Goal: Task Accomplishment & Management: Complete application form

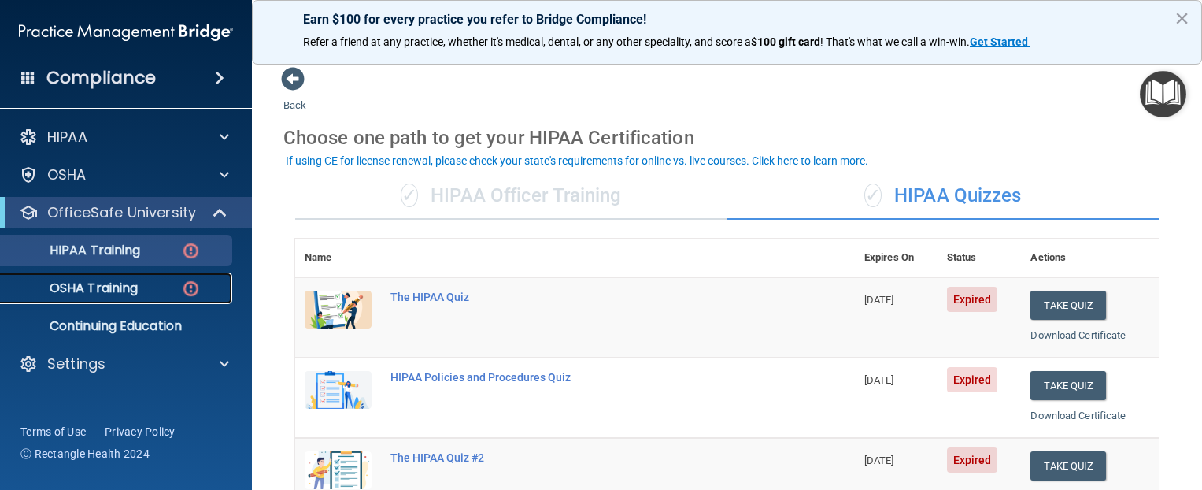
click at [151, 278] on link "OSHA Training" at bounding box center [108, 287] width 248 height 31
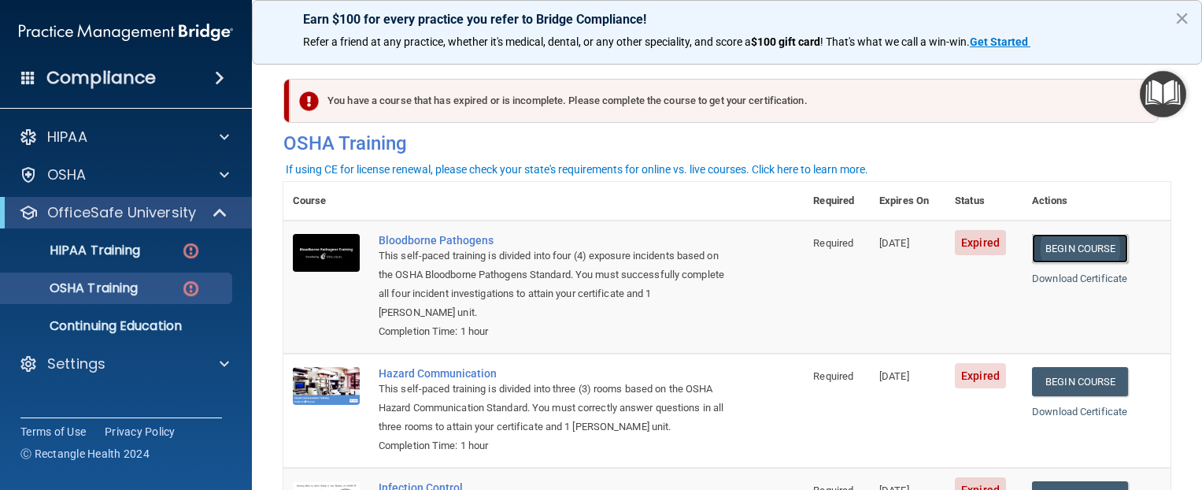
click at [1065, 248] on link "Begin Course" at bounding box center [1080, 248] width 96 height 29
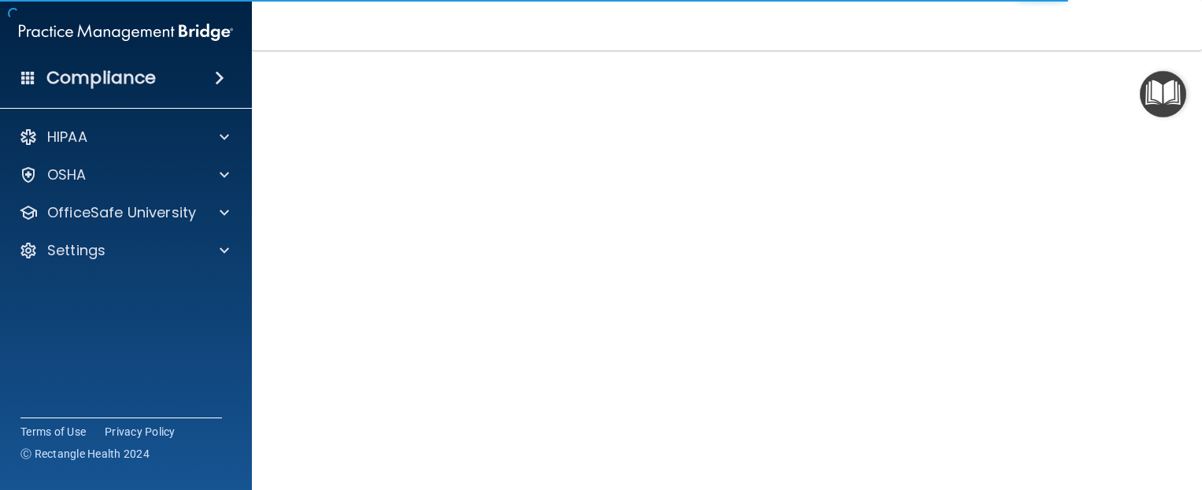
scroll to position [157, 0]
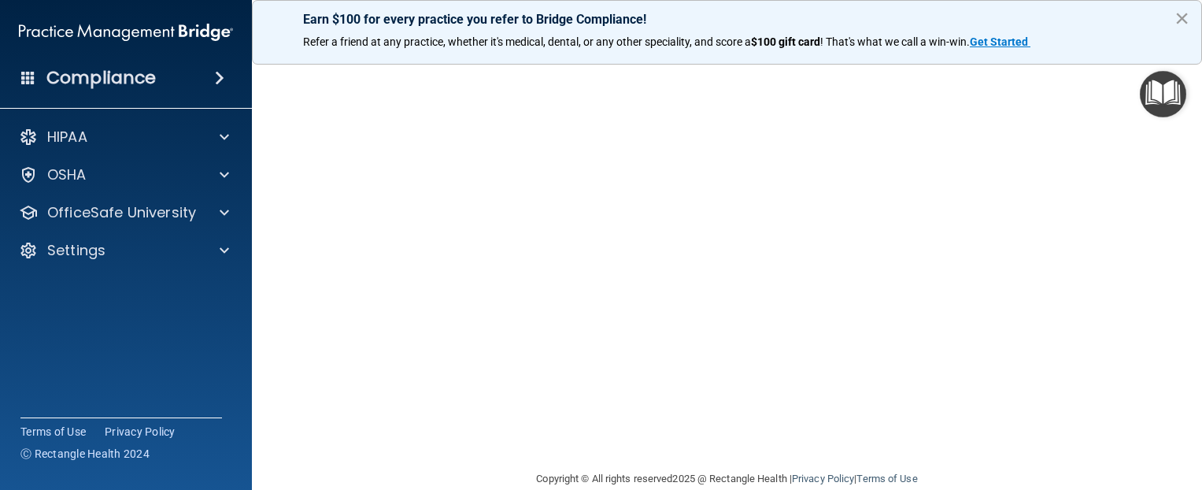
click at [1181, 19] on button "×" at bounding box center [1182, 18] width 15 height 25
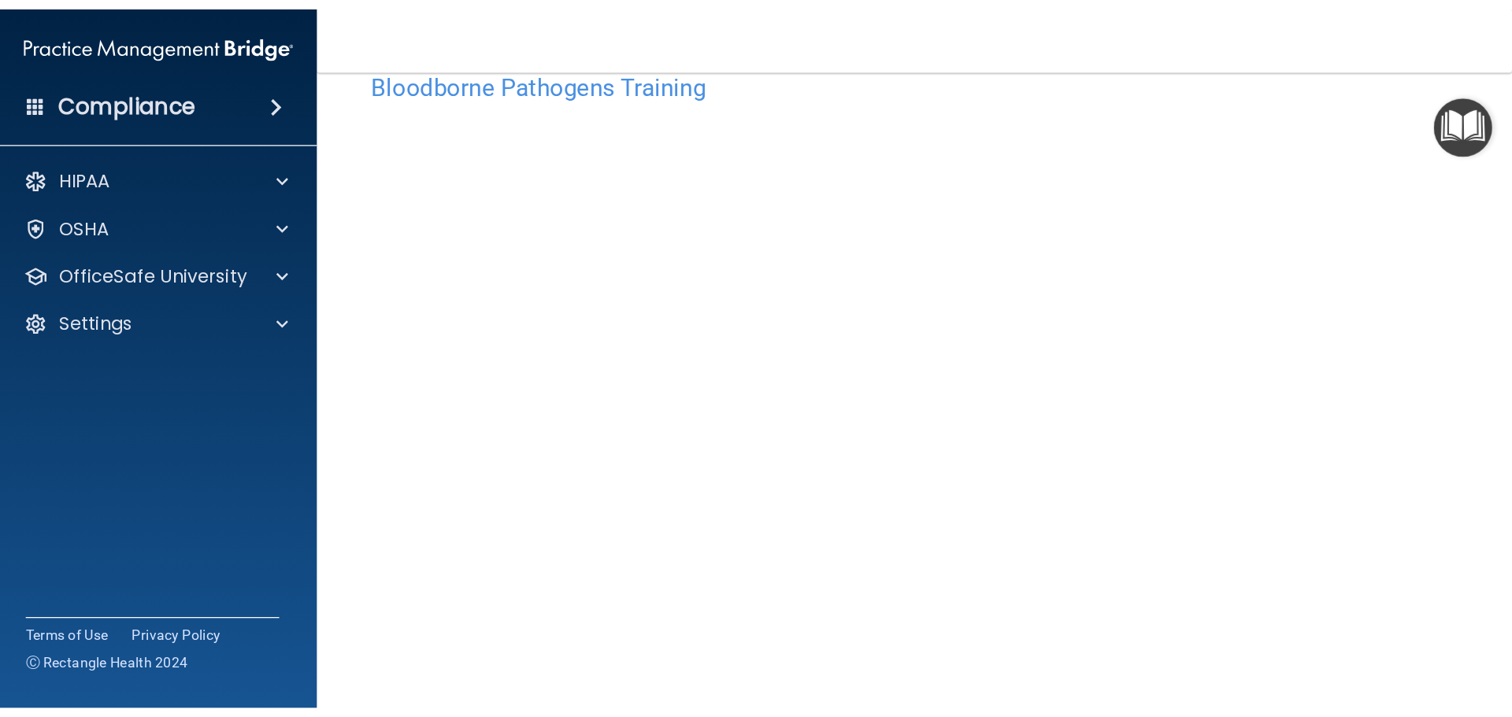
scroll to position [0, 0]
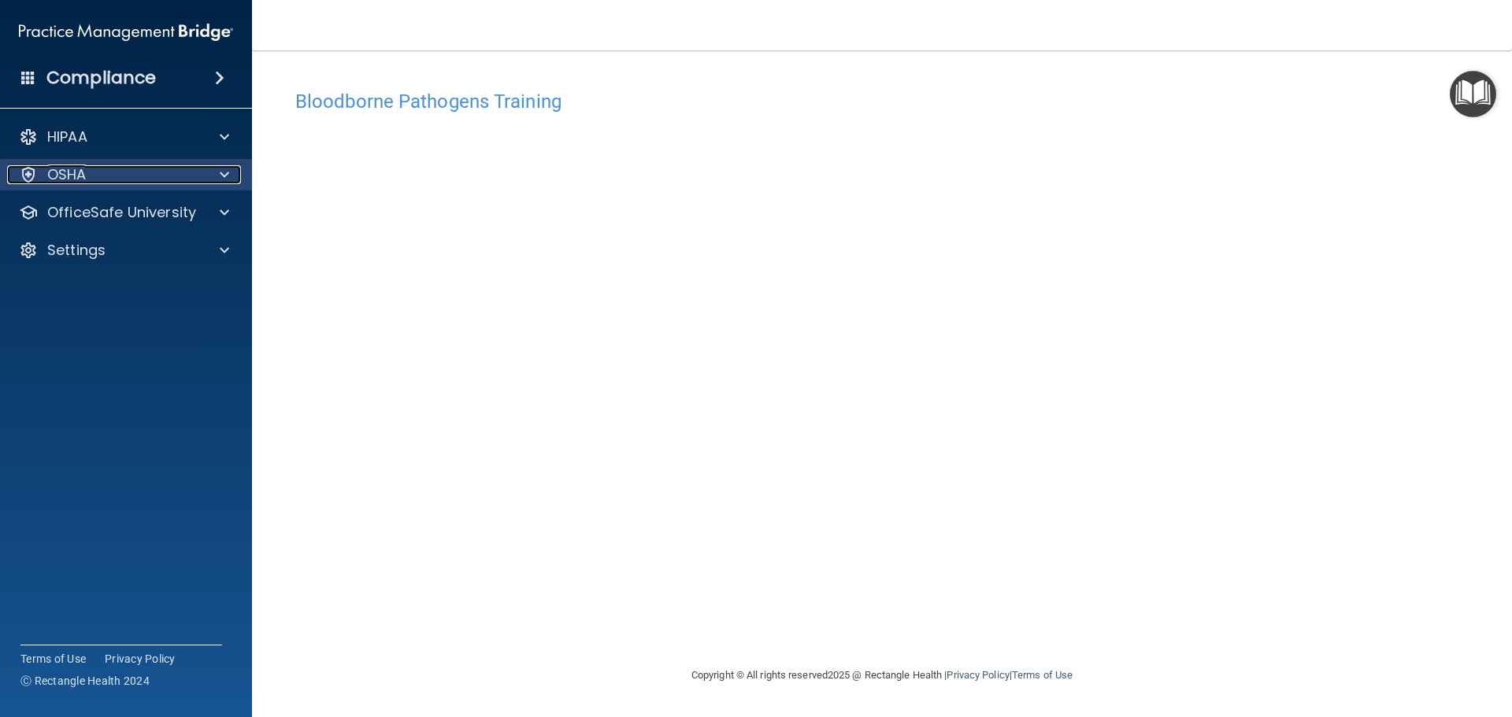
click at [103, 173] on div "OSHA" at bounding box center [104, 174] width 195 height 19
click at [121, 172] on div "OSHA" at bounding box center [104, 174] width 195 height 19
click at [107, 97] on div "Compliance HIPAA Documents and Policies Report an Incident Business Associates …" at bounding box center [126, 358] width 252 height 717
click at [110, 87] on h4 "Compliance" at bounding box center [100, 78] width 109 height 22
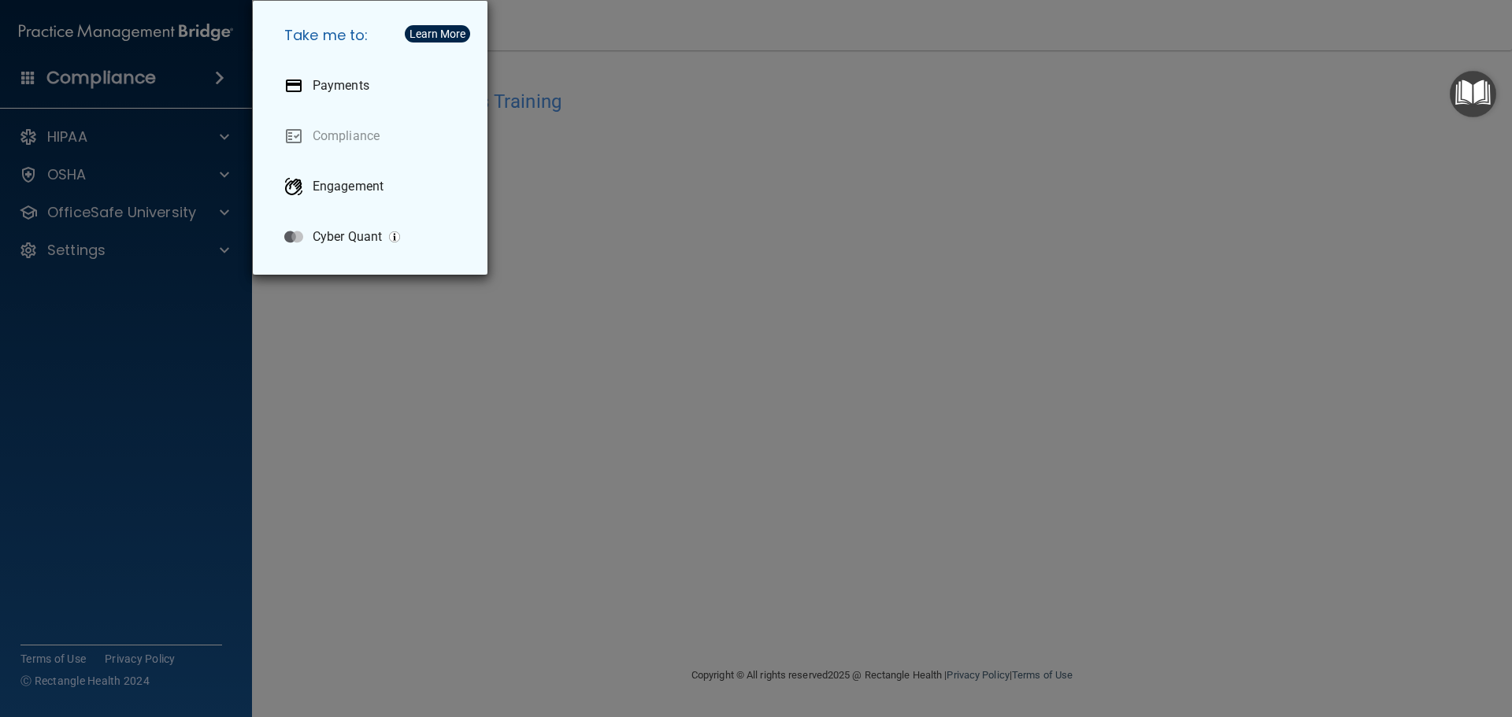
click at [526, 370] on div "Take me to: Payments Compliance Engagement Cyber Quant" at bounding box center [756, 358] width 1512 height 717
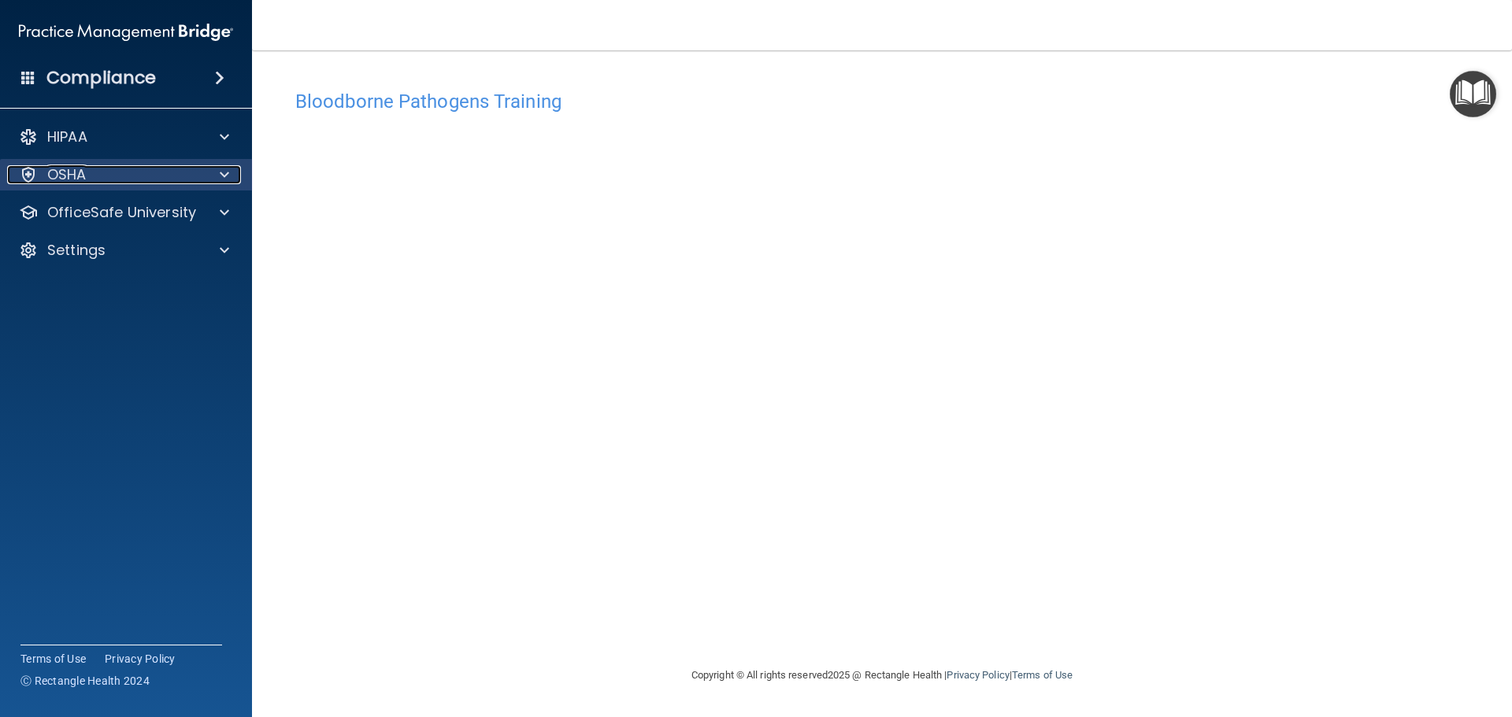
click at [214, 180] on div at bounding box center [221, 174] width 39 height 19
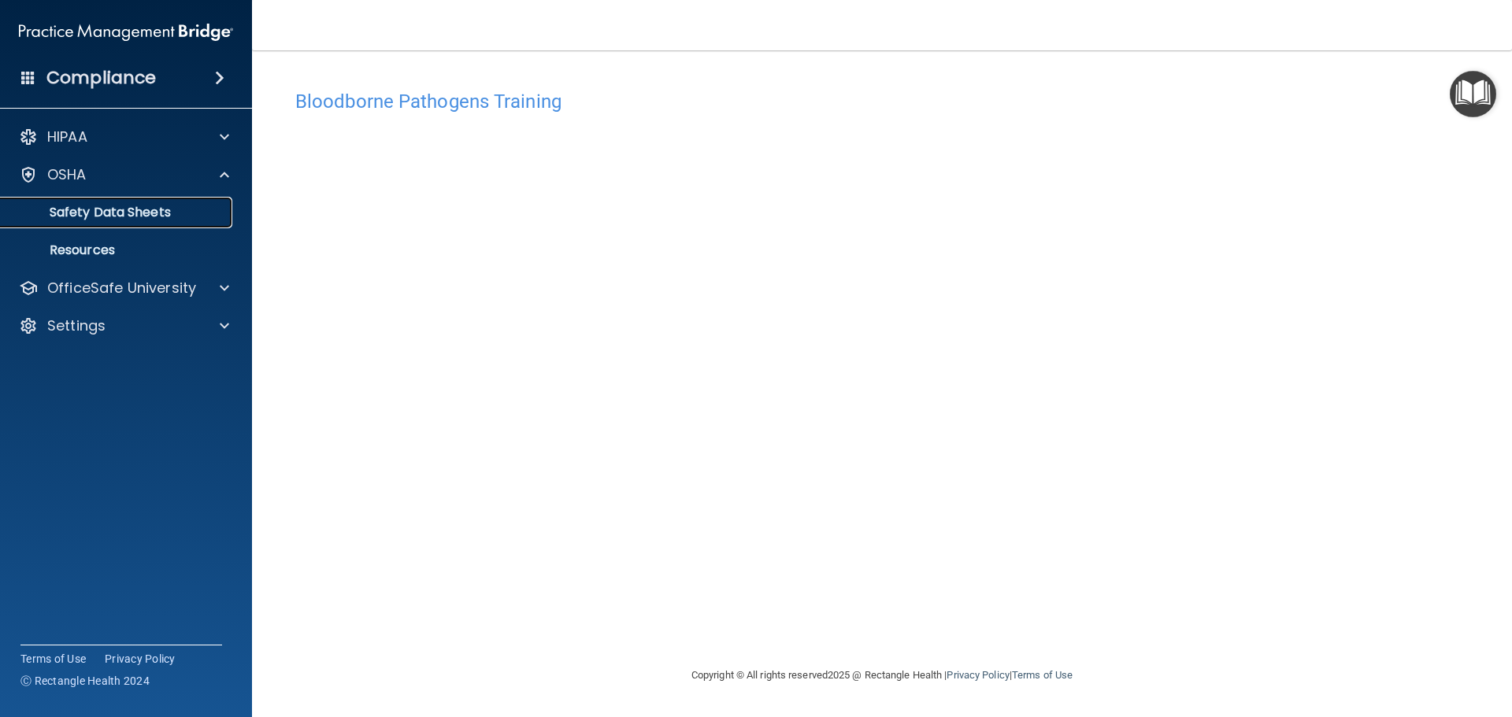
click at [161, 209] on p "Safety Data Sheets" at bounding box center [117, 213] width 215 height 16
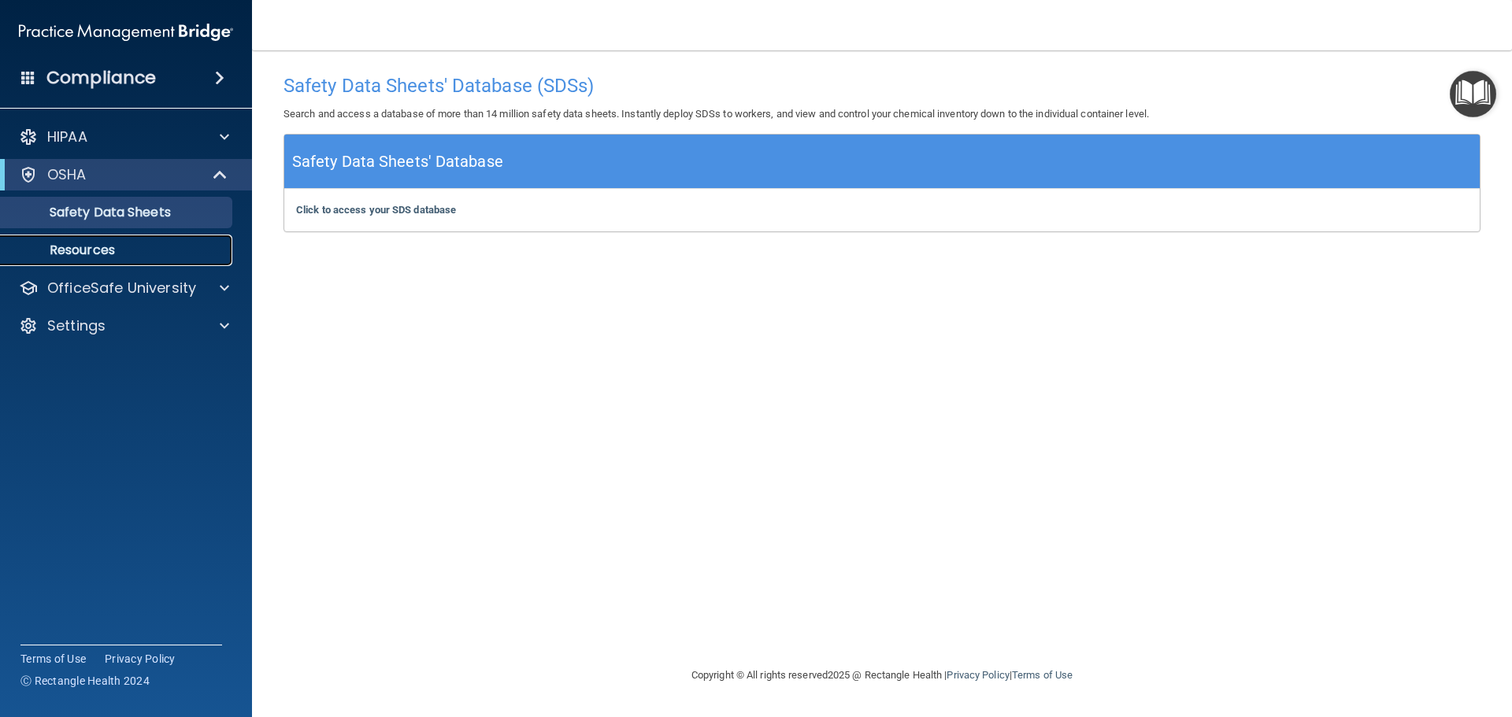
click at [106, 254] on p "Resources" at bounding box center [117, 251] width 215 height 16
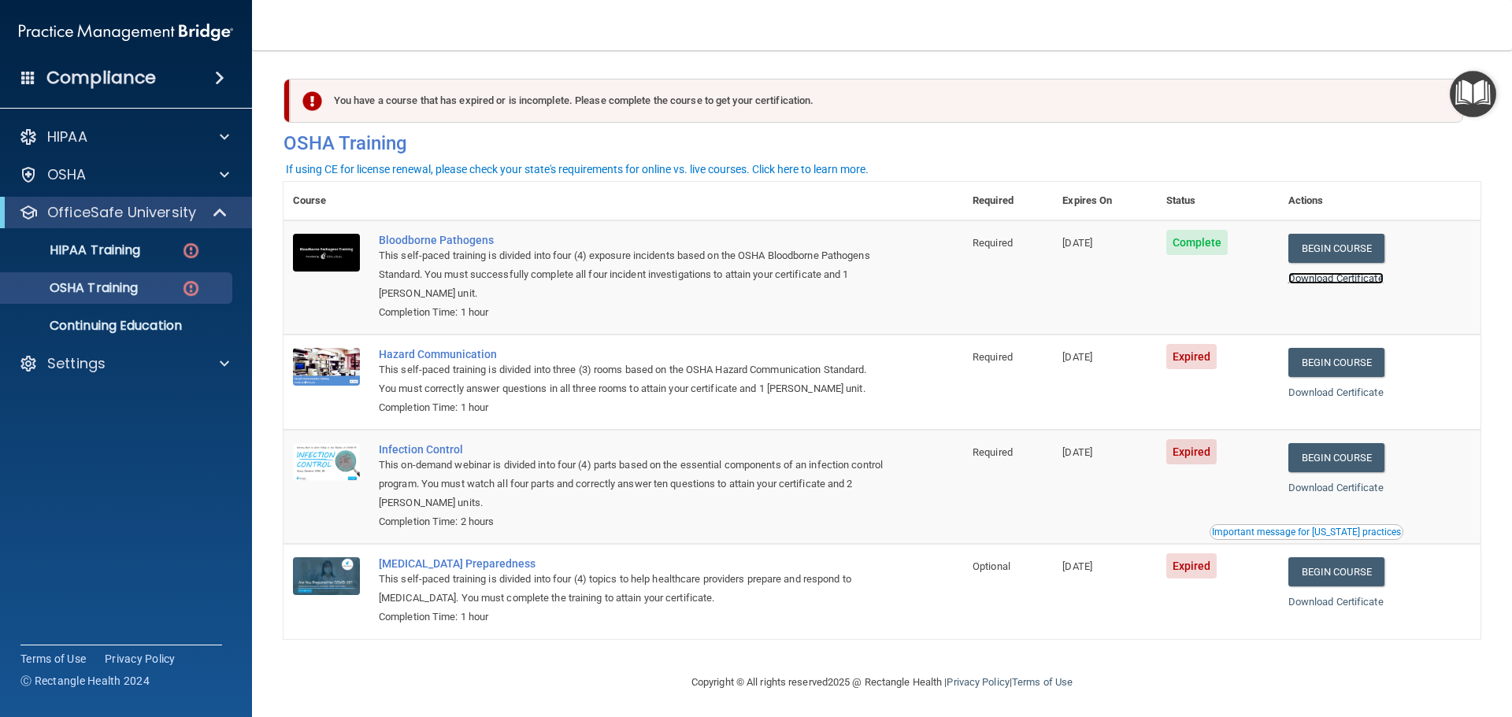
click at [1361, 281] on link "Download Certificate" at bounding box center [1335, 278] width 95 height 12
click at [1307, 363] on link "Begin Course" at bounding box center [1336, 362] width 96 height 29
click at [1308, 390] on link "Download Certificate" at bounding box center [1335, 393] width 95 height 12
click at [1348, 455] on link "Begin Course" at bounding box center [1336, 457] width 96 height 29
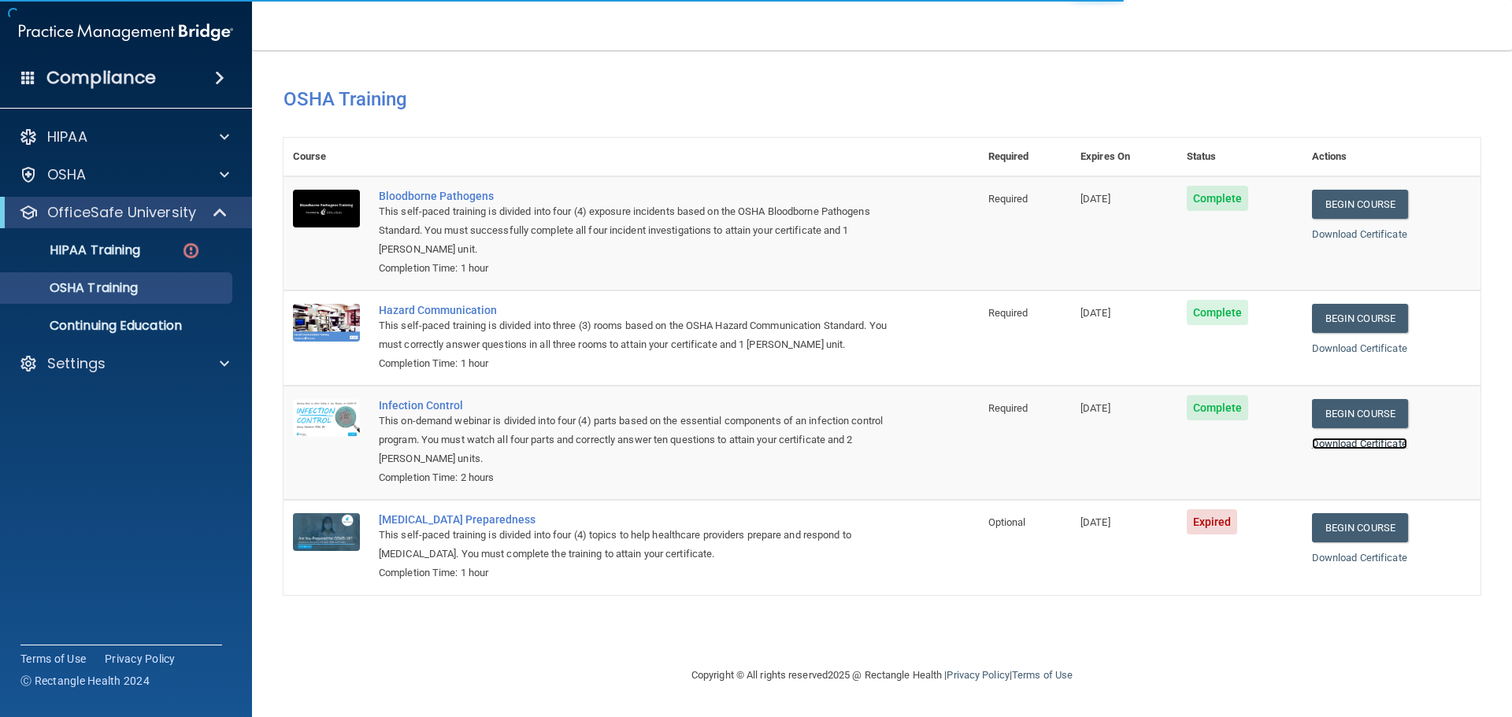
click at [1368, 442] on link "Download Certificate" at bounding box center [1359, 444] width 95 height 12
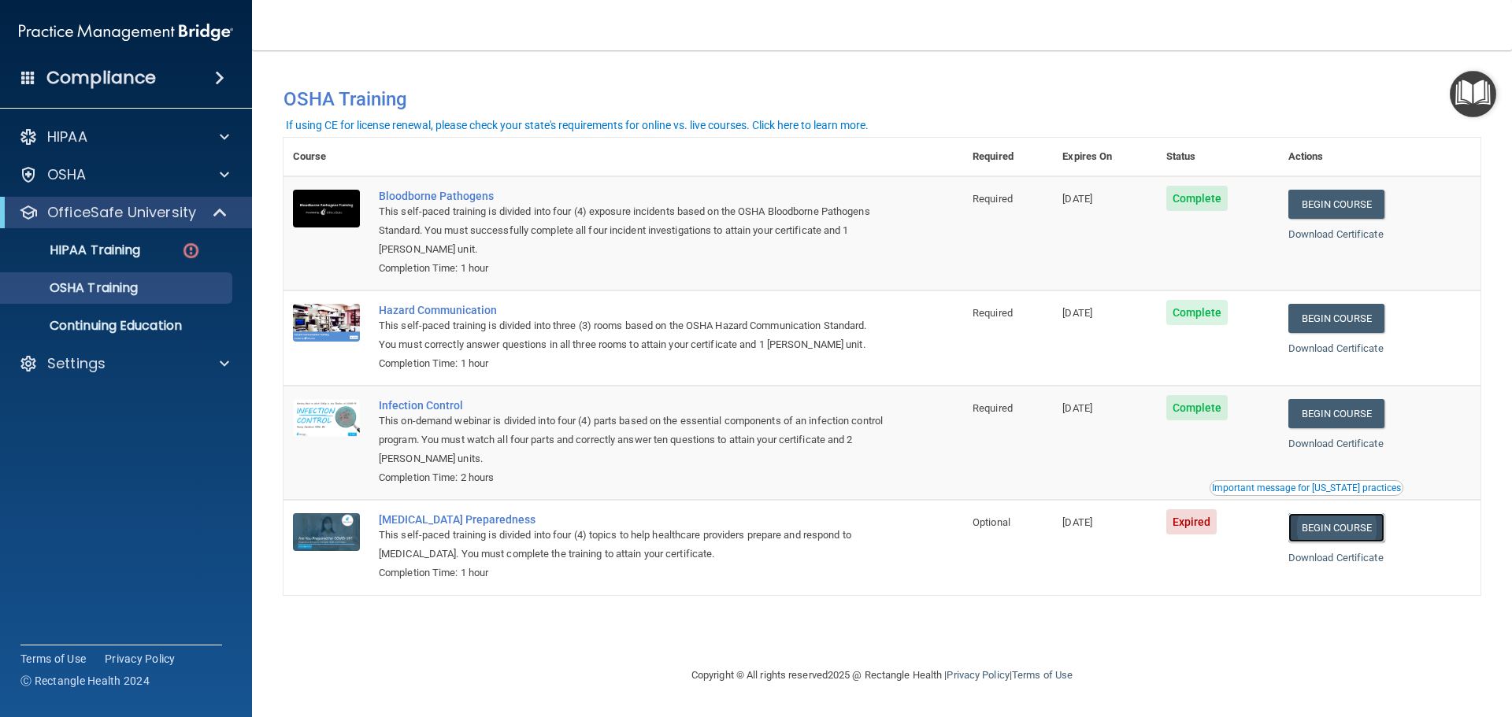
click at [1328, 535] on link "Begin Course" at bounding box center [1336, 527] width 96 height 29
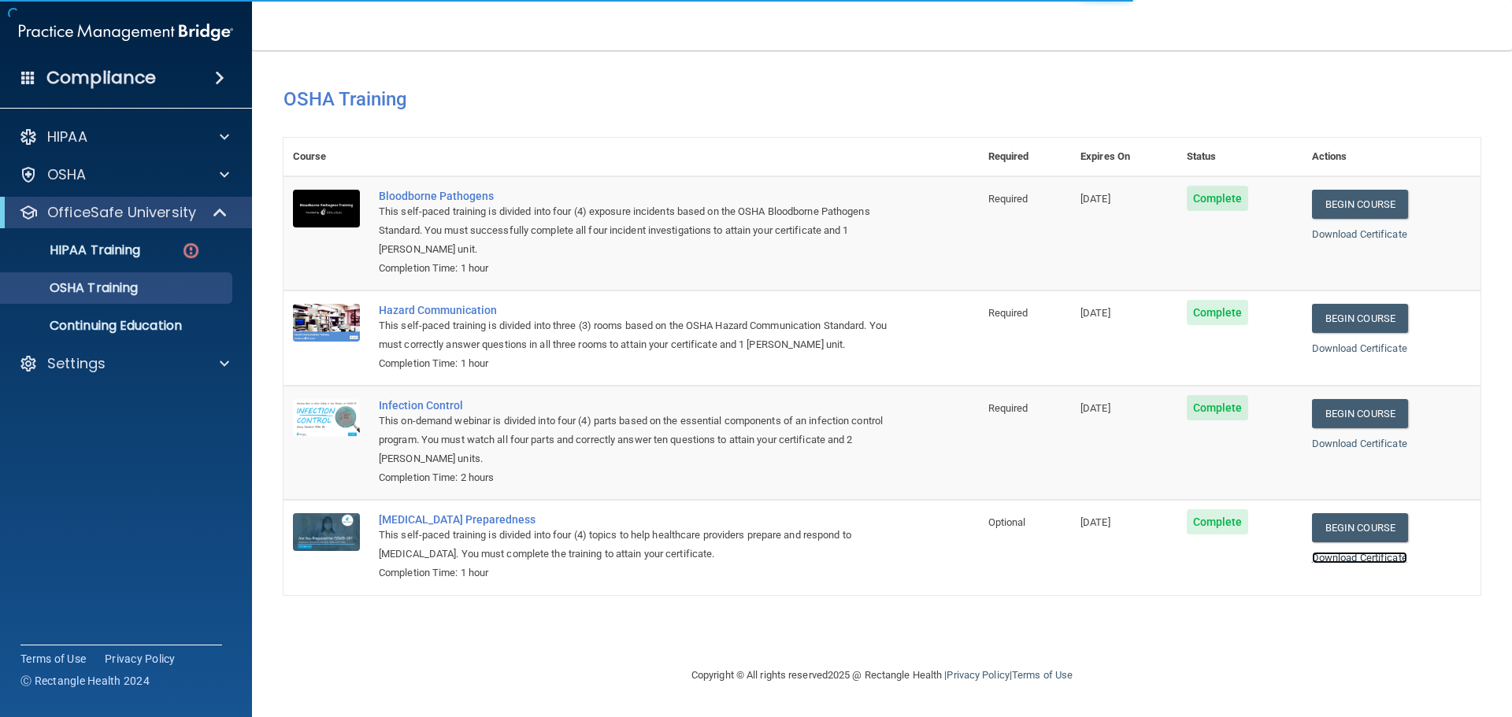
click at [1350, 557] on link "Download Certificate" at bounding box center [1359, 558] width 95 height 12
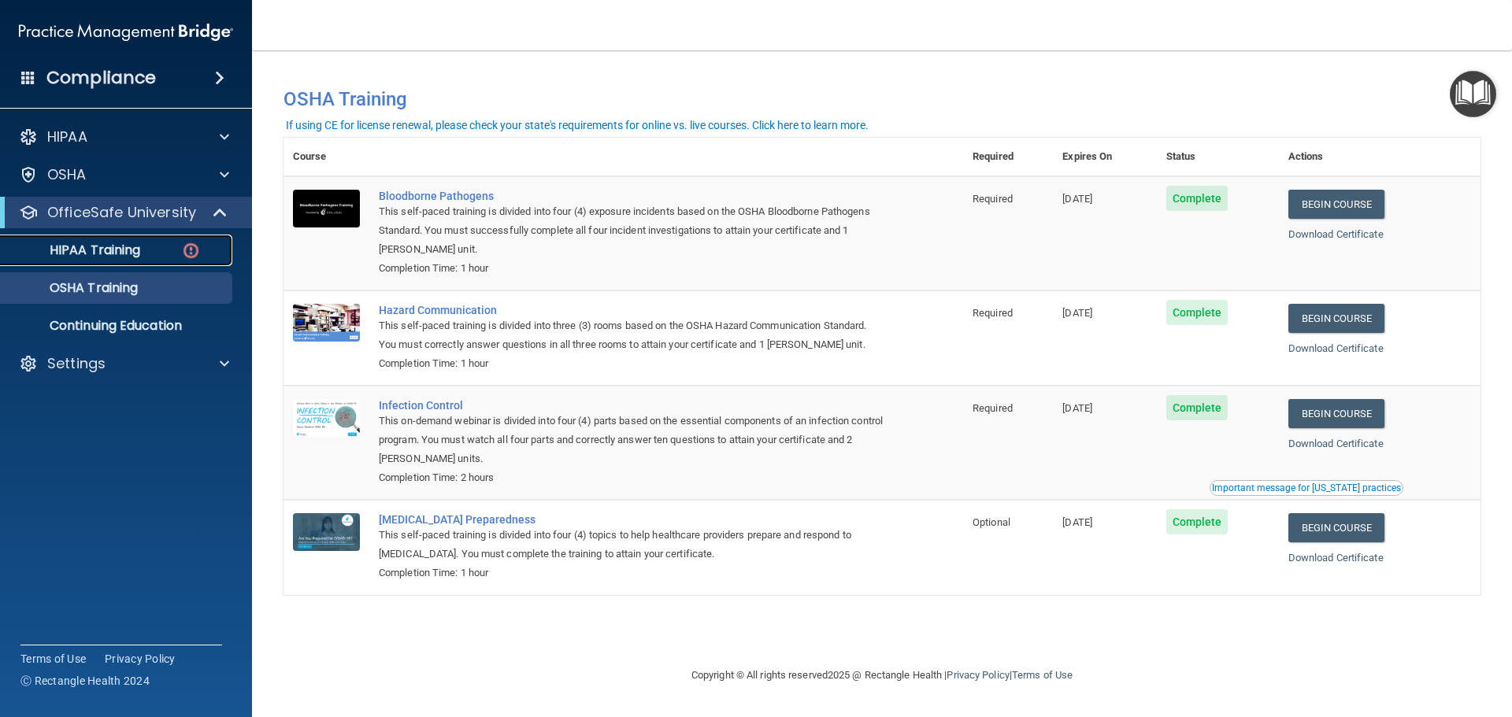
click at [146, 250] on div "HIPAA Training" at bounding box center [117, 251] width 215 height 16
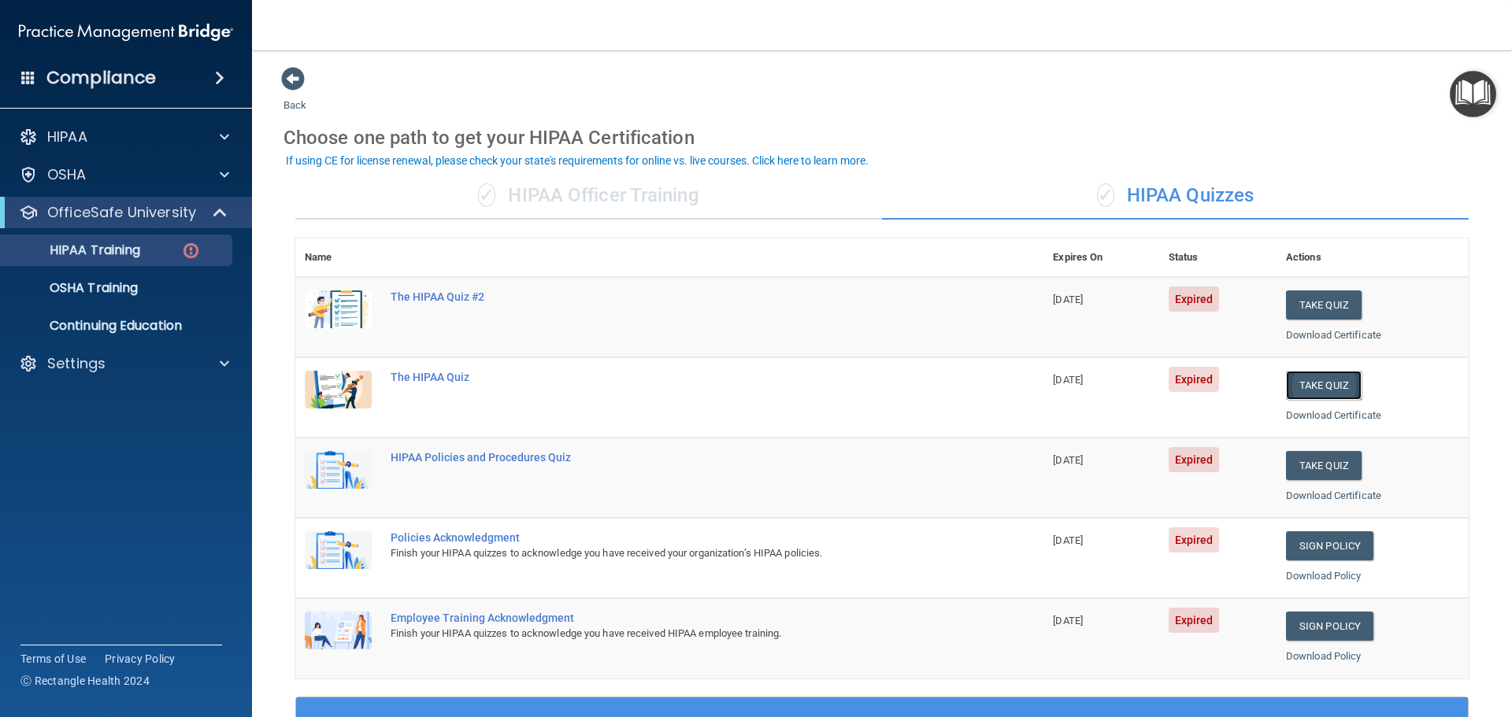
click at [1314, 391] on button "Take Quiz" at bounding box center [1324, 385] width 76 height 29
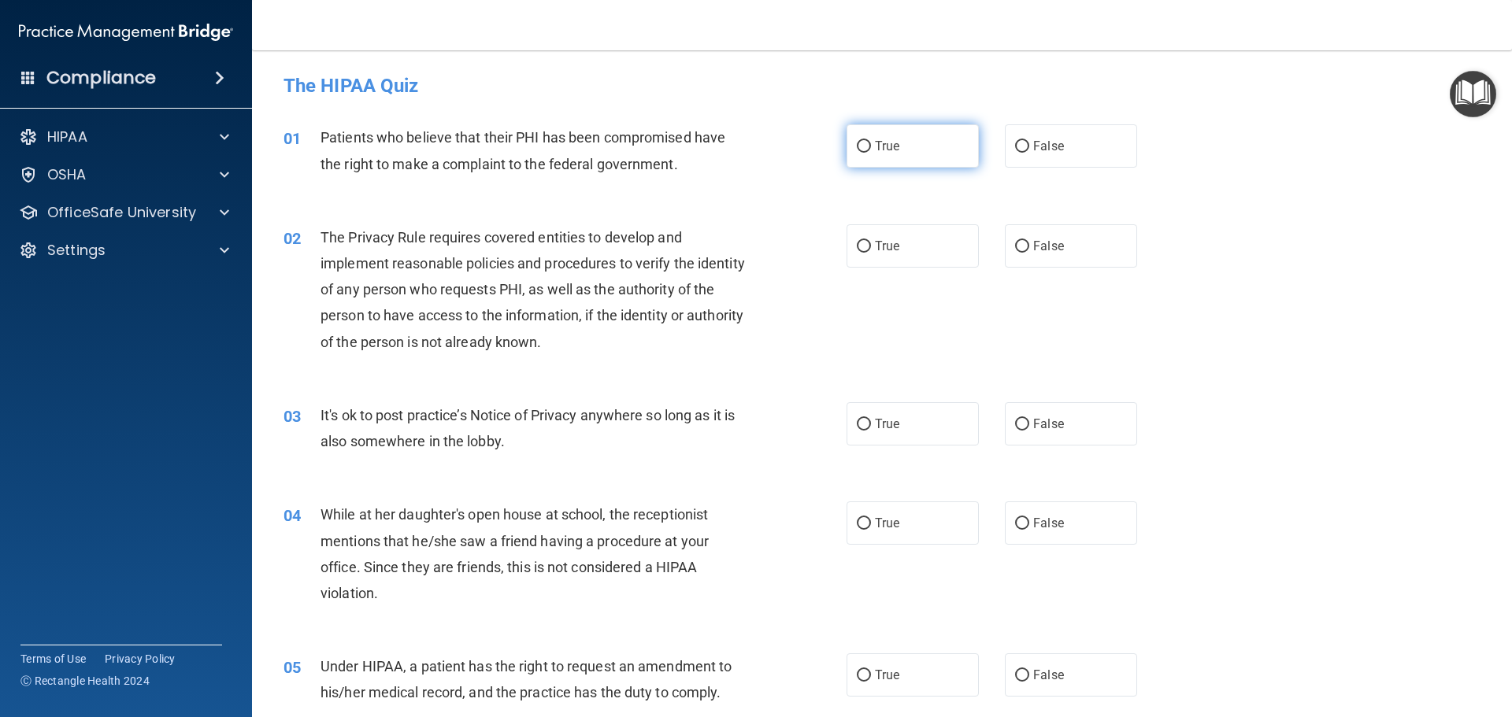
click at [863, 141] on input "True" at bounding box center [864, 147] width 14 height 12
radio input "true"
click at [858, 243] on input "True" at bounding box center [864, 247] width 14 height 12
radio input "true"
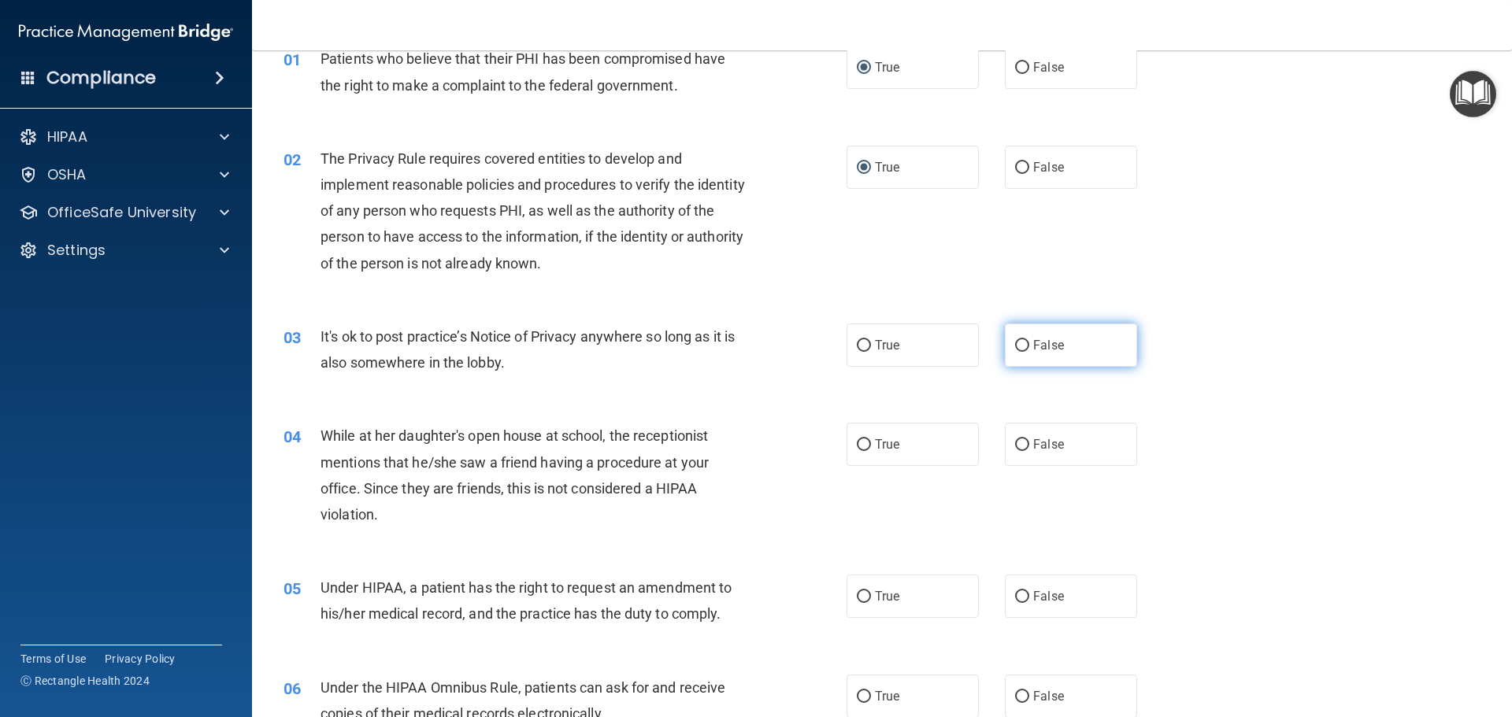
click at [1015, 349] on input "False" at bounding box center [1022, 346] width 14 height 12
radio input "true"
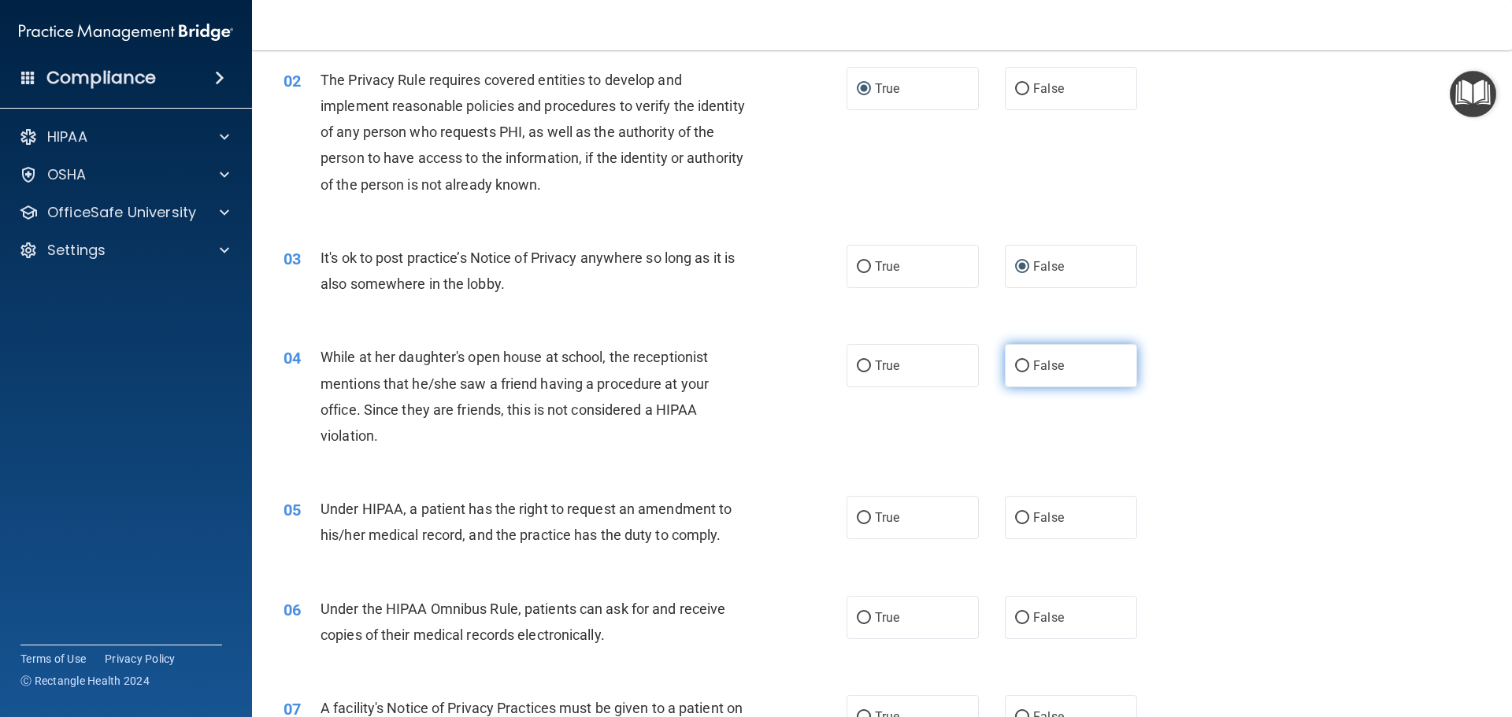
click at [1022, 374] on label "False" at bounding box center [1071, 365] width 132 height 43
click at [1022, 372] on input "False" at bounding box center [1022, 367] width 14 height 12
radio input "true"
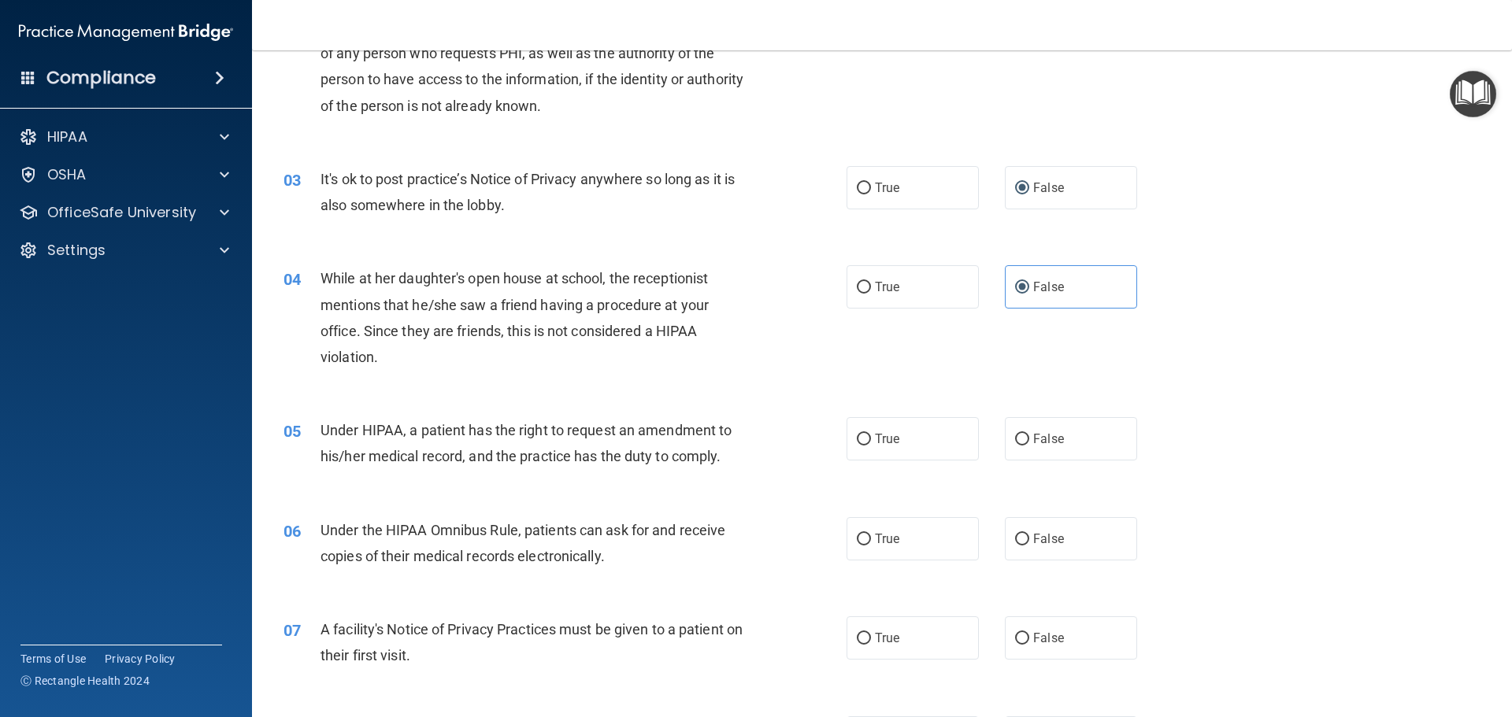
scroll to position [315, 0]
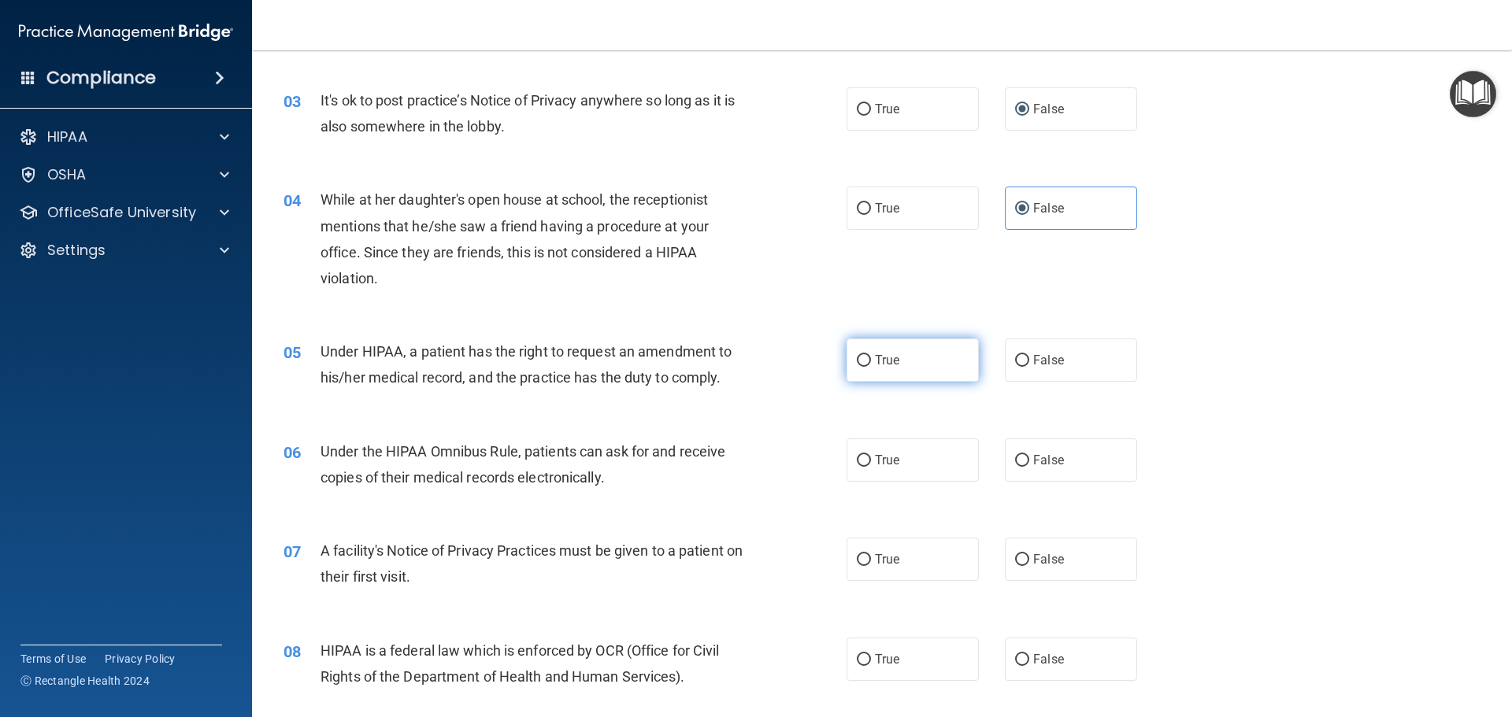
click at [858, 365] on input "True" at bounding box center [864, 361] width 14 height 12
radio input "true"
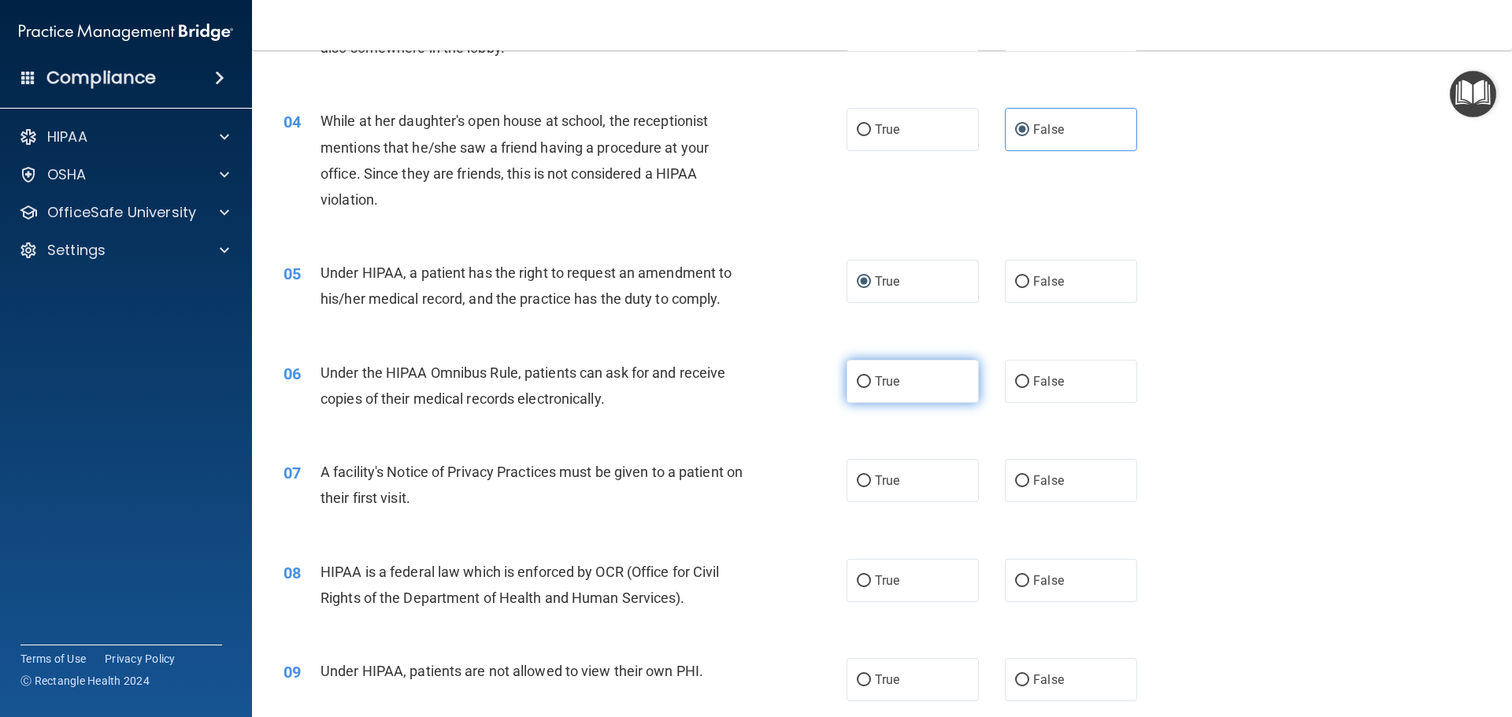
click at [857, 382] on input "True" at bounding box center [864, 382] width 14 height 12
radio input "true"
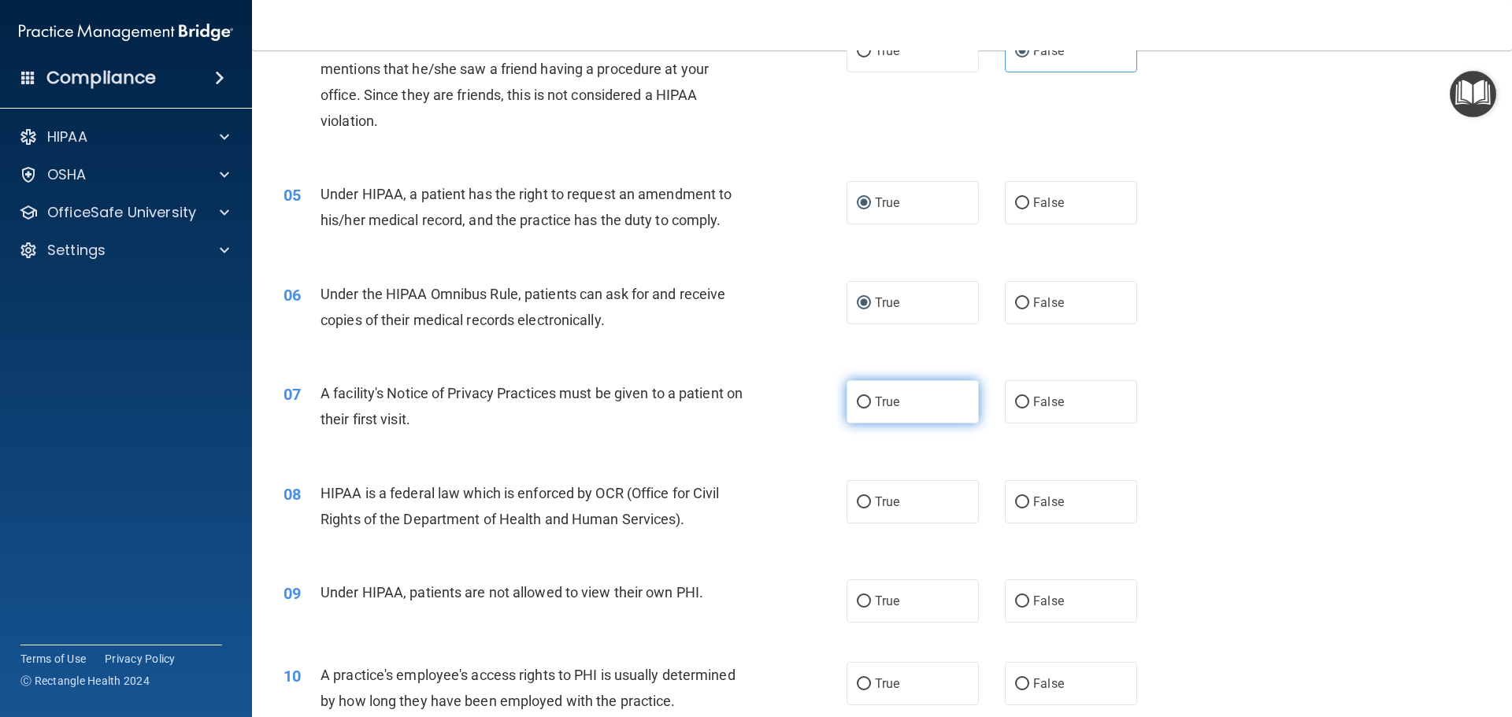
click at [857, 406] on input "True" at bounding box center [864, 403] width 14 height 12
radio input "true"
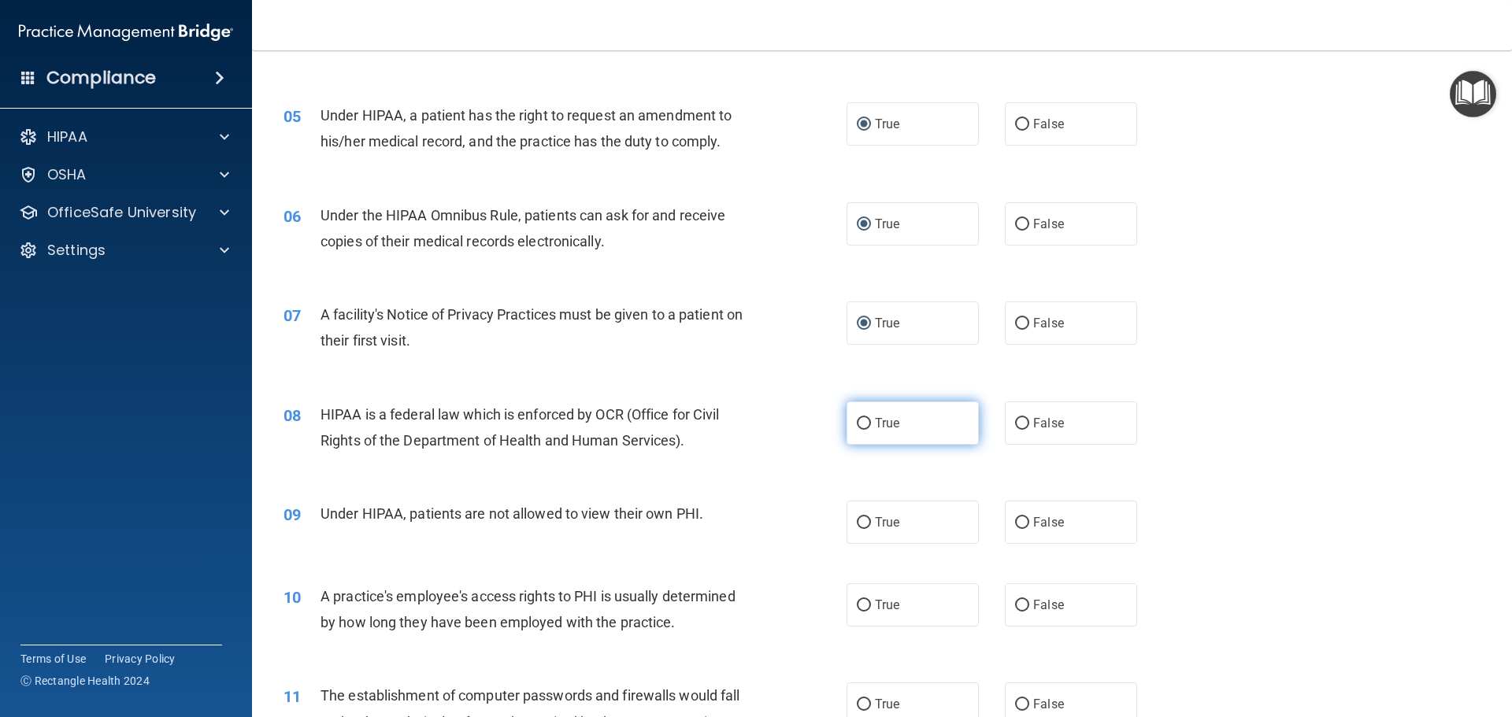
click at [904, 437] on label "True" at bounding box center [913, 423] width 132 height 43
click at [871, 430] on input "True" at bounding box center [864, 424] width 14 height 12
radio input "true"
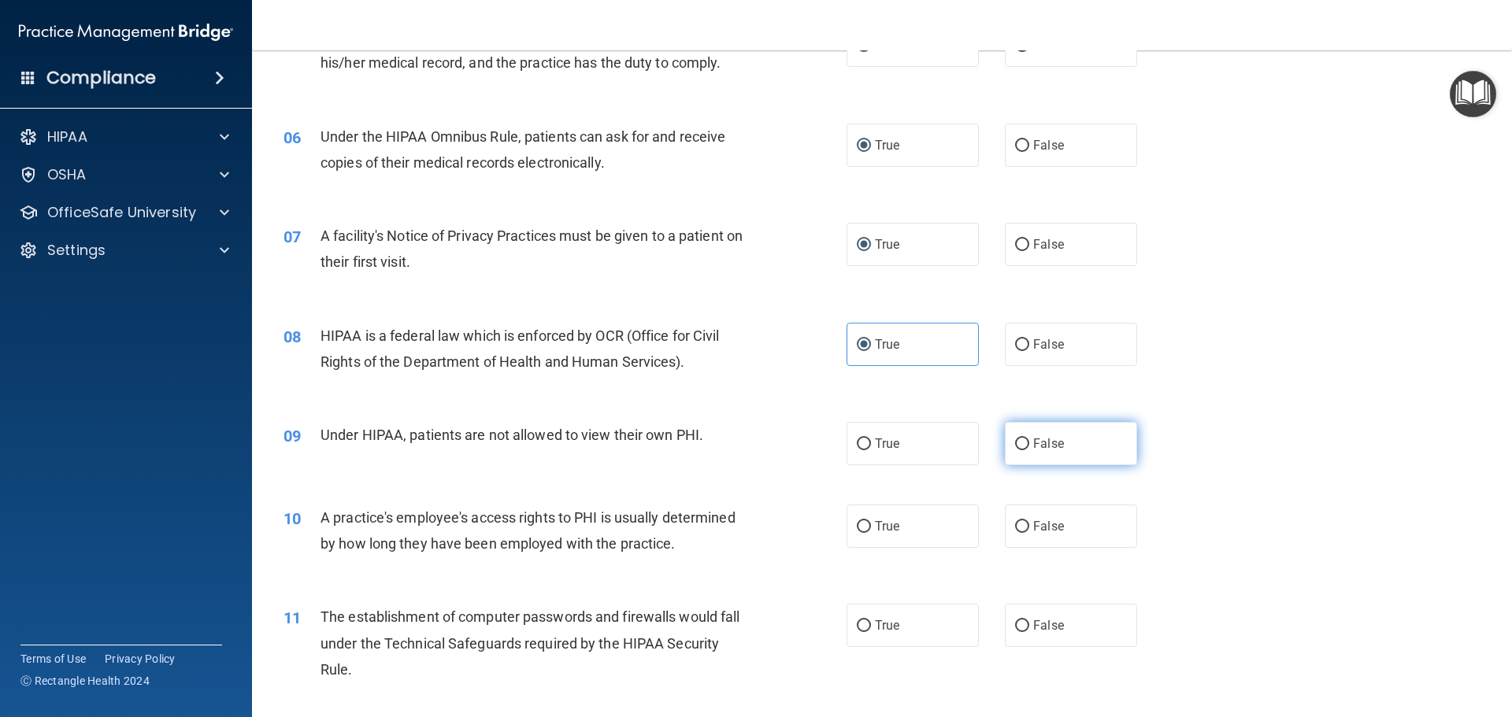
click at [1028, 435] on label "False" at bounding box center [1071, 443] width 132 height 43
click at [1028, 439] on input "False" at bounding box center [1022, 445] width 14 height 12
radio input "true"
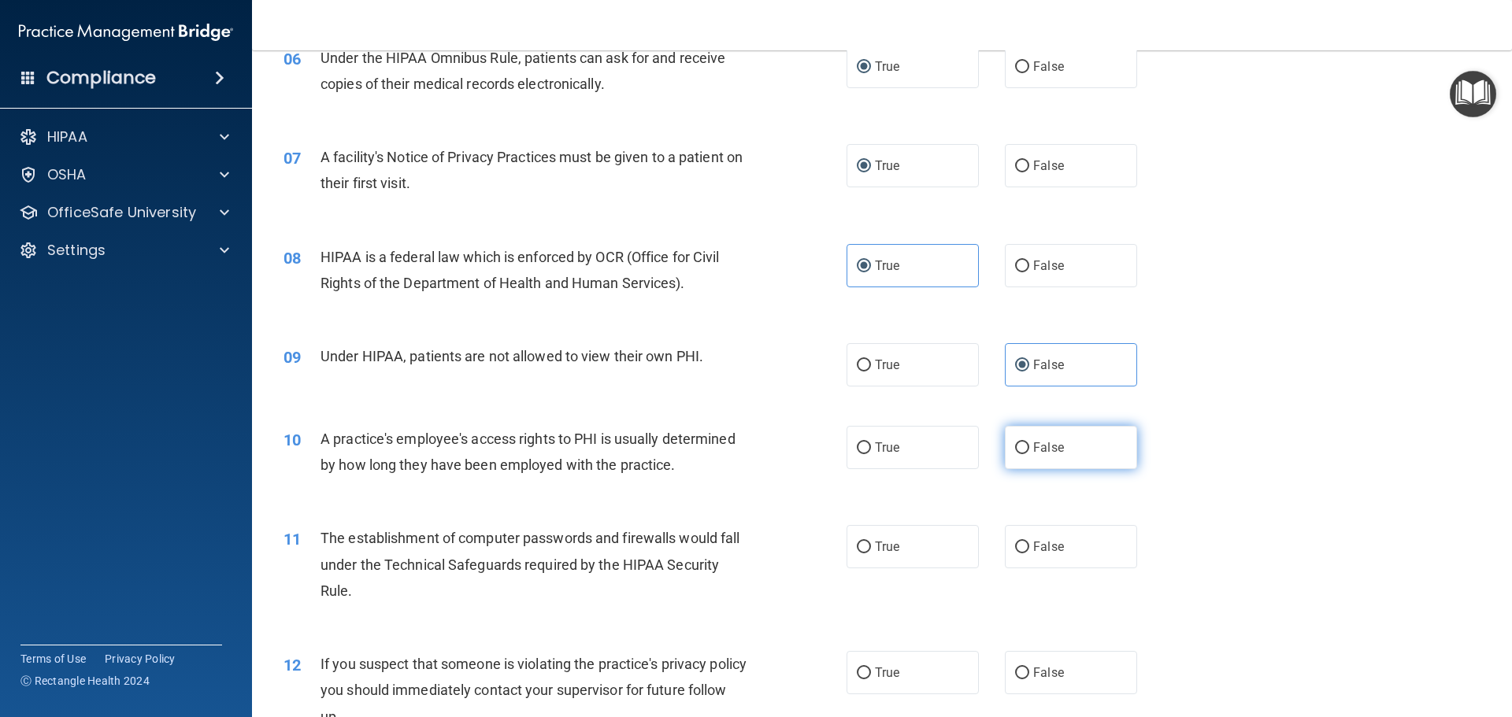
click at [1033, 453] on span "False" at bounding box center [1048, 447] width 31 height 15
click at [1027, 453] on input "False" at bounding box center [1022, 449] width 14 height 12
radio input "true"
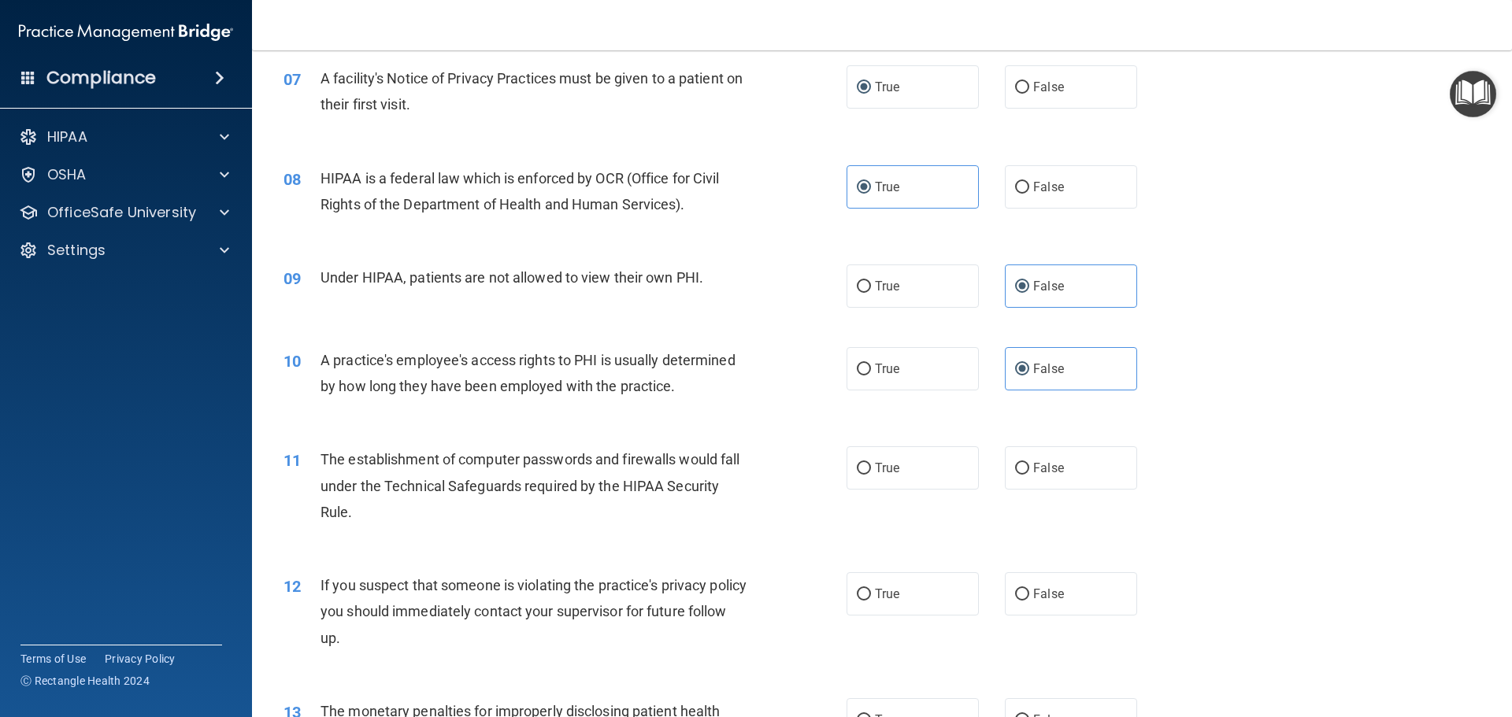
scroll to position [866, 0]
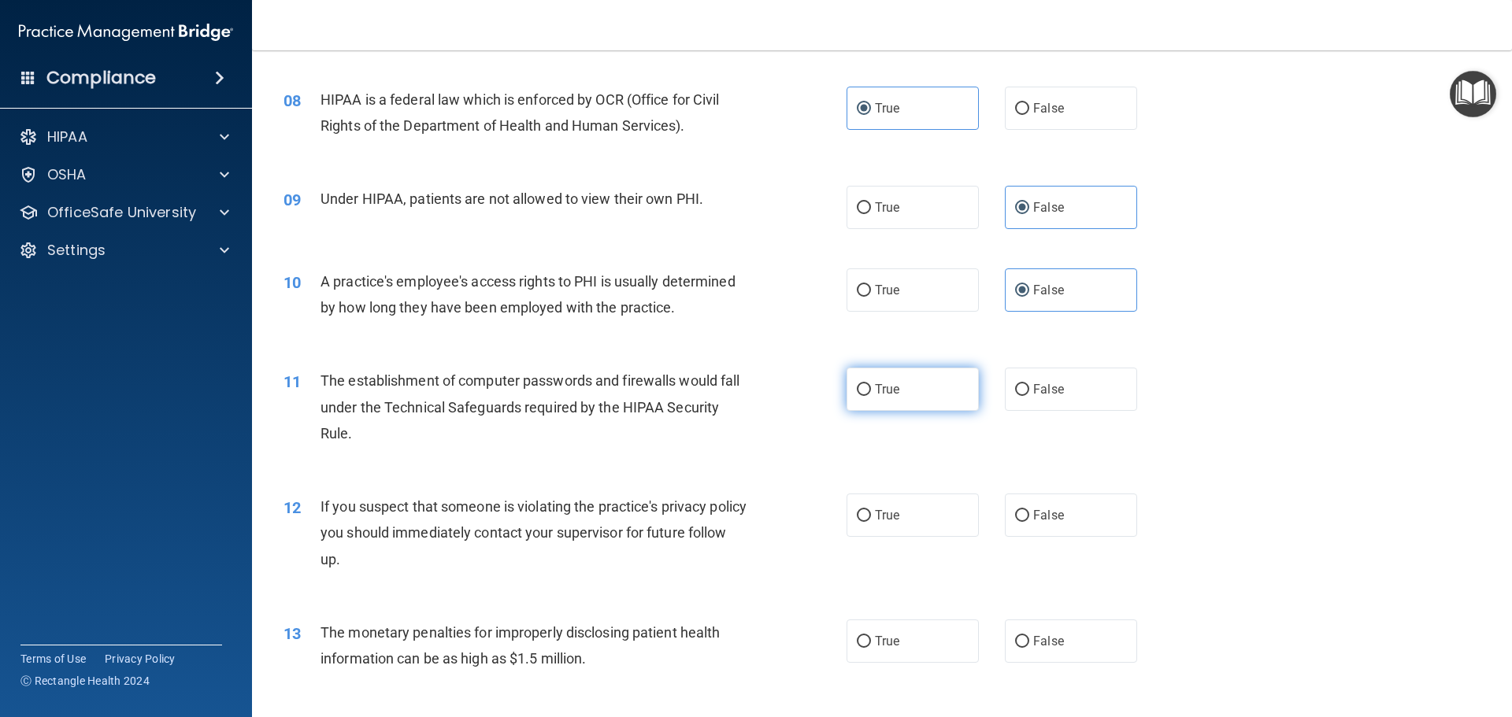
click at [857, 393] on input "True" at bounding box center [864, 390] width 14 height 12
radio input "true"
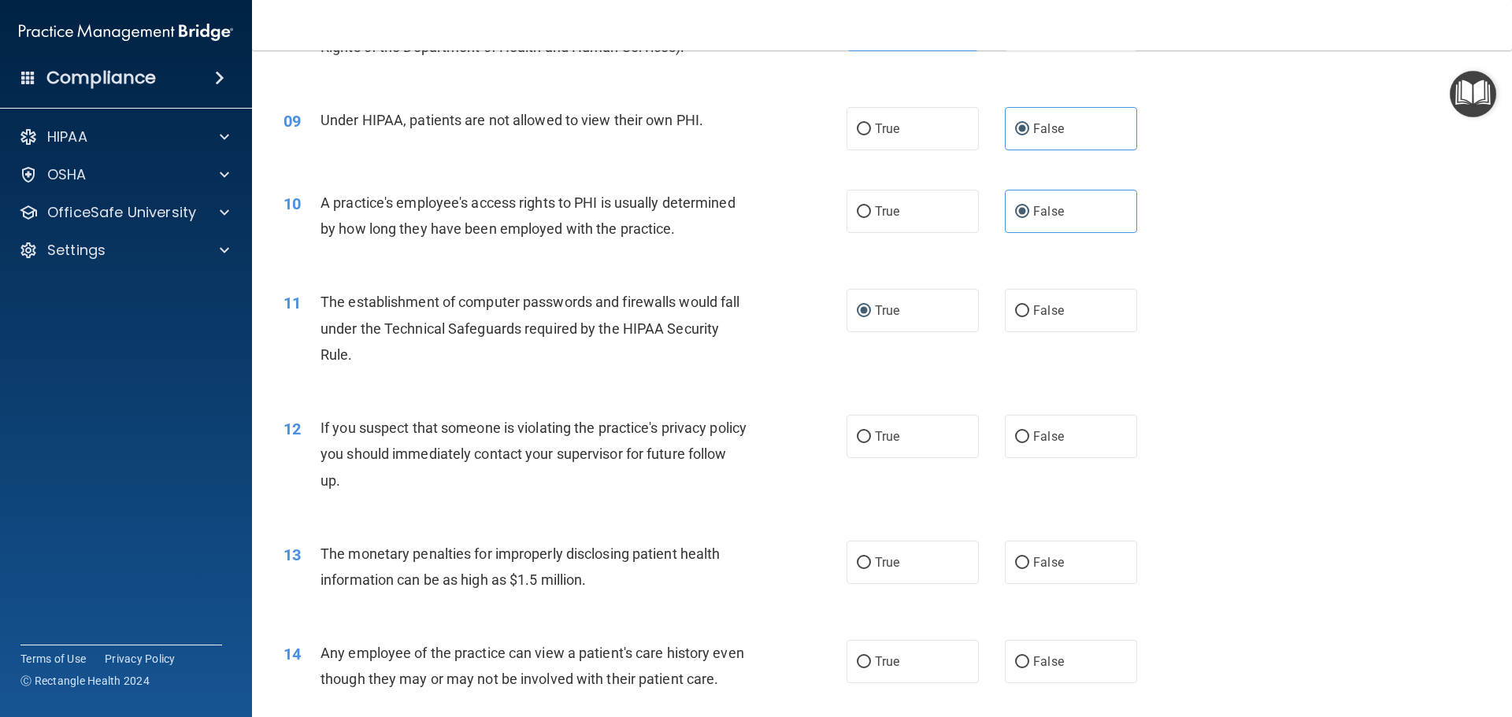
scroll to position [1024, 0]
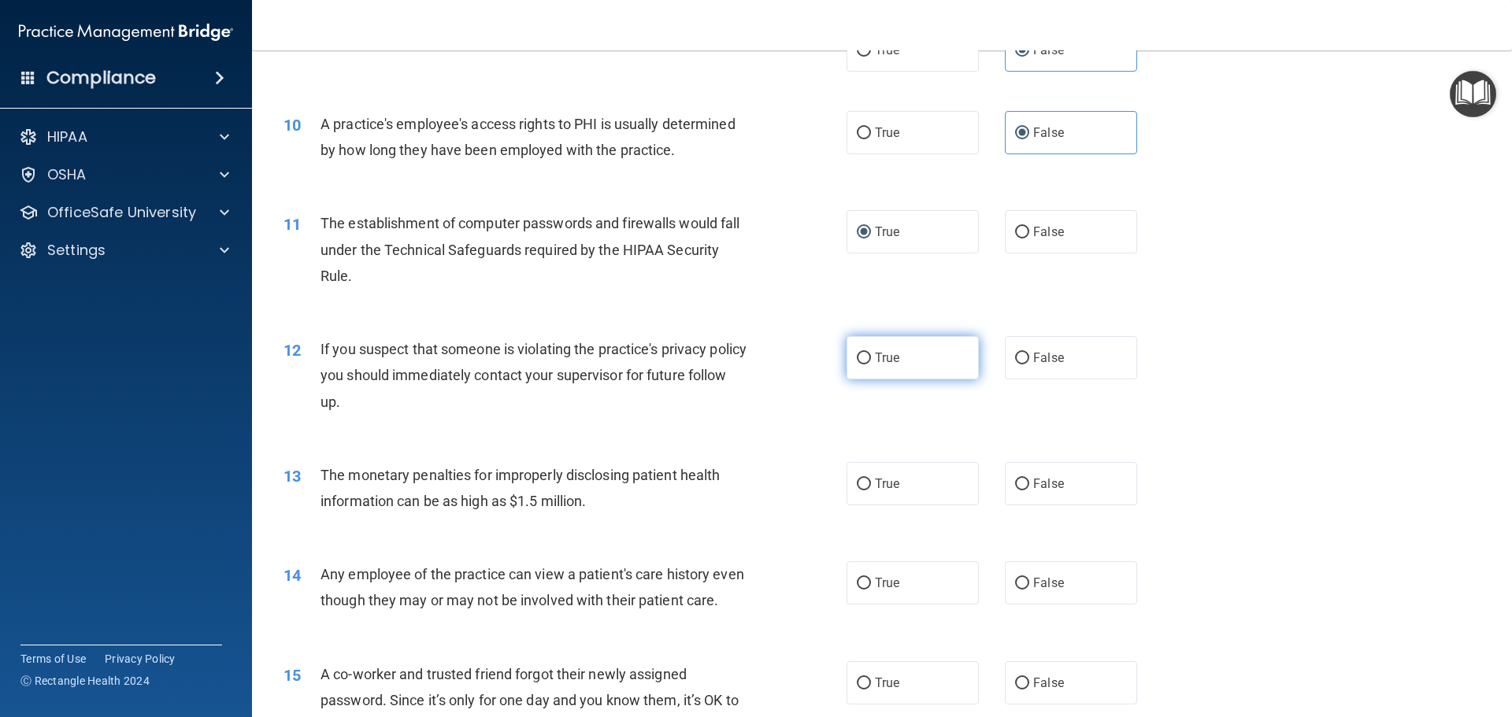
click at [861, 365] on label "True" at bounding box center [913, 357] width 132 height 43
click at [861, 365] on input "True" at bounding box center [864, 359] width 14 height 12
radio input "true"
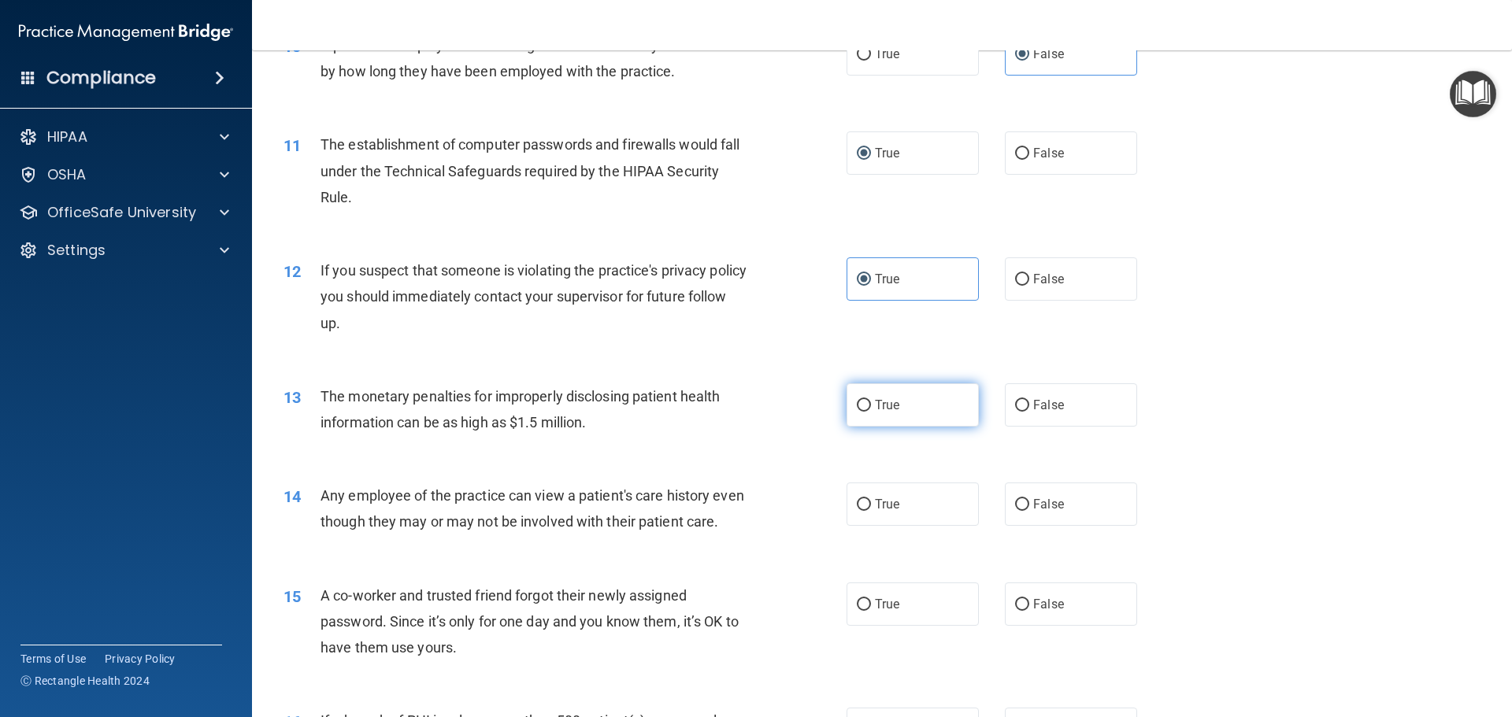
click at [947, 420] on label "True" at bounding box center [913, 404] width 132 height 43
click at [871, 412] on input "True" at bounding box center [864, 406] width 14 height 12
radio input "true"
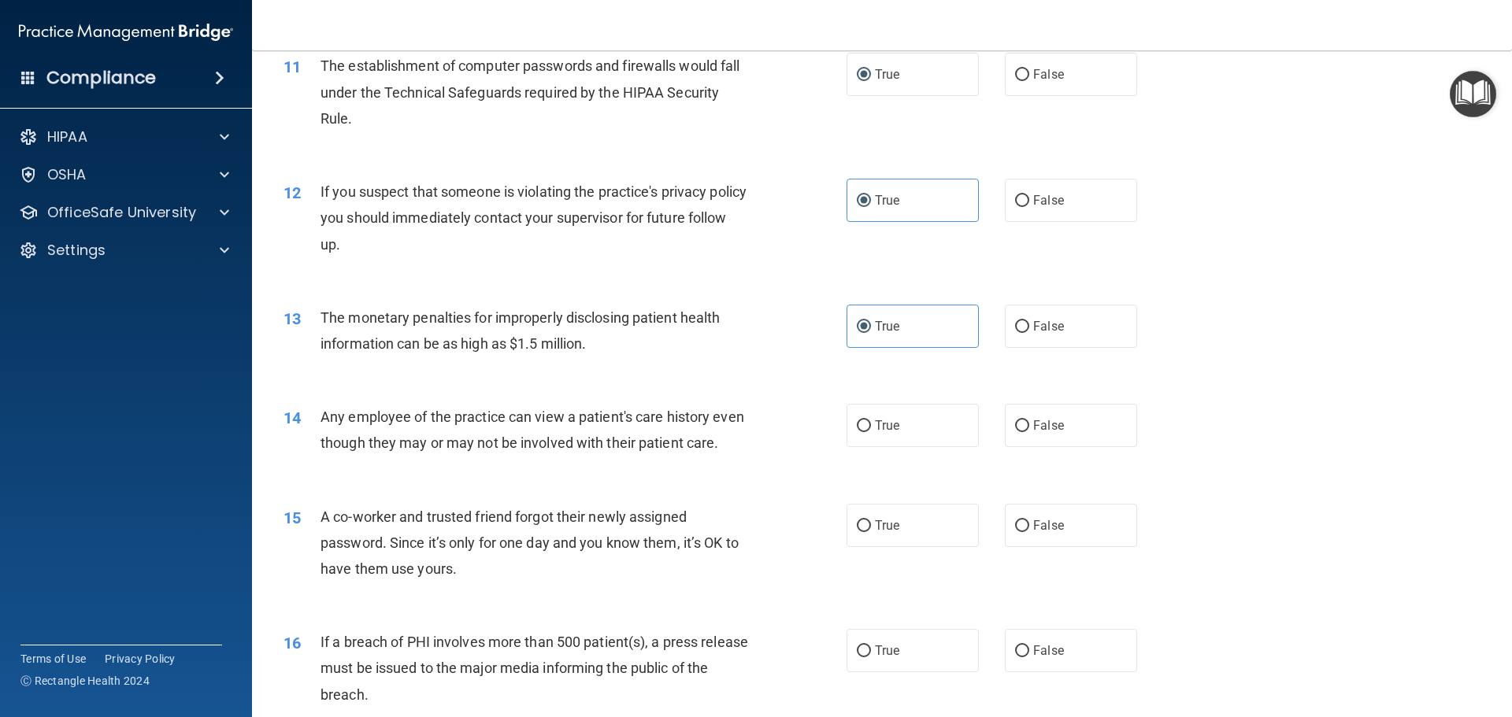
scroll to position [1260, 0]
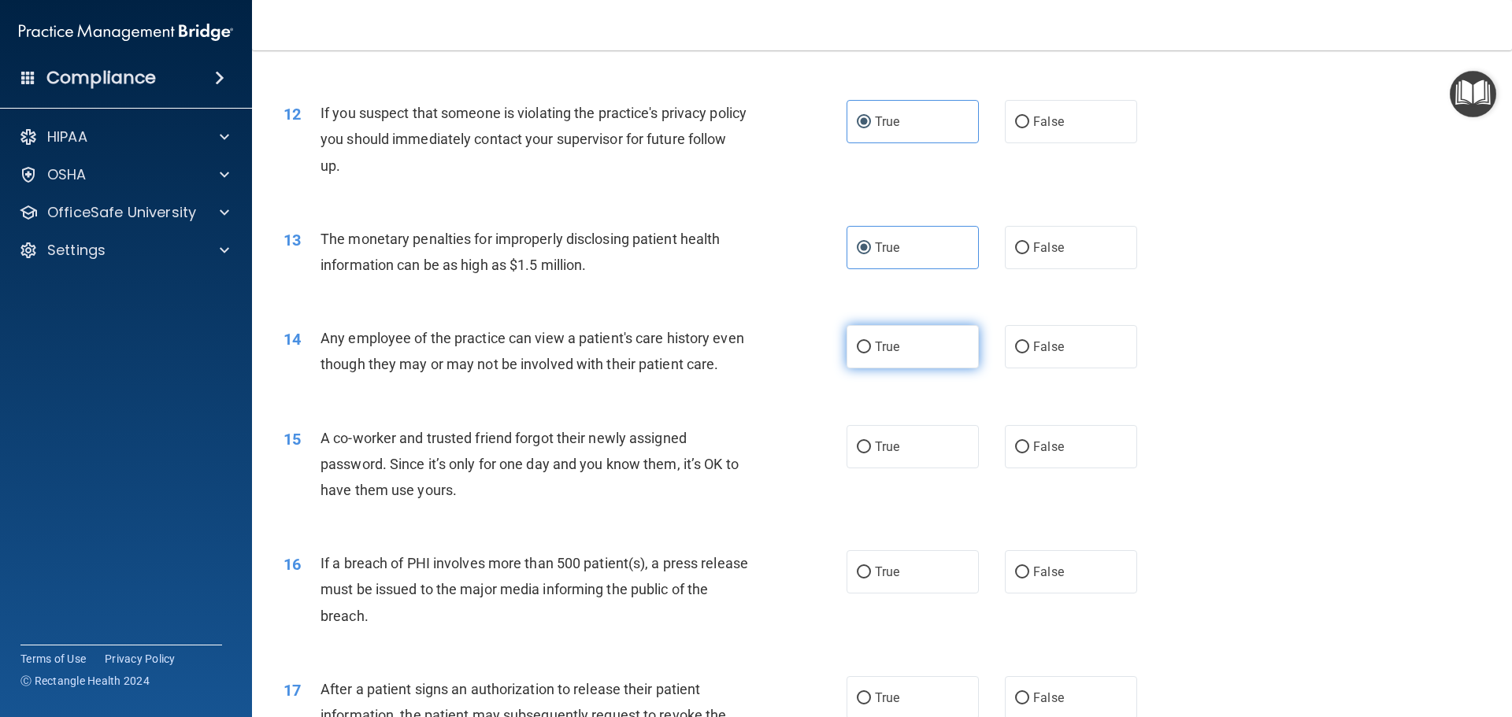
click at [920, 361] on label "True" at bounding box center [913, 346] width 132 height 43
click at [871, 354] on input "True" at bounding box center [864, 348] width 14 height 12
radio input "true"
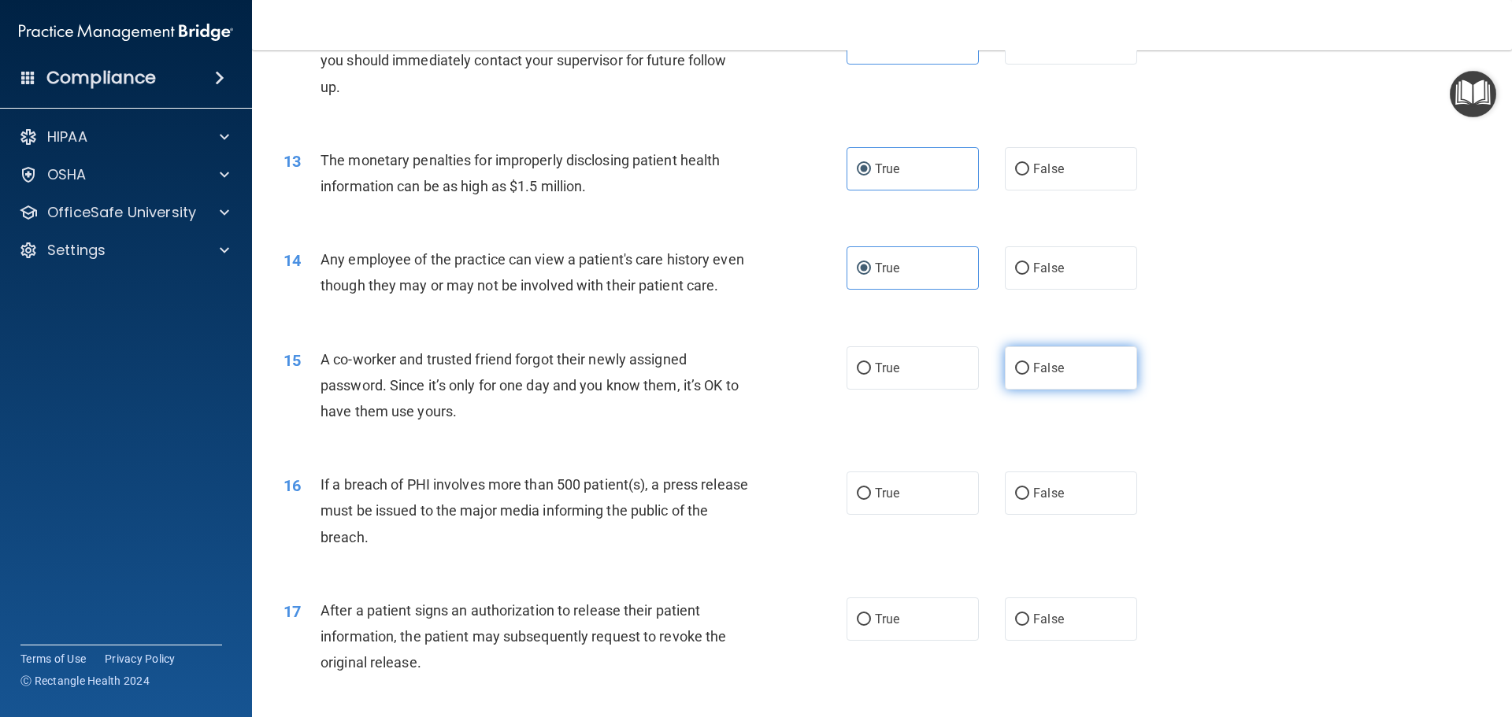
click at [1056, 376] on label "False" at bounding box center [1071, 367] width 132 height 43
click at [1029, 375] on input "False" at bounding box center [1022, 369] width 14 height 12
radio input "true"
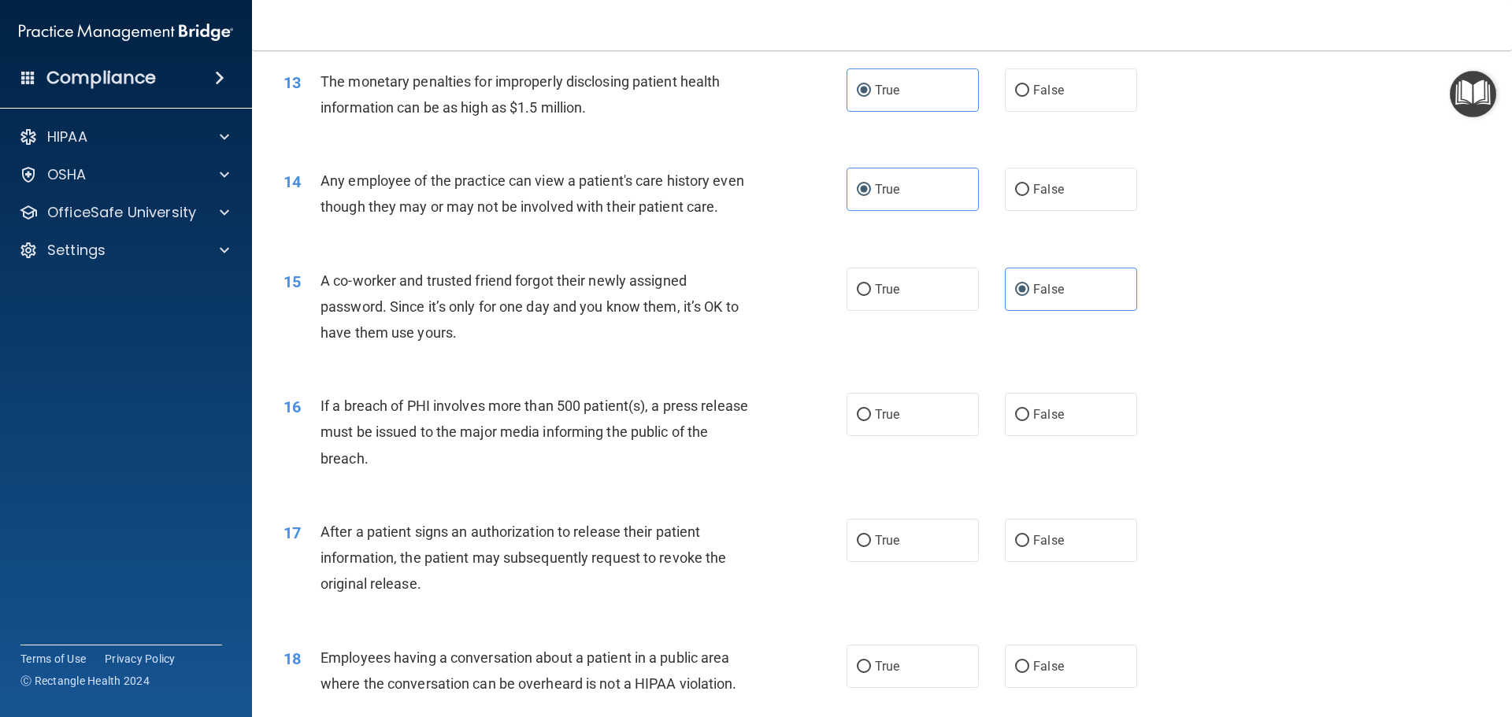
scroll to position [1496, 0]
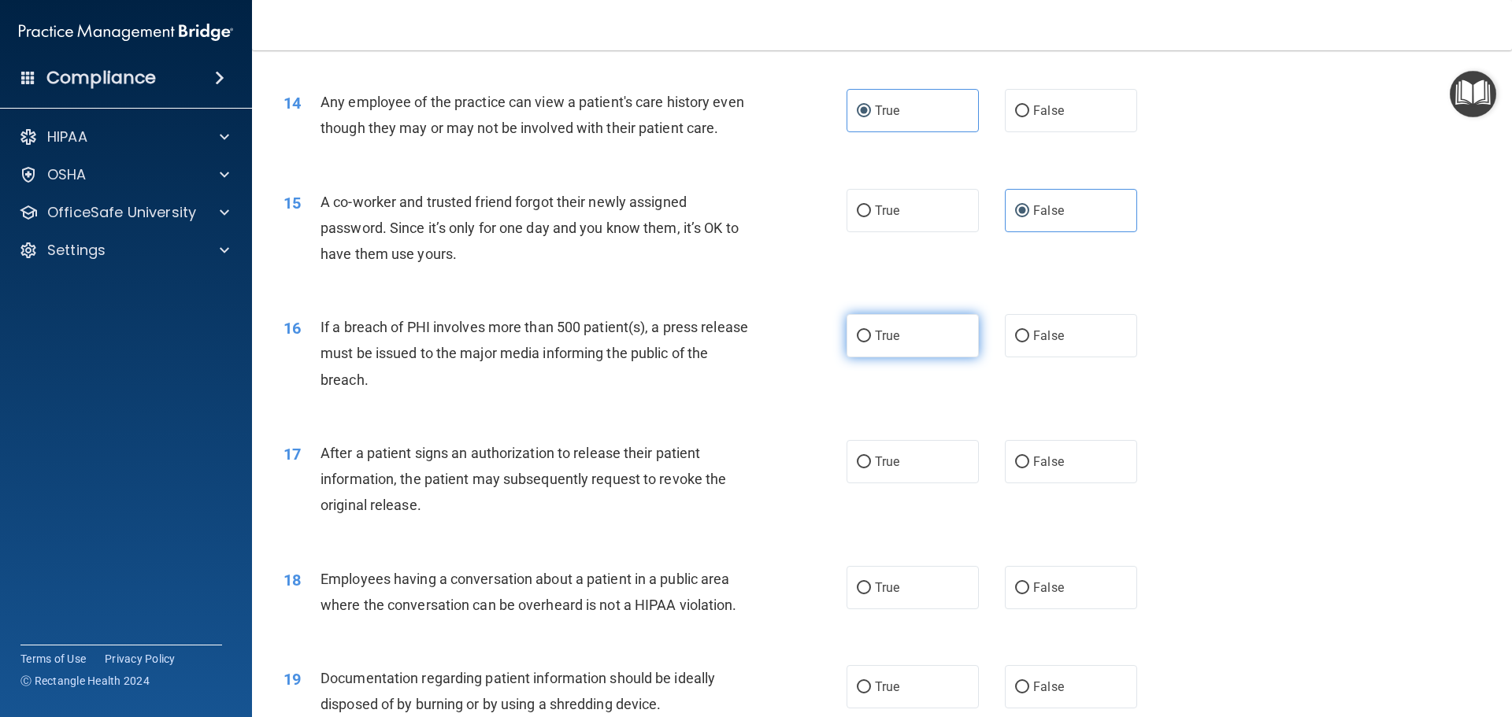
click at [926, 335] on label "True" at bounding box center [913, 335] width 132 height 43
click at [871, 335] on input "True" at bounding box center [864, 337] width 14 height 12
radio input "true"
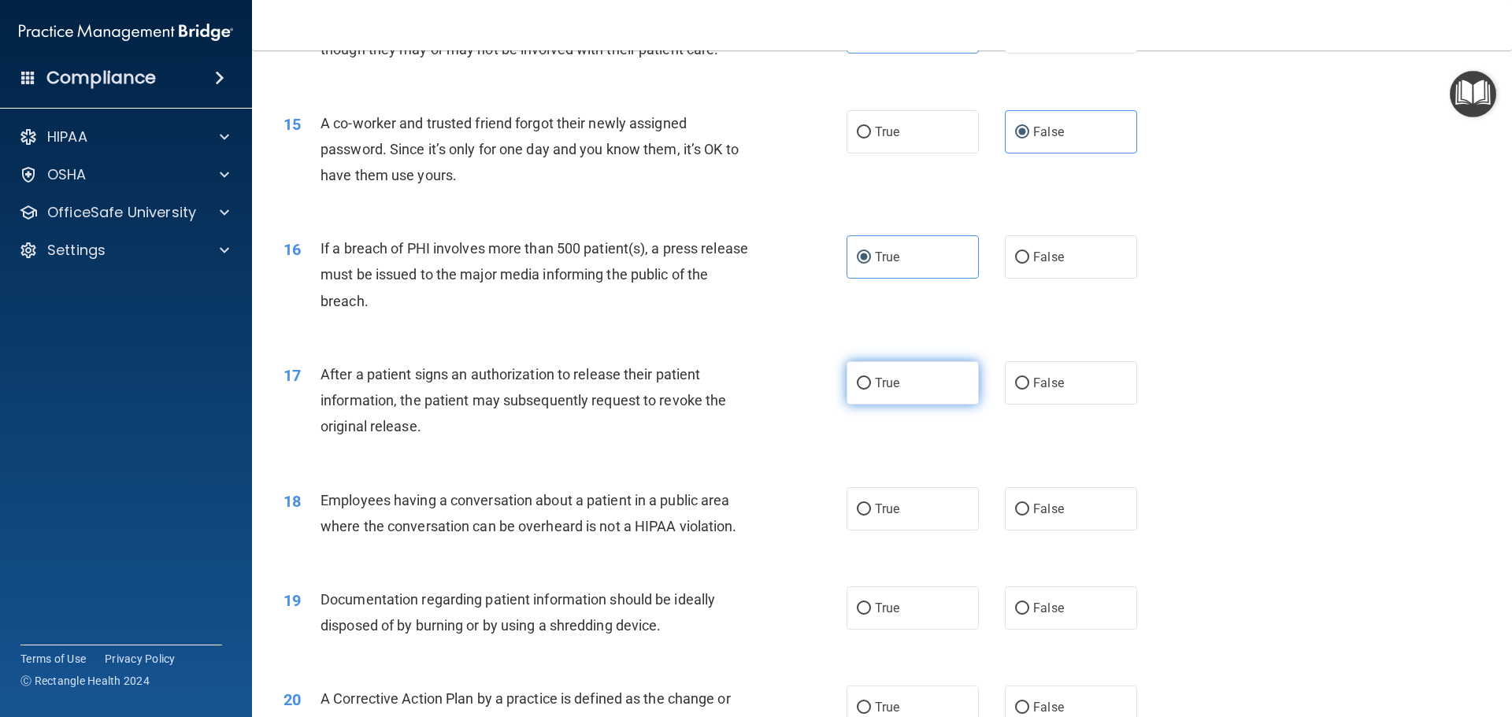
click at [875, 386] on span "True" at bounding box center [887, 383] width 24 height 15
click at [871, 386] on input "True" at bounding box center [864, 384] width 14 height 12
radio input "true"
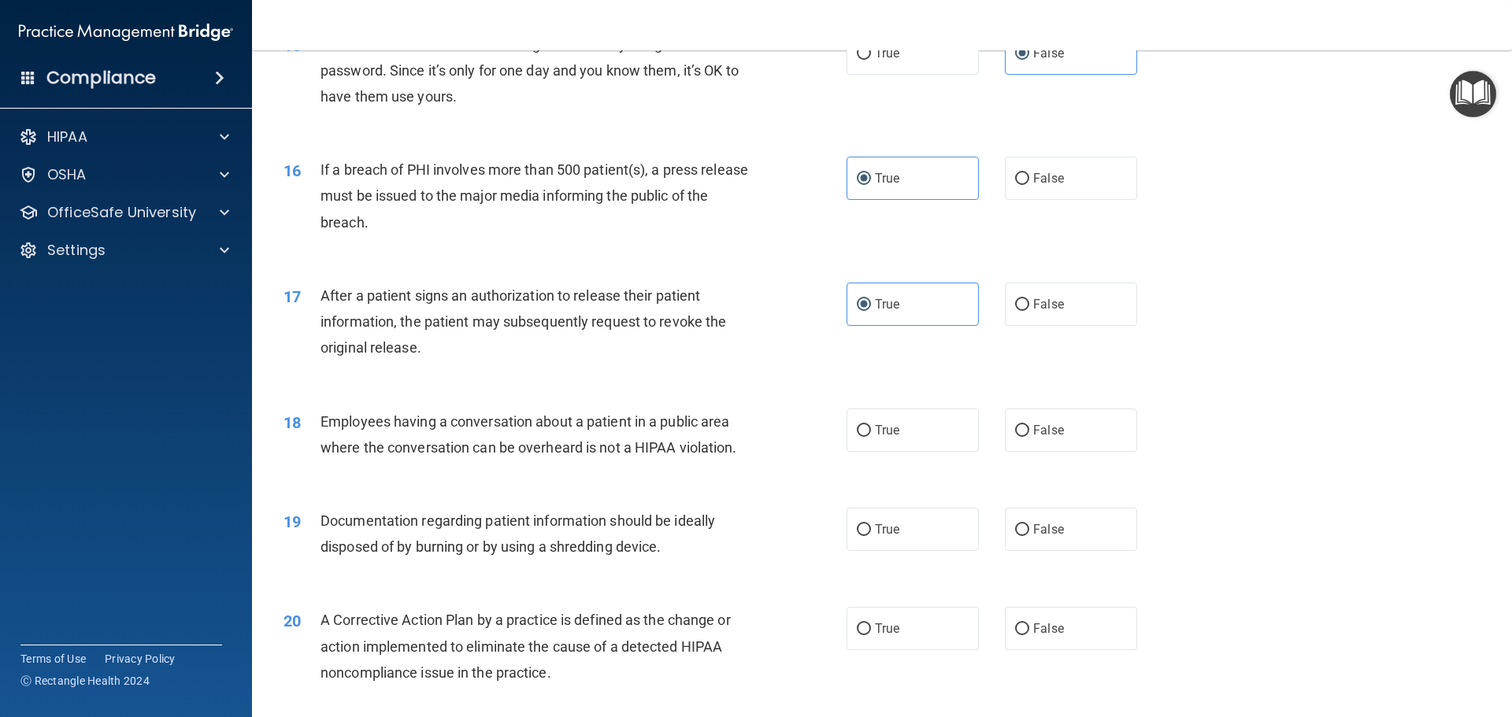
scroll to position [1732, 0]
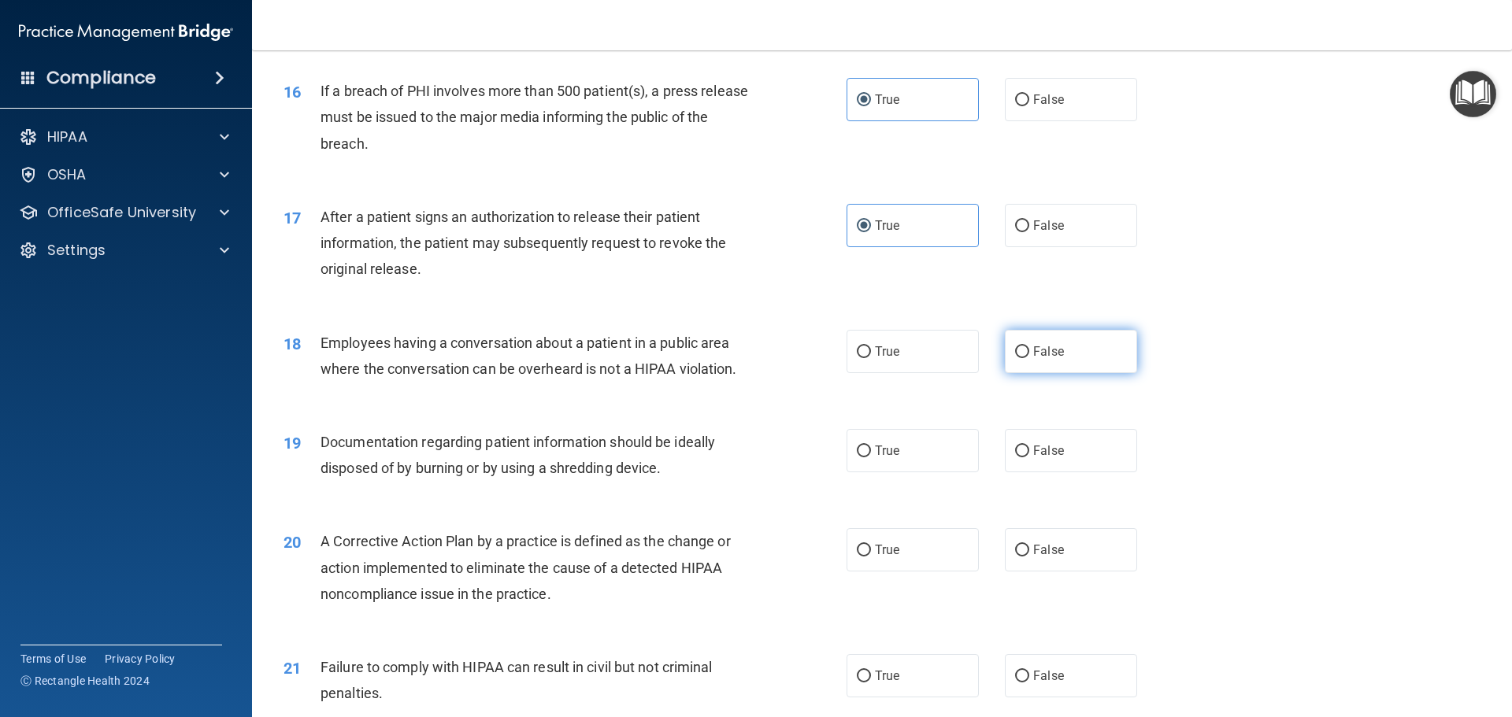
click at [1037, 355] on span "False" at bounding box center [1048, 351] width 31 height 15
click at [1029, 355] on input "False" at bounding box center [1022, 352] width 14 height 12
radio input "true"
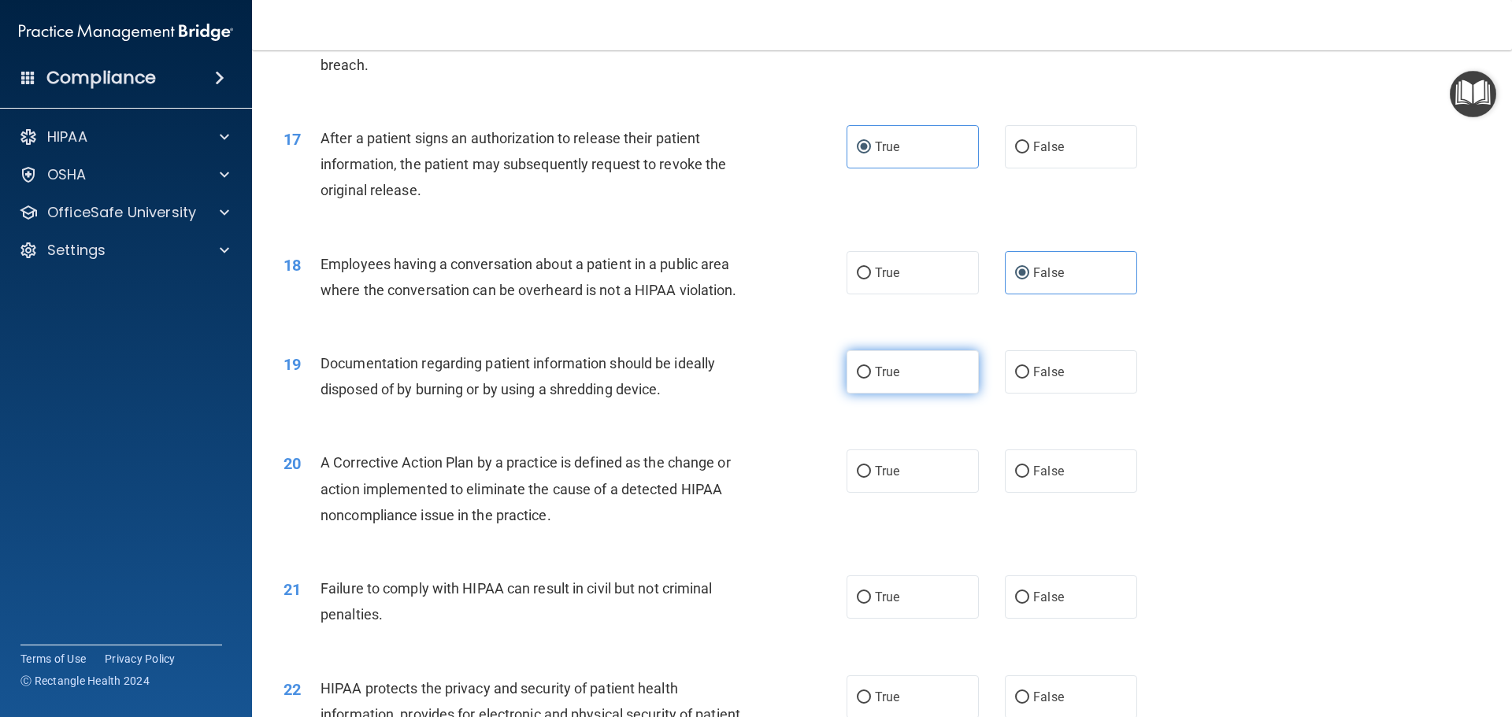
click at [860, 378] on input "True" at bounding box center [864, 373] width 14 height 12
radio input "true"
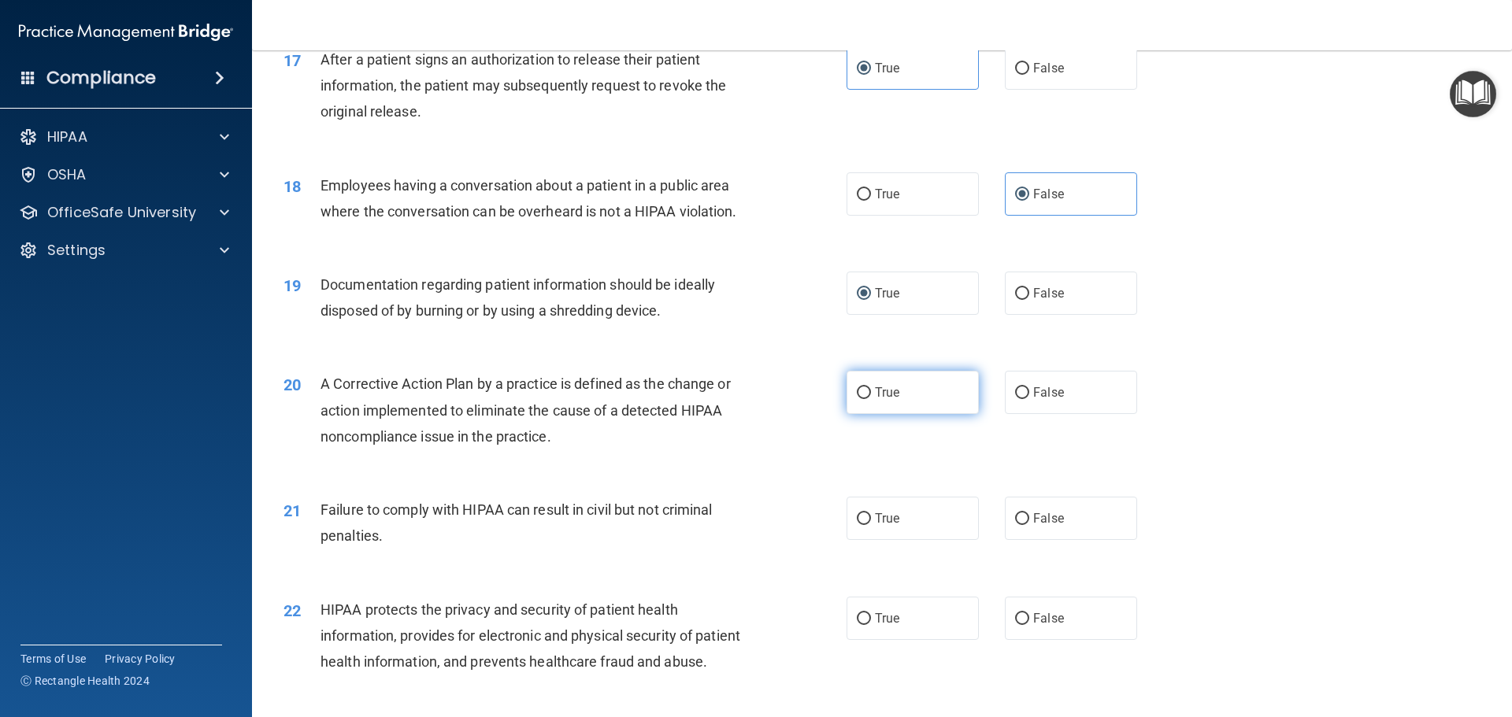
click at [877, 398] on span "True" at bounding box center [887, 392] width 24 height 15
click at [871, 398] on input "True" at bounding box center [864, 393] width 14 height 12
radio input "true"
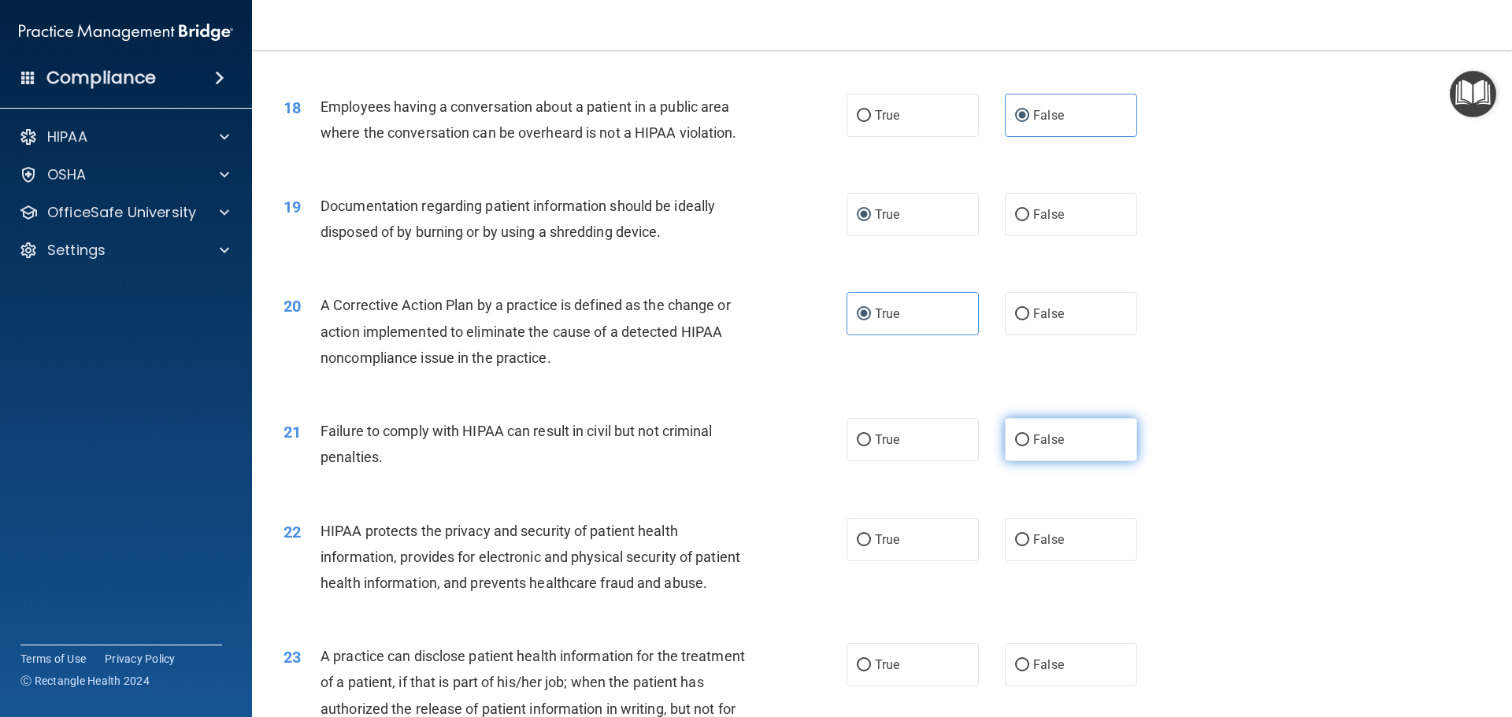
click at [1048, 452] on label "False" at bounding box center [1071, 439] width 132 height 43
click at [1029, 446] on input "False" at bounding box center [1022, 441] width 14 height 12
radio input "true"
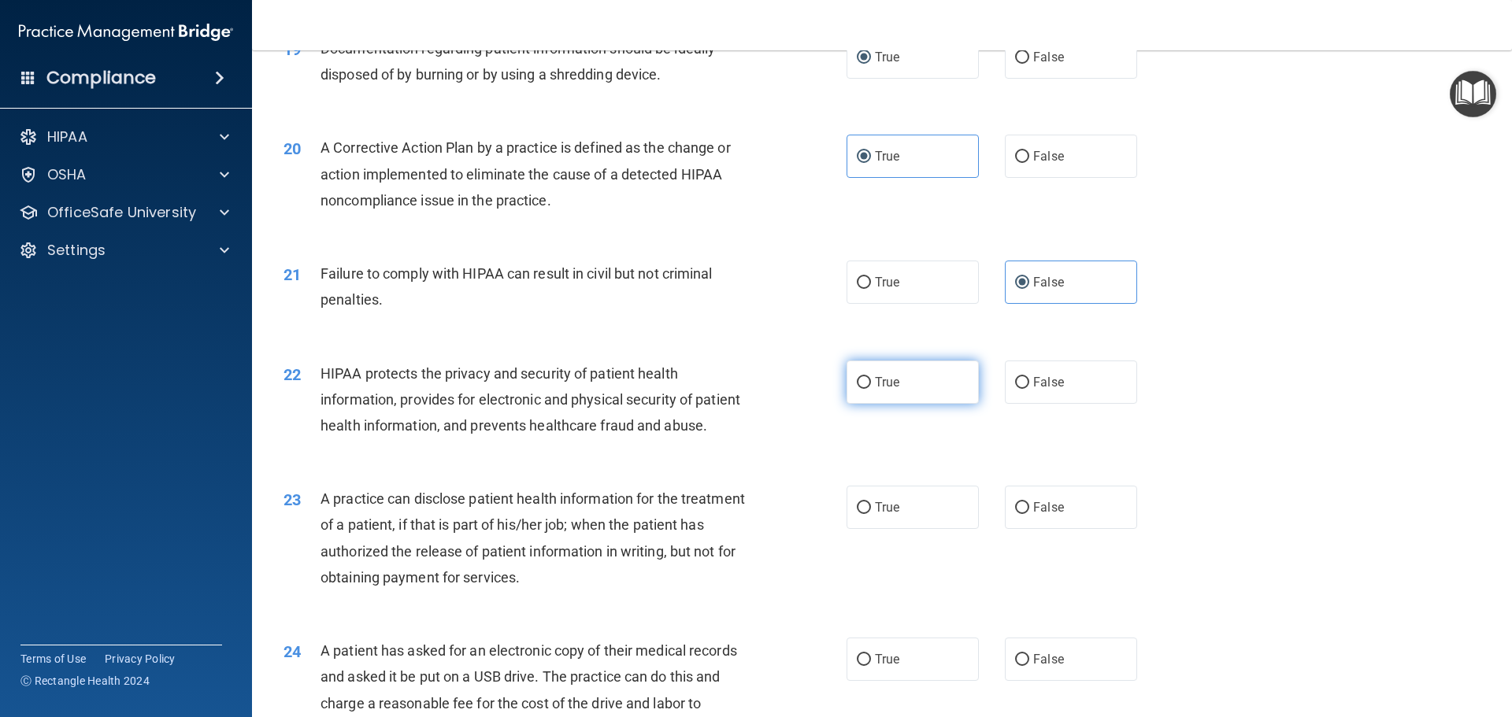
click at [875, 379] on span "True" at bounding box center [887, 382] width 24 height 15
click at [871, 379] on input "True" at bounding box center [864, 383] width 14 height 12
radio input "true"
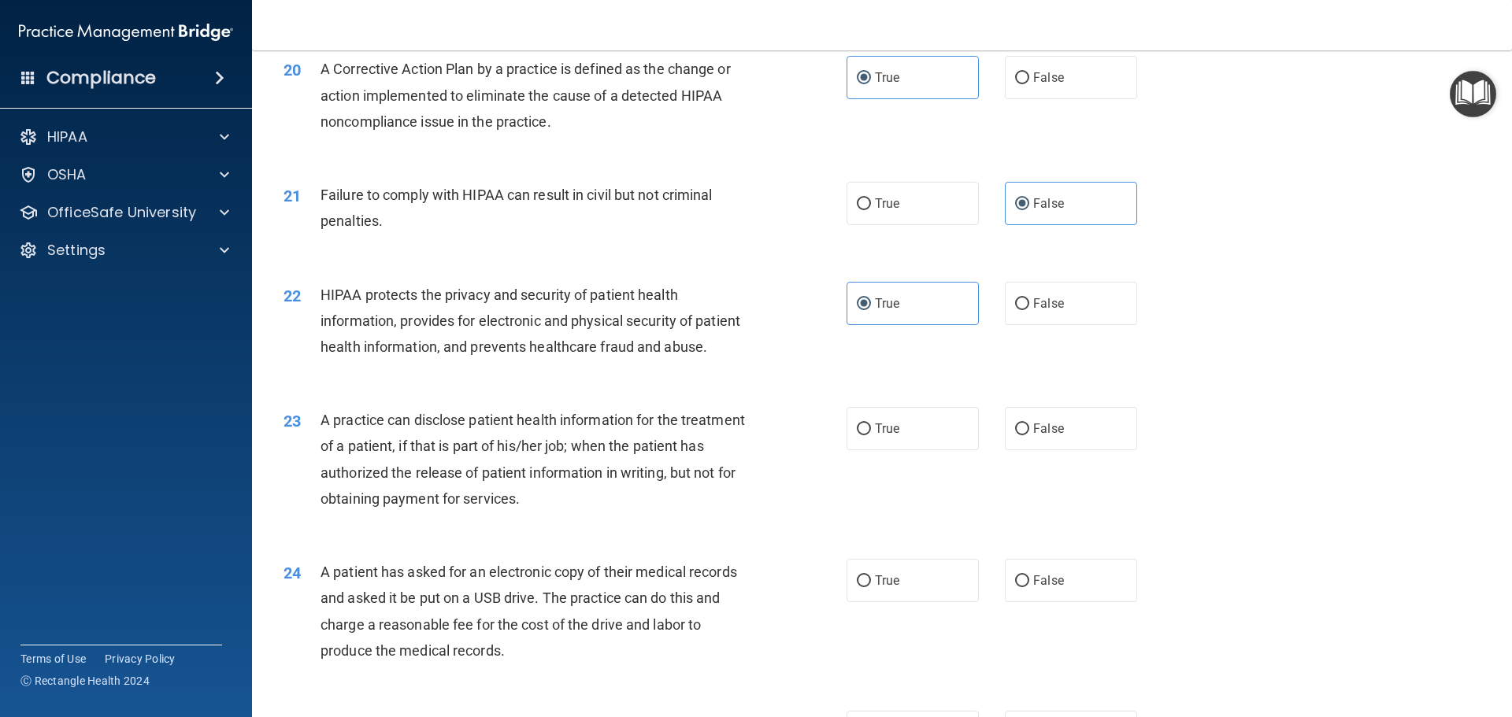
scroll to position [2284, 0]
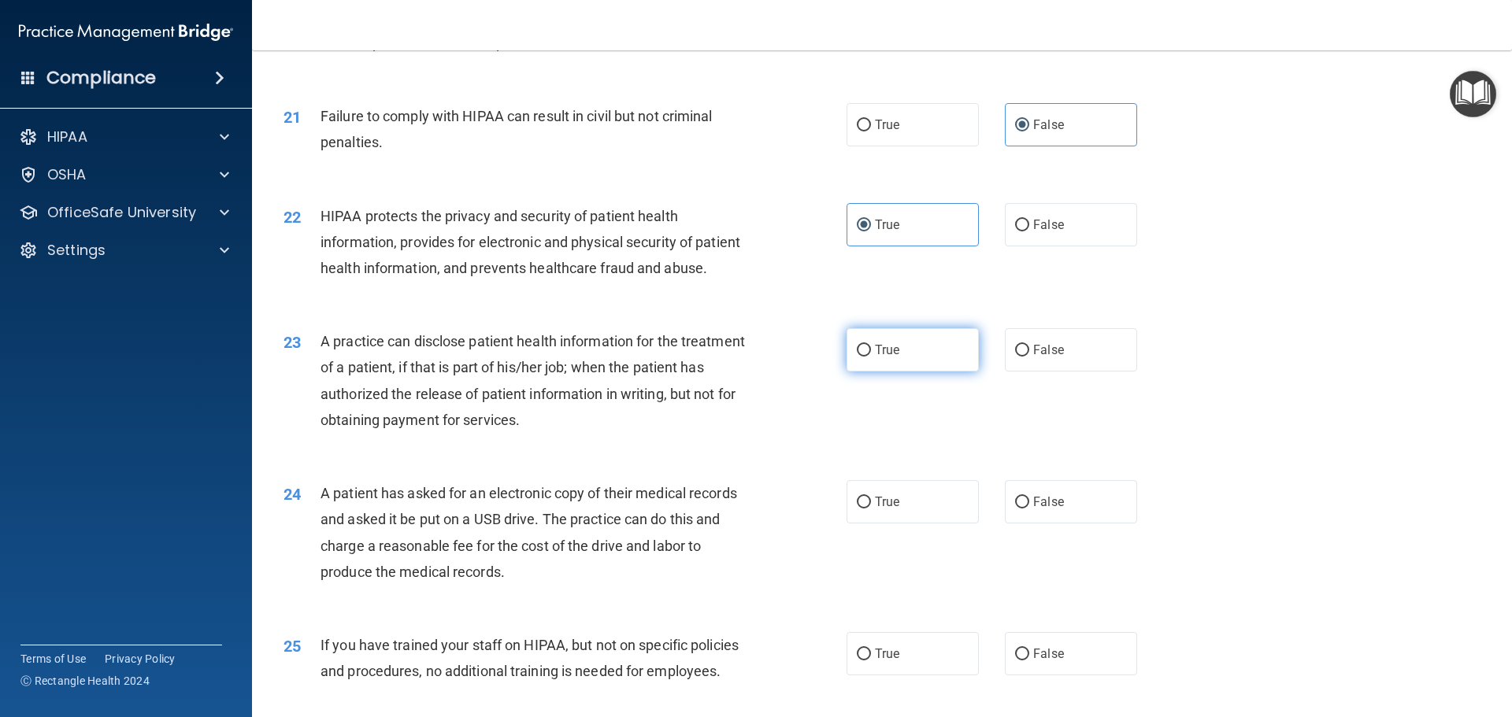
click at [860, 348] on input "True" at bounding box center [864, 351] width 14 height 12
radio input "true"
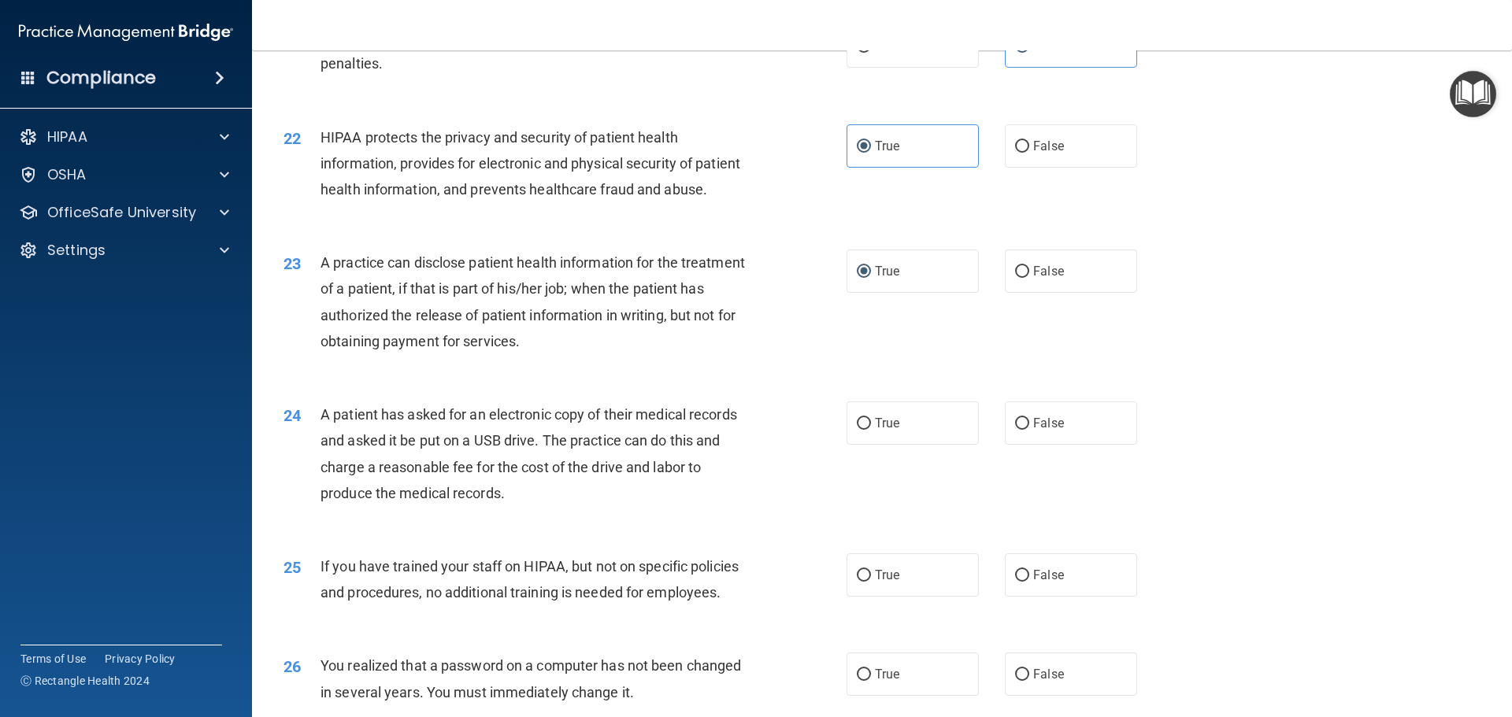
scroll to position [2441, 0]
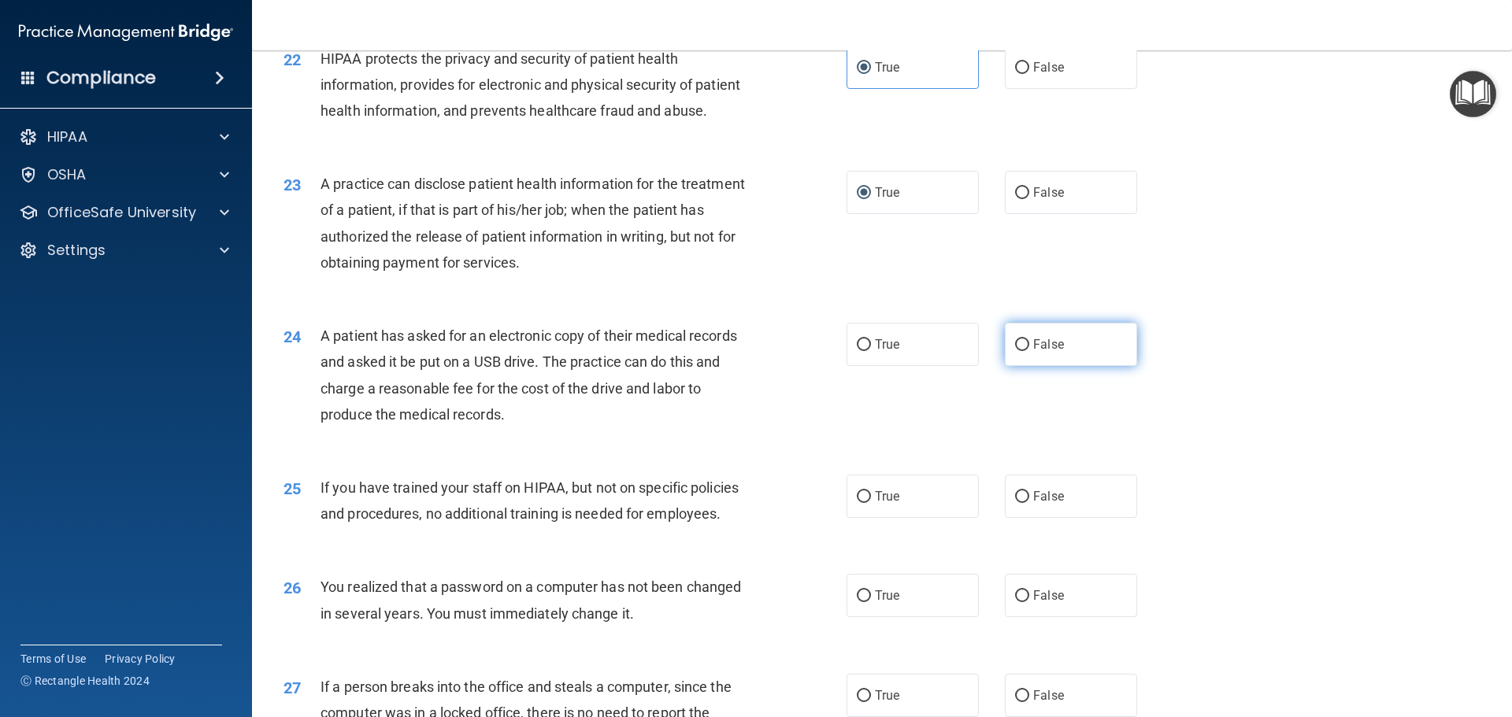
click at [1025, 349] on label "False" at bounding box center [1071, 344] width 132 height 43
click at [1025, 349] on input "False" at bounding box center [1022, 345] width 14 height 12
radio input "true"
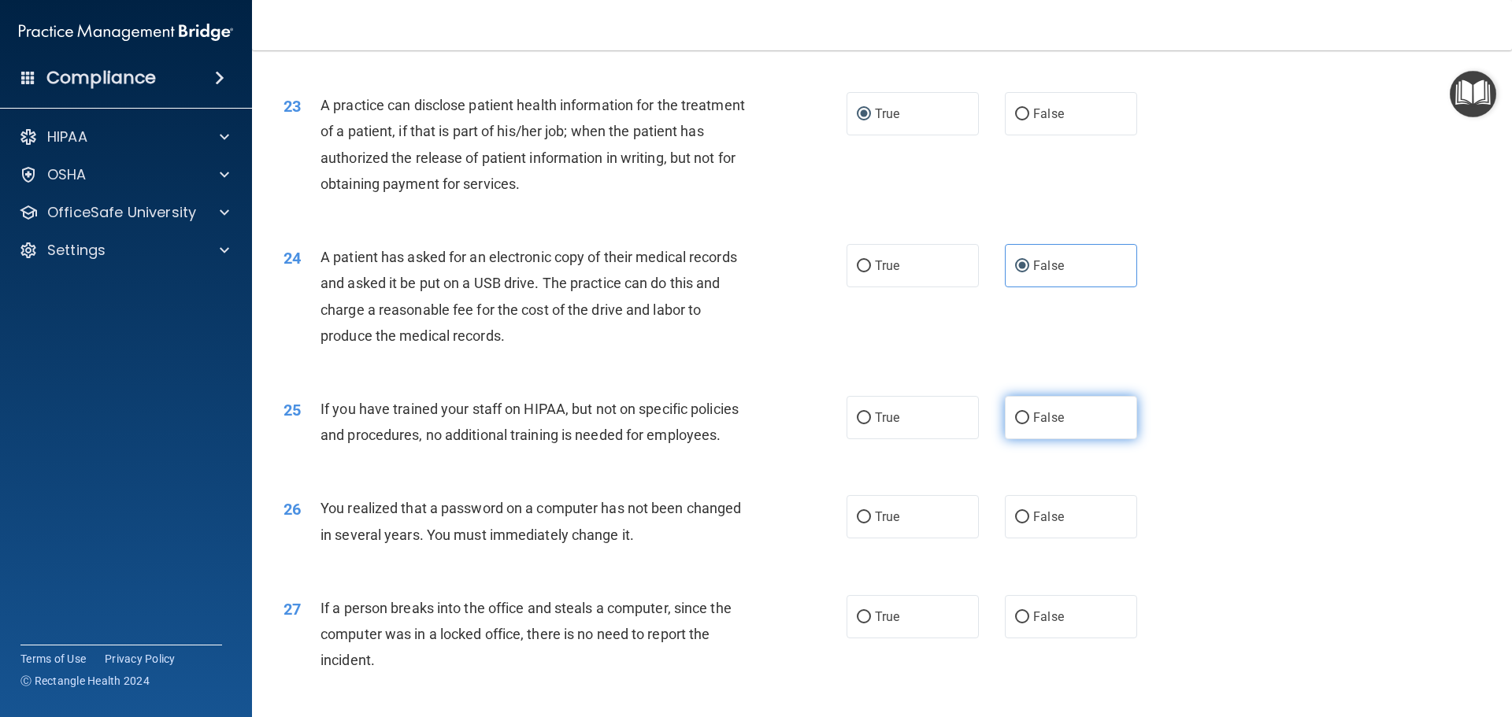
click at [1013, 408] on label "False" at bounding box center [1071, 417] width 132 height 43
click at [1015, 413] on input "False" at bounding box center [1022, 419] width 14 height 12
radio input "true"
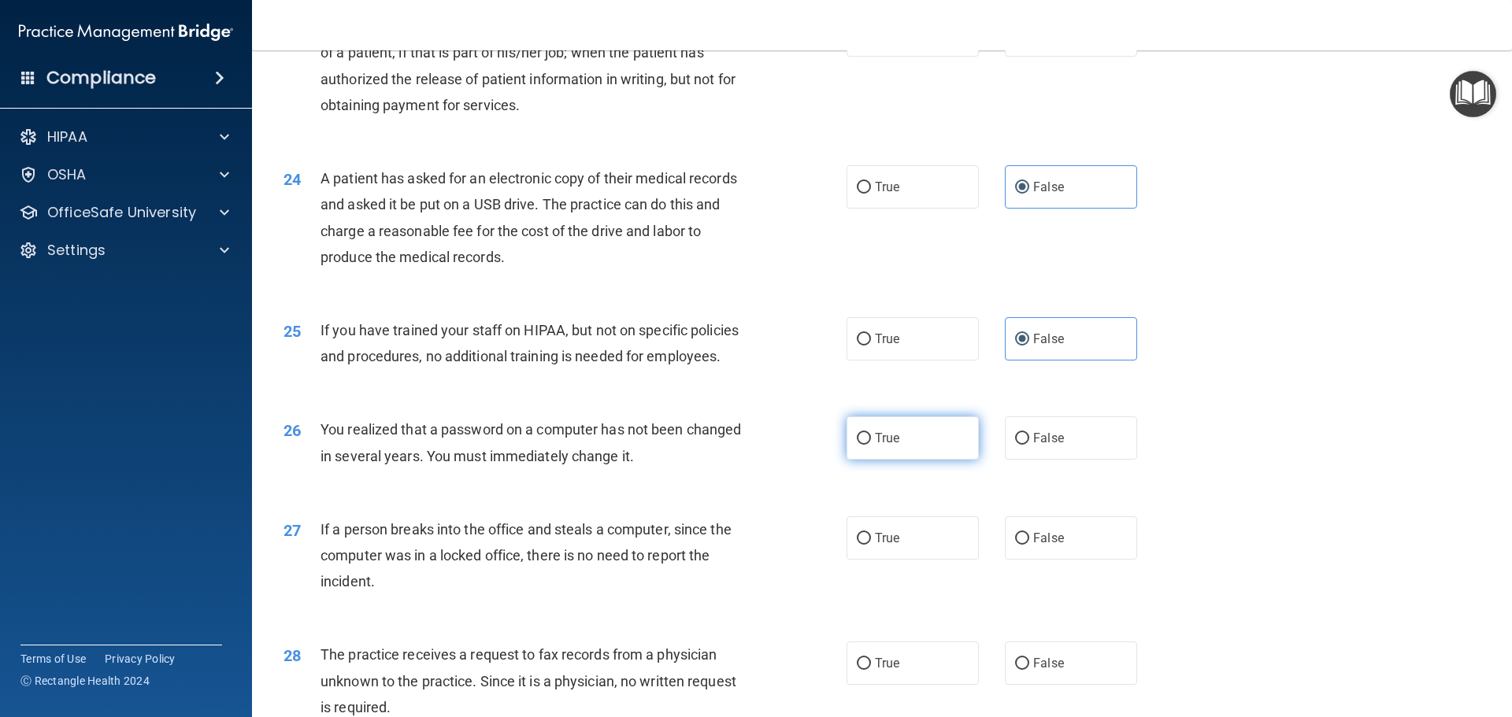
click at [868, 435] on label "True" at bounding box center [913, 438] width 132 height 43
click at [868, 435] on input "True" at bounding box center [864, 439] width 14 height 12
radio input "true"
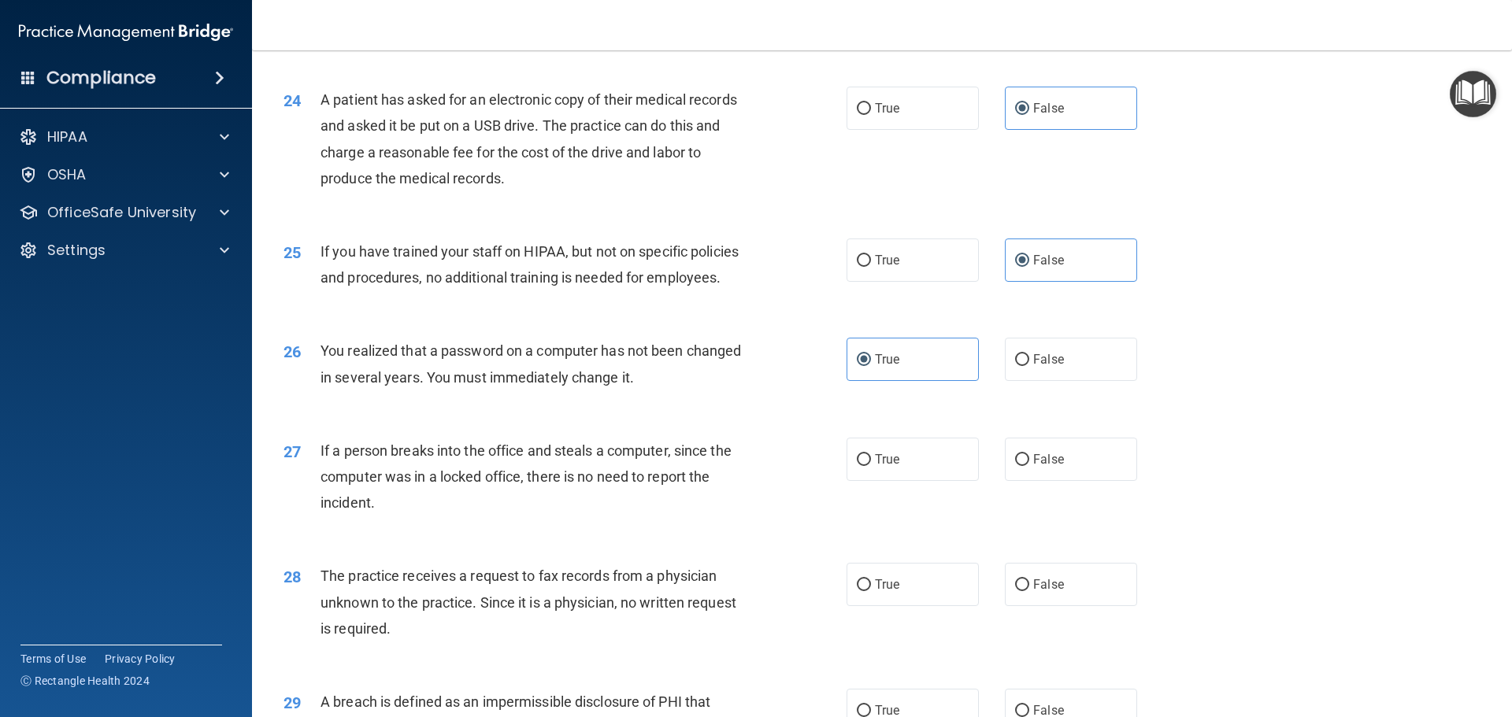
scroll to position [2756, 0]
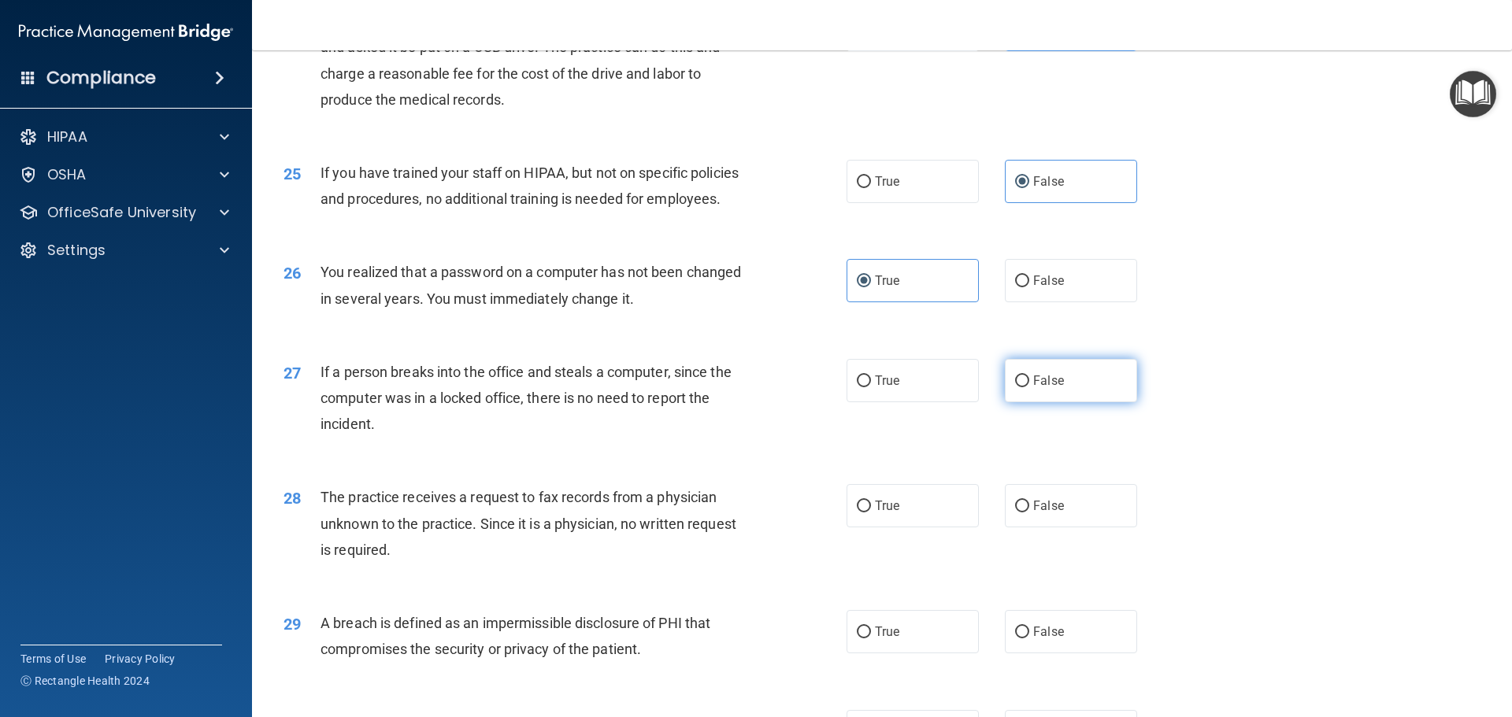
click at [1028, 372] on label "False" at bounding box center [1071, 380] width 132 height 43
click at [1028, 376] on input "False" at bounding box center [1022, 382] width 14 height 12
radio input "true"
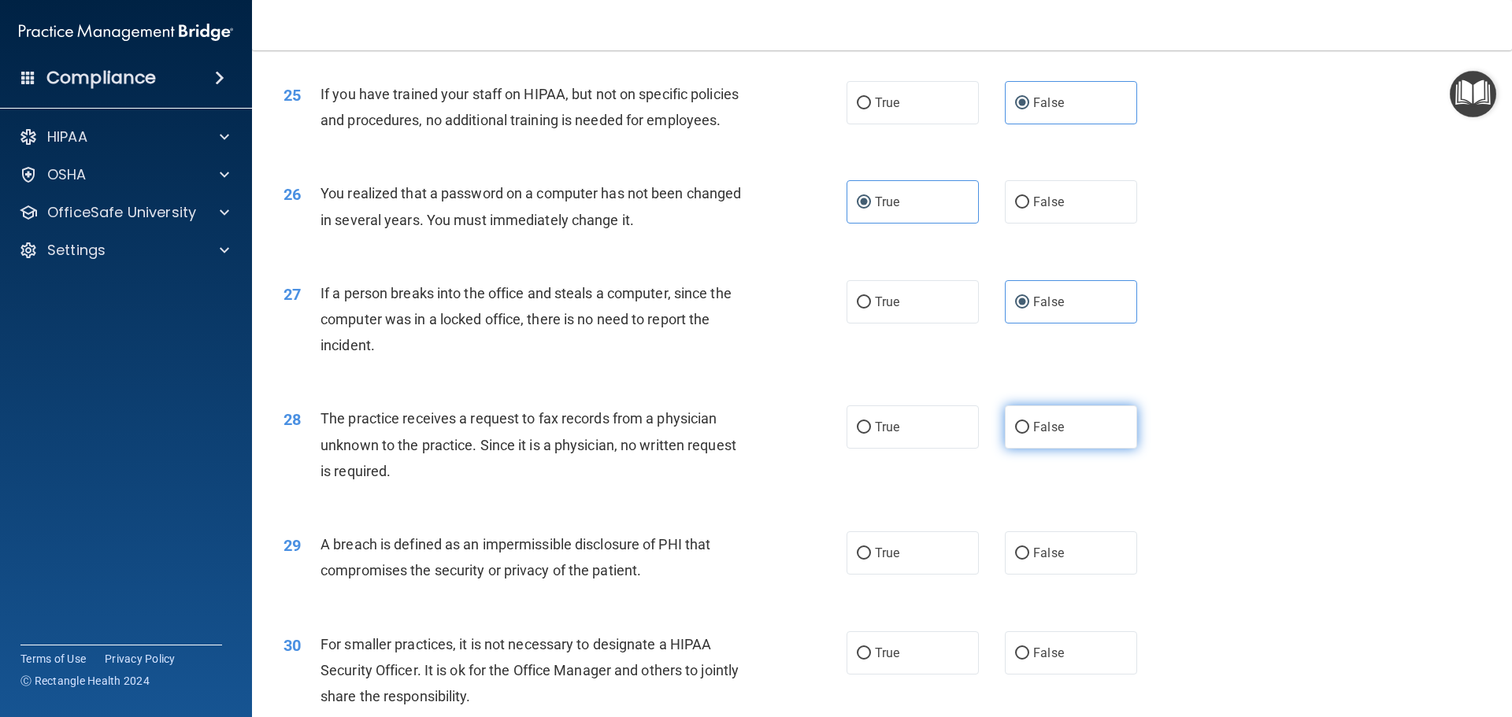
click at [1038, 427] on span "False" at bounding box center [1048, 427] width 31 height 15
click at [1029, 427] on input "False" at bounding box center [1022, 428] width 14 height 12
radio input "true"
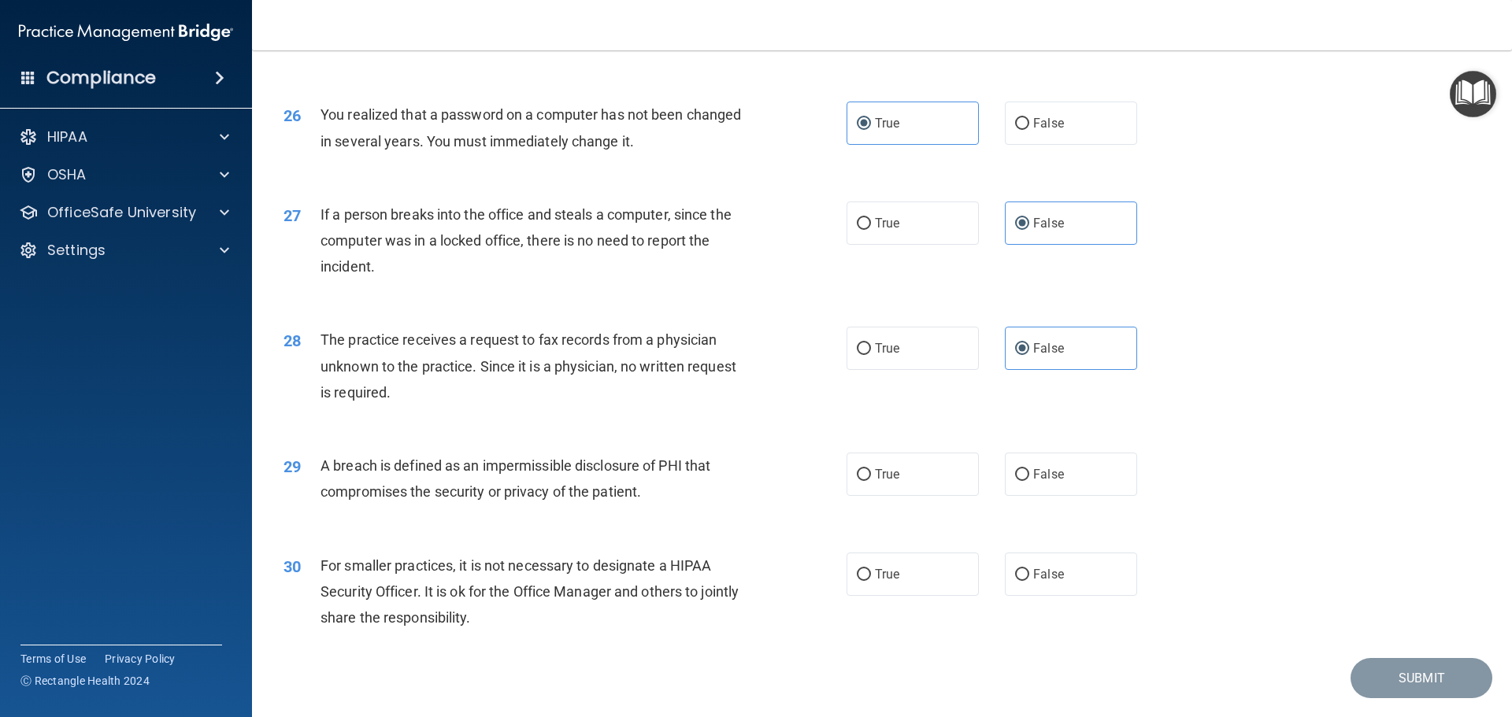
scroll to position [2958, 0]
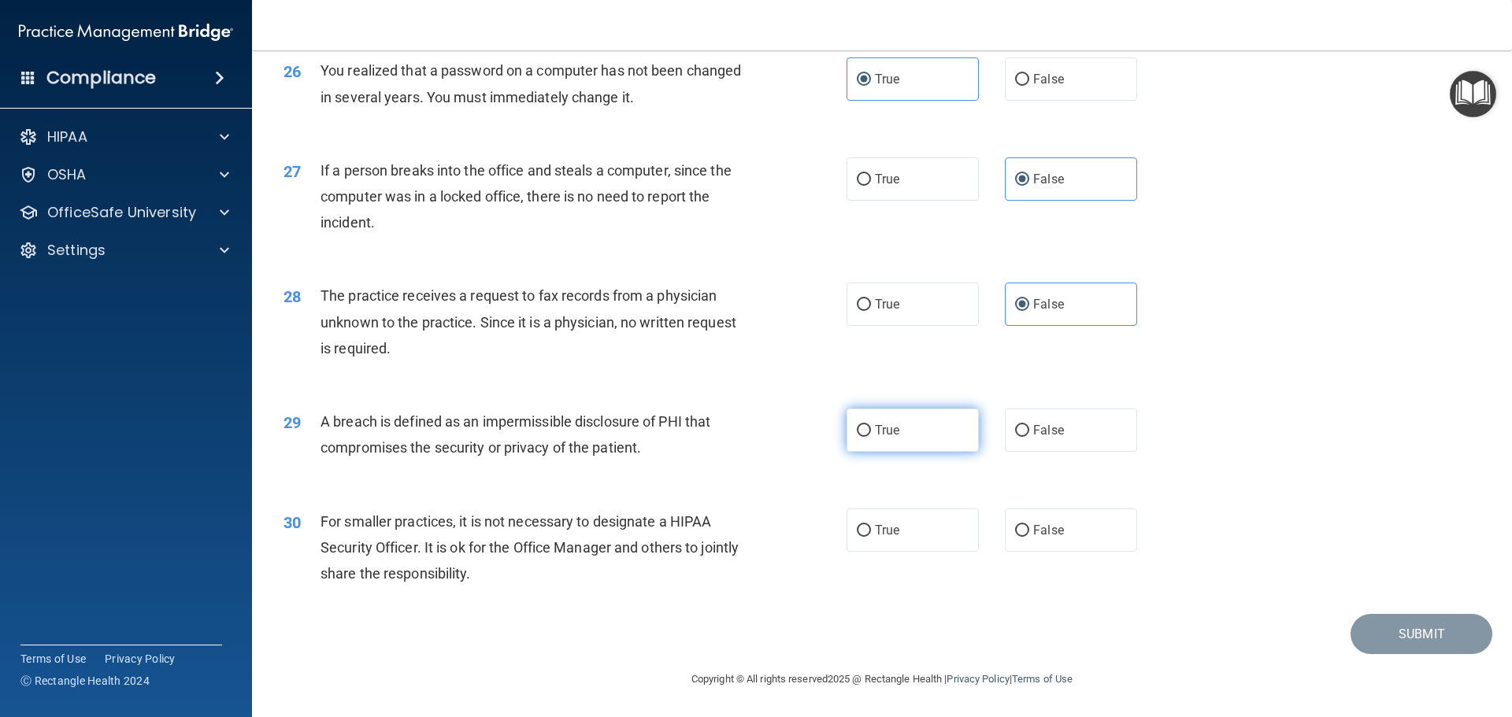
click at [892, 423] on span "True" at bounding box center [887, 430] width 24 height 15
click at [871, 425] on input "True" at bounding box center [864, 431] width 14 height 12
radio input "true"
click at [928, 540] on label "True" at bounding box center [913, 530] width 132 height 43
click at [871, 537] on input "True" at bounding box center [864, 531] width 14 height 12
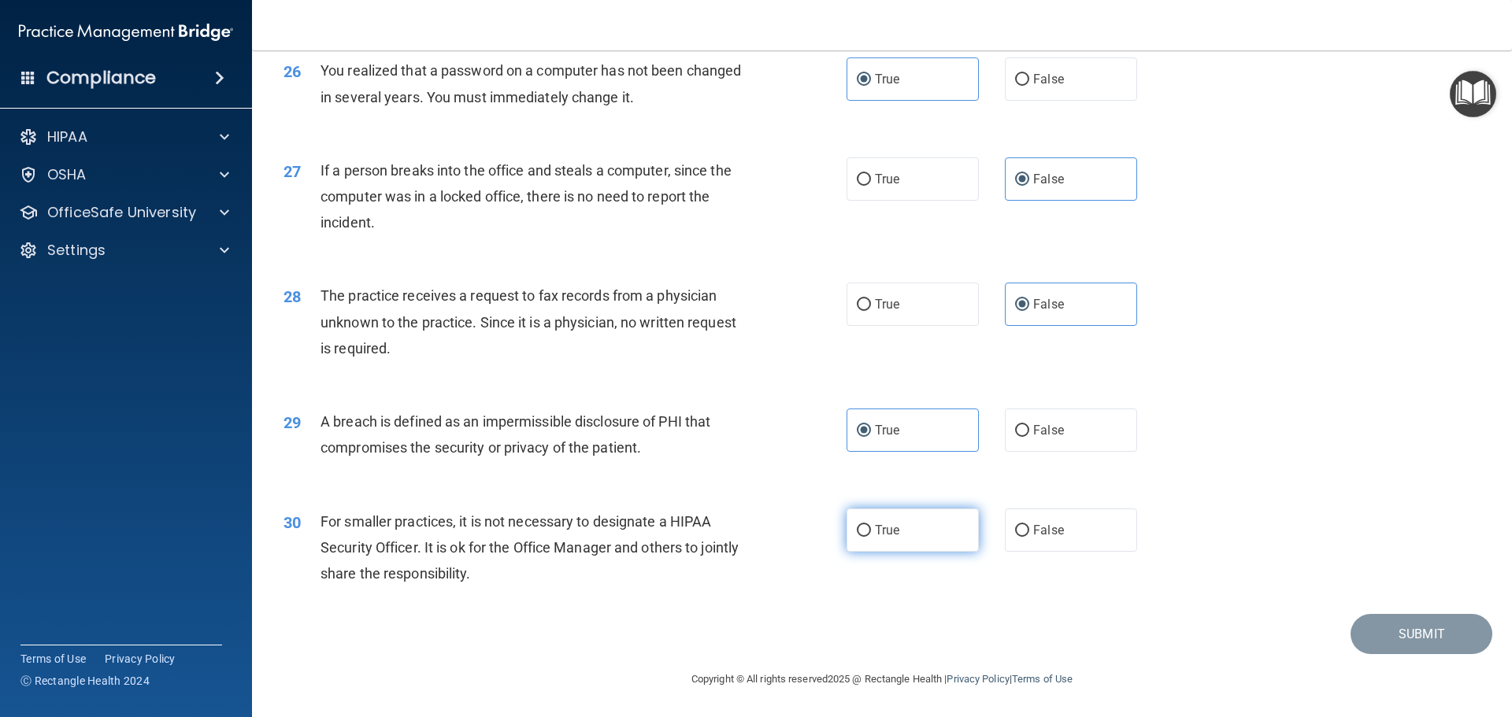
radio input "true"
click at [1387, 648] on button "Submit" at bounding box center [1421, 634] width 142 height 40
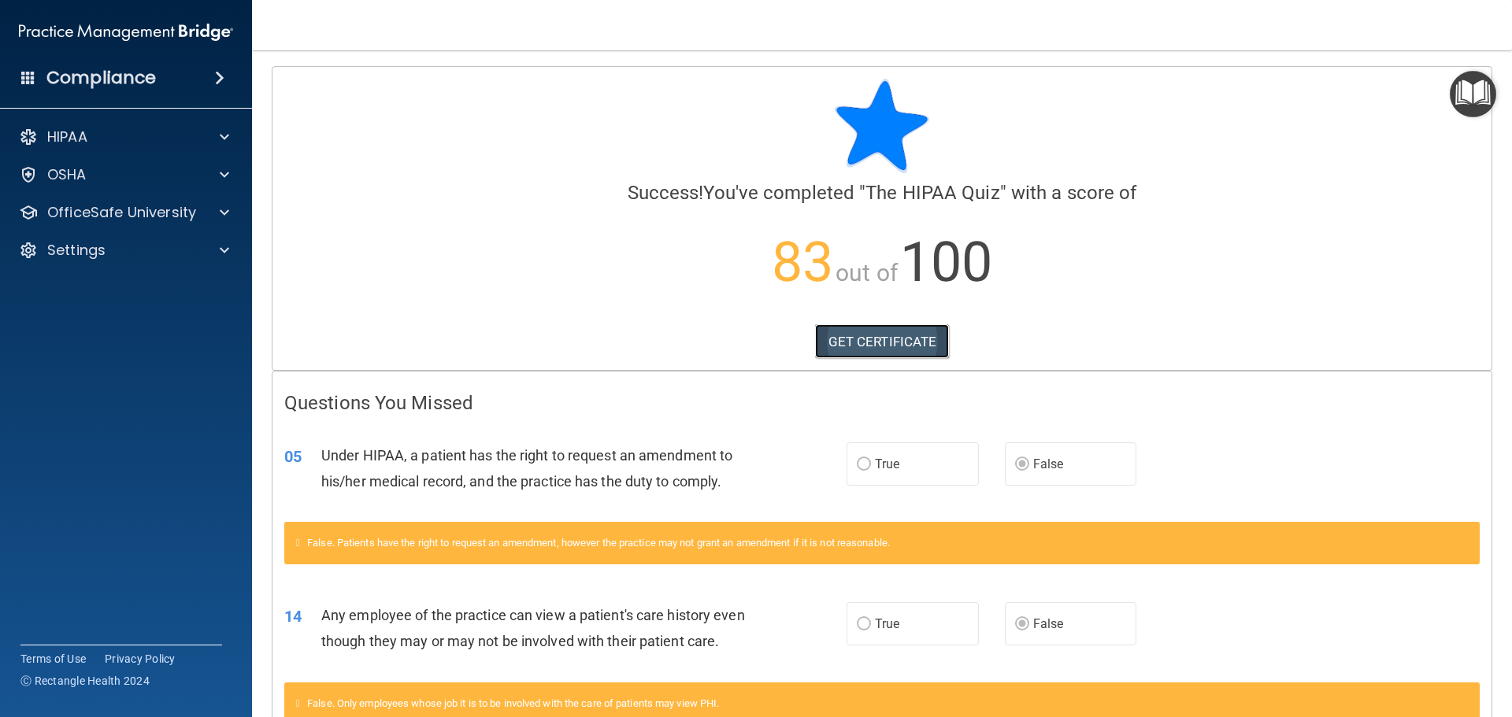
click at [879, 335] on link "GET CERTIFICATE" at bounding box center [882, 341] width 135 height 35
click at [217, 217] on div at bounding box center [221, 212] width 39 height 19
click at [128, 258] on link "HIPAA Training" at bounding box center [108, 250] width 248 height 31
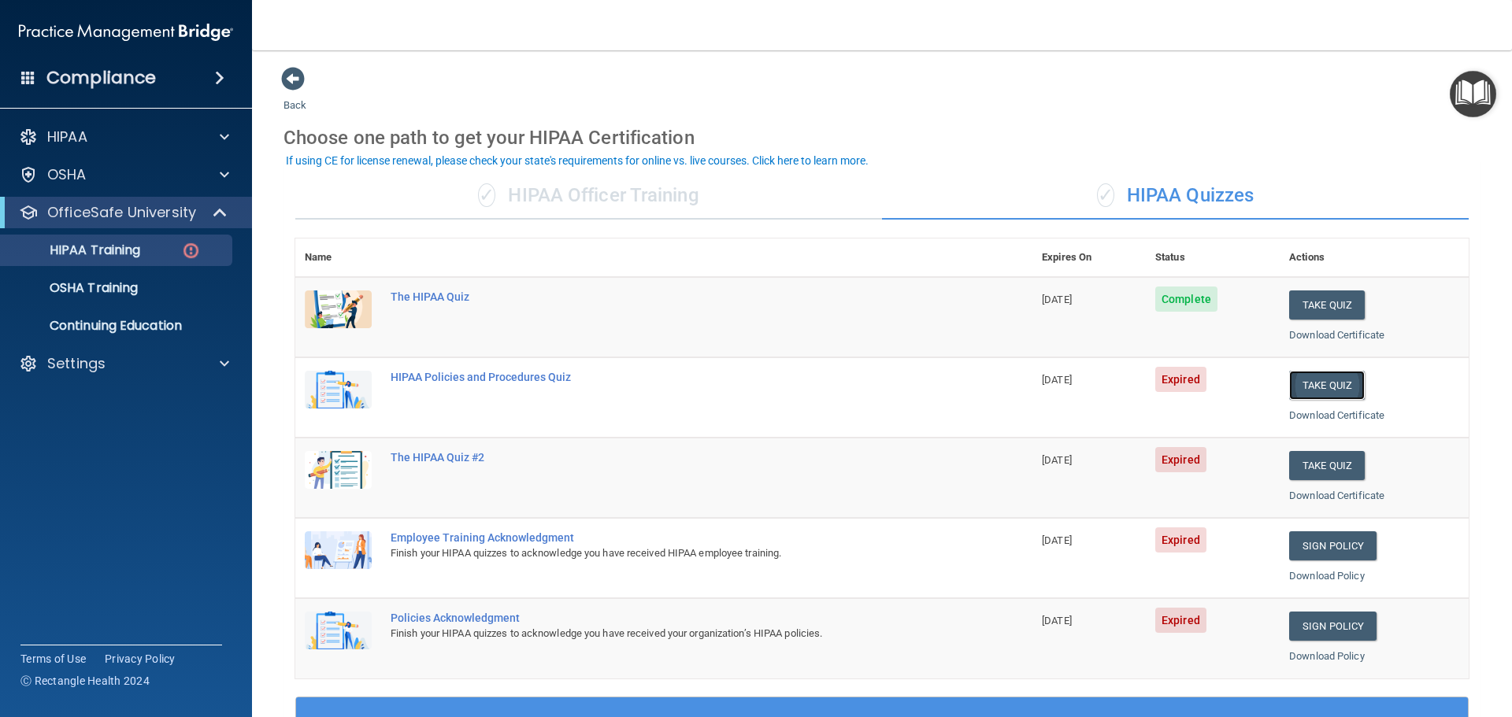
click at [1306, 386] on button "Take Quiz" at bounding box center [1327, 385] width 76 height 29
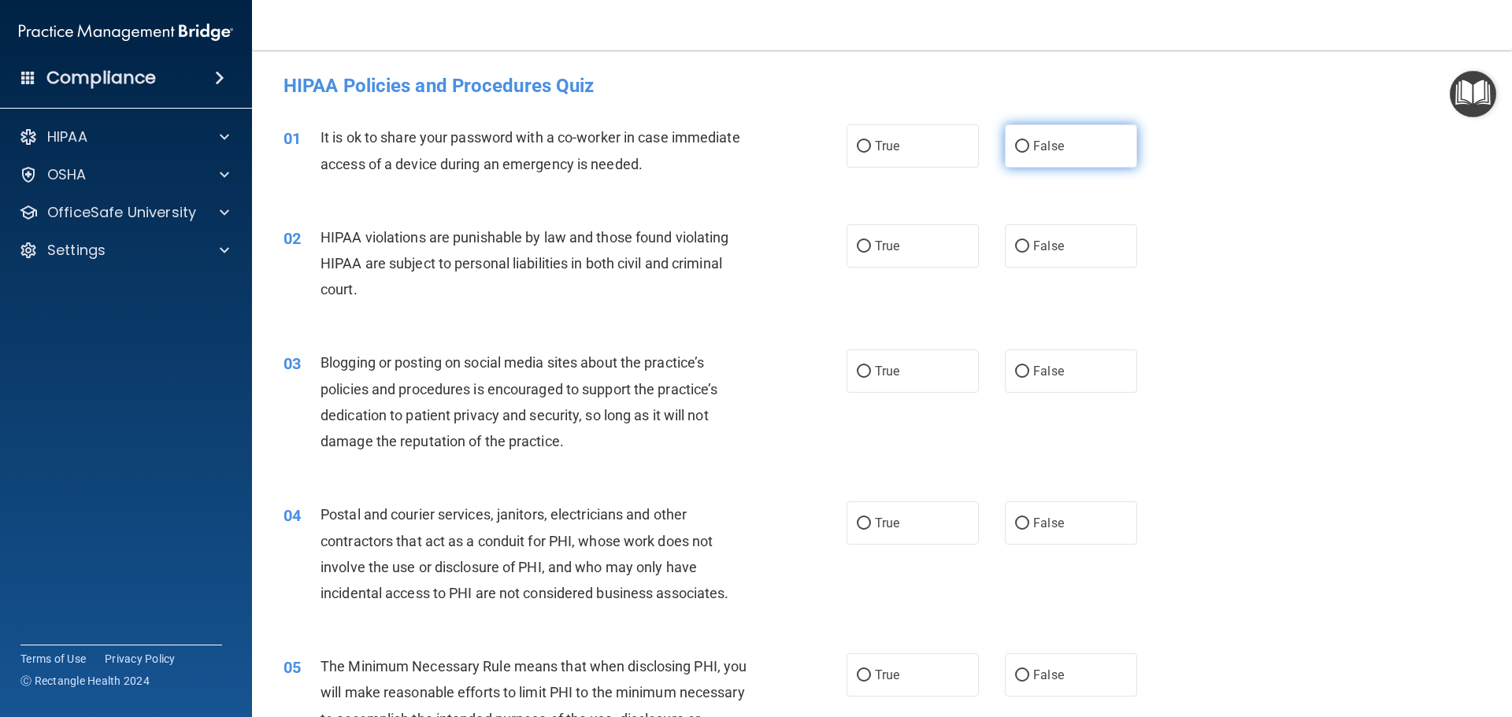
click at [1037, 138] on label "False" at bounding box center [1071, 145] width 132 height 43
click at [1029, 141] on input "False" at bounding box center [1022, 147] width 14 height 12
radio input "true"
click at [905, 251] on label "True" at bounding box center [913, 245] width 132 height 43
click at [871, 251] on input "True" at bounding box center [864, 247] width 14 height 12
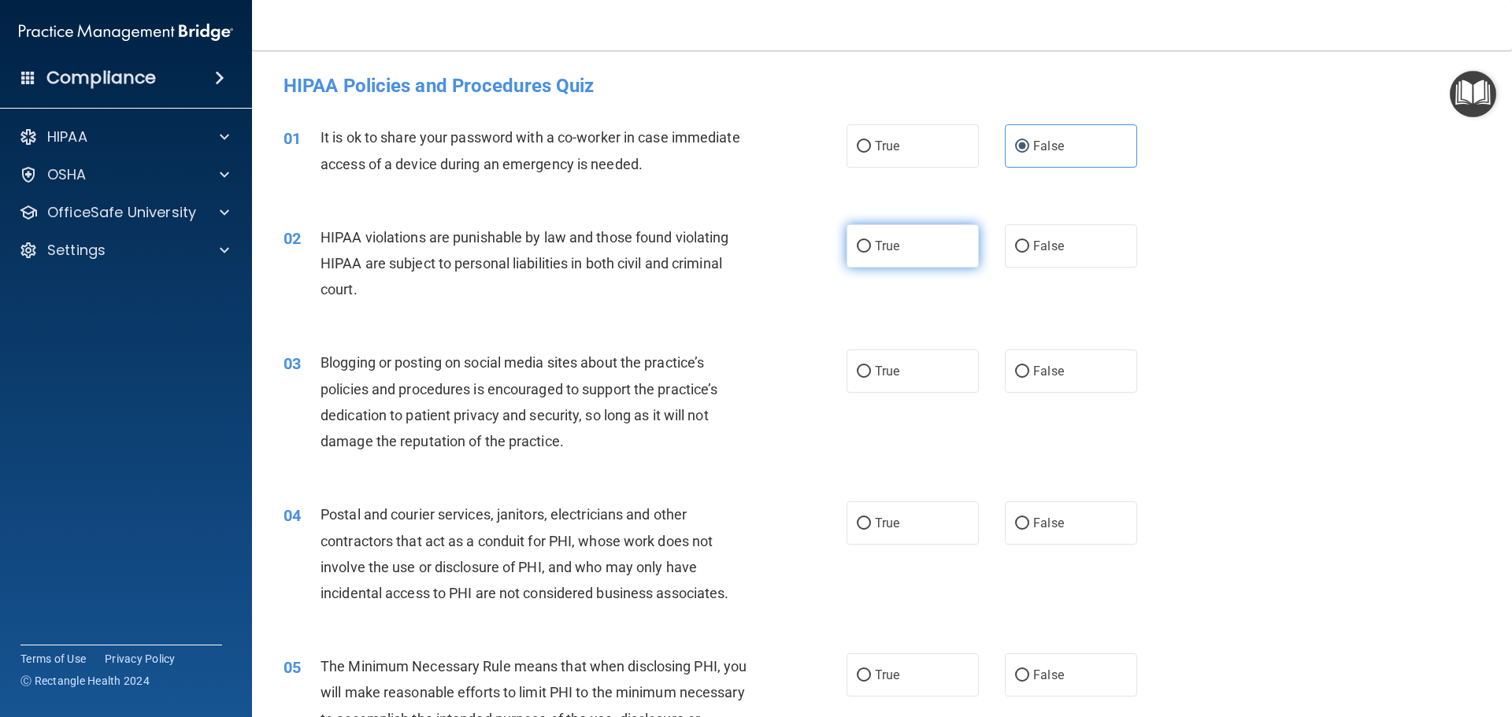
radio input "true"
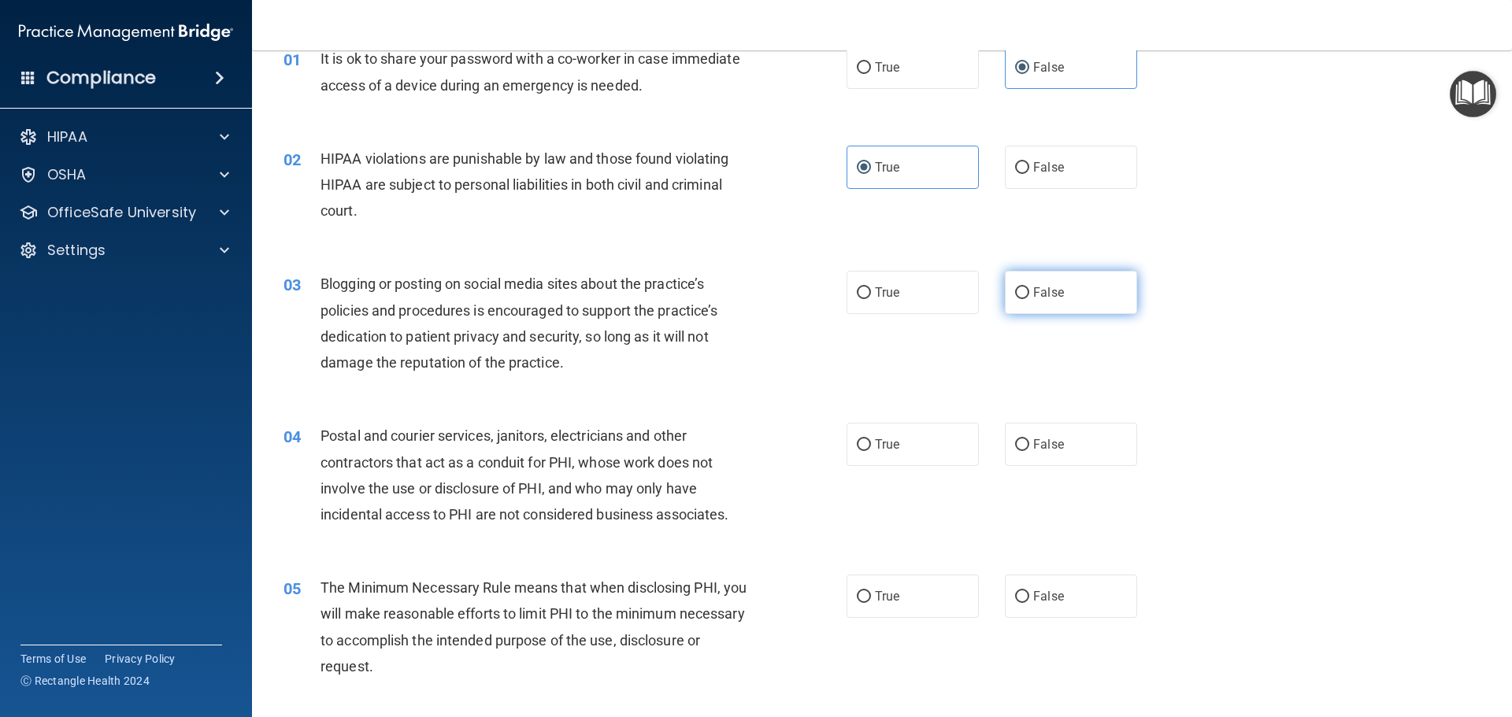
click at [1035, 295] on span "False" at bounding box center [1048, 292] width 31 height 15
click at [1029, 295] on input "False" at bounding box center [1022, 293] width 14 height 12
radio input "true"
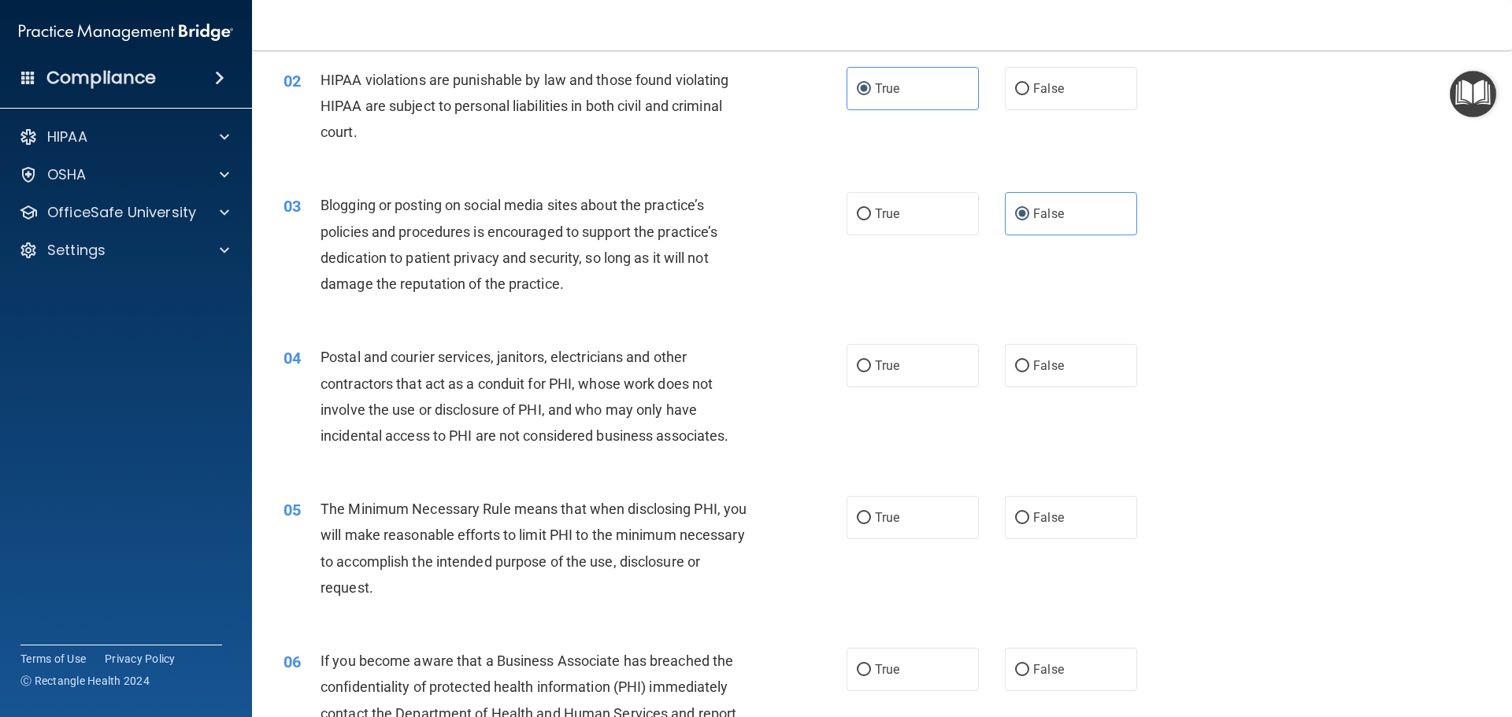
scroll to position [236, 0]
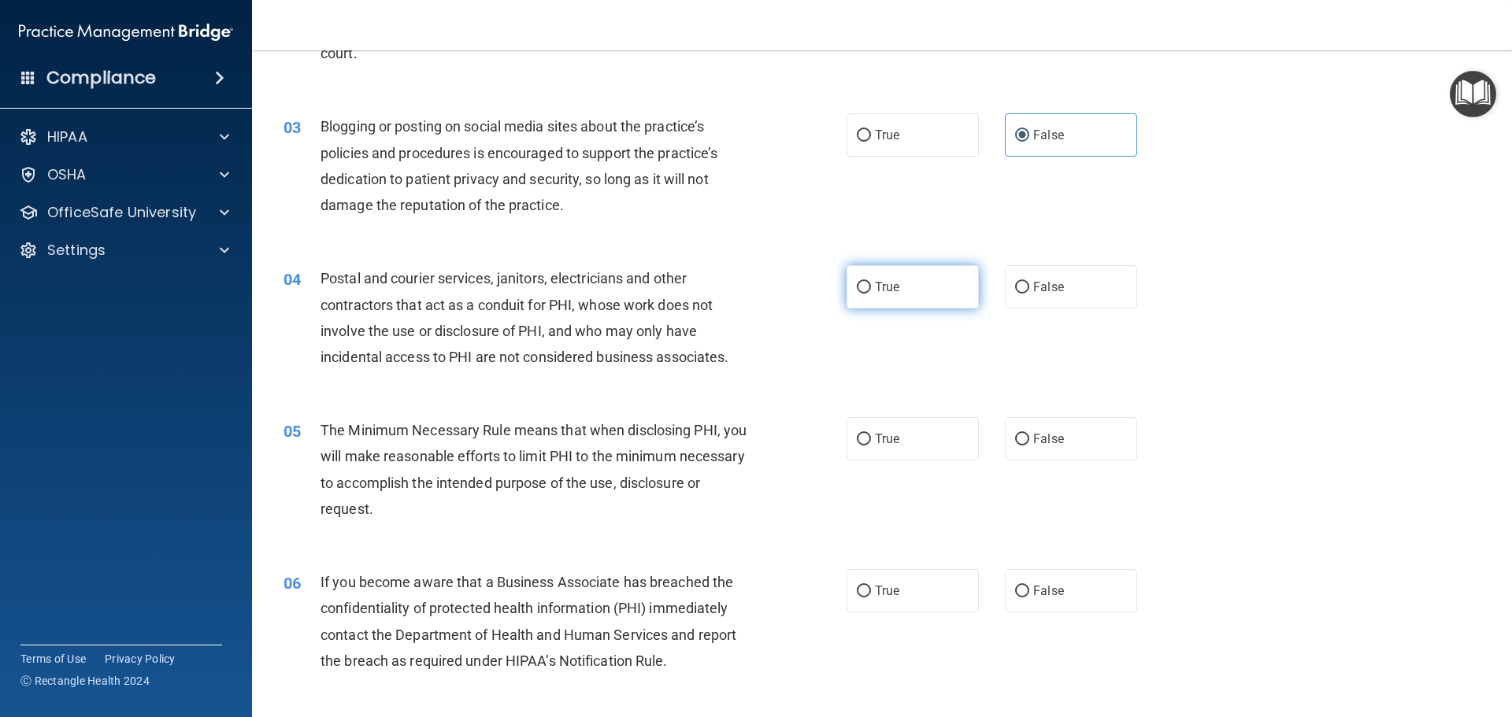
click at [928, 294] on label "True" at bounding box center [913, 286] width 132 height 43
click at [871, 294] on input "True" at bounding box center [864, 288] width 14 height 12
radio input "true"
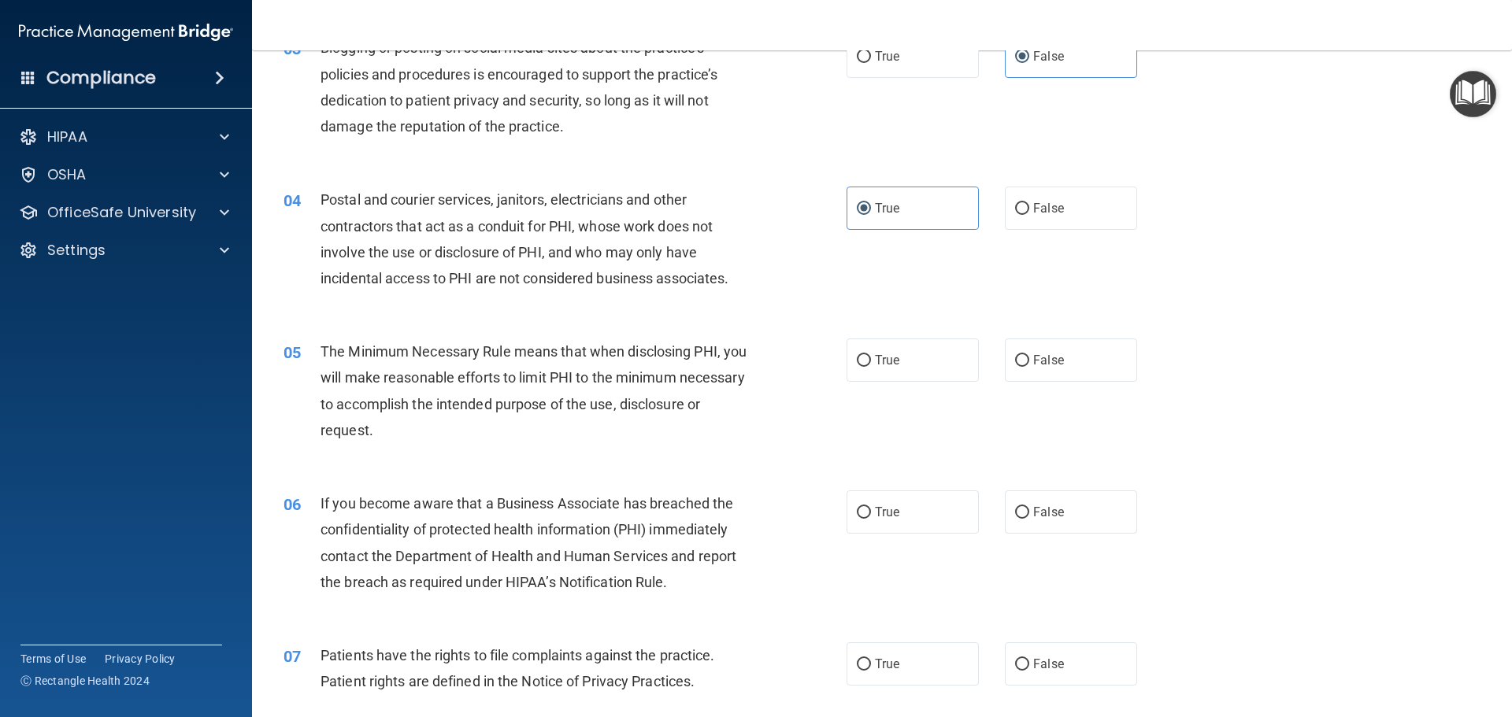
scroll to position [394, 0]
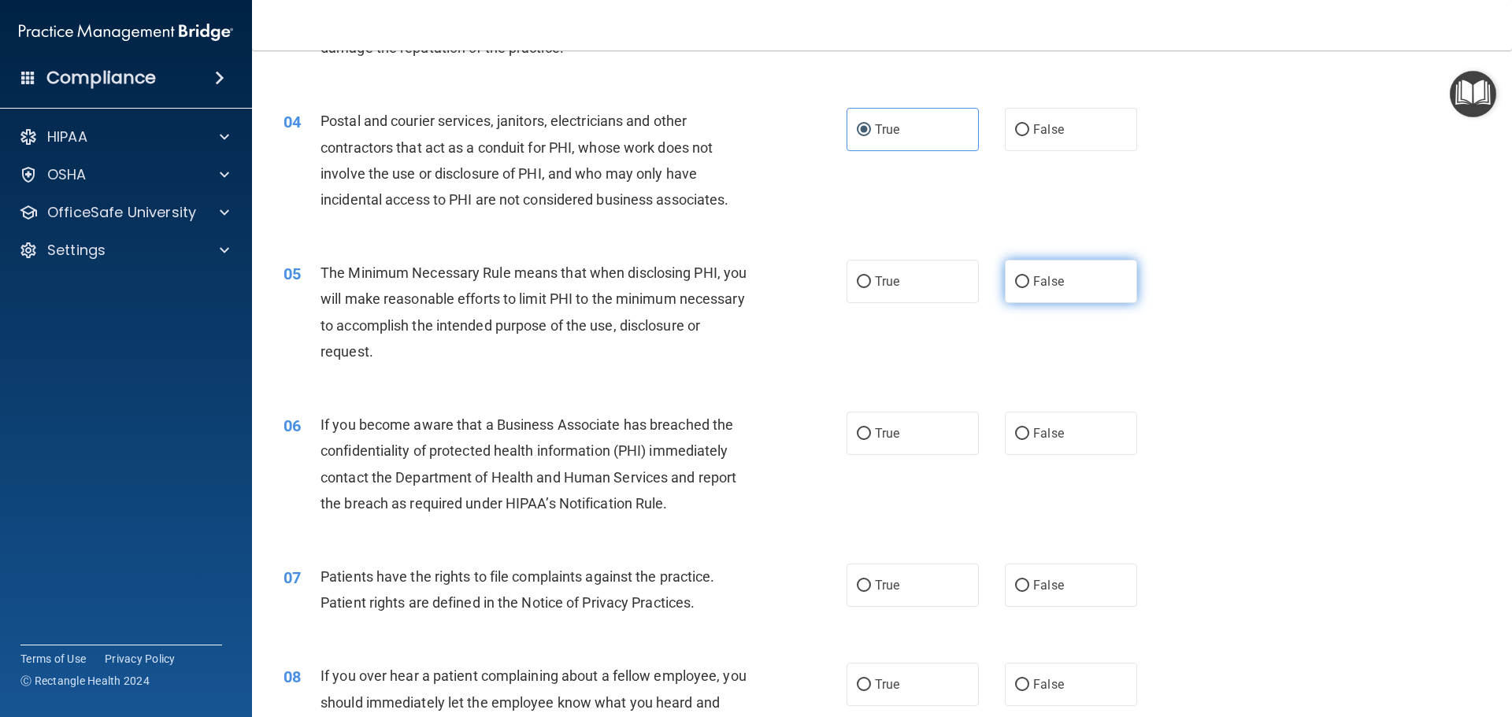
click at [1039, 283] on span "False" at bounding box center [1048, 281] width 31 height 15
click at [1029, 283] on input "False" at bounding box center [1022, 282] width 14 height 12
radio input "true"
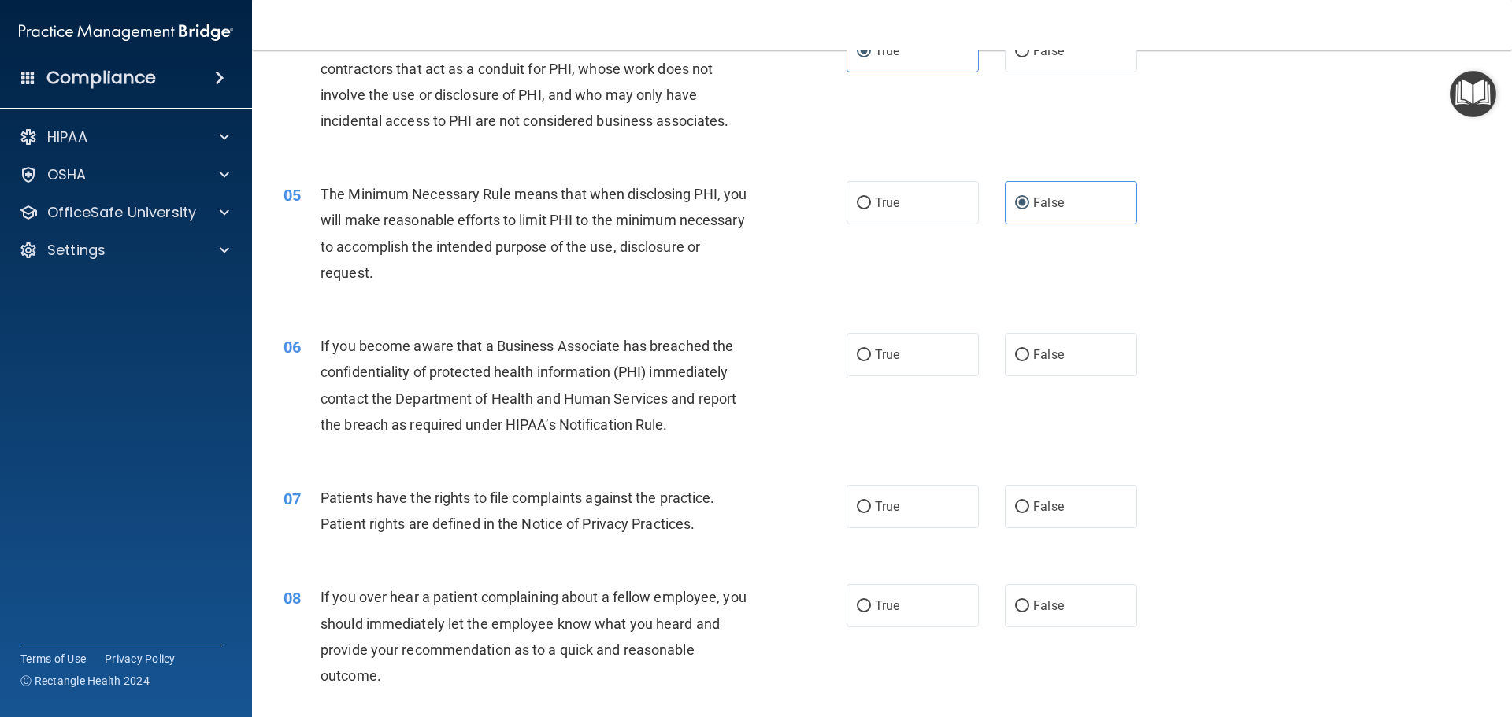
scroll to position [551, 0]
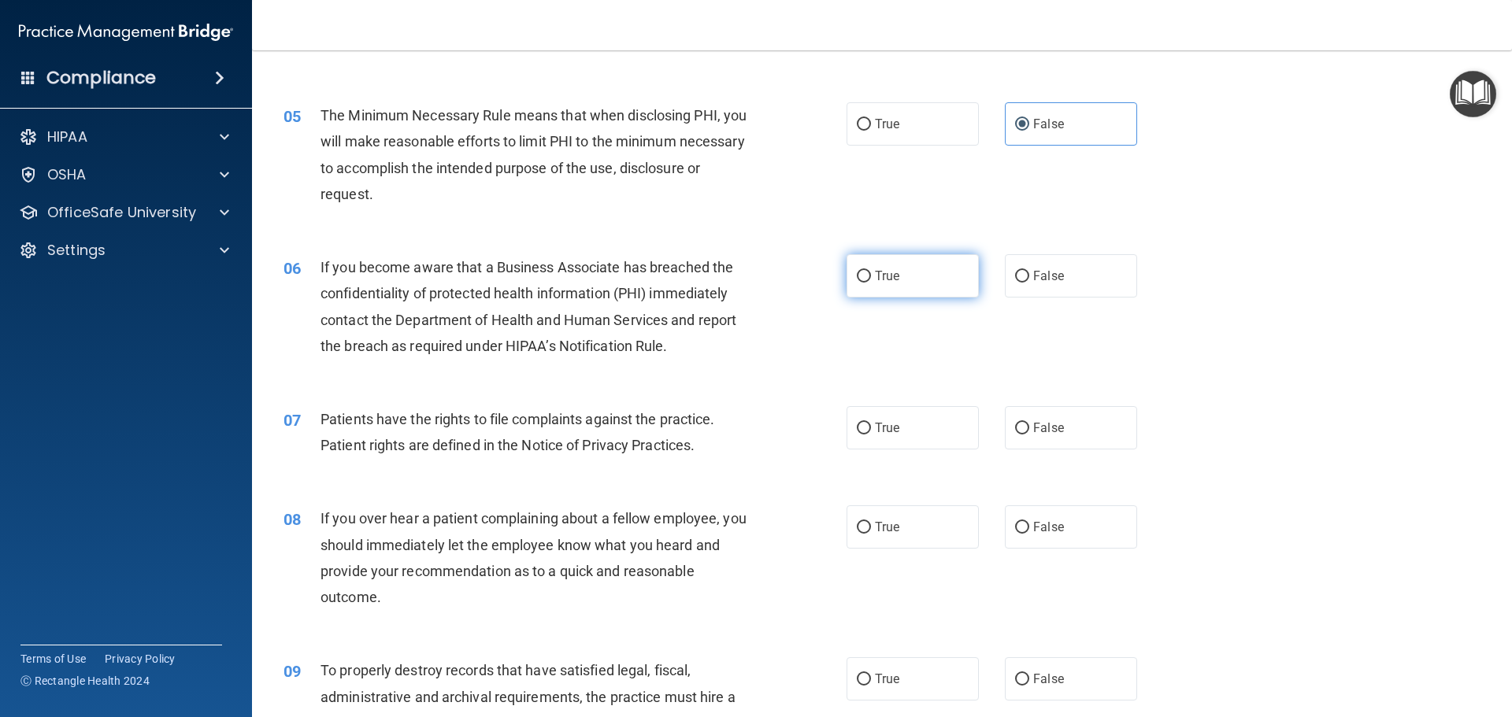
click at [897, 287] on label "True" at bounding box center [913, 275] width 132 height 43
click at [871, 283] on input "True" at bounding box center [864, 277] width 14 height 12
radio input "true"
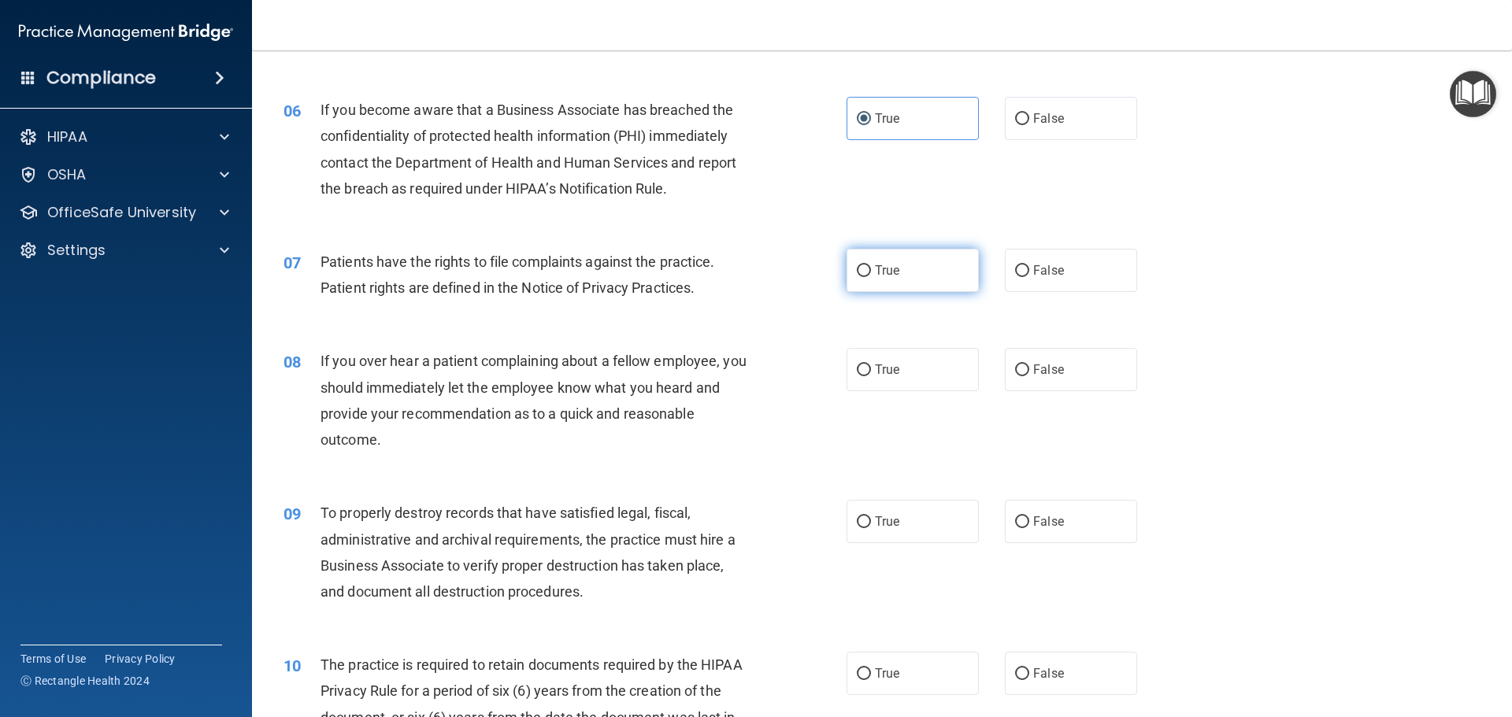
click at [900, 265] on label "True" at bounding box center [913, 270] width 132 height 43
click at [871, 265] on input "True" at bounding box center [864, 271] width 14 height 12
radio input "true"
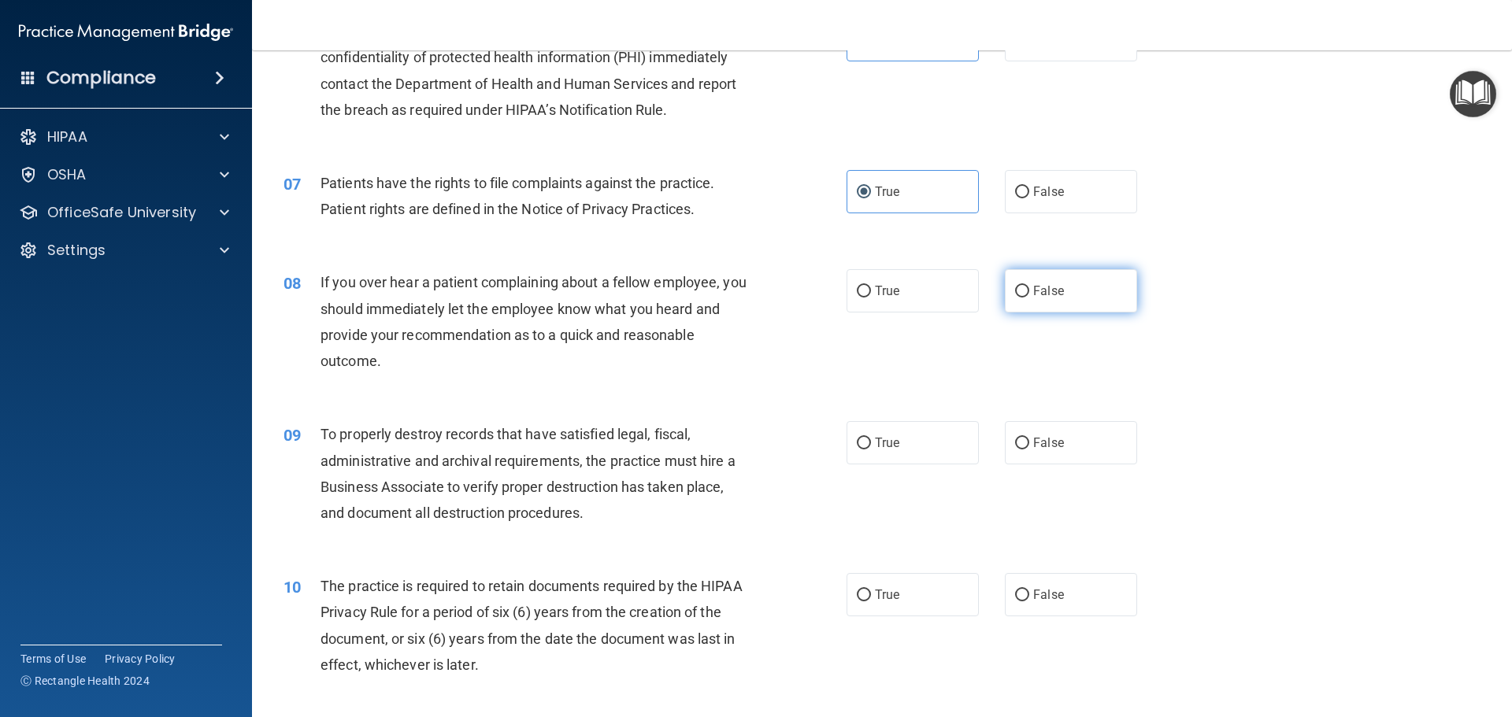
click at [1015, 295] on input "False" at bounding box center [1022, 292] width 14 height 12
radio input "true"
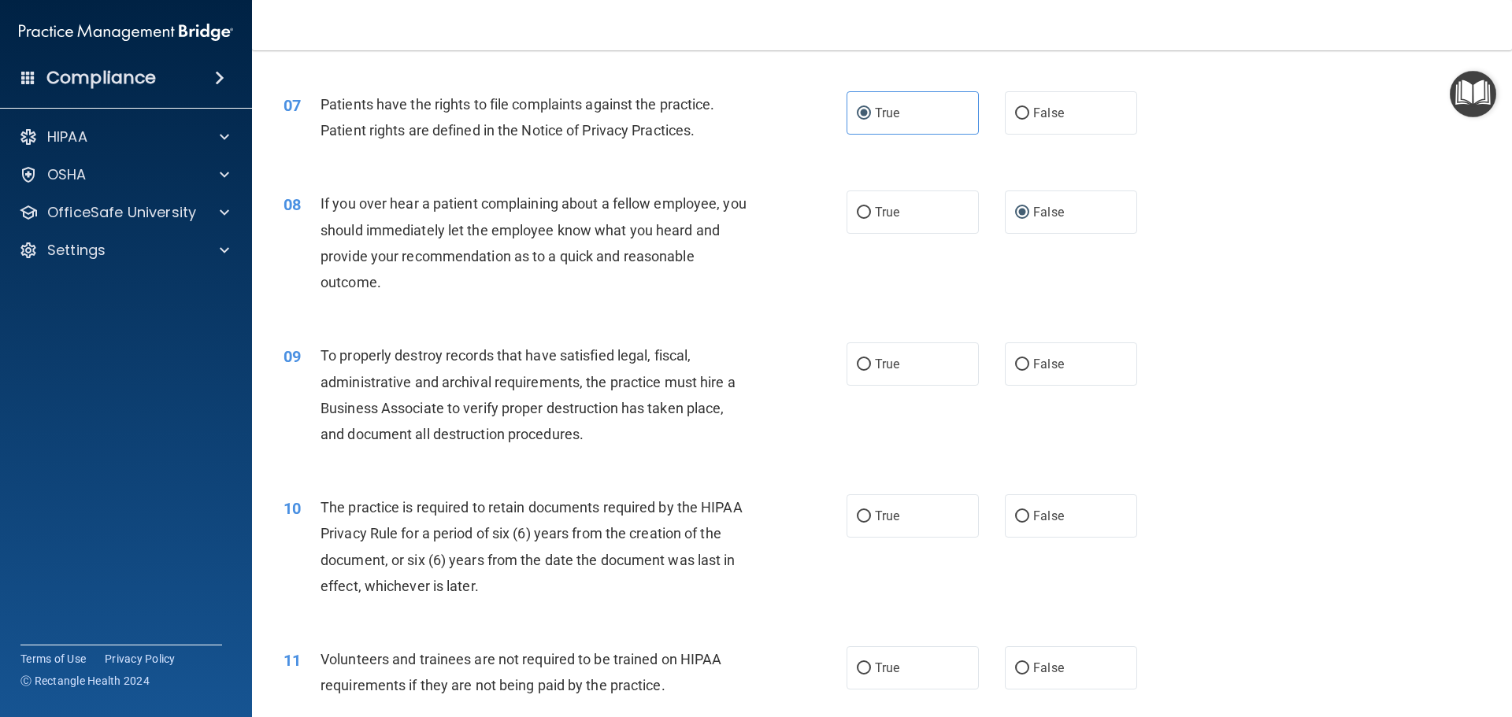
scroll to position [945, 0]
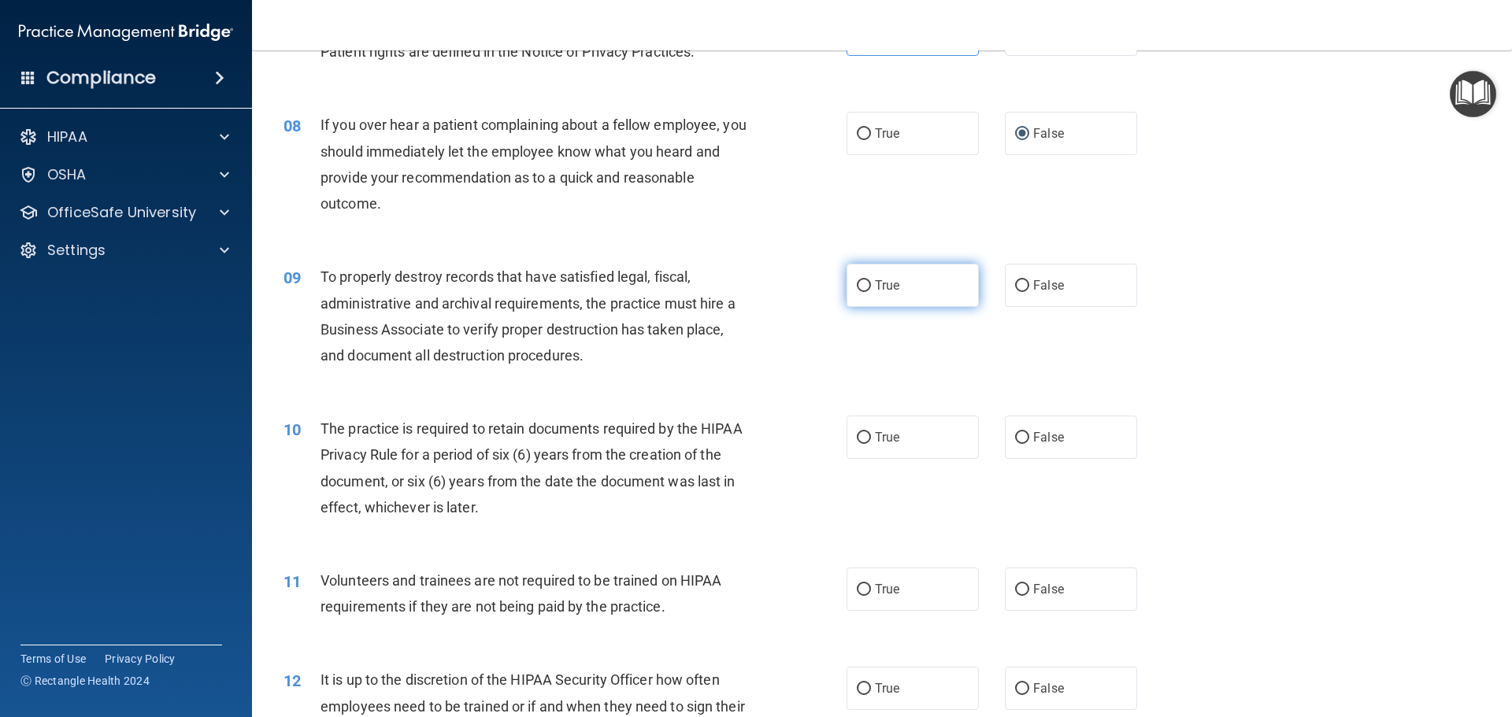
click at [886, 299] on label "True" at bounding box center [913, 285] width 132 height 43
click at [871, 292] on input "True" at bounding box center [864, 286] width 14 height 12
radio input "true"
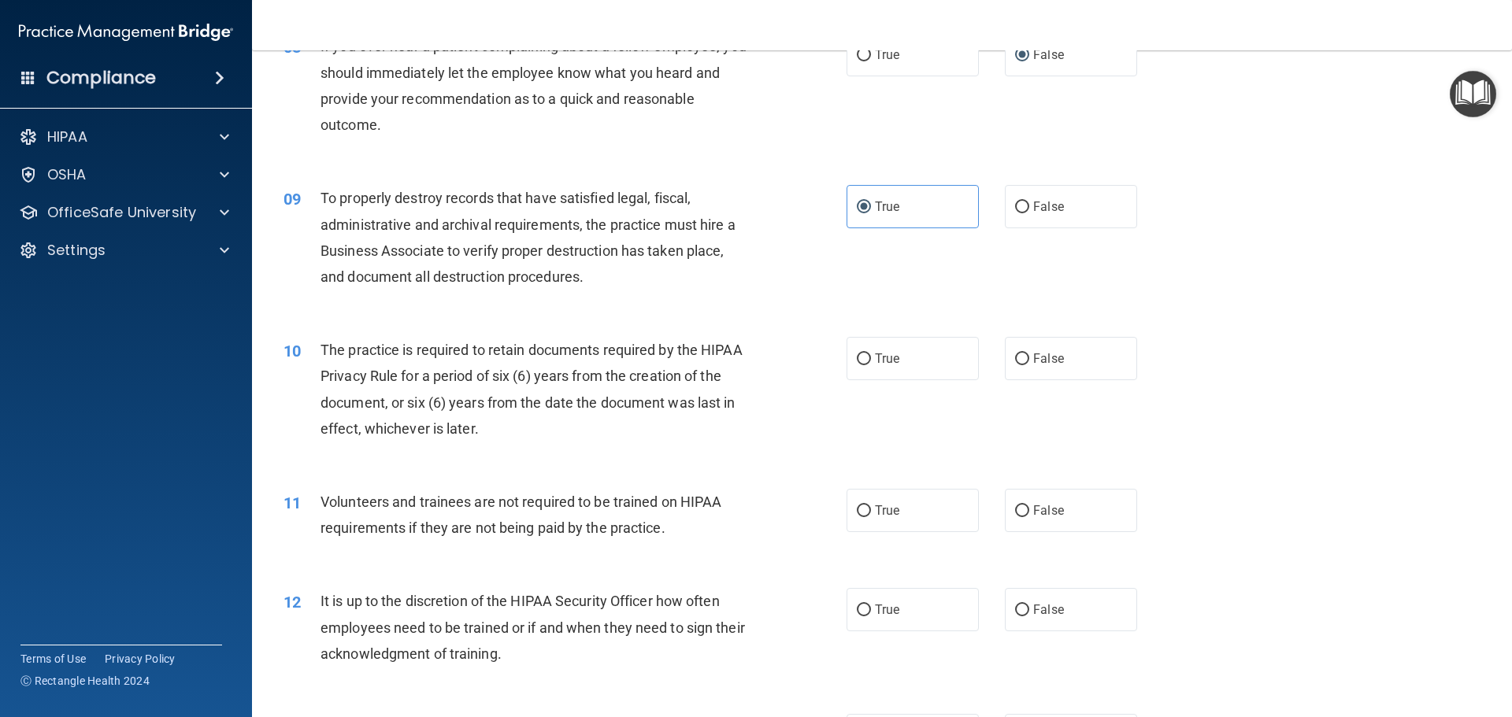
scroll to position [1102, 0]
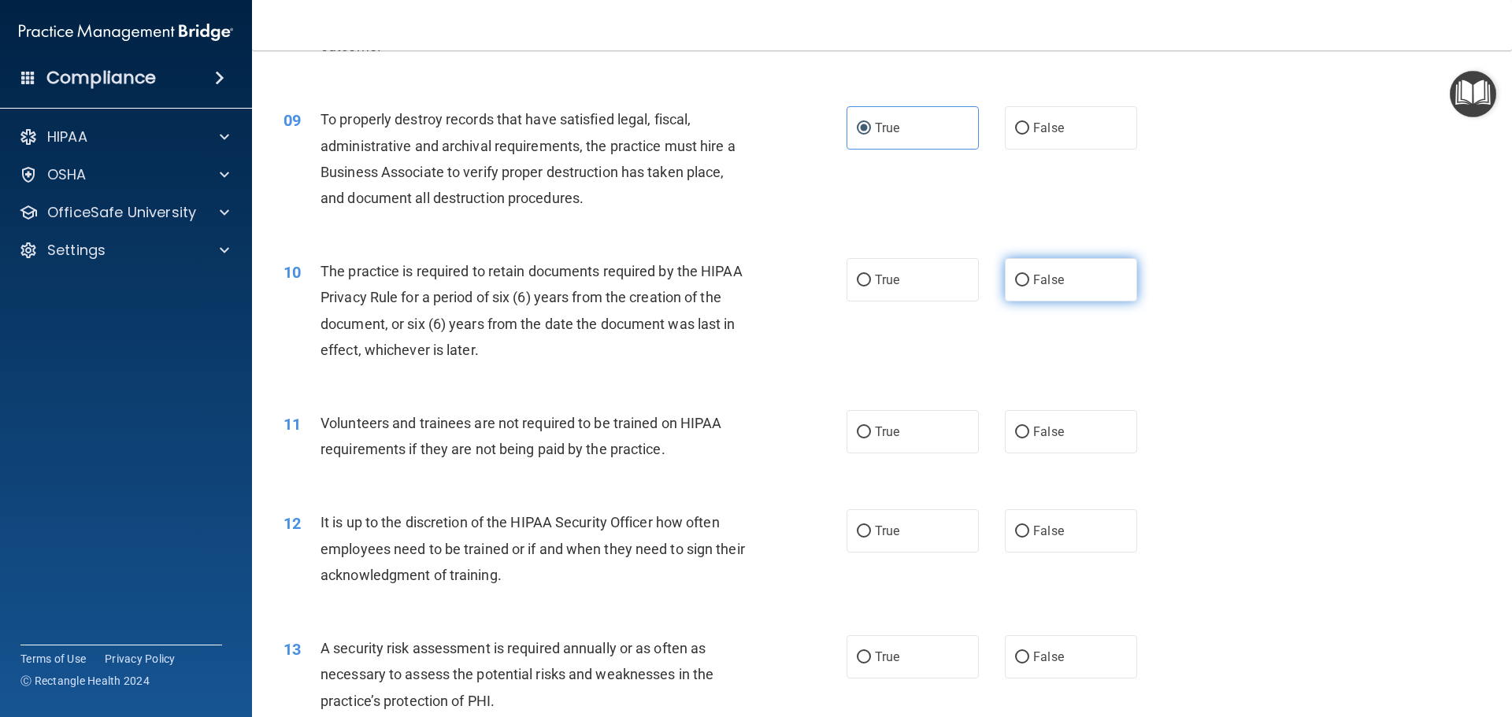
click at [1047, 288] on label "False" at bounding box center [1071, 279] width 132 height 43
click at [1029, 287] on input "False" at bounding box center [1022, 281] width 14 height 12
radio input "true"
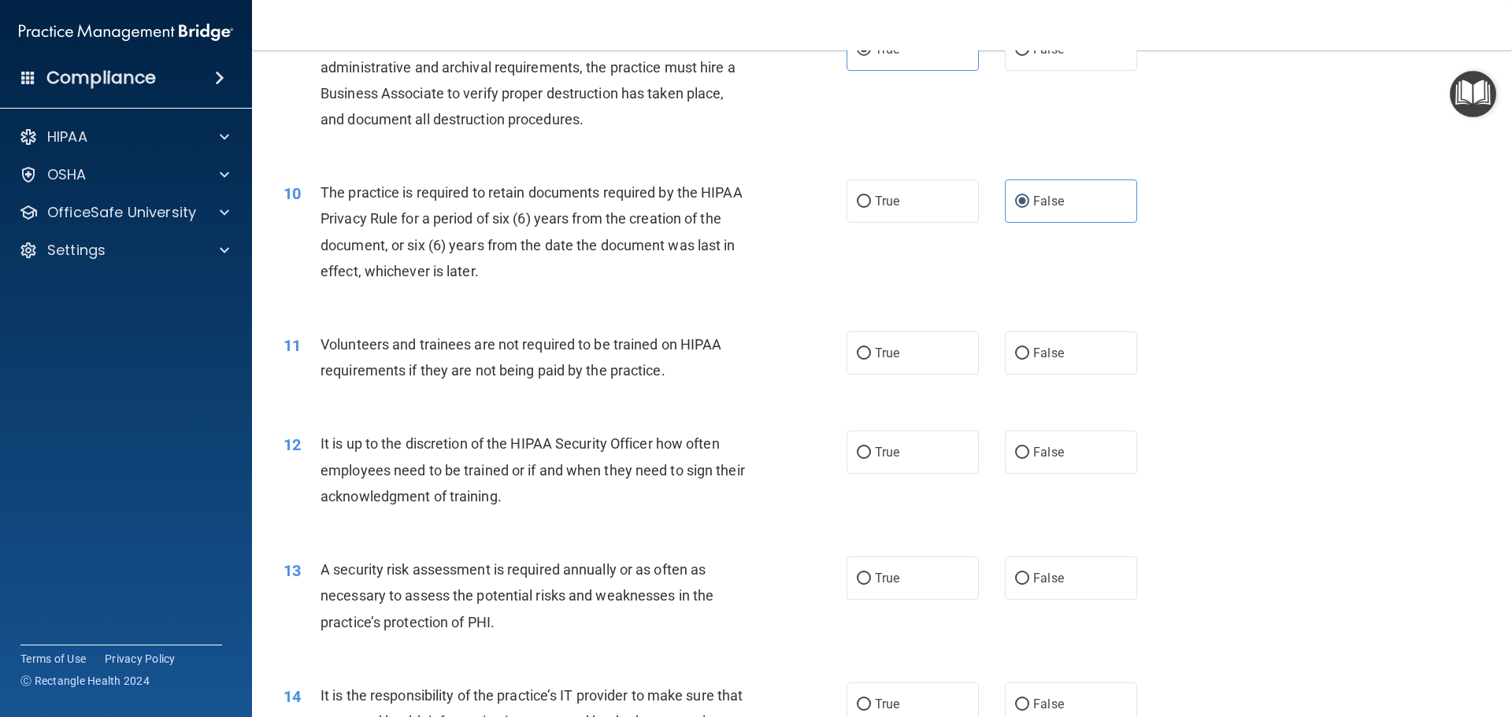
scroll to position [1260, 0]
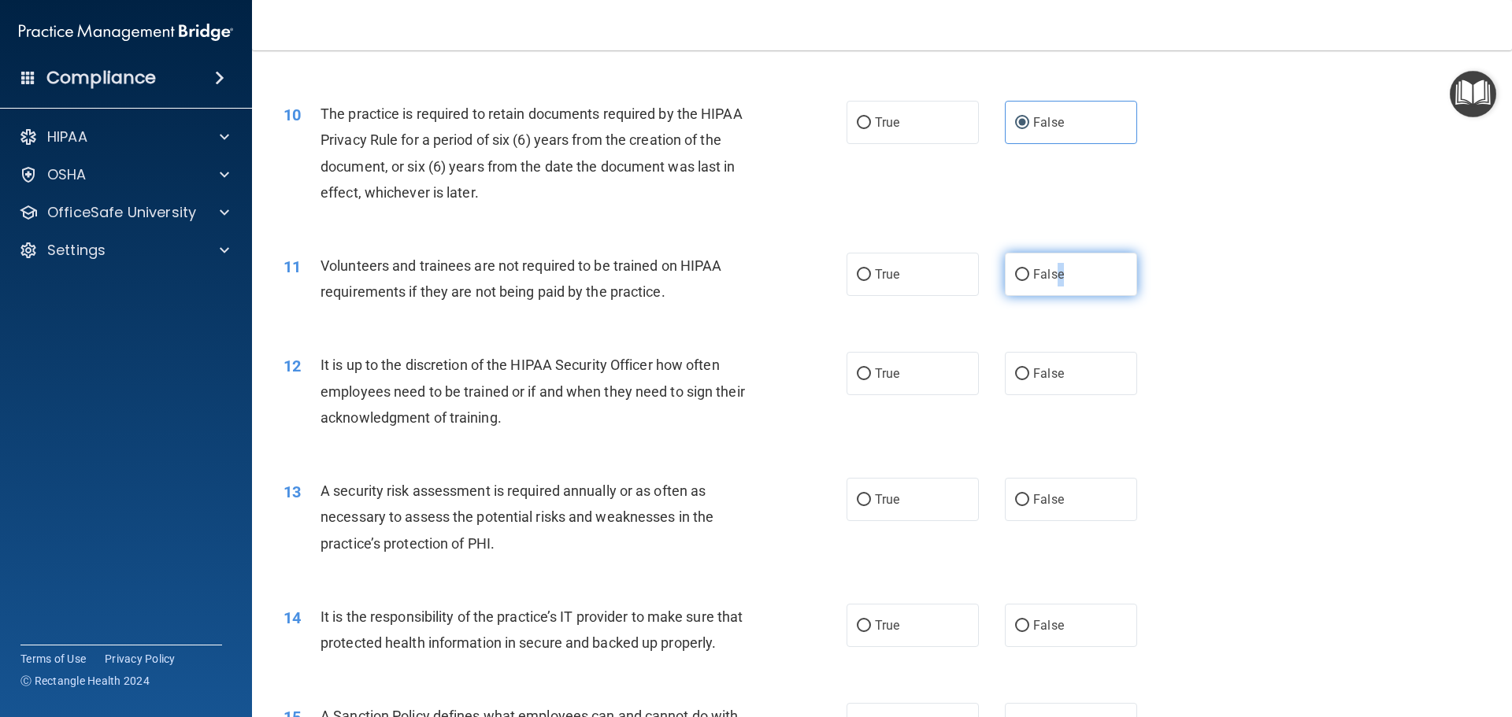
drag, startPoint x: 1054, startPoint y: 281, endPoint x: 1043, endPoint y: 283, distance: 11.1
click at [1050, 281] on span "False" at bounding box center [1048, 274] width 31 height 15
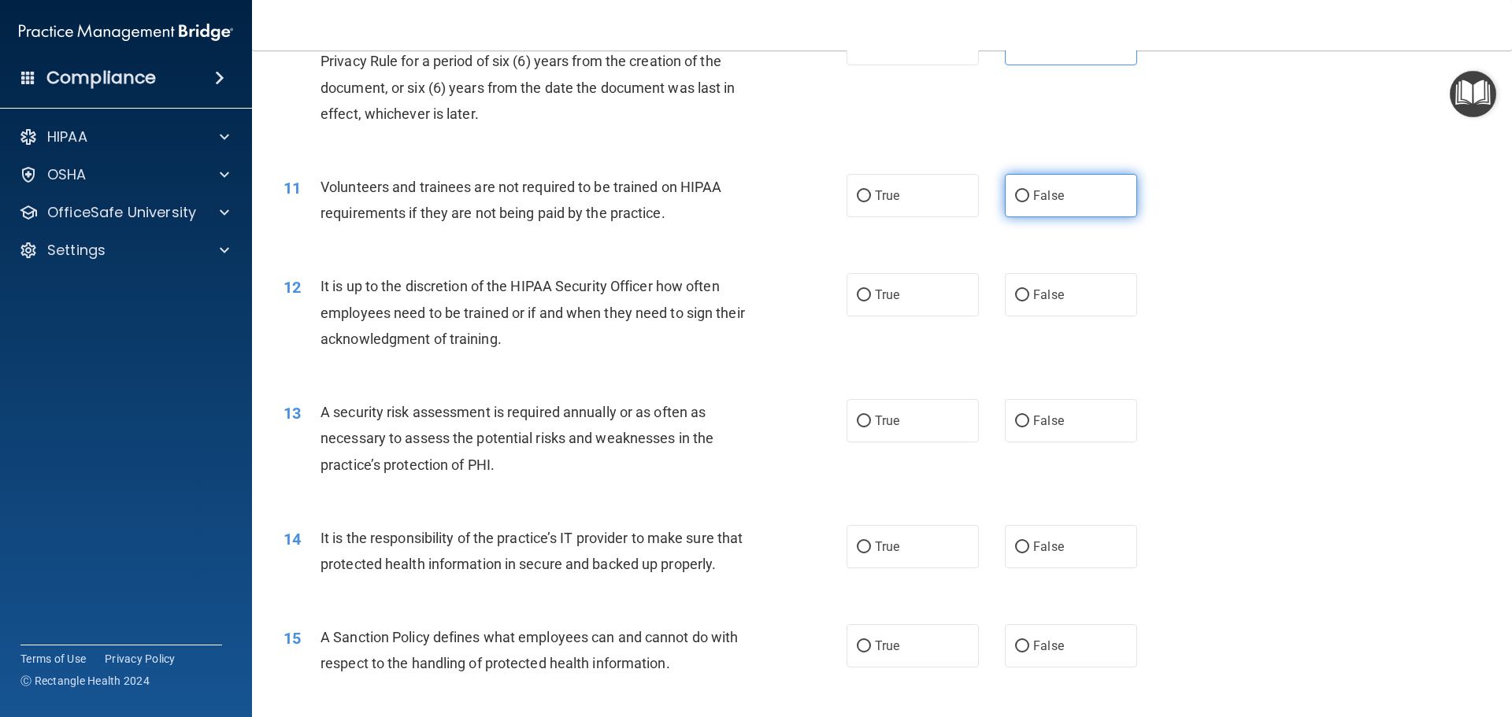
click at [1043, 207] on label "False" at bounding box center [1071, 195] width 132 height 43
click at [1029, 202] on input "False" at bounding box center [1022, 197] width 14 height 12
radio input "true"
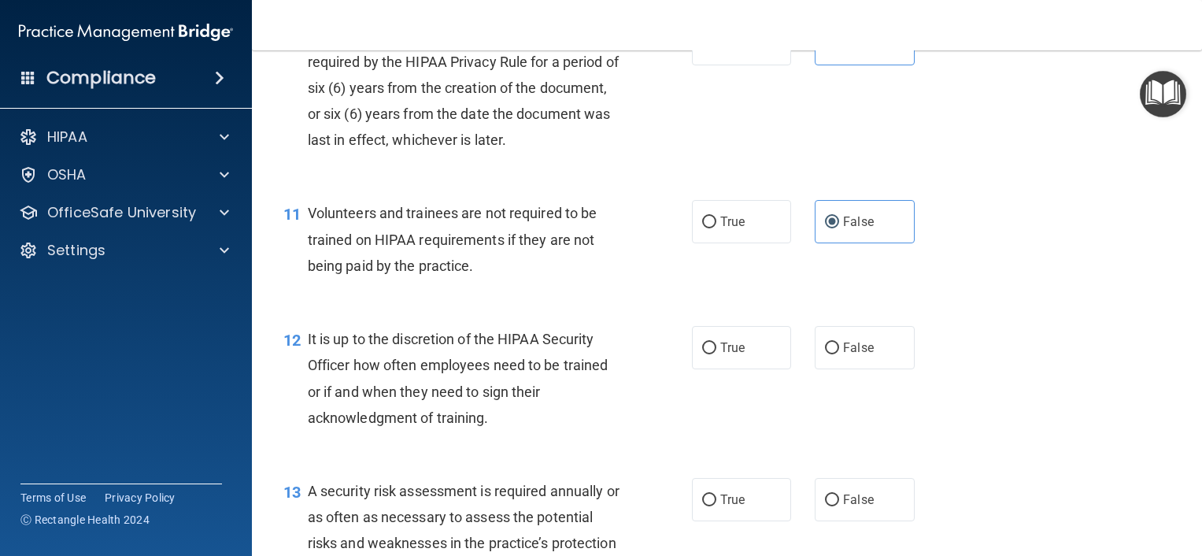
scroll to position [1679, 0]
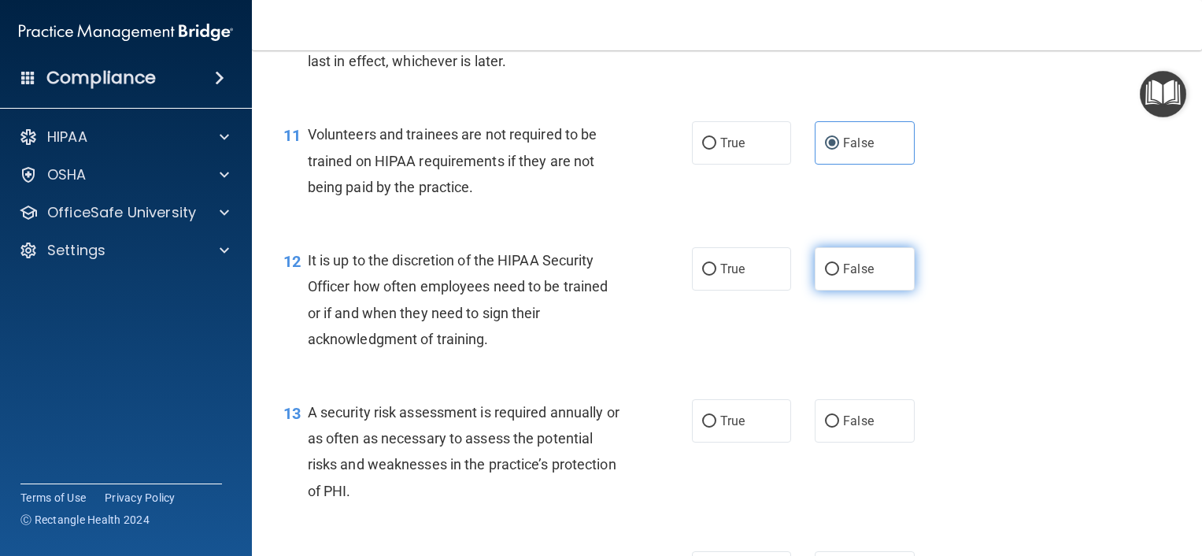
click at [843, 273] on span "False" at bounding box center [858, 268] width 31 height 15
click at [839, 273] on input "False" at bounding box center [832, 270] width 14 height 12
radio input "true"
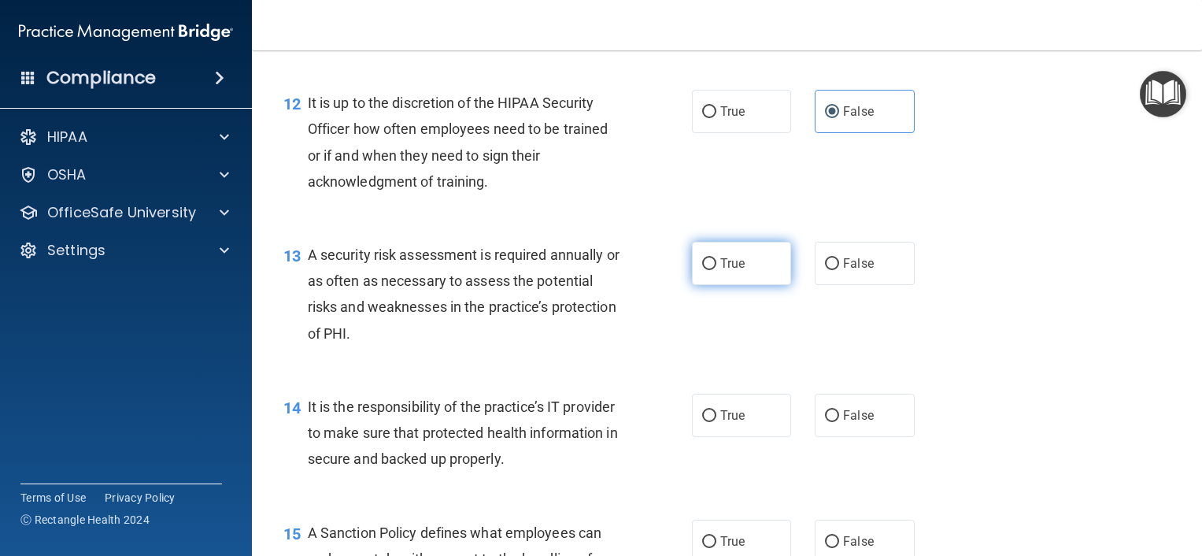
click at [711, 276] on label "True" at bounding box center [742, 263] width 100 height 43
click at [711, 270] on input "True" at bounding box center [709, 264] width 14 height 12
radio input "true"
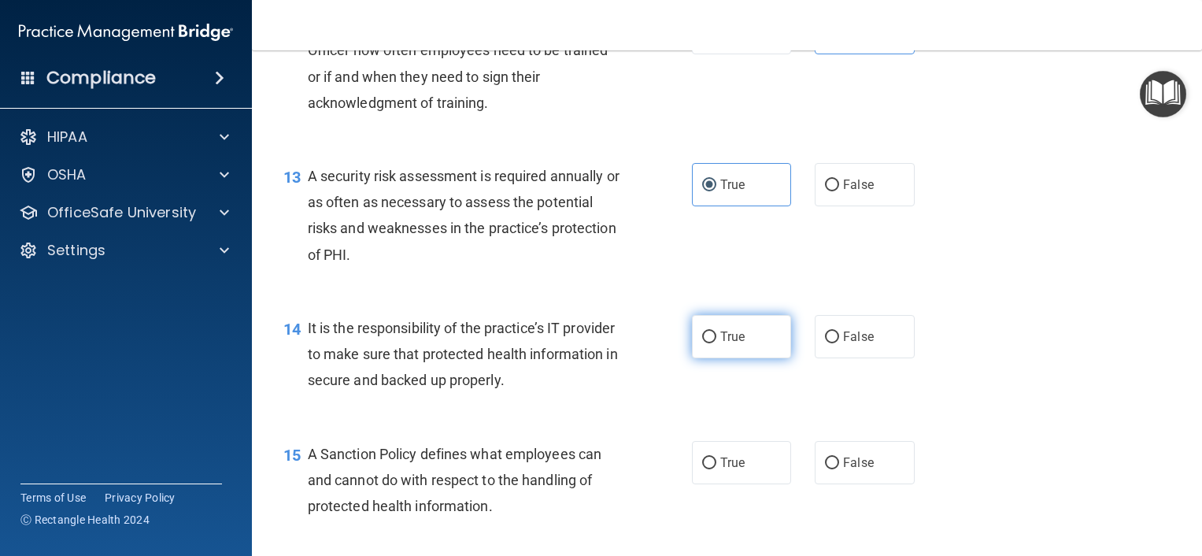
click at [724, 337] on span "True" at bounding box center [733, 336] width 24 height 15
click at [717, 337] on input "True" at bounding box center [709, 338] width 14 height 12
radio input "true"
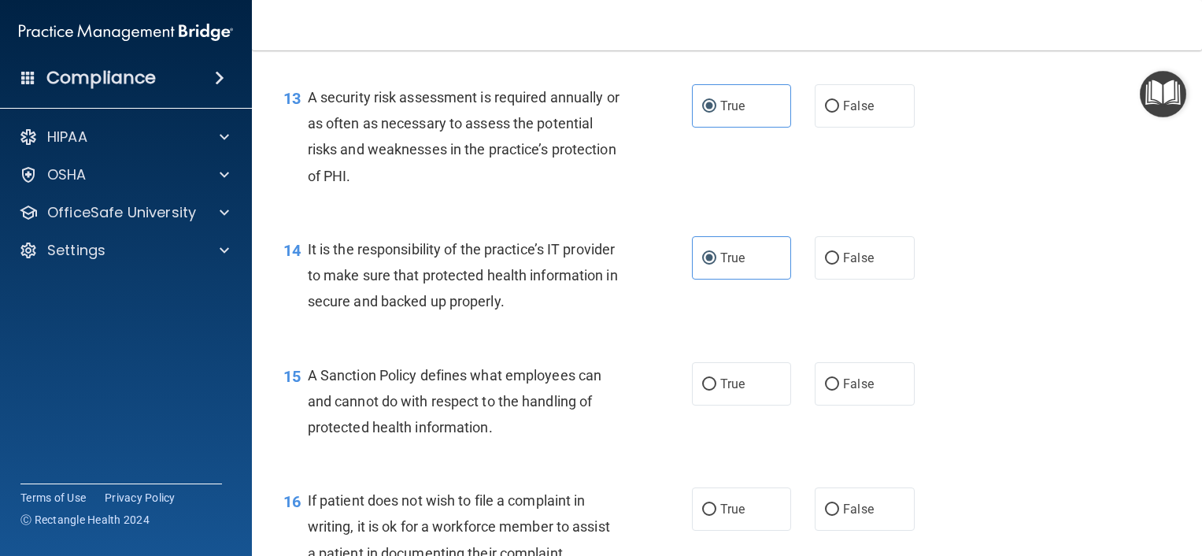
scroll to position [2073, 0]
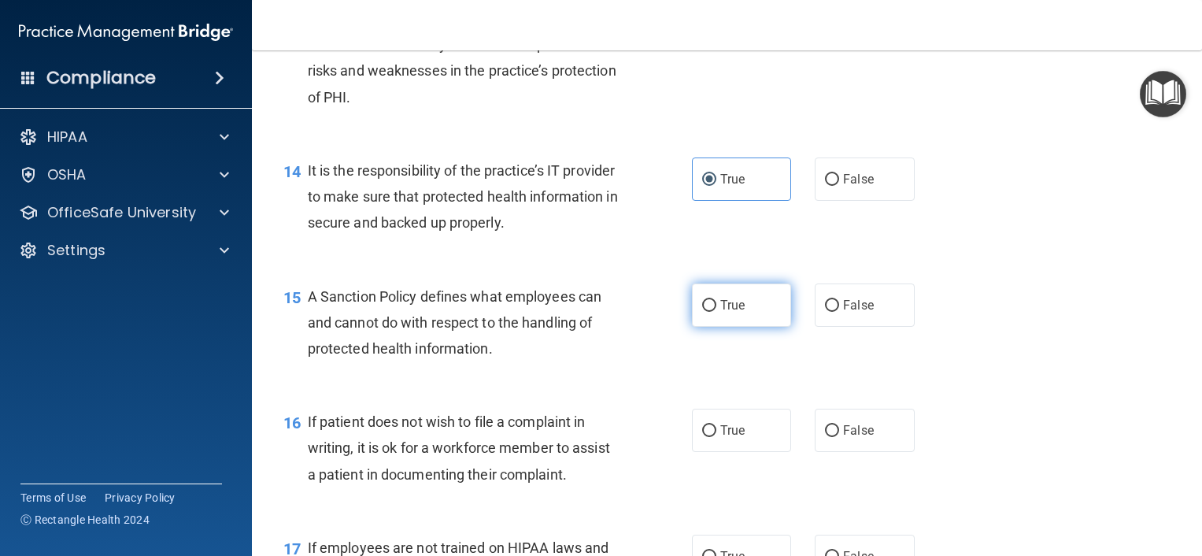
click at [758, 319] on label "True" at bounding box center [742, 304] width 100 height 43
click at [717, 312] on input "True" at bounding box center [709, 306] width 14 height 12
radio input "true"
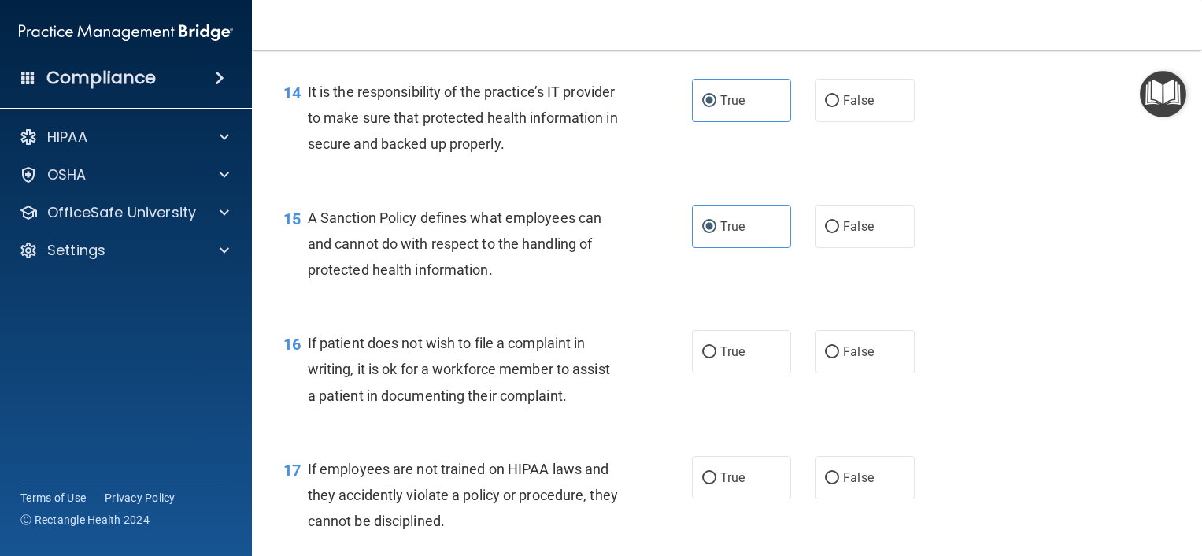
scroll to position [2230, 0]
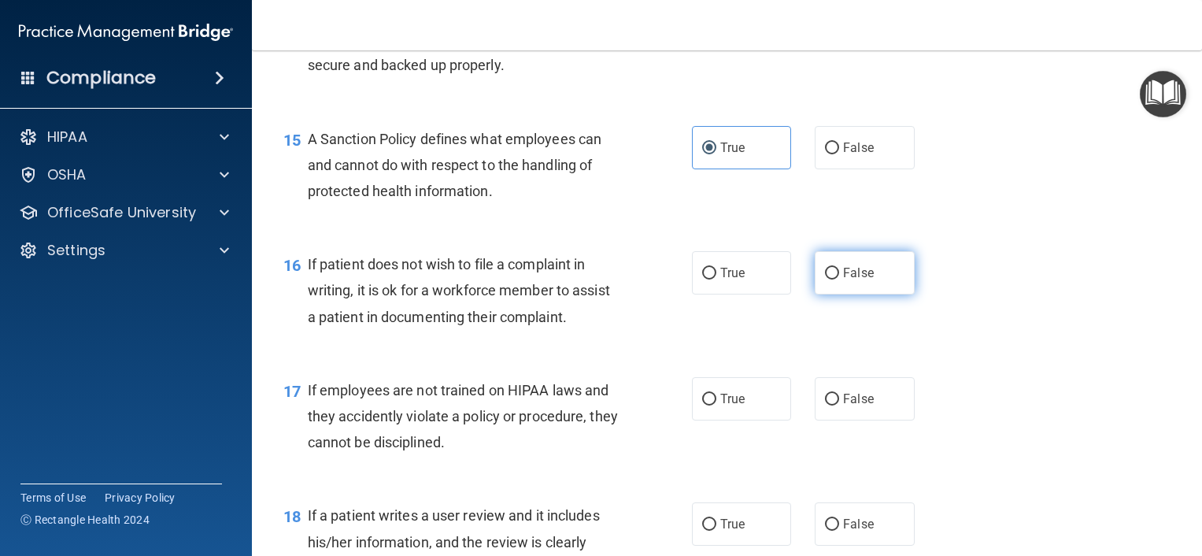
click at [843, 276] on span "False" at bounding box center [858, 272] width 31 height 15
click at [839, 276] on input "False" at bounding box center [832, 274] width 14 height 12
radio input "true"
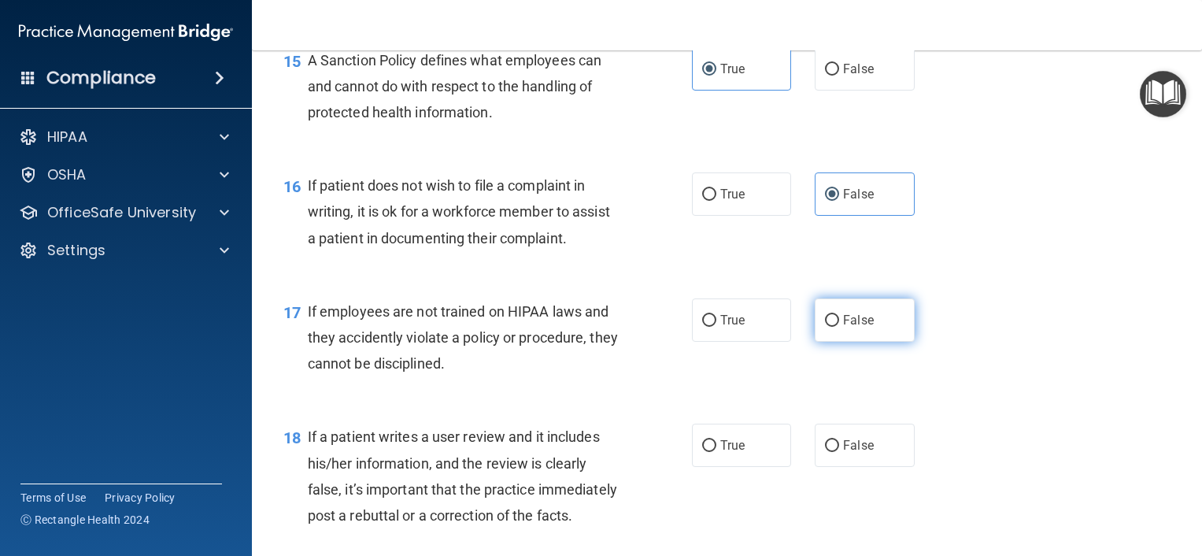
click at [843, 320] on span "False" at bounding box center [858, 320] width 31 height 15
click at [839, 320] on input "False" at bounding box center [832, 321] width 14 height 12
radio input "true"
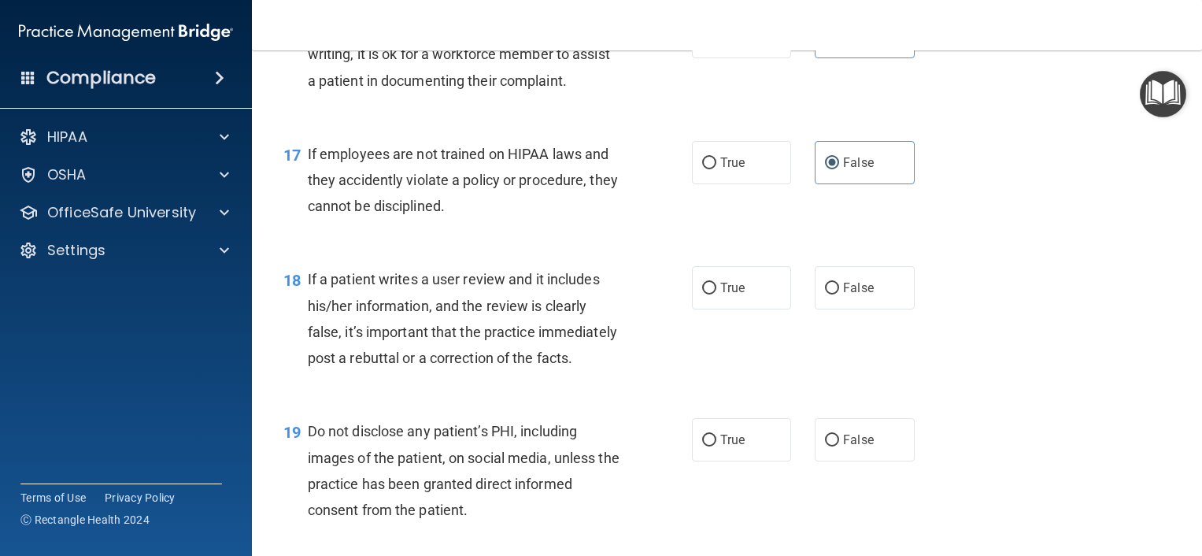
scroll to position [2545, 0]
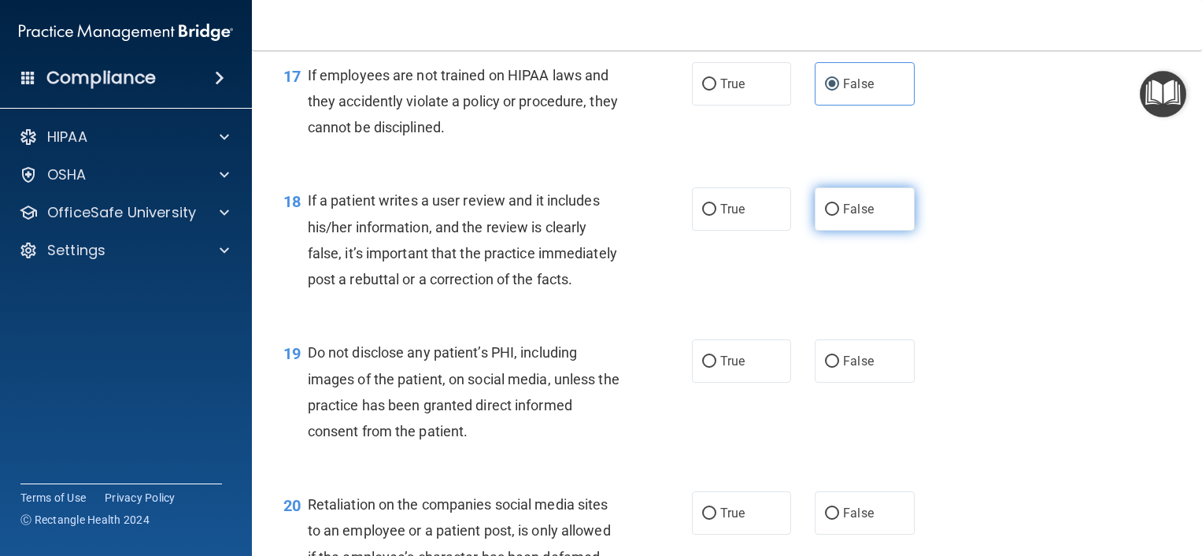
click at [853, 199] on label "False" at bounding box center [865, 208] width 100 height 43
click at [839, 204] on input "False" at bounding box center [832, 210] width 14 height 12
radio input "true"
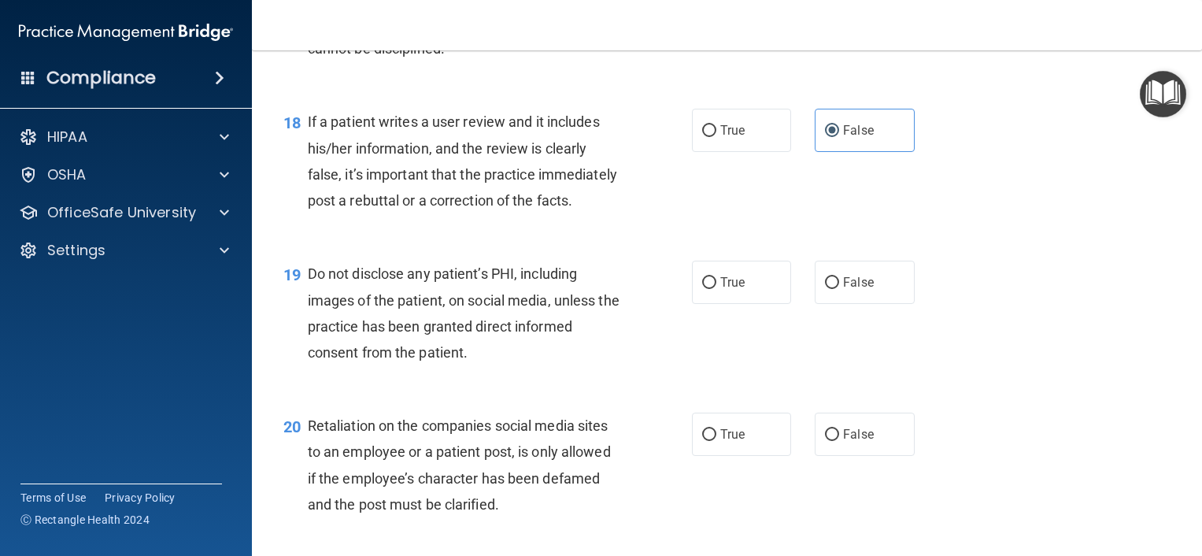
scroll to position [2703, 0]
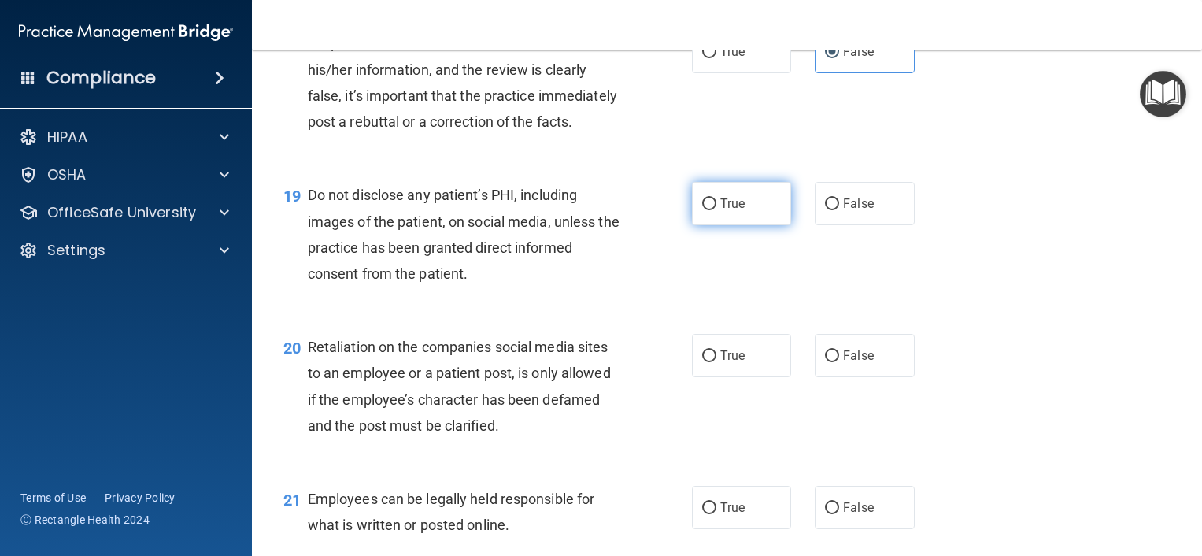
click at [707, 210] on input "True" at bounding box center [709, 204] width 14 height 12
radio input "true"
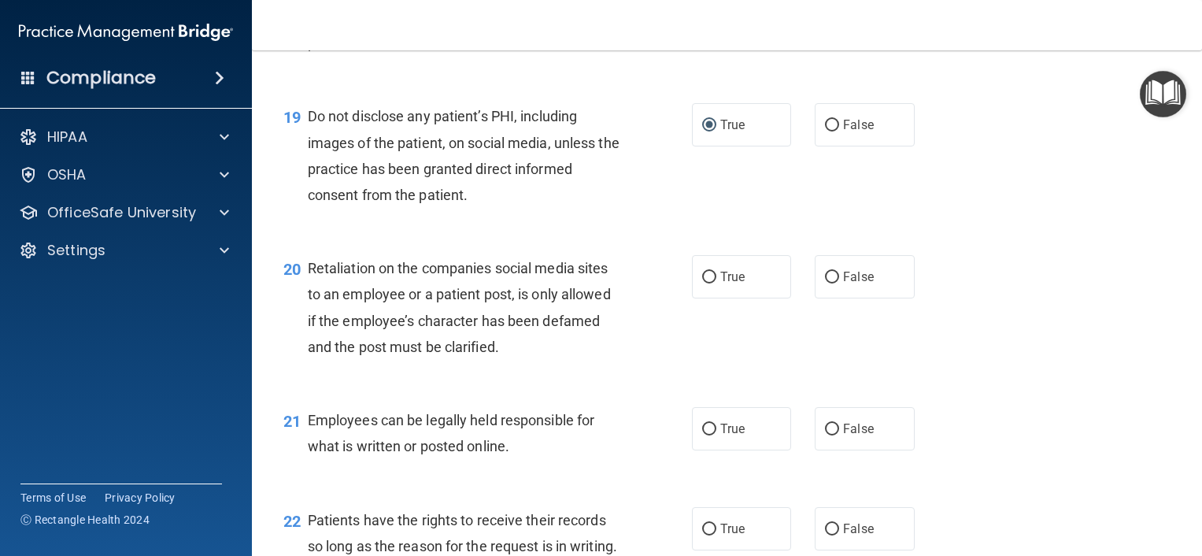
scroll to position [2860, 0]
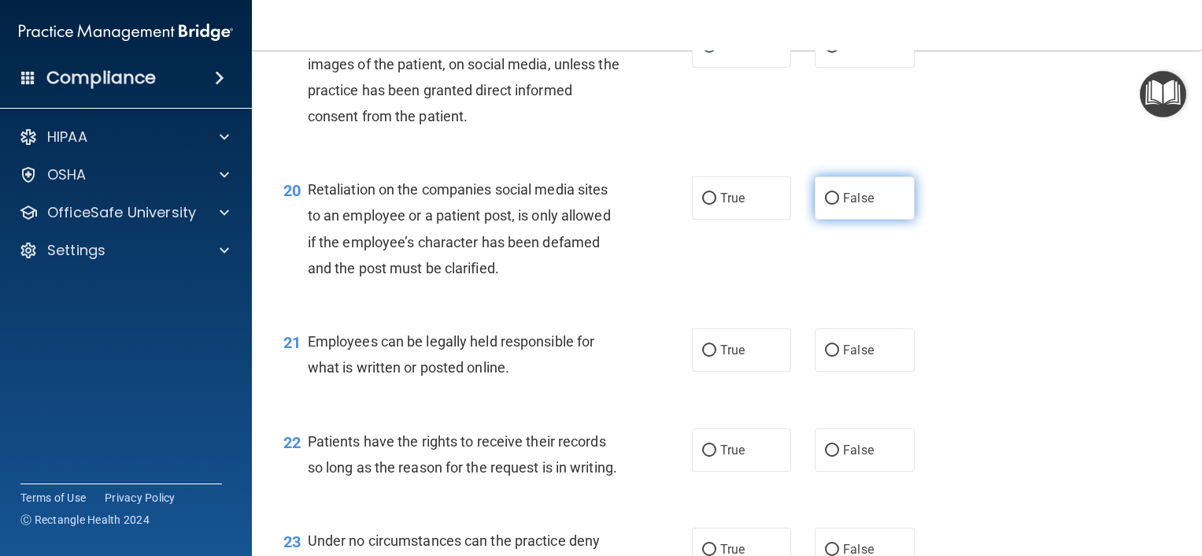
click at [846, 206] on span "False" at bounding box center [858, 198] width 31 height 15
click at [839, 205] on input "False" at bounding box center [832, 199] width 14 height 12
radio input "true"
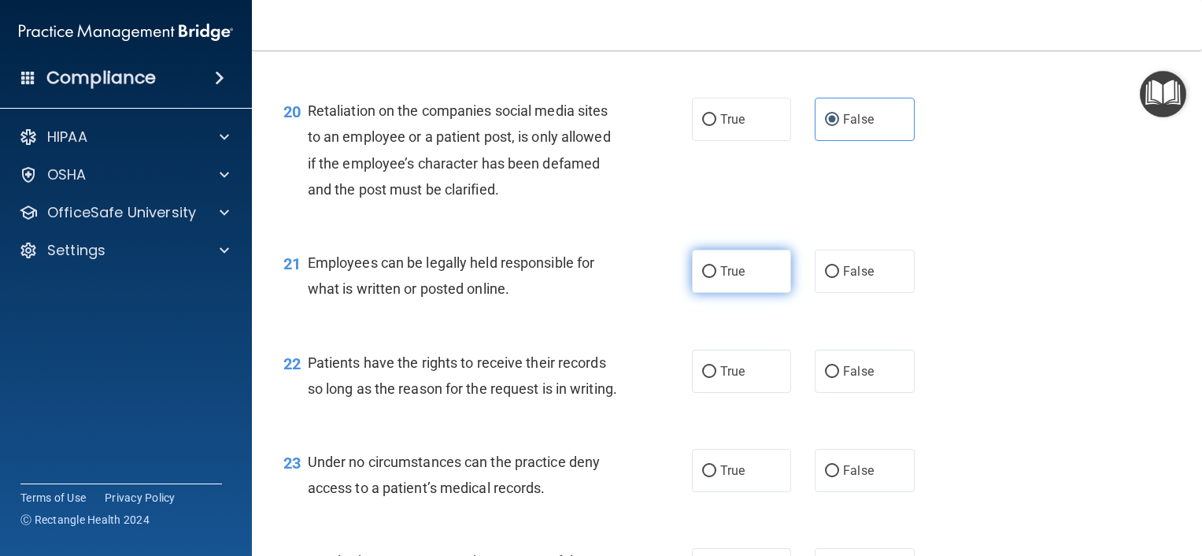
click at [725, 293] on label "True" at bounding box center [742, 271] width 100 height 43
click at [717, 278] on input "True" at bounding box center [709, 272] width 14 height 12
radio input "true"
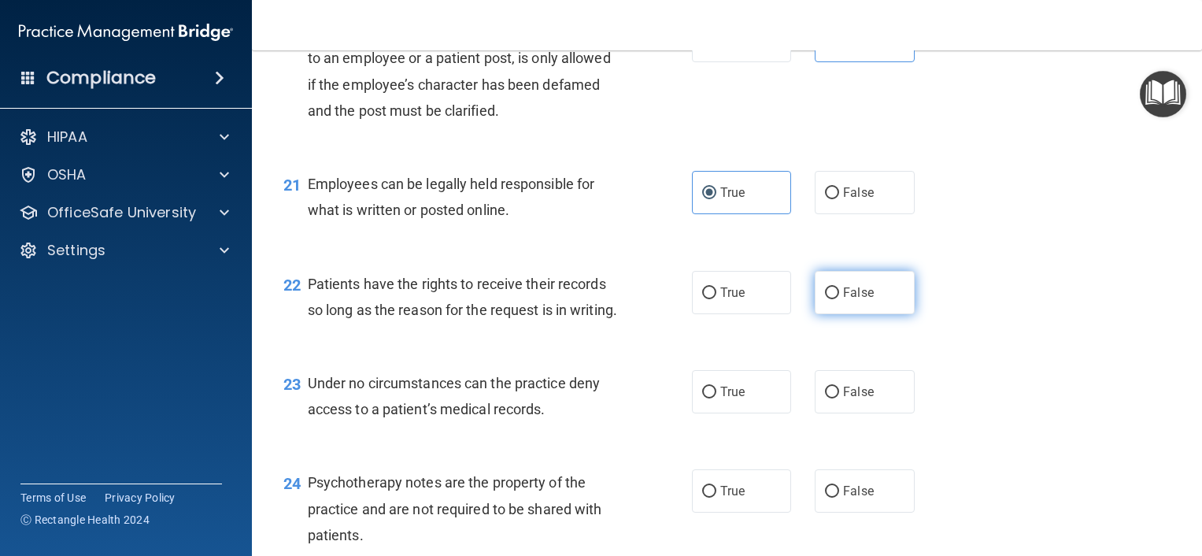
click at [870, 314] on label "False" at bounding box center [865, 292] width 100 height 43
click at [839, 299] on input "False" at bounding box center [832, 293] width 14 height 12
radio input "true"
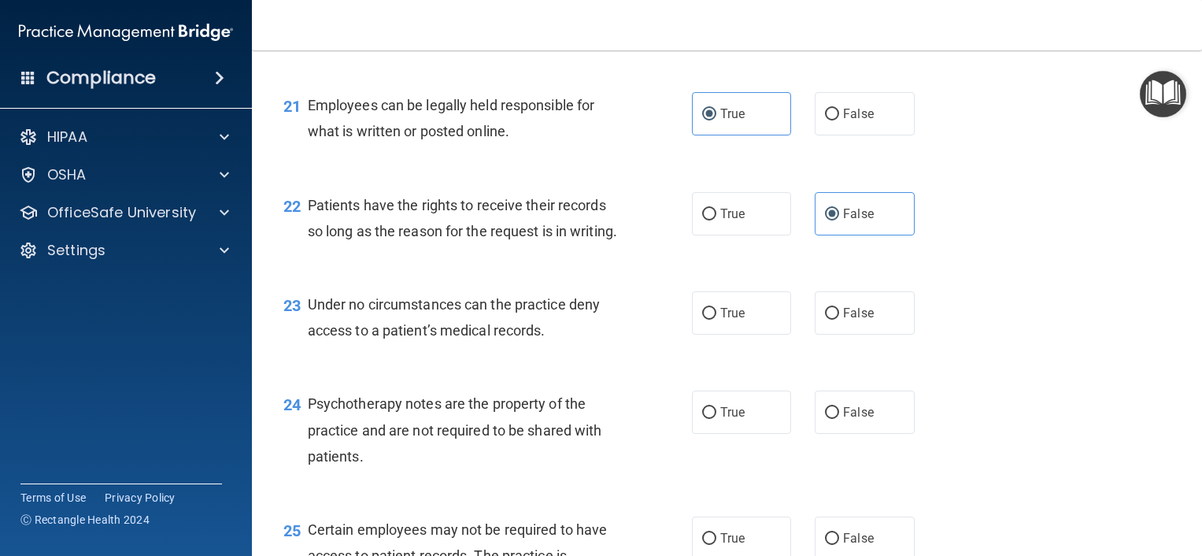
scroll to position [3175, 0]
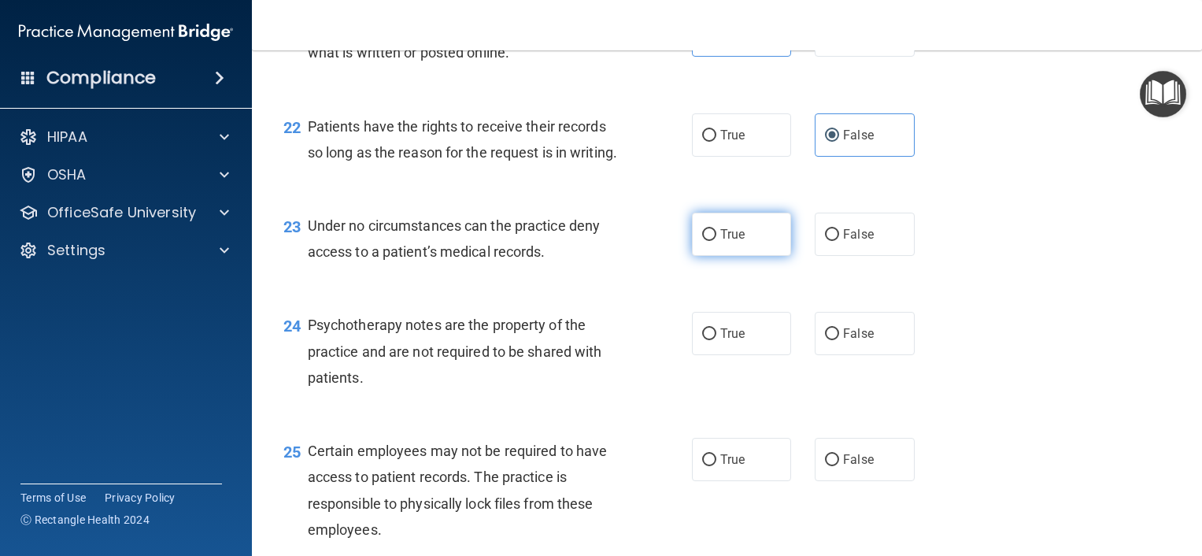
click at [728, 242] on span "True" at bounding box center [733, 234] width 24 height 15
click at [717, 241] on input "True" at bounding box center [709, 235] width 14 height 12
radio input "true"
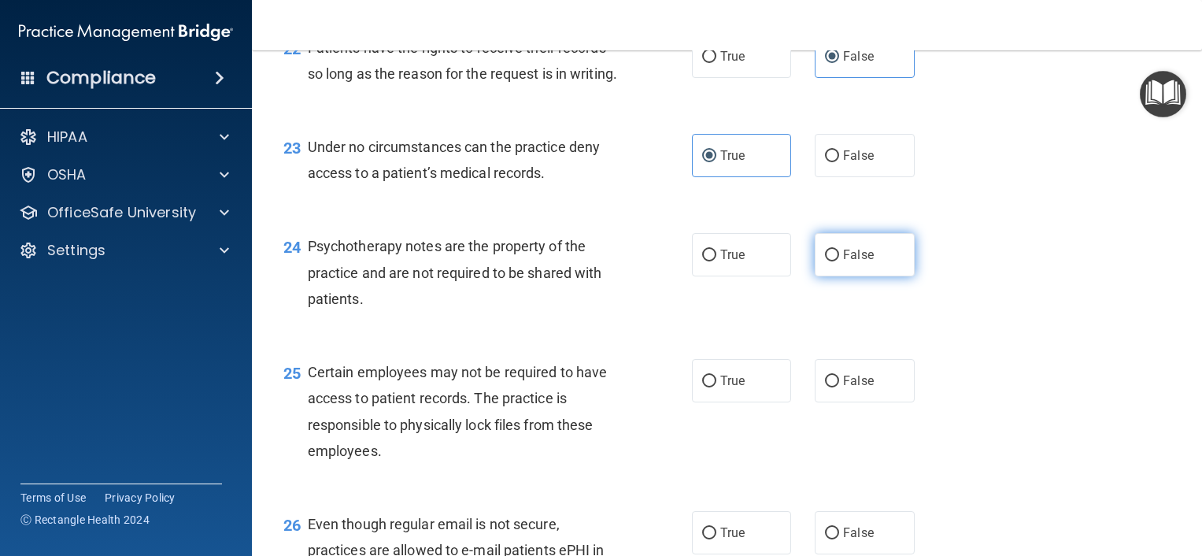
click at [829, 261] on input "False" at bounding box center [832, 256] width 14 height 12
radio input "true"
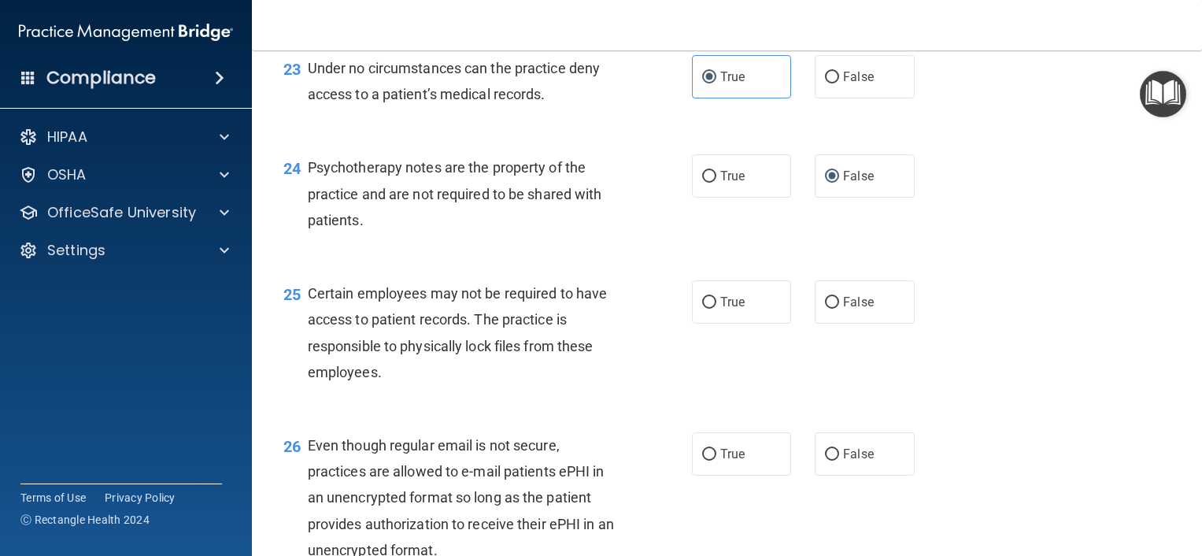
scroll to position [3411, 0]
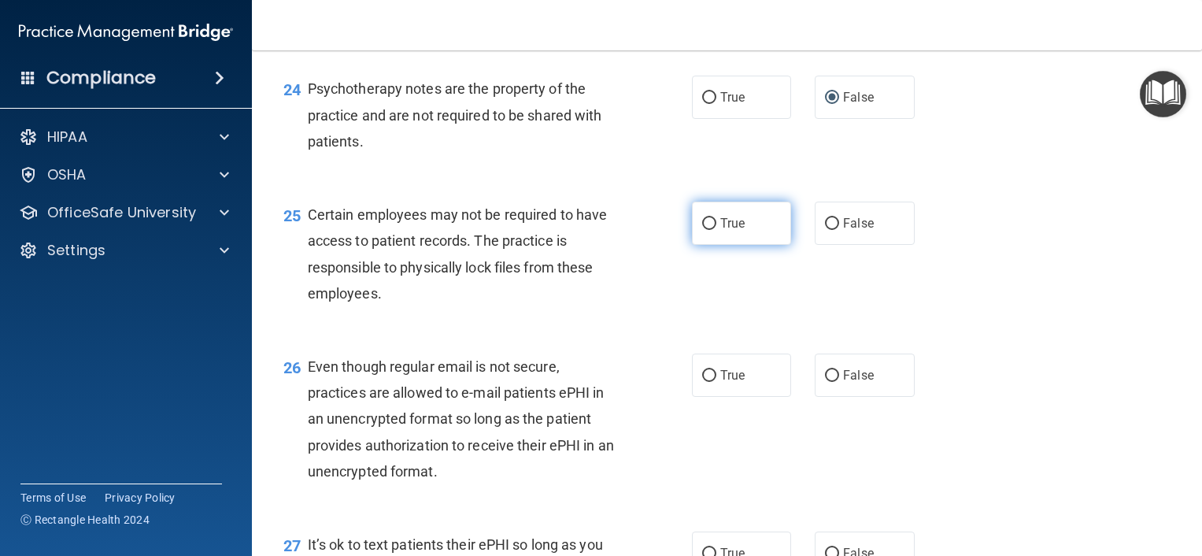
click at [721, 231] on span "True" at bounding box center [733, 223] width 24 height 15
click at [717, 230] on input "True" at bounding box center [709, 224] width 14 height 12
radio input "true"
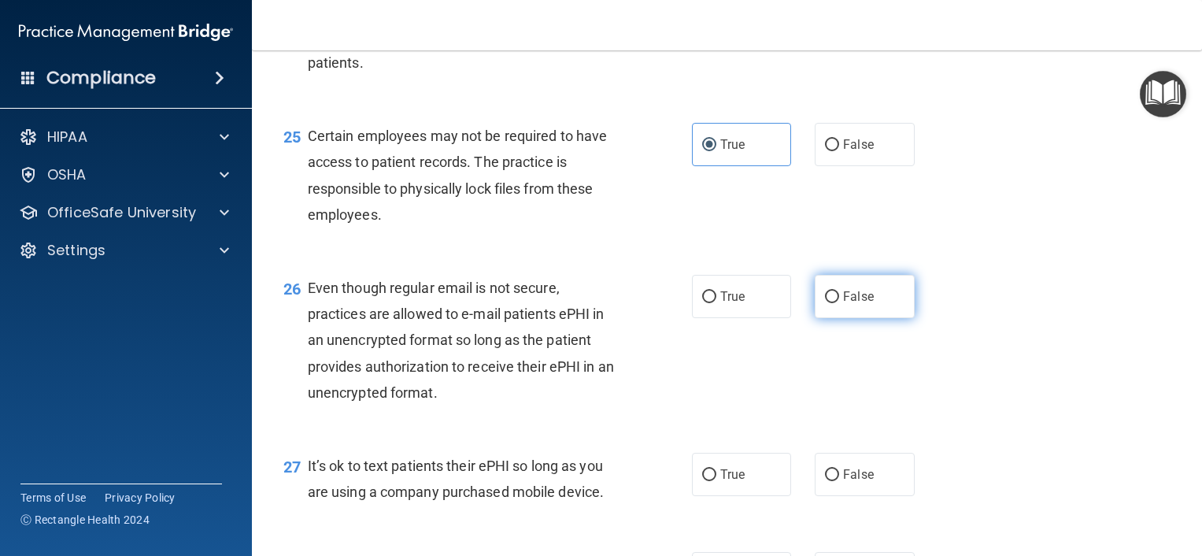
click at [855, 304] on span "False" at bounding box center [858, 296] width 31 height 15
click at [839, 303] on input "False" at bounding box center [832, 297] width 14 height 12
radio input "true"
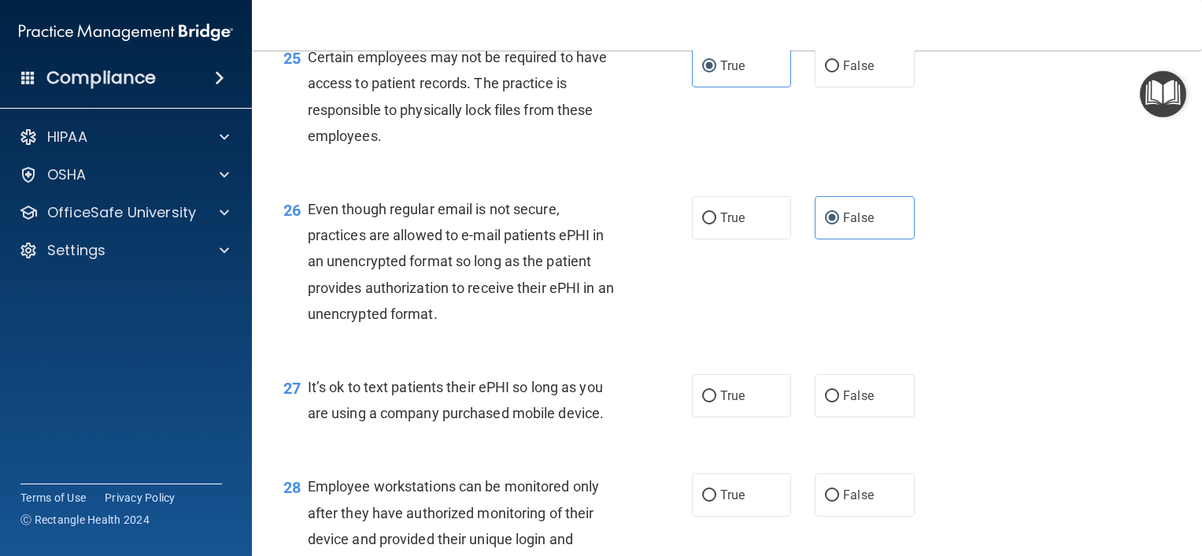
scroll to position [3647, 0]
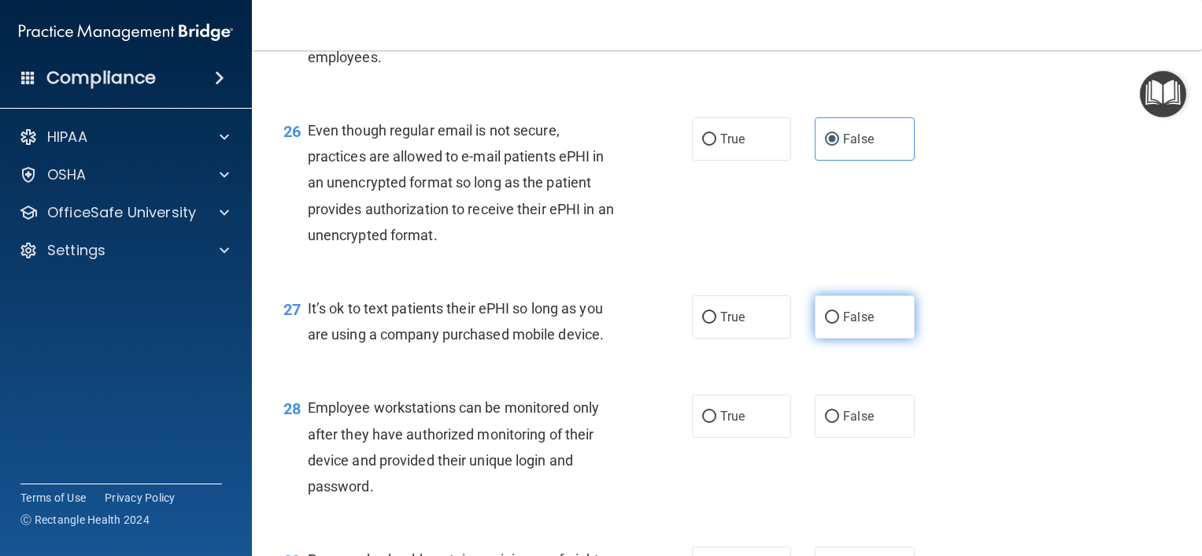
click at [831, 324] on input "False" at bounding box center [832, 318] width 14 height 12
radio input "true"
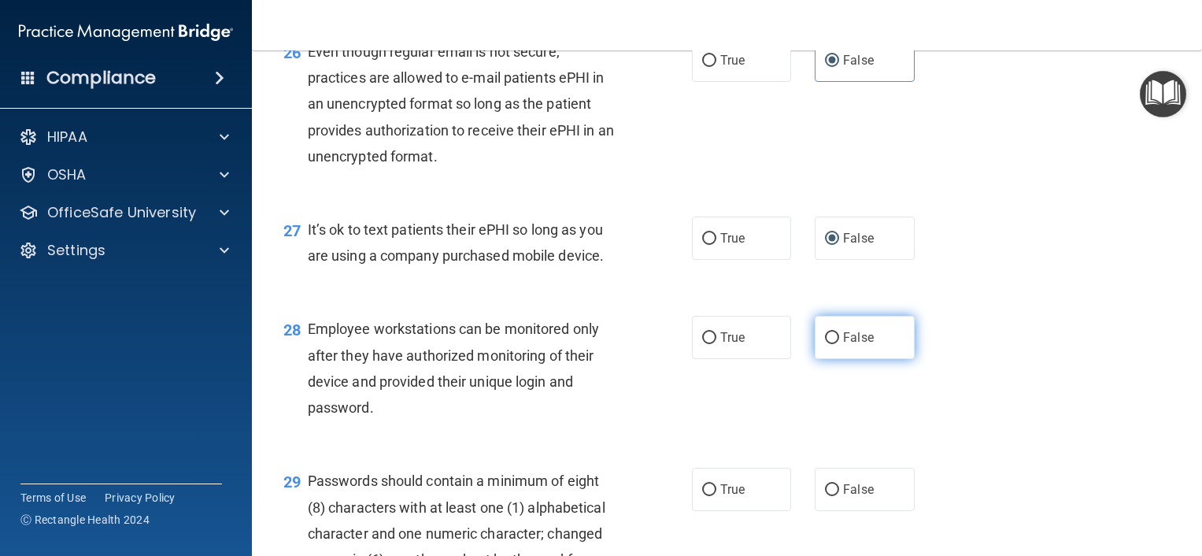
click at [843, 345] on span "False" at bounding box center [858, 337] width 31 height 15
click at [839, 344] on input "False" at bounding box center [832, 338] width 14 height 12
radio input "true"
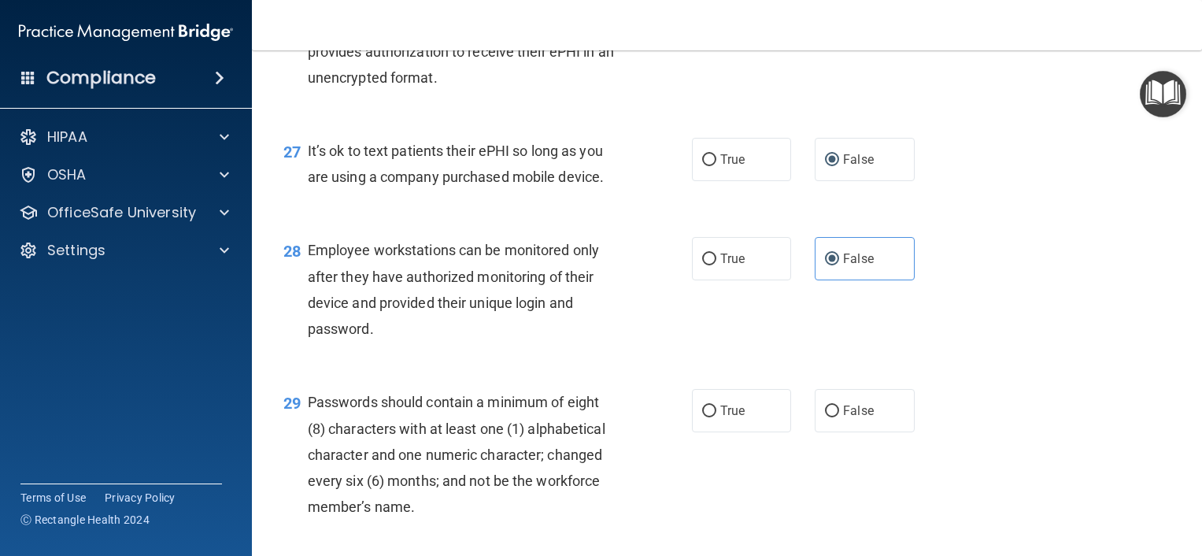
scroll to position [3884, 0]
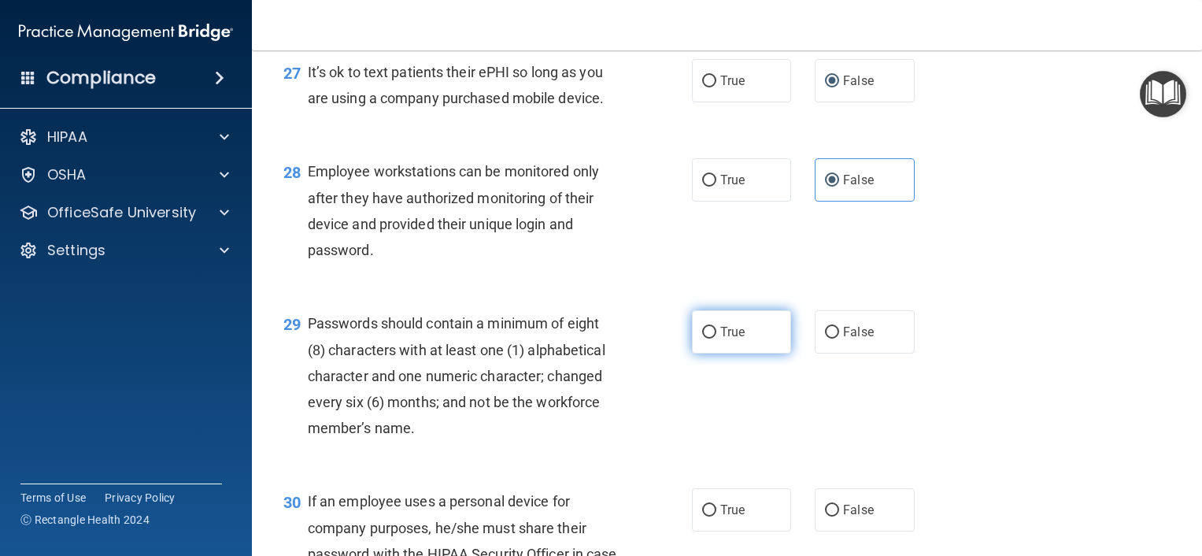
click at [728, 339] on span "True" at bounding box center [733, 331] width 24 height 15
click at [717, 339] on input "True" at bounding box center [709, 333] width 14 height 12
radio input "true"
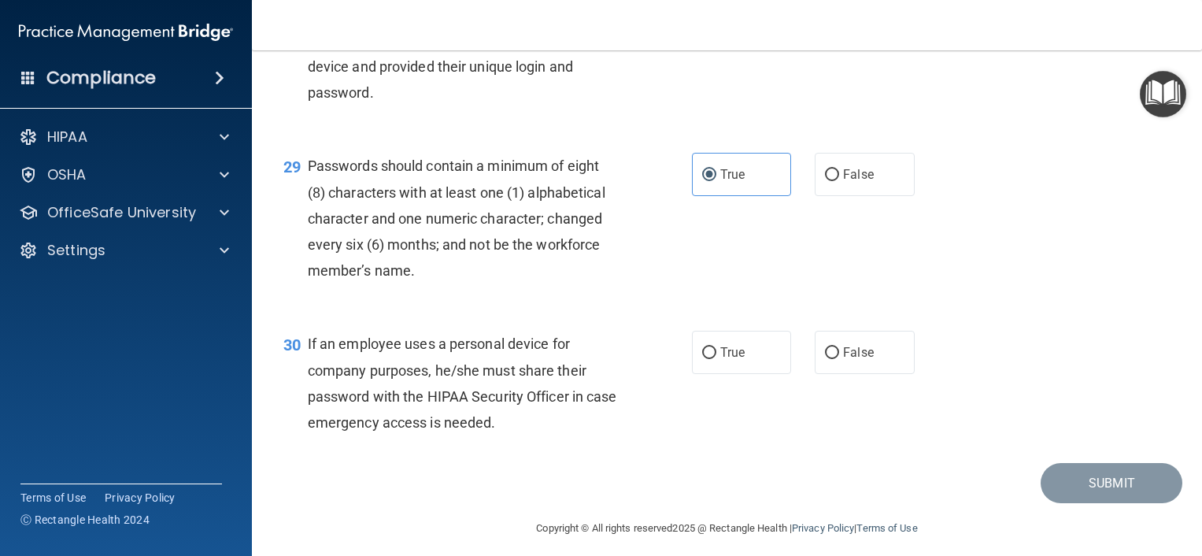
scroll to position [4103, 0]
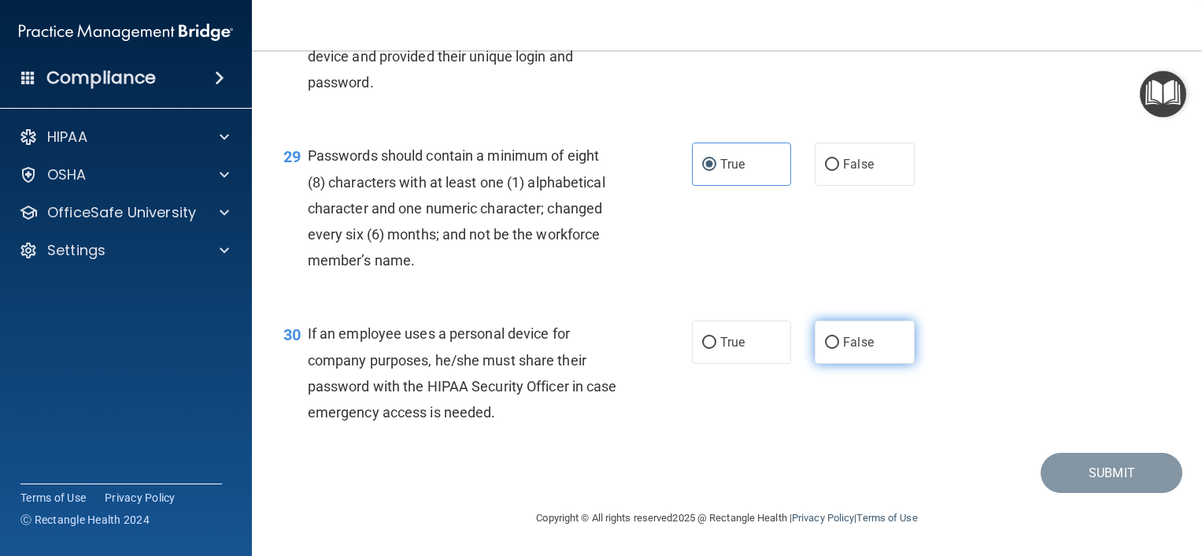
click at [843, 347] on span "False" at bounding box center [858, 342] width 31 height 15
click at [839, 347] on input "False" at bounding box center [832, 343] width 14 height 12
radio input "true"
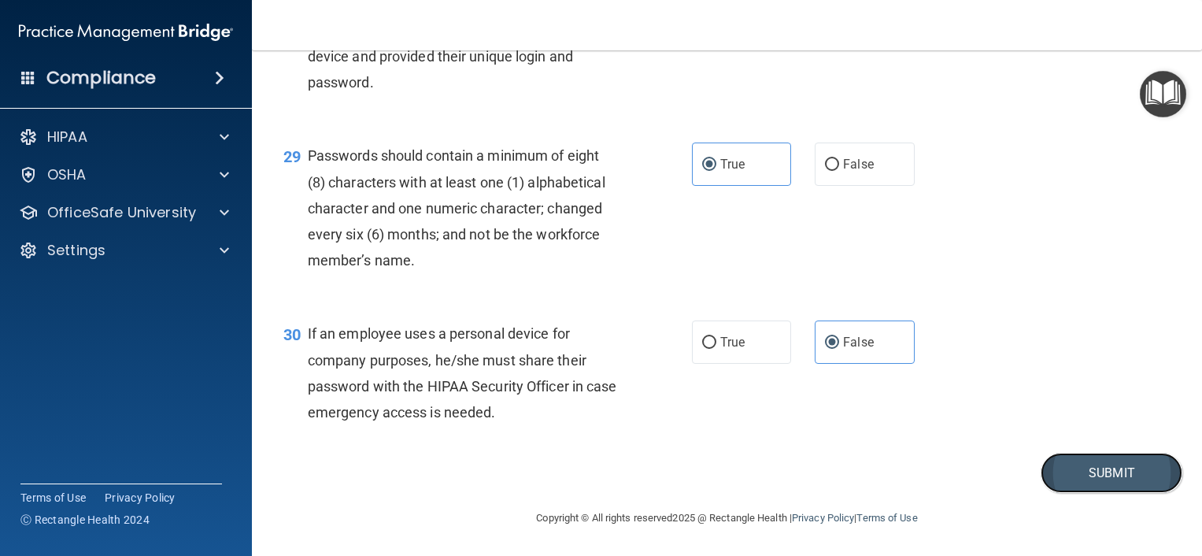
click at [1043, 469] on button "Submit" at bounding box center [1112, 473] width 142 height 40
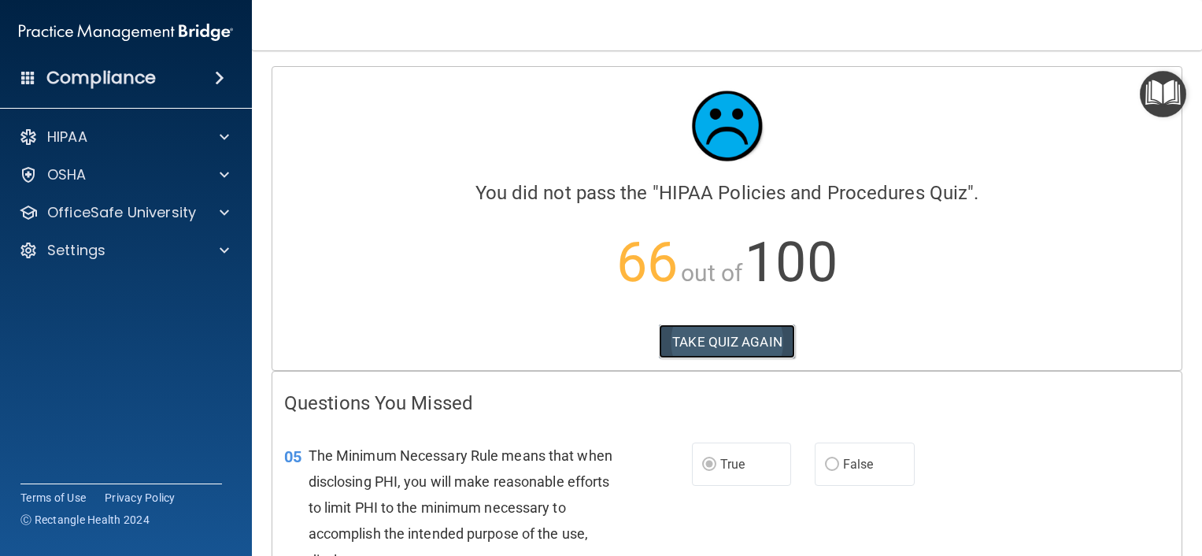
click at [705, 330] on button "TAKE QUIZ AGAIN" at bounding box center [727, 341] width 136 height 35
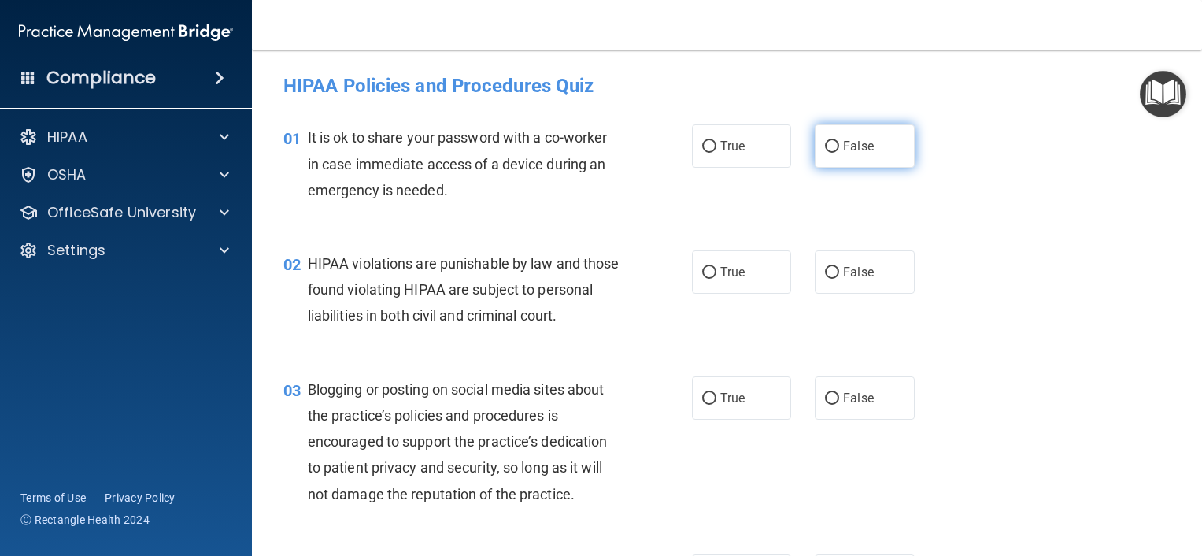
click at [873, 144] on label "False" at bounding box center [865, 145] width 100 height 43
click at [839, 144] on input "False" at bounding box center [832, 147] width 14 height 12
radio input "true"
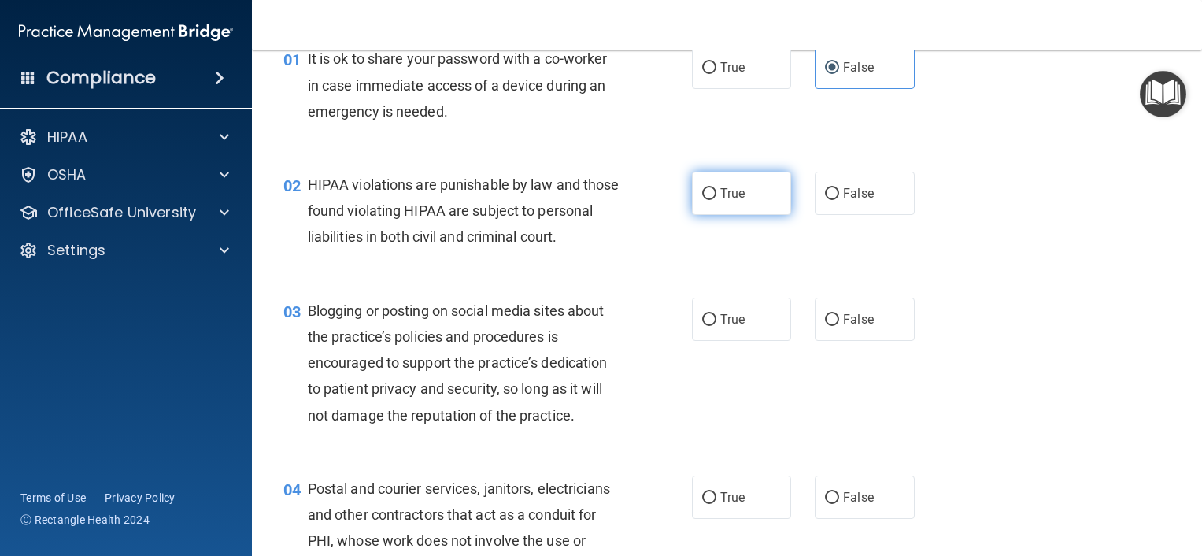
click at [741, 191] on label "True" at bounding box center [742, 193] width 100 height 43
click at [717, 191] on input "True" at bounding box center [709, 194] width 14 height 12
radio input "true"
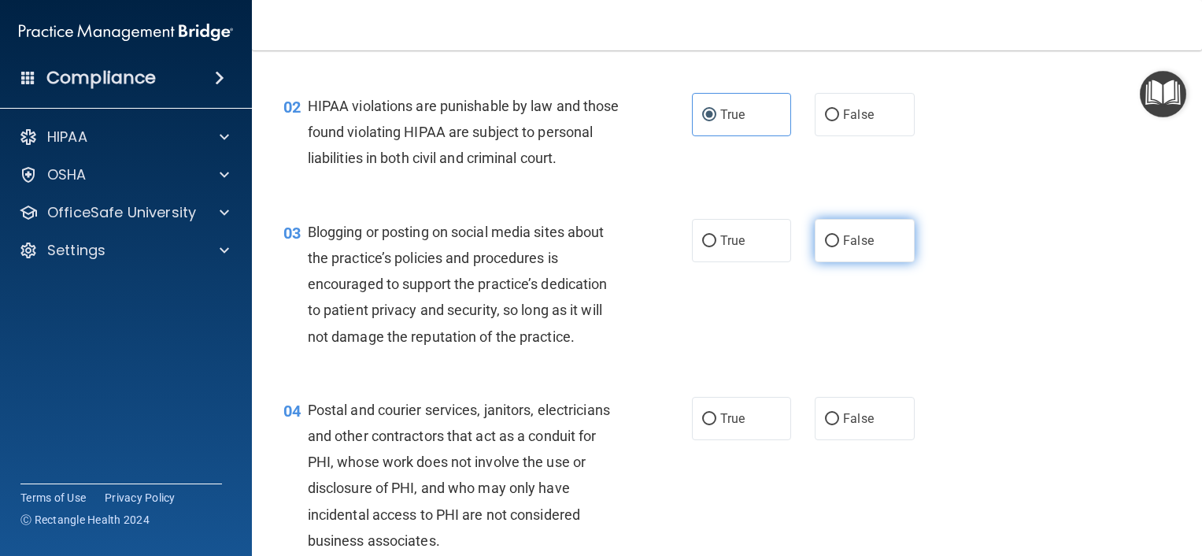
click at [815, 236] on label "False" at bounding box center [865, 240] width 100 height 43
click at [825, 236] on input "False" at bounding box center [832, 241] width 14 height 12
radio input "true"
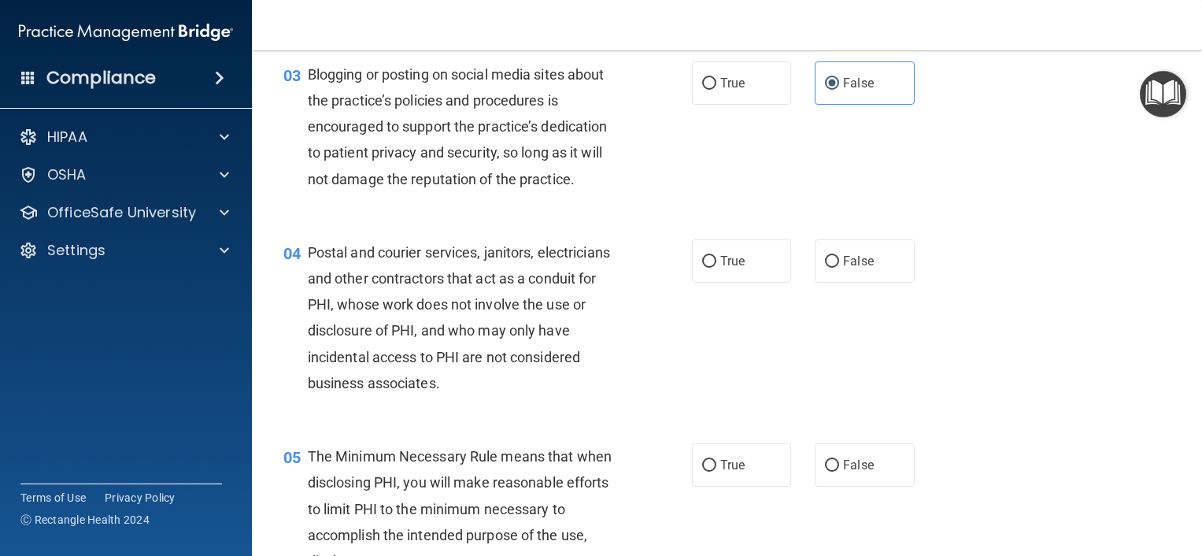
scroll to position [394, 0]
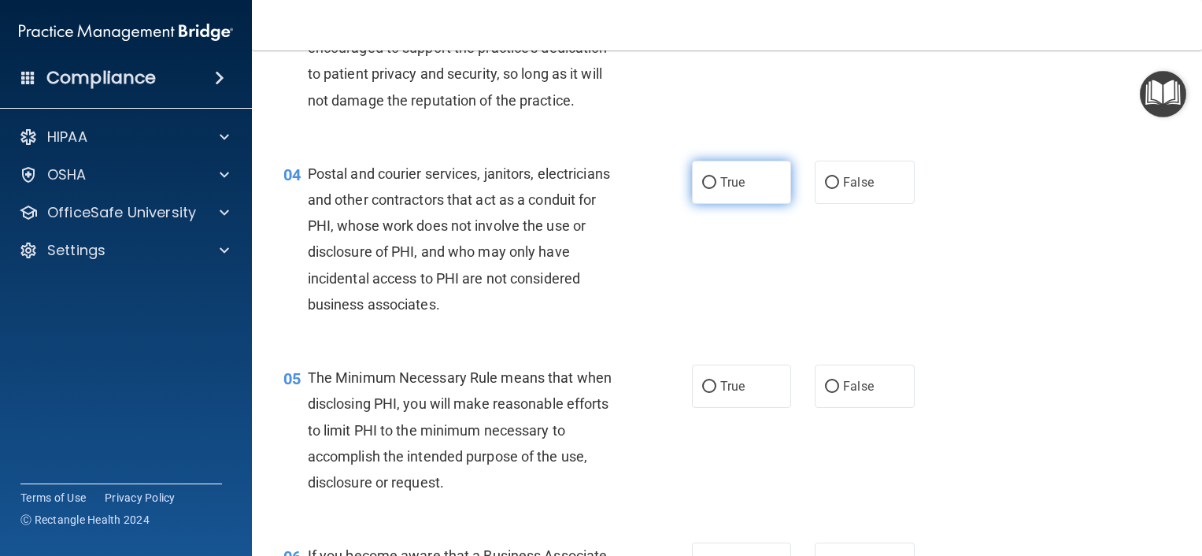
click at [721, 201] on label "True" at bounding box center [742, 182] width 100 height 43
click at [717, 189] on input "True" at bounding box center [709, 183] width 14 height 12
radio input "true"
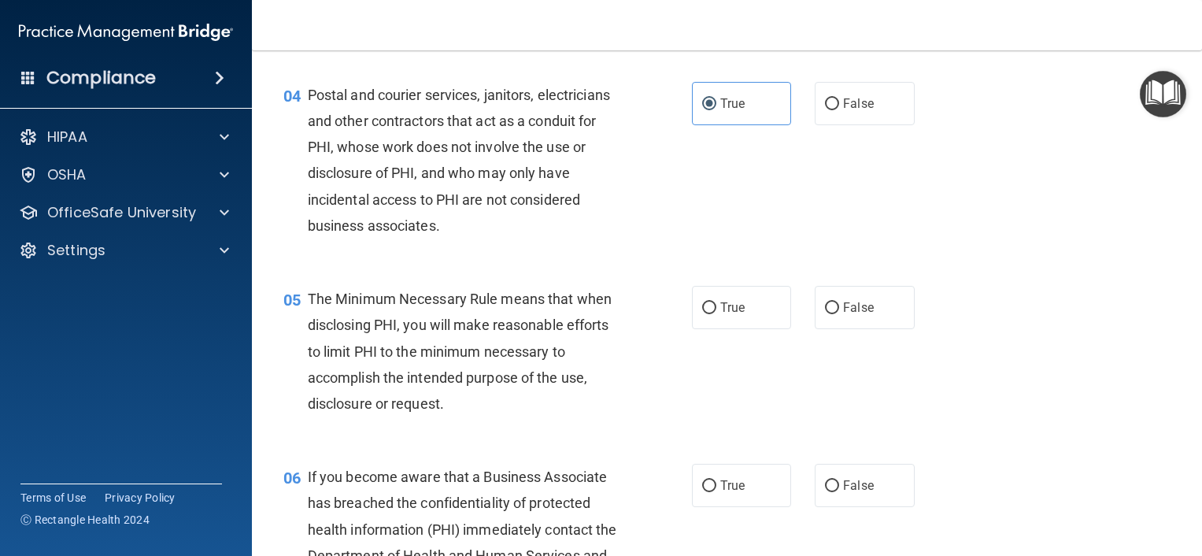
scroll to position [551, 0]
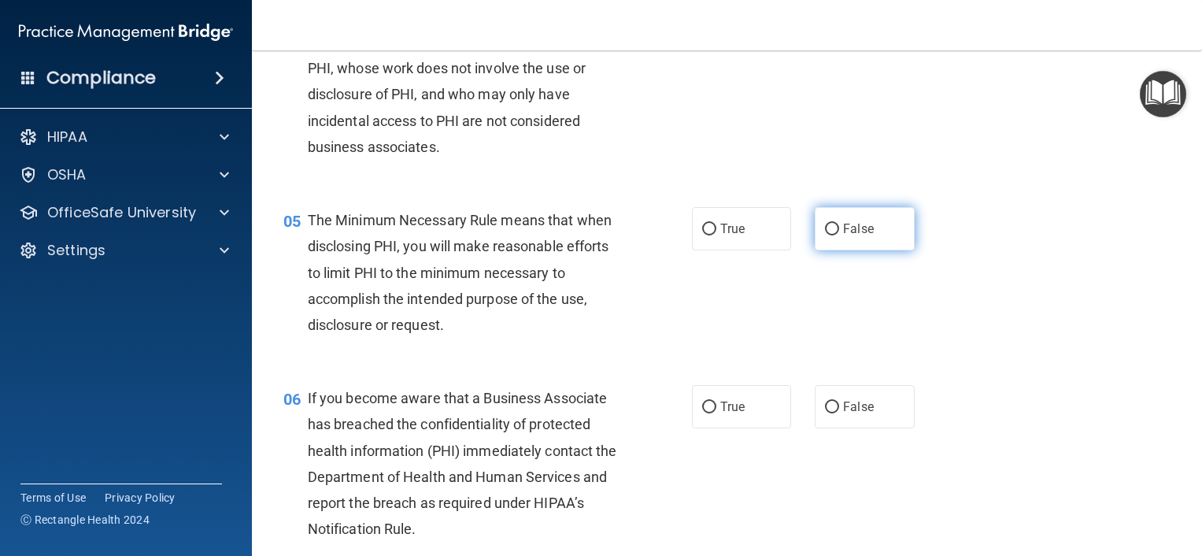
click at [840, 219] on label "False" at bounding box center [865, 228] width 100 height 43
click at [839, 224] on input "False" at bounding box center [832, 230] width 14 height 12
radio input "true"
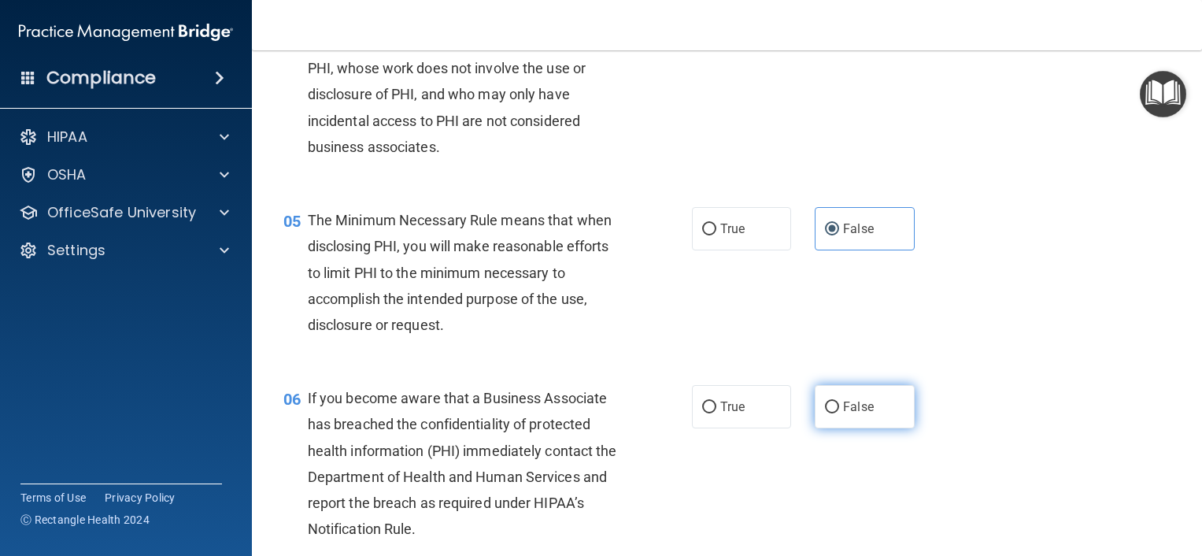
click at [848, 413] on span "False" at bounding box center [858, 406] width 31 height 15
click at [839, 413] on input "False" at bounding box center [832, 408] width 14 height 12
radio input "true"
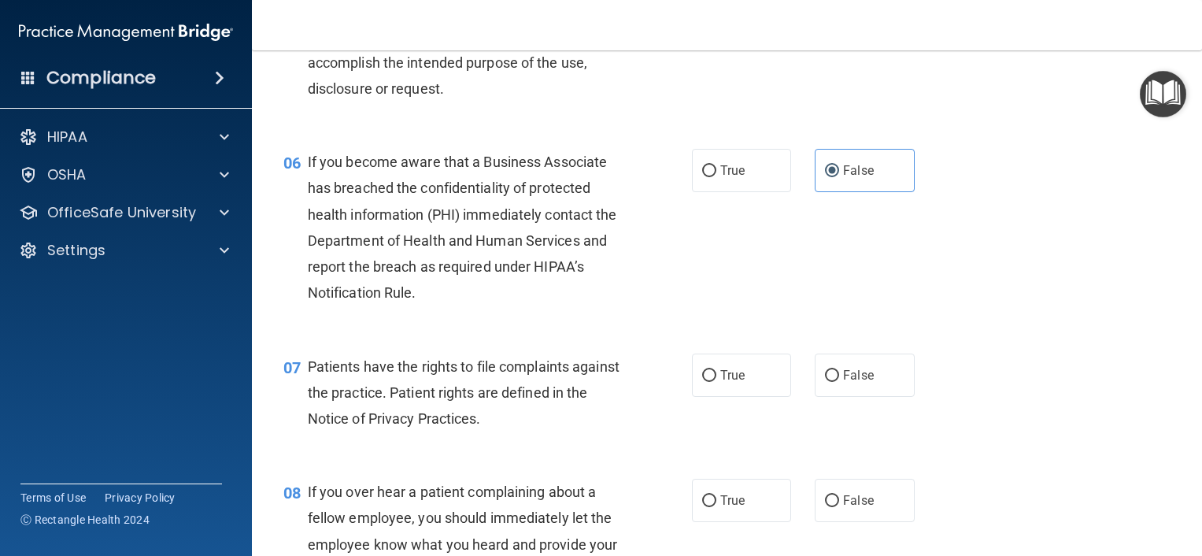
scroll to position [866, 0]
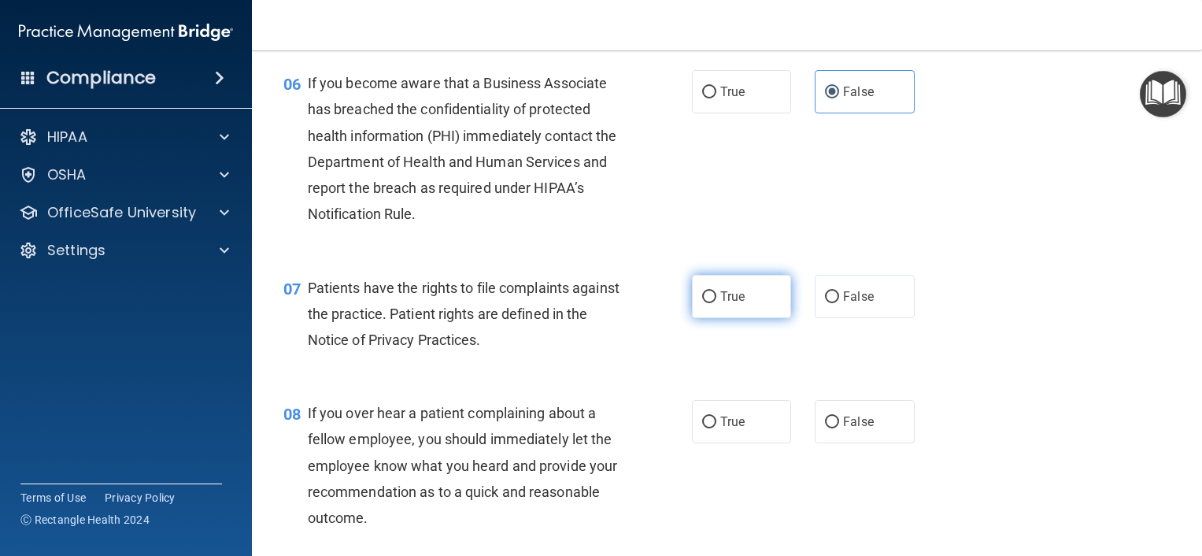
click at [703, 295] on input "True" at bounding box center [709, 297] width 14 height 12
radio input "true"
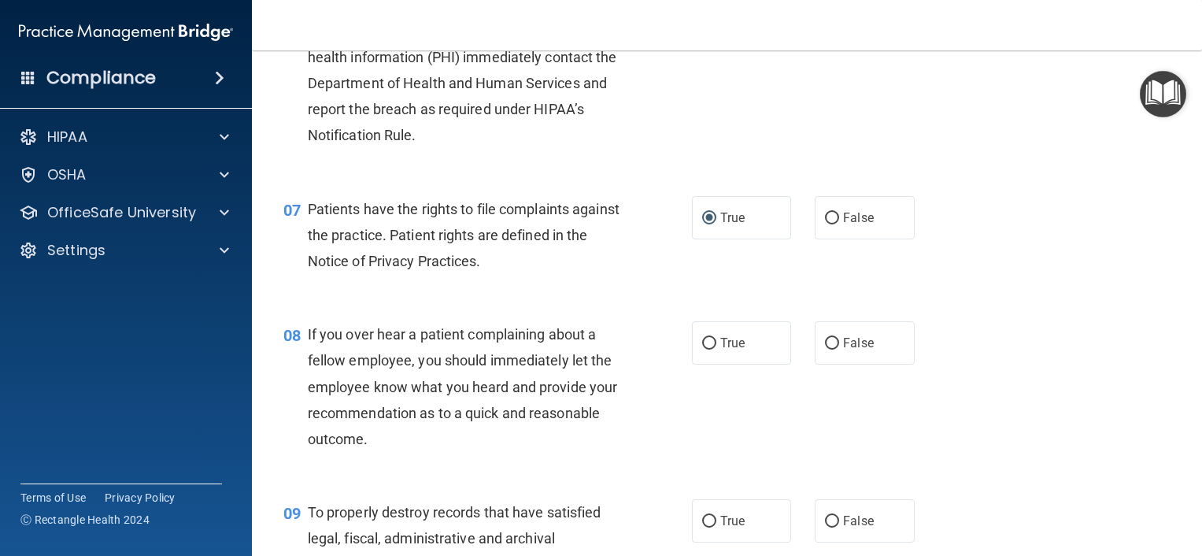
scroll to position [1024, 0]
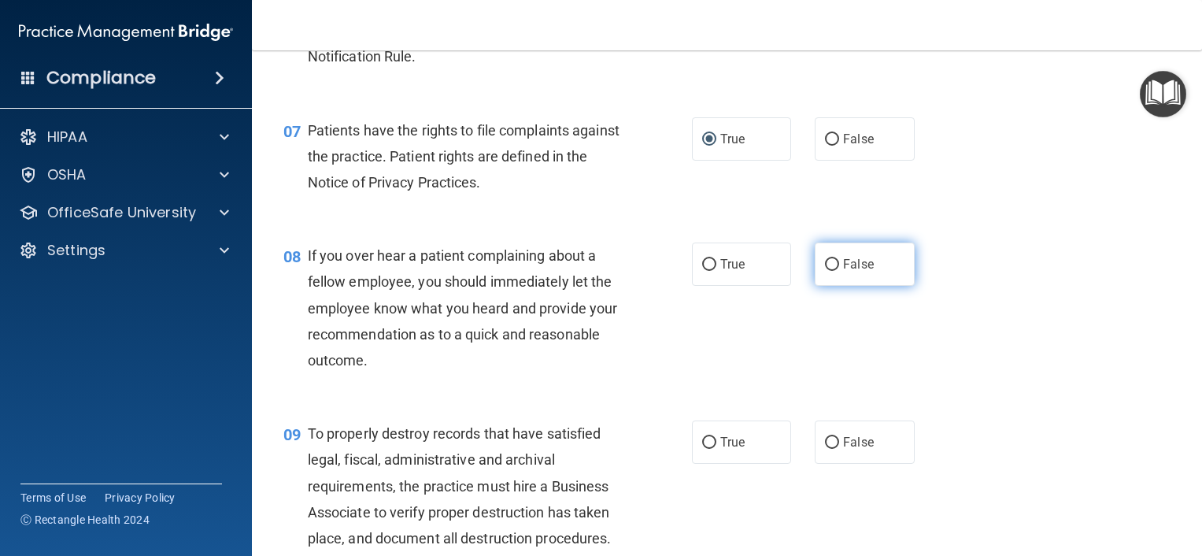
click at [843, 267] on span "False" at bounding box center [858, 264] width 31 height 15
click at [839, 267] on input "False" at bounding box center [832, 265] width 14 height 12
radio input "true"
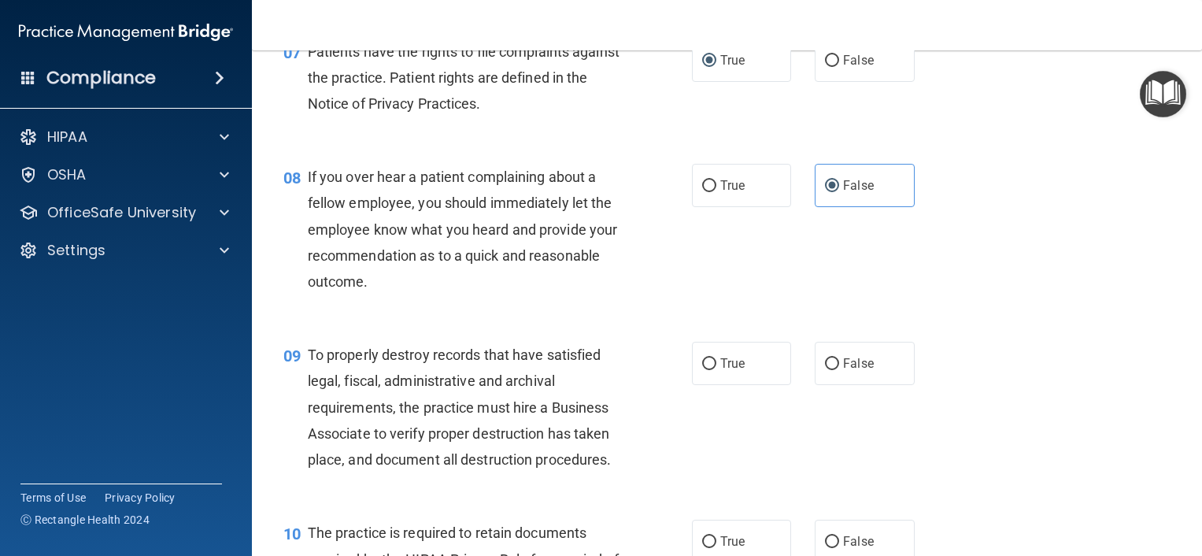
scroll to position [1260, 0]
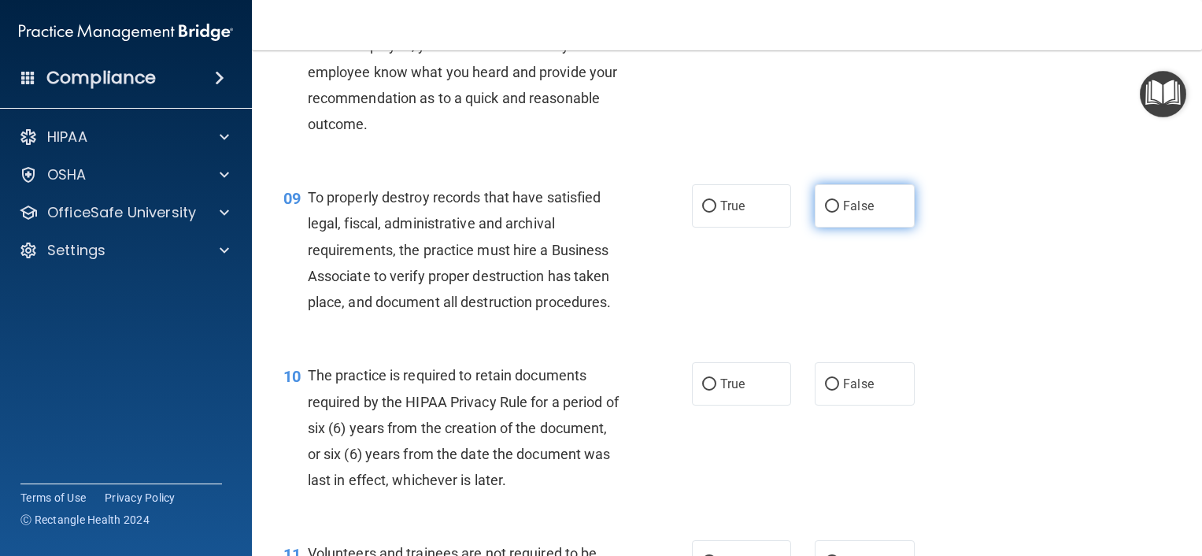
click at [821, 218] on label "False" at bounding box center [865, 205] width 100 height 43
click at [825, 213] on input "False" at bounding box center [832, 207] width 14 height 12
radio input "true"
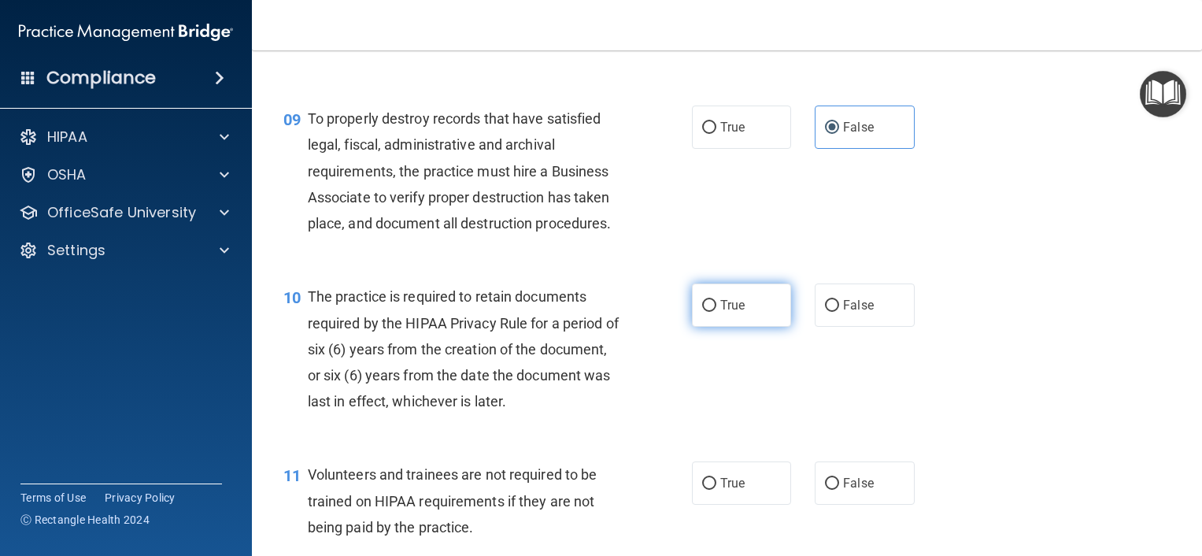
click at [717, 313] on label "True" at bounding box center [742, 304] width 100 height 43
click at [717, 312] on input "True" at bounding box center [709, 306] width 14 height 12
radio input "true"
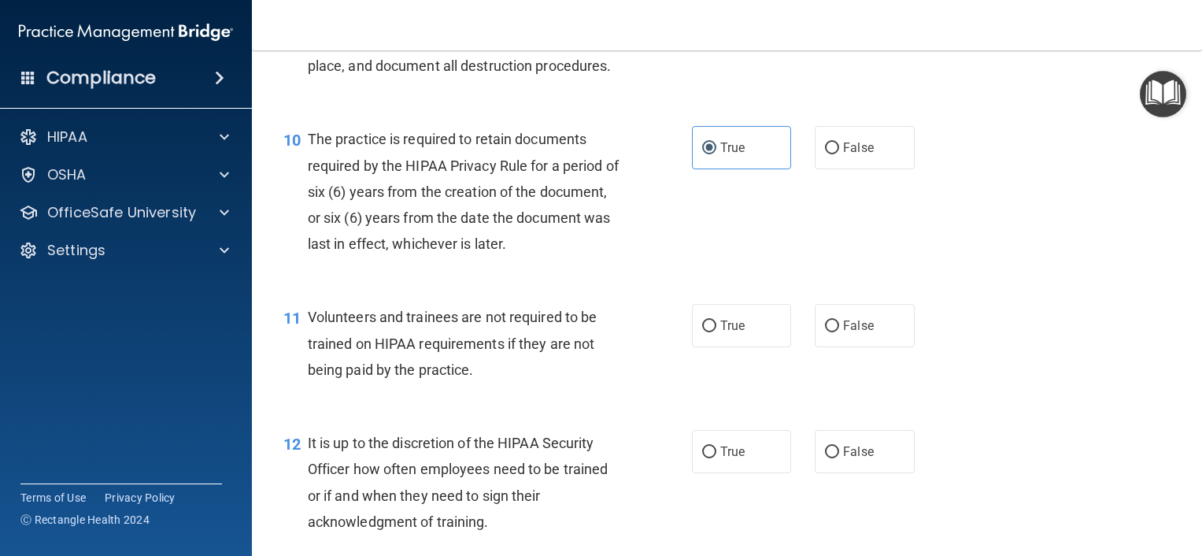
scroll to position [1575, 0]
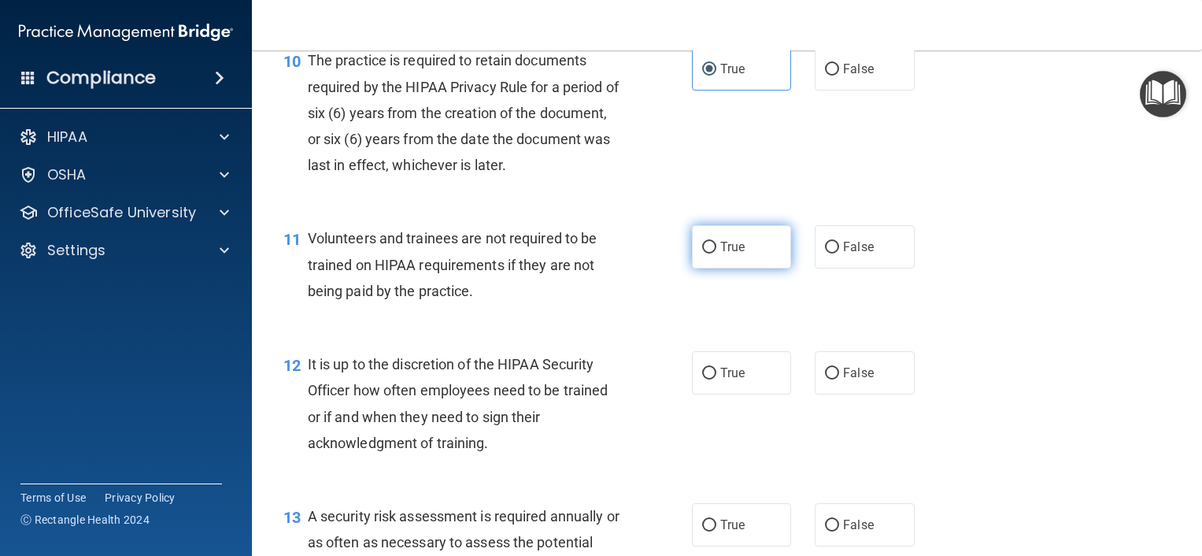
click at [739, 250] on label "True" at bounding box center [742, 246] width 100 height 43
click at [717, 250] on input "True" at bounding box center [709, 248] width 14 height 12
radio input "true"
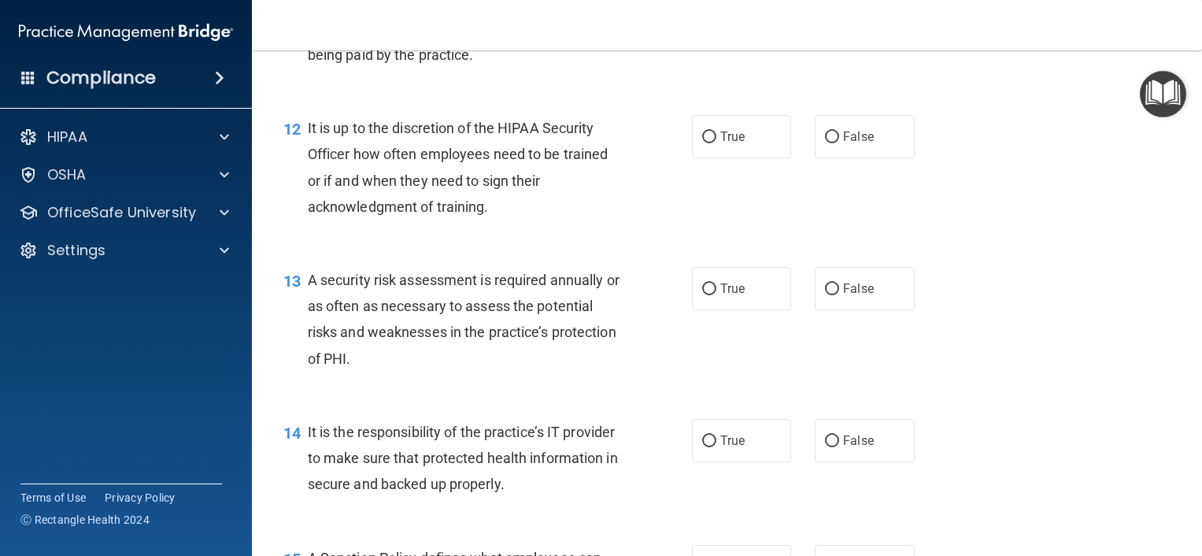
scroll to position [1732, 0]
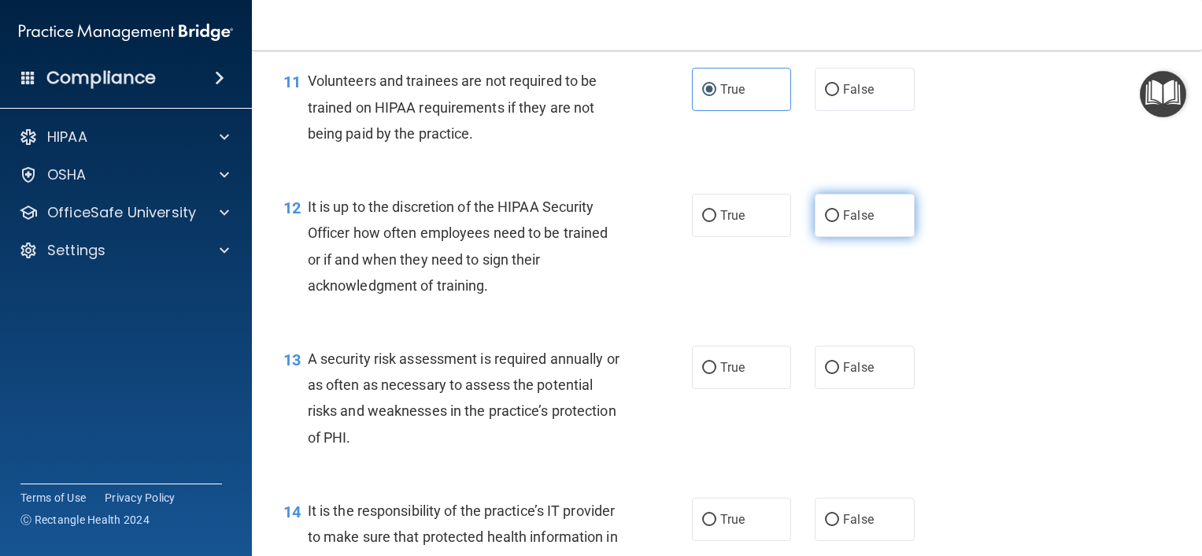
click at [827, 223] on label "False" at bounding box center [865, 215] width 100 height 43
click at [827, 222] on input "False" at bounding box center [832, 216] width 14 height 12
radio input "true"
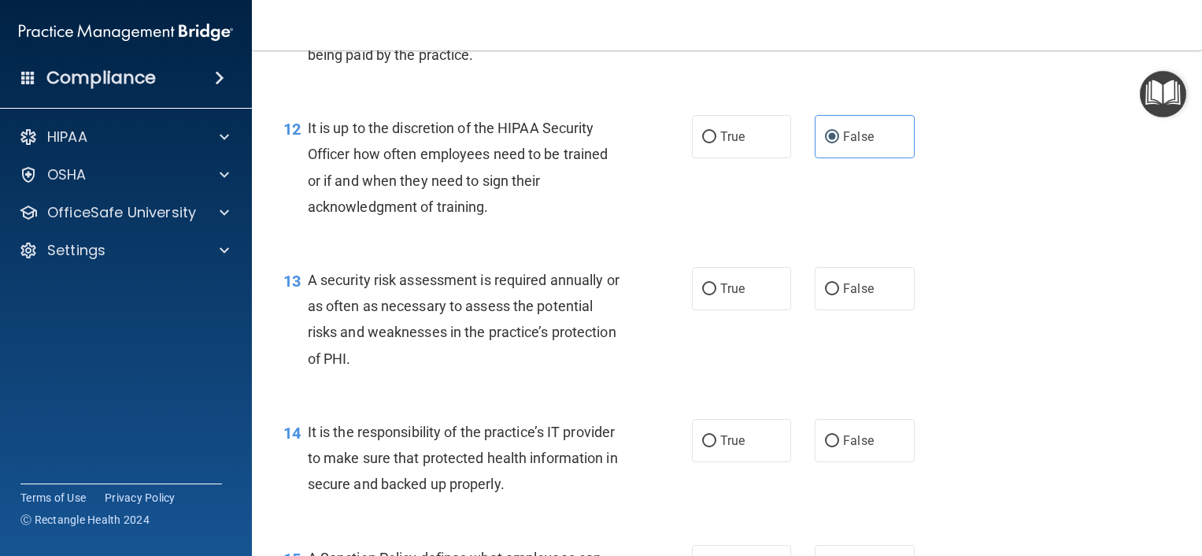
scroll to position [1890, 0]
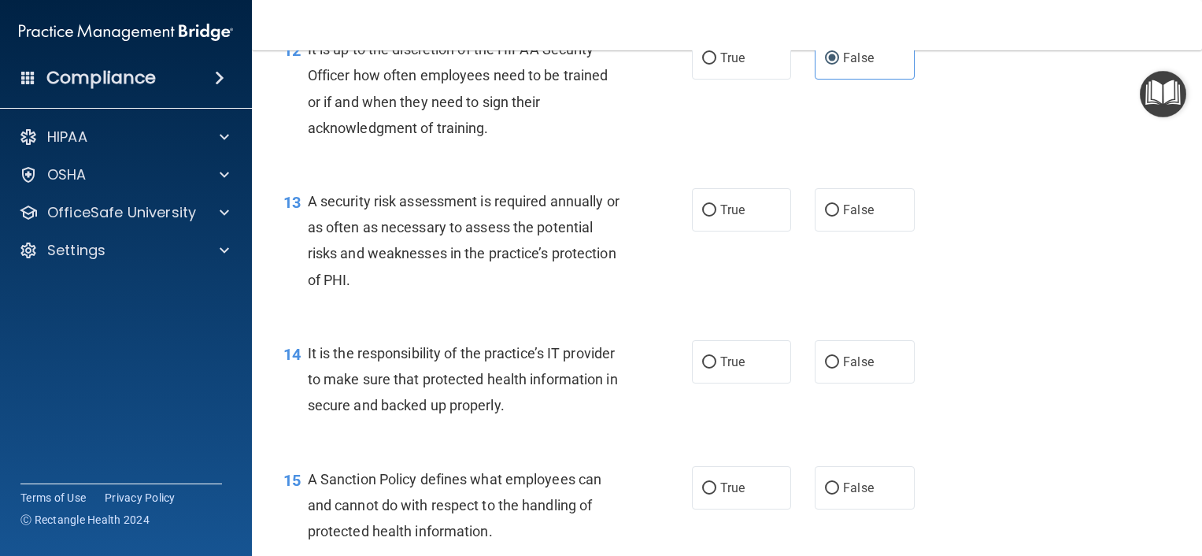
drag, startPoint x: 739, startPoint y: 216, endPoint x: 684, endPoint y: 221, distance: 55.4
click at [739, 216] on label "True" at bounding box center [742, 209] width 100 height 43
click at [717, 216] on input "True" at bounding box center [709, 211] width 14 height 12
radio input "true"
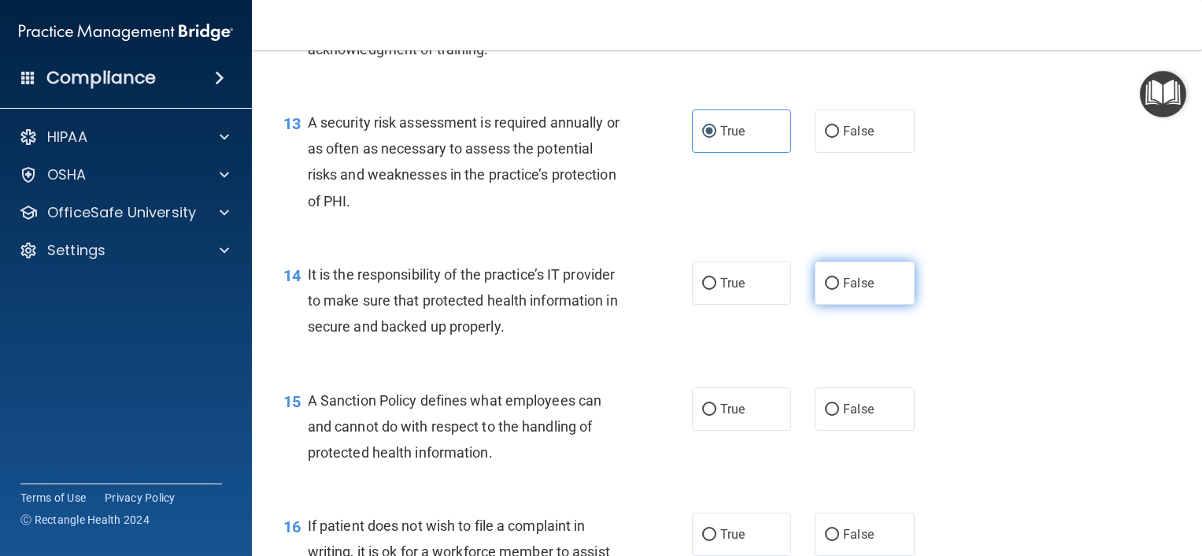
click at [849, 285] on span "False" at bounding box center [858, 283] width 31 height 15
click at [839, 285] on input "False" at bounding box center [832, 284] width 14 height 12
radio input "true"
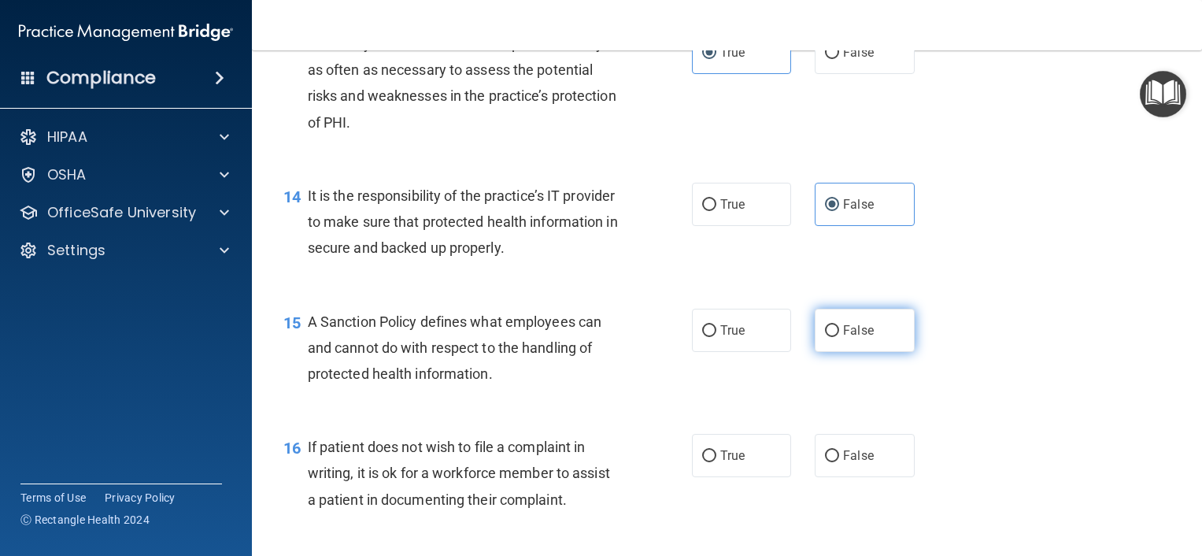
click at [874, 327] on label "False" at bounding box center [865, 330] width 100 height 43
click at [839, 327] on input "False" at bounding box center [832, 331] width 14 height 12
radio input "true"
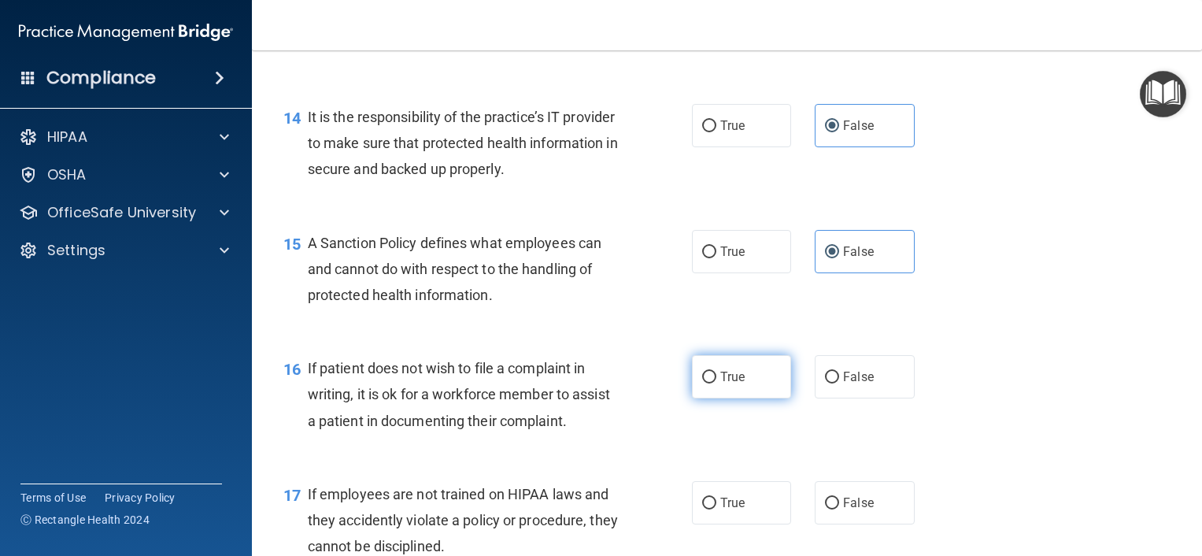
click at [721, 381] on span "True" at bounding box center [733, 376] width 24 height 15
click at [717, 381] on input "True" at bounding box center [709, 378] width 14 height 12
radio input "true"
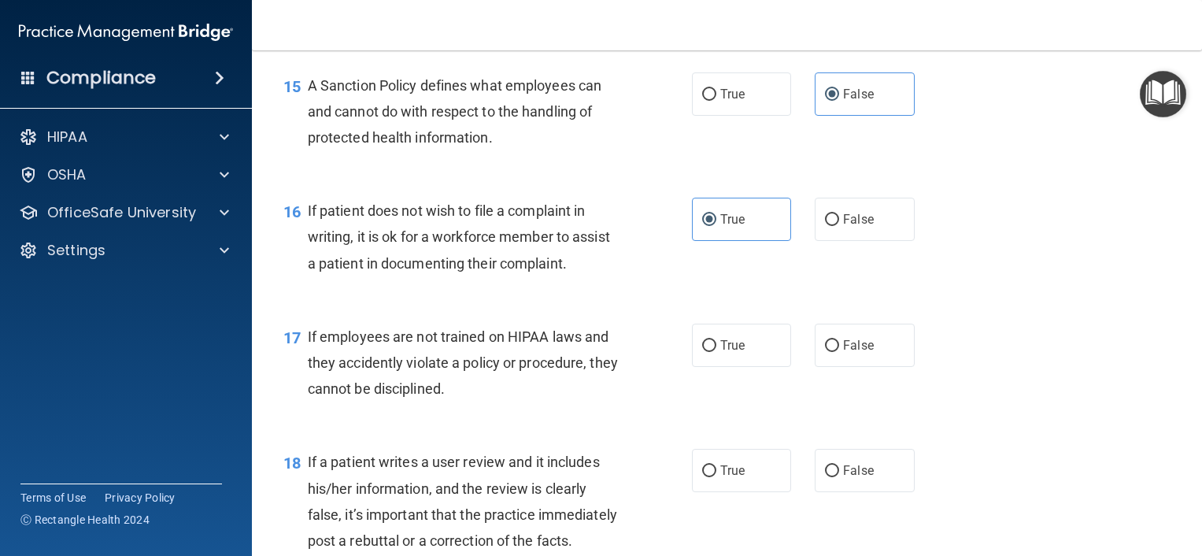
scroll to position [2362, 0]
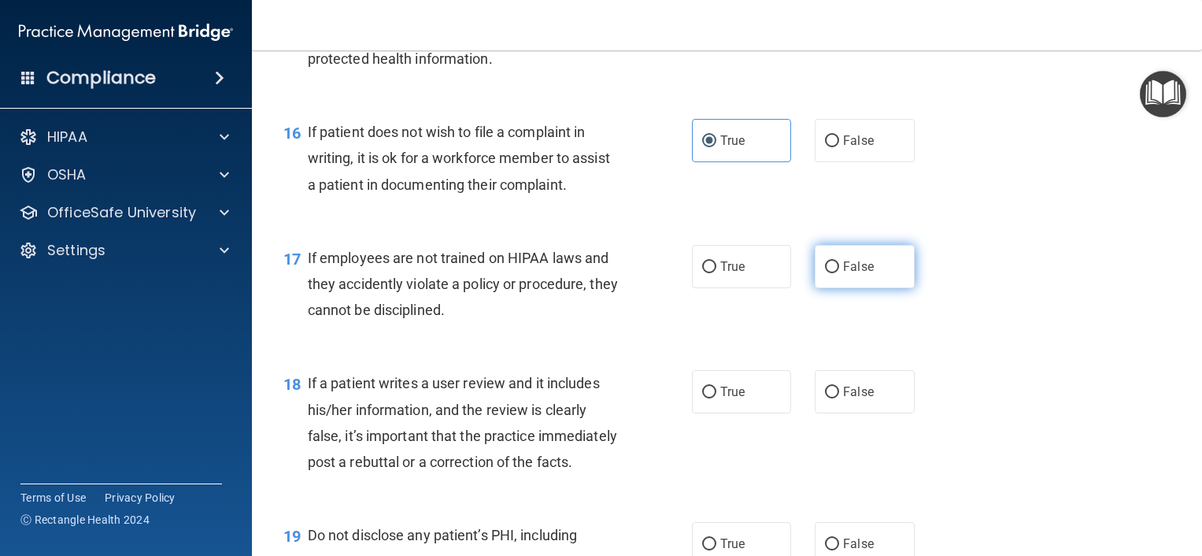
click at [865, 257] on label "False" at bounding box center [865, 266] width 100 height 43
click at [839, 261] on input "False" at bounding box center [832, 267] width 14 height 12
radio input "true"
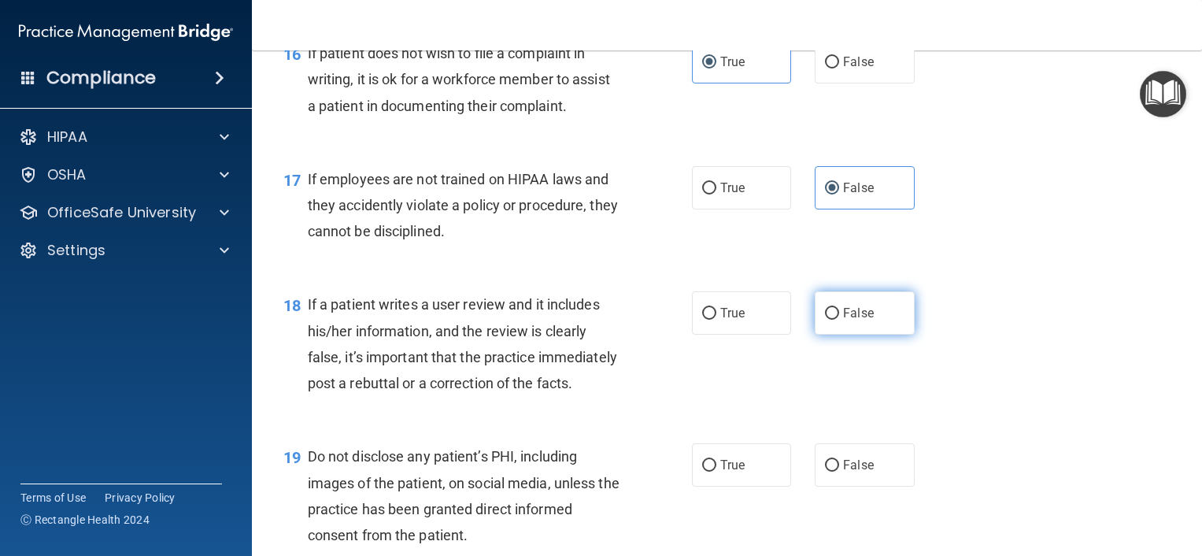
click at [833, 300] on label "False" at bounding box center [865, 312] width 100 height 43
click at [833, 308] on input "False" at bounding box center [832, 314] width 14 height 12
radio input "true"
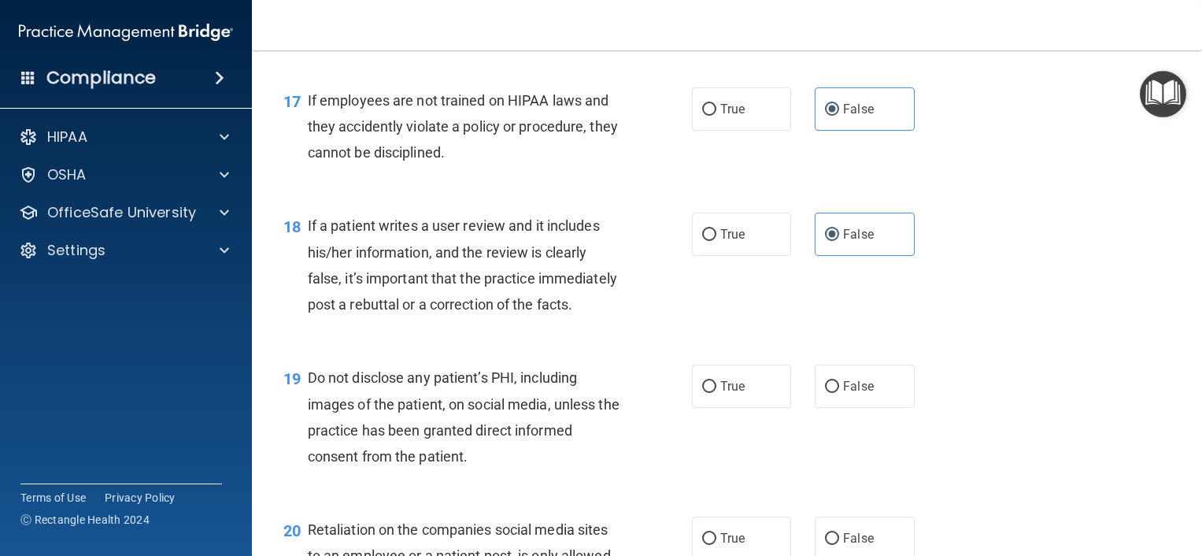
scroll to position [2599, 0]
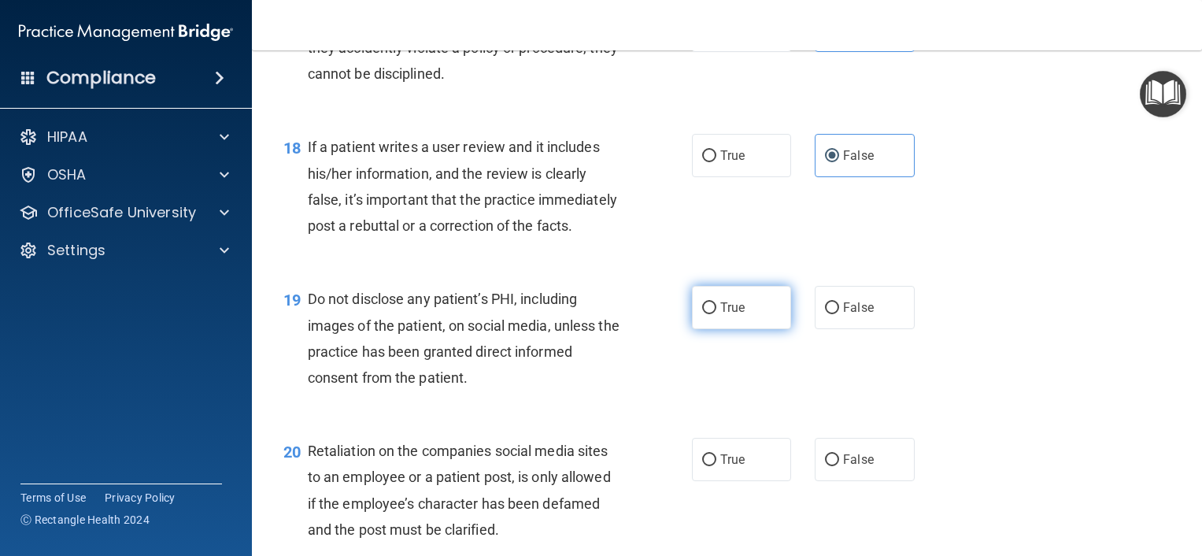
click at [712, 327] on label "True" at bounding box center [742, 307] width 100 height 43
click at [712, 314] on input "True" at bounding box center [709, 308] width 14 height 12
radio input "true"
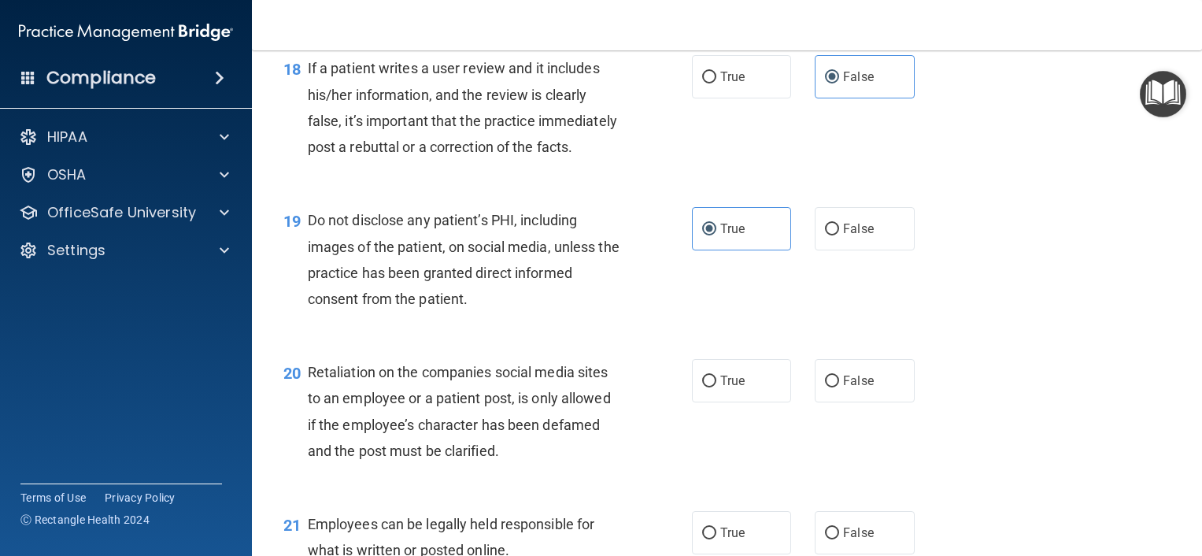
scroll to position [2756, 0]
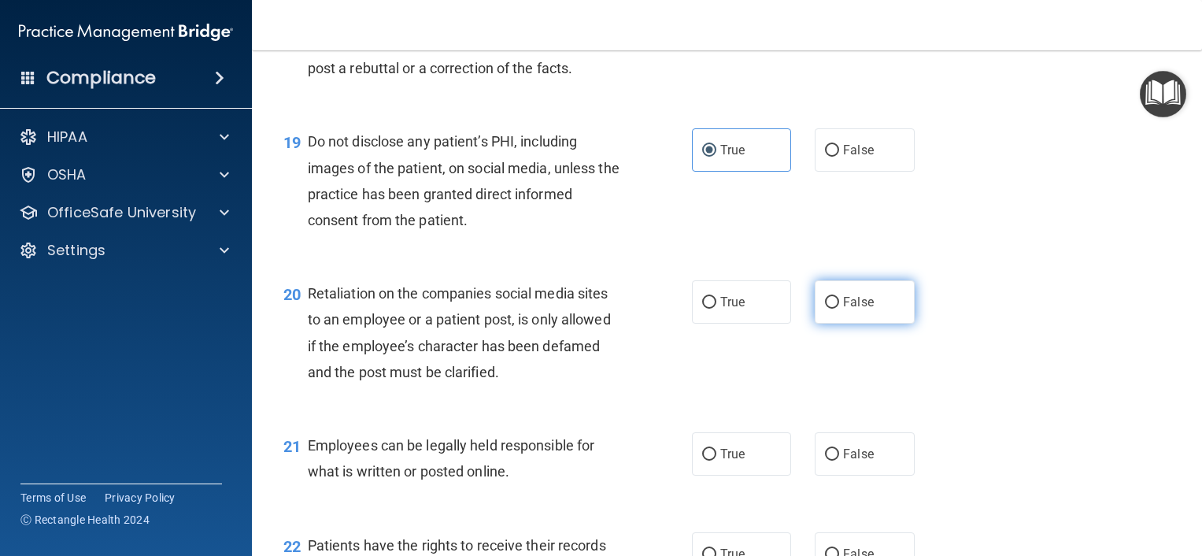
click at [817, 324] on label "False" at bounding box center [865, 301] width 100 height 43
click at [825, 309] on input "False" at bounding box center [832, 303] width 14 height 12
radio input "true"
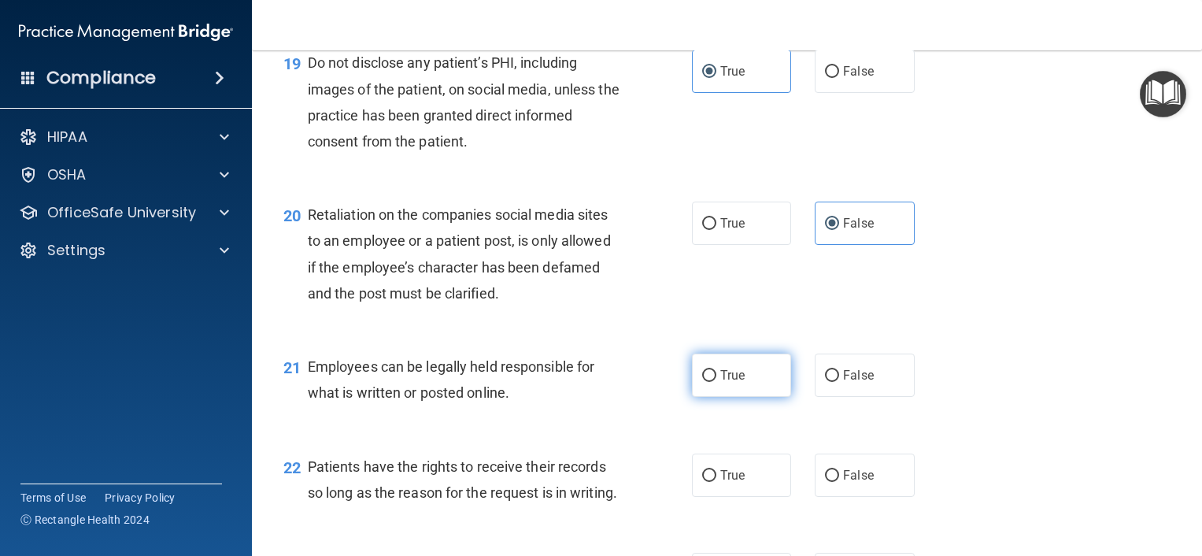
click at [732, 383] on span "True" at bounding box center [733, 375] width 24 height 15
click at [717, 382] on input "True" at bounding box center [709, 376] width 14 height 12
radio input "true"
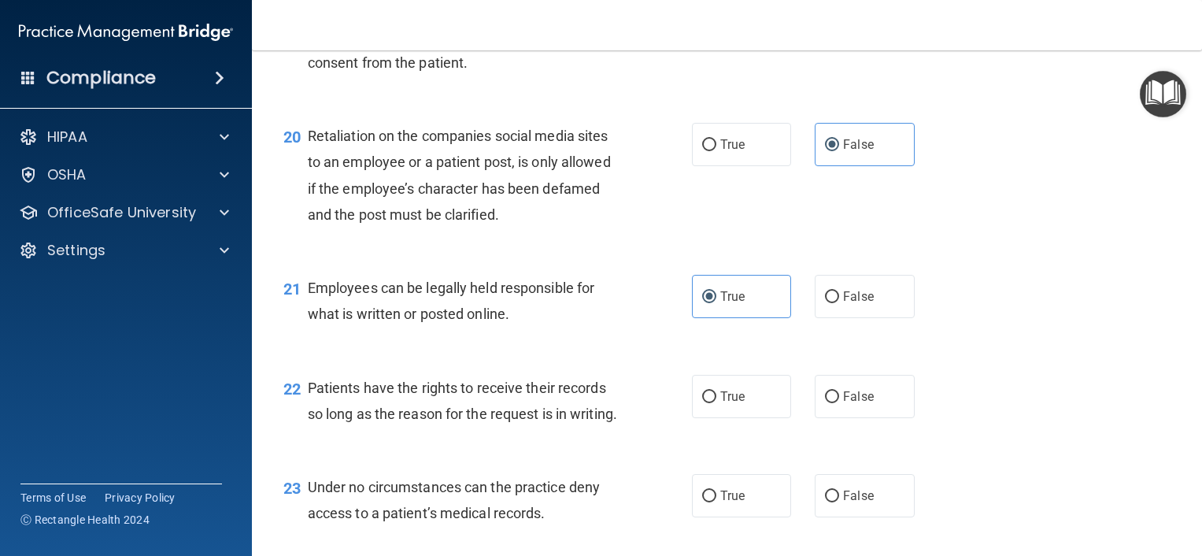
scroll to position [2992, 0]
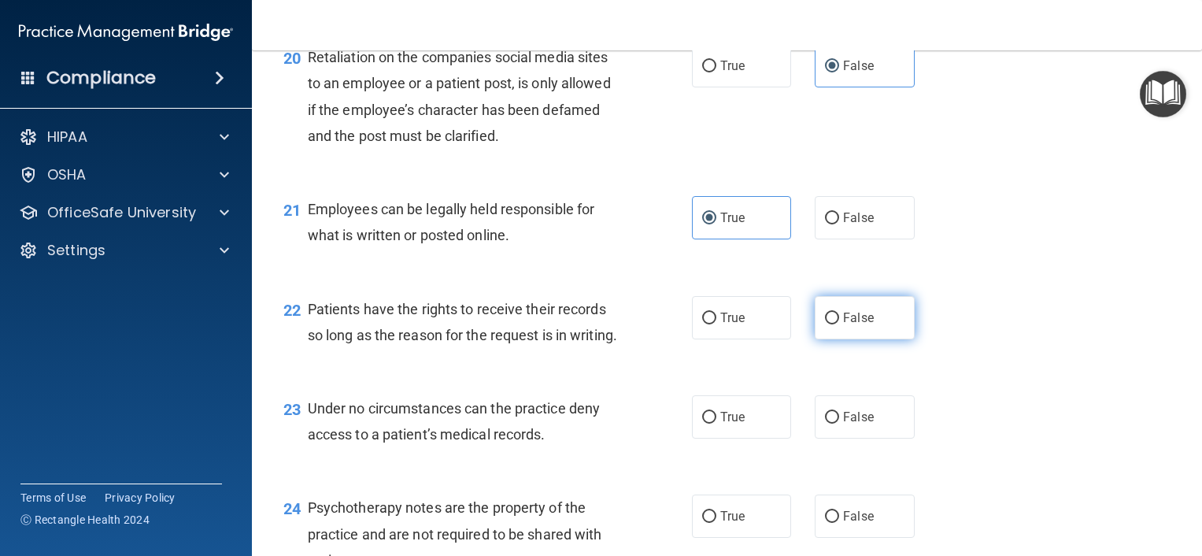
click at [850, 332] on label "False" at bounding box center [865, 317] width 100 height 43
click at [839, 324] on input "False" at bounding box center [832, 319] width 14 height 12
radio input "true"
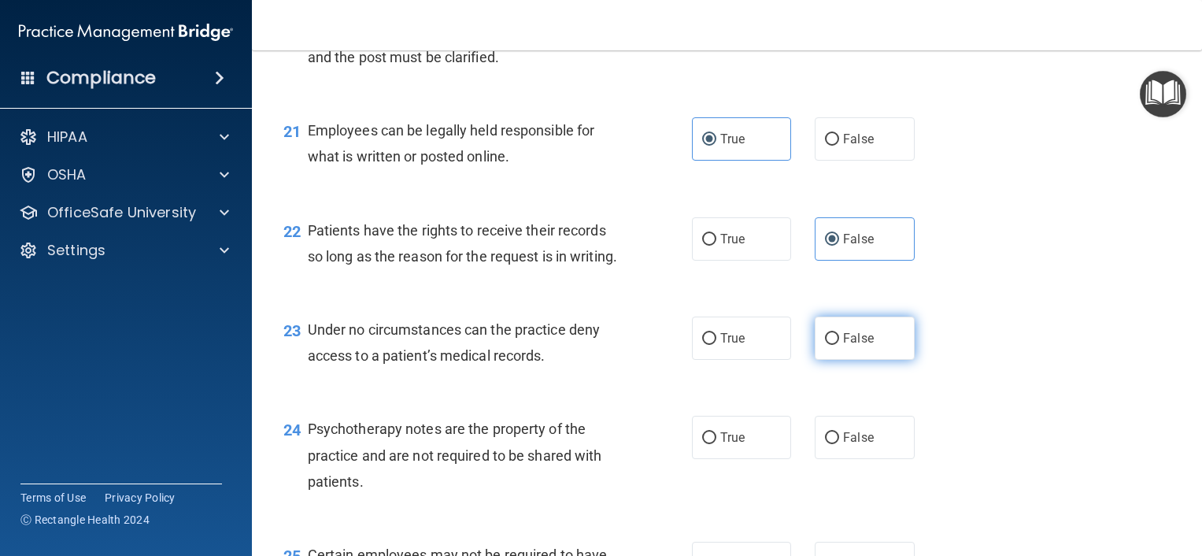
click at [870, 360] on label "False" at bounding box center [865, 338] width 100 height 43
click at [839, 345] on input "False" at bounding box center [832, 339] width 14 height 12
radio input "true"
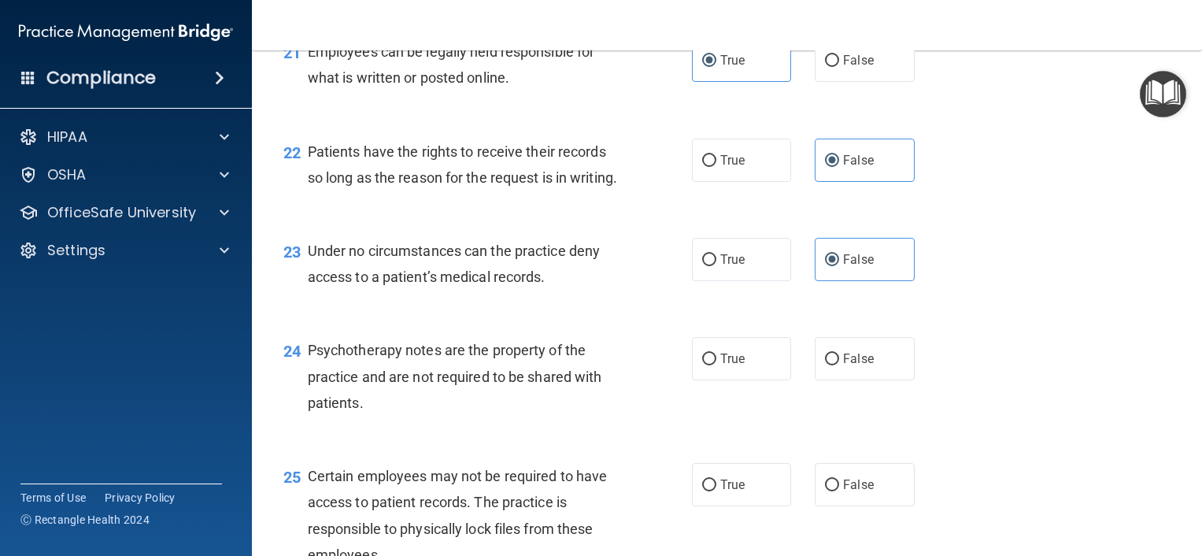
scroll to position [3229, 0]
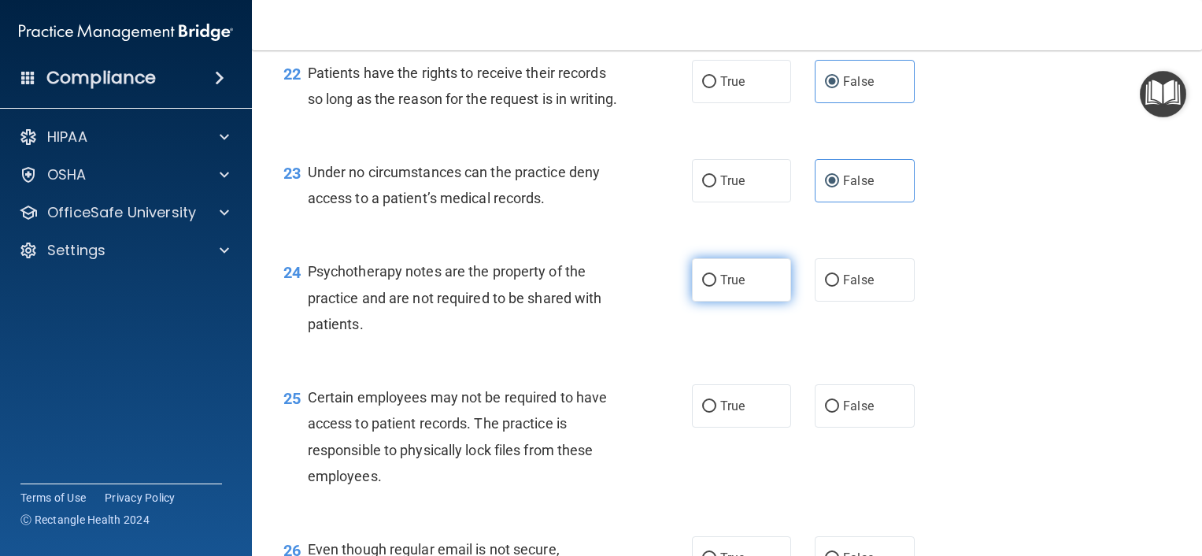
click at [702, 287] on input "True" at bounding box center [709, 281] width 14 height 12
radio input "true"
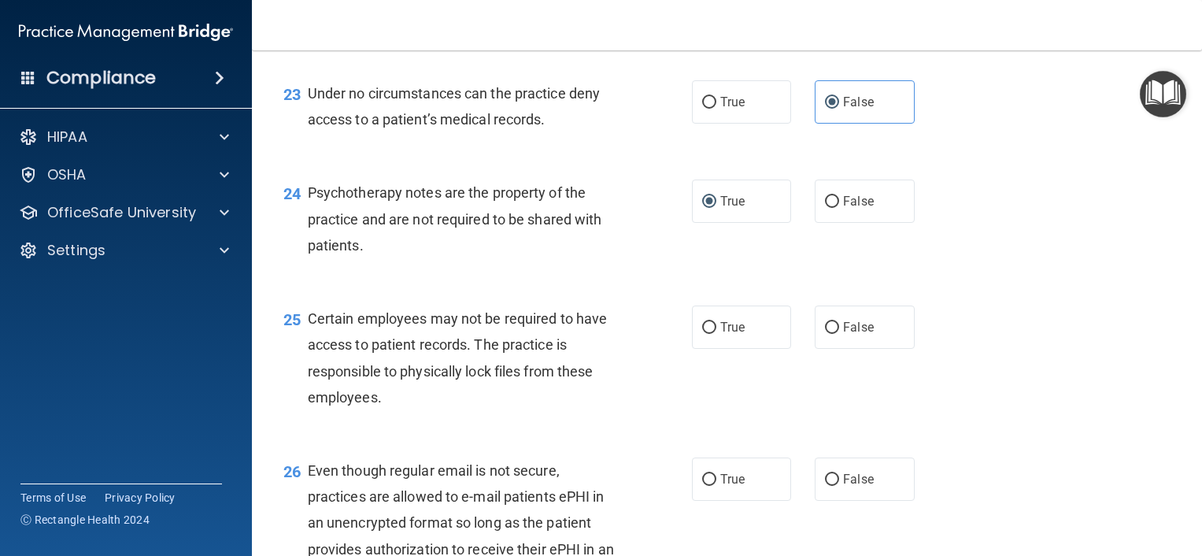
scroll to position [3386, 0]
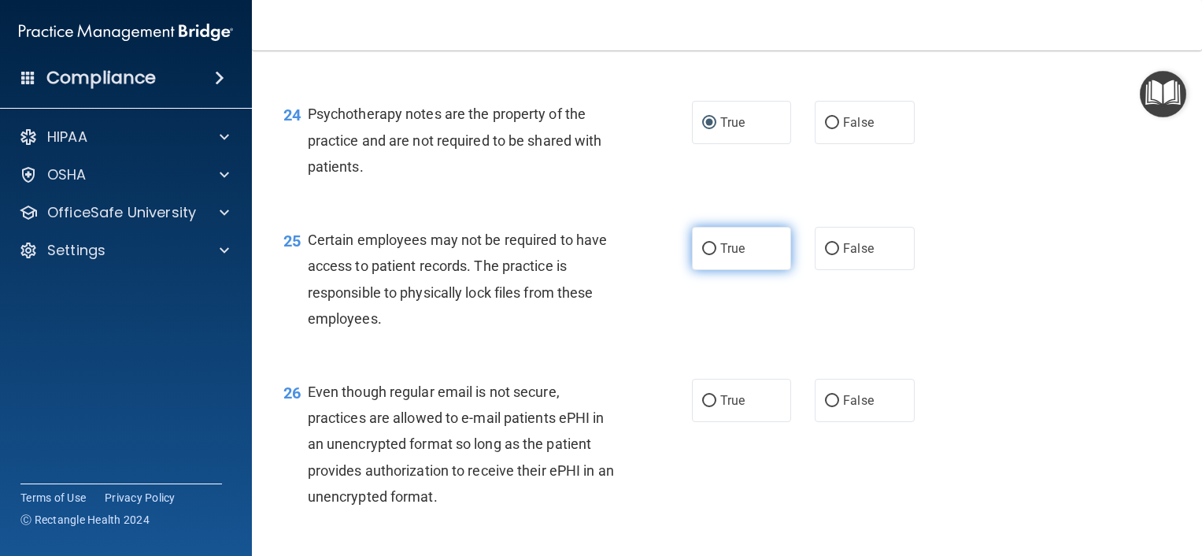
click at [724, 256] on span "True" at bounding box center [733, 248] width 24 height 15
click at [717, 255] on input "True" at bounding box center [709, 249] width 14 height 12
radio input "true"
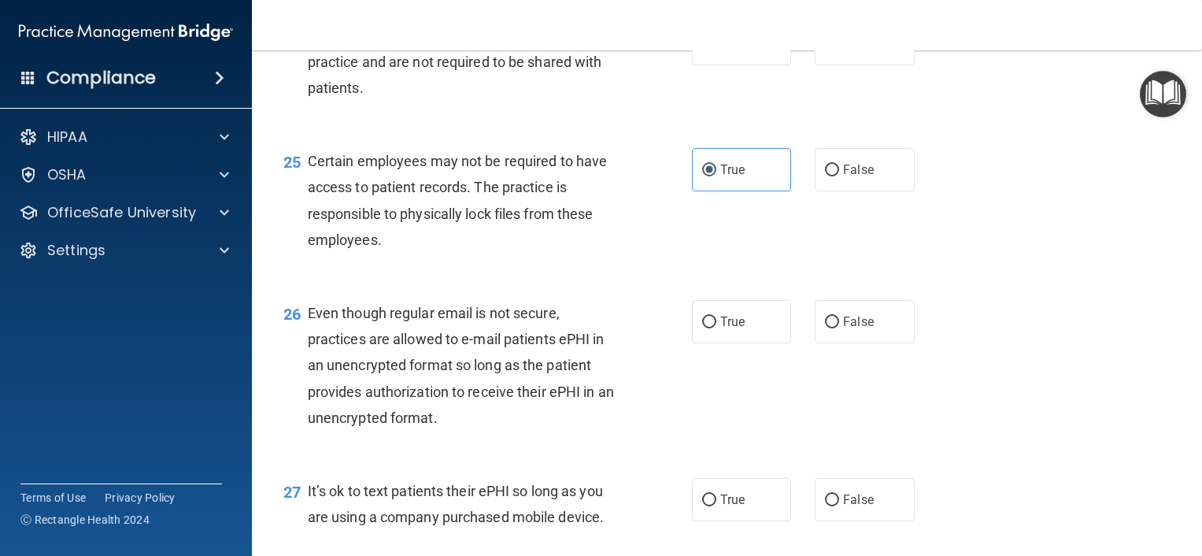
scroll to position [3544, 0]
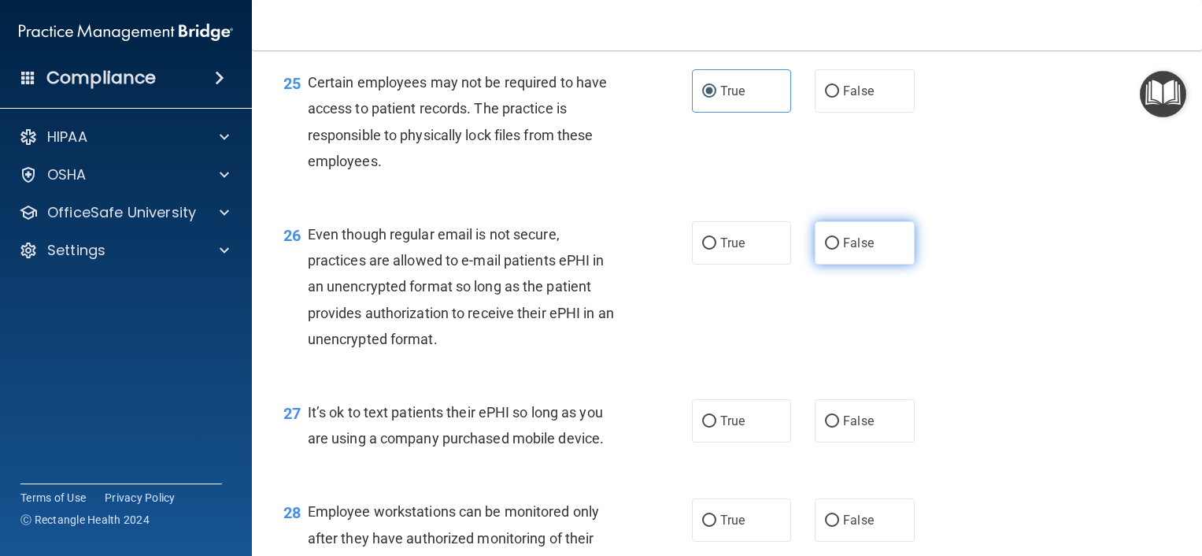
click at [861, 265] on label "False" at bounding box center [865, 242] width 100 height 43
click at [839, 250] on input "False" at bounding box center [832, 244] width 14 height 12
radio input "true"
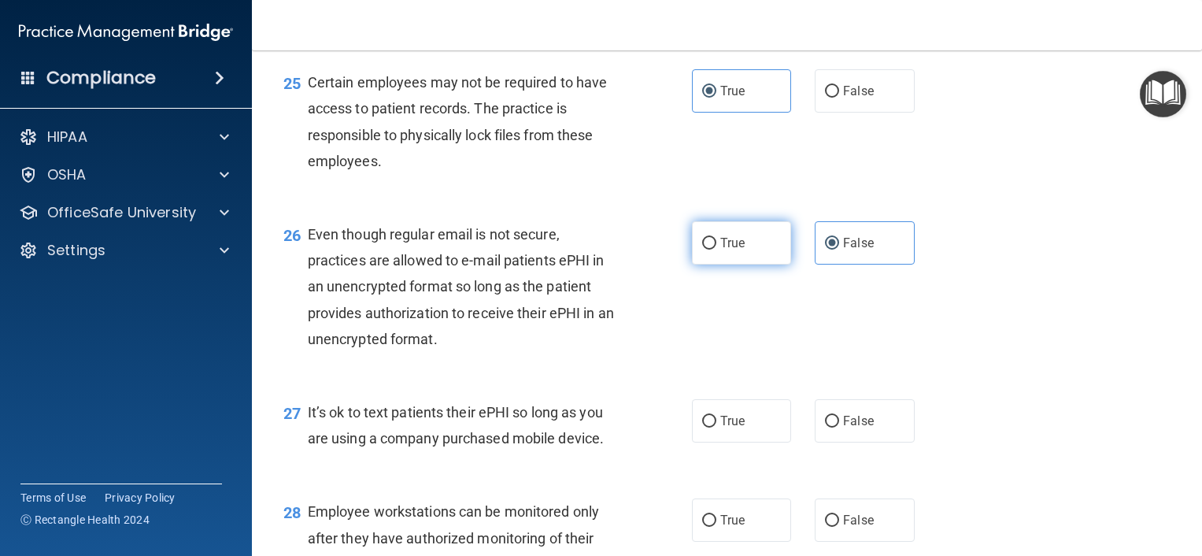
click at [768, 265] on label "True" at bounding box center [742, 242] width 100 height 43
click at [717, 250] on input "True" at bounding box center [709, 244] width 14 height 12
radio input "true"
radio input "false"
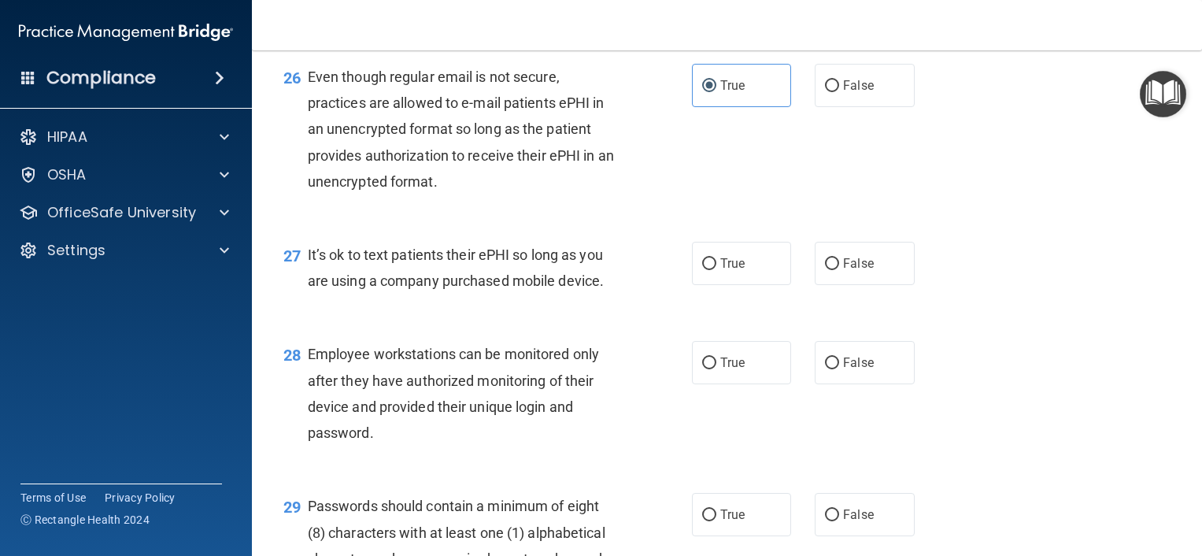
scroll to position [3780, 0]
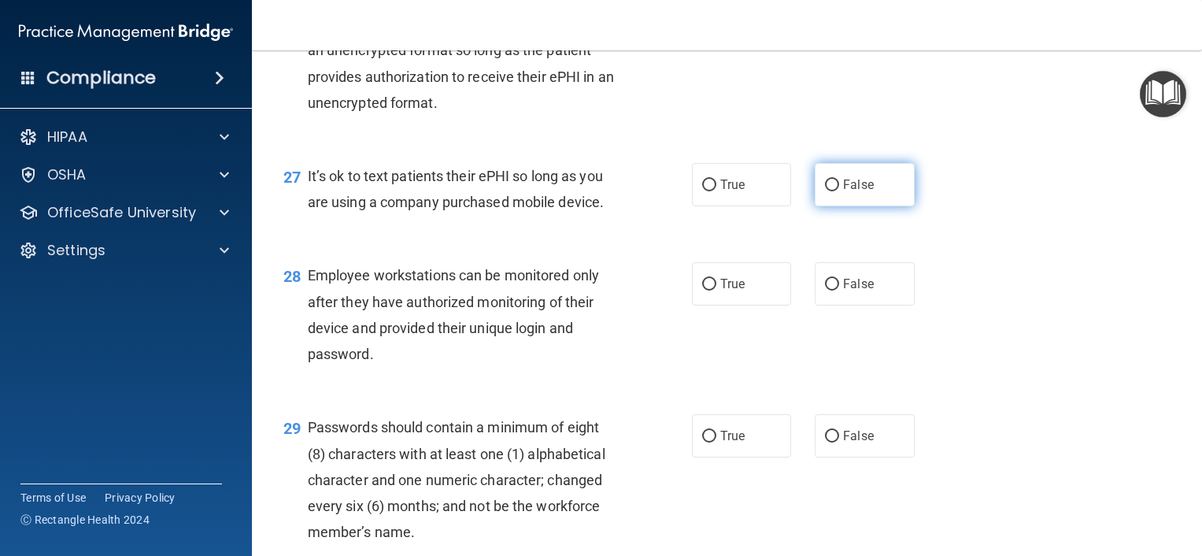
click at [843, 192] on span "False" at bounding box center [858, 184] width 31 height 15
click at [839, 191] on input "False" at bounding box center [832, 186] width 14 height 12
radio input "true"
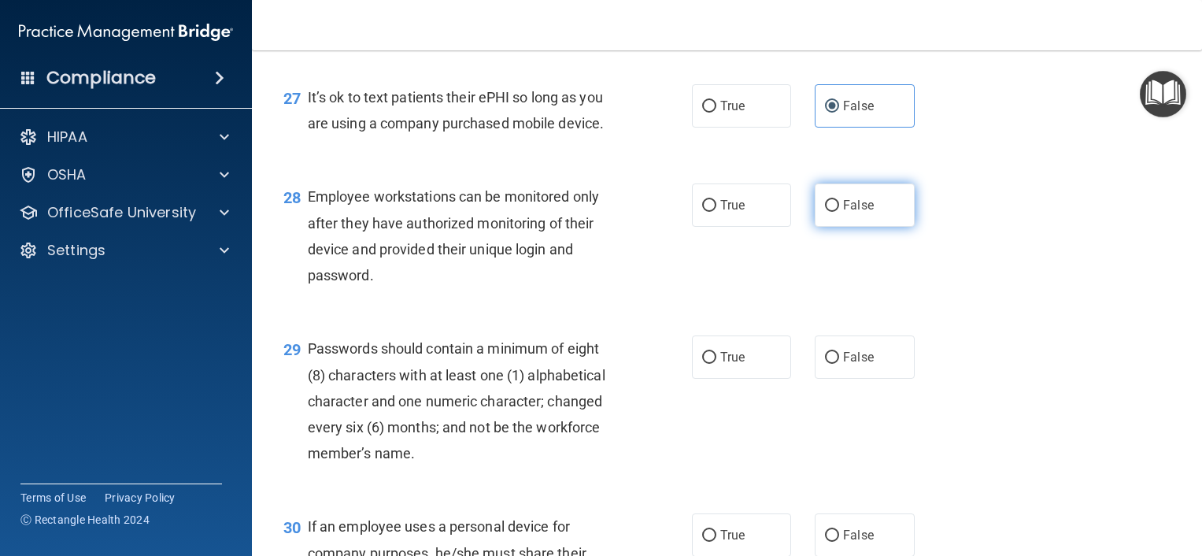
click at [861, 213] on span "False" at bounding box center [858, 205] width 31 height 15
click at [839, 212] on input "False" at bounding box center [832, 206] width 14 height 12
radio input "true"
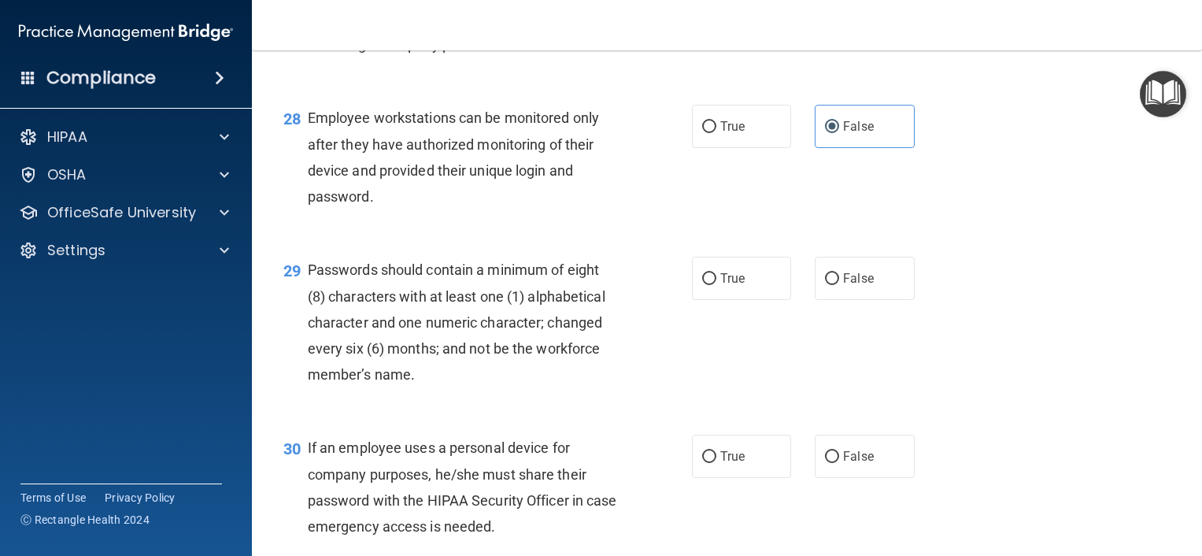
scroll to position [4016, 0]
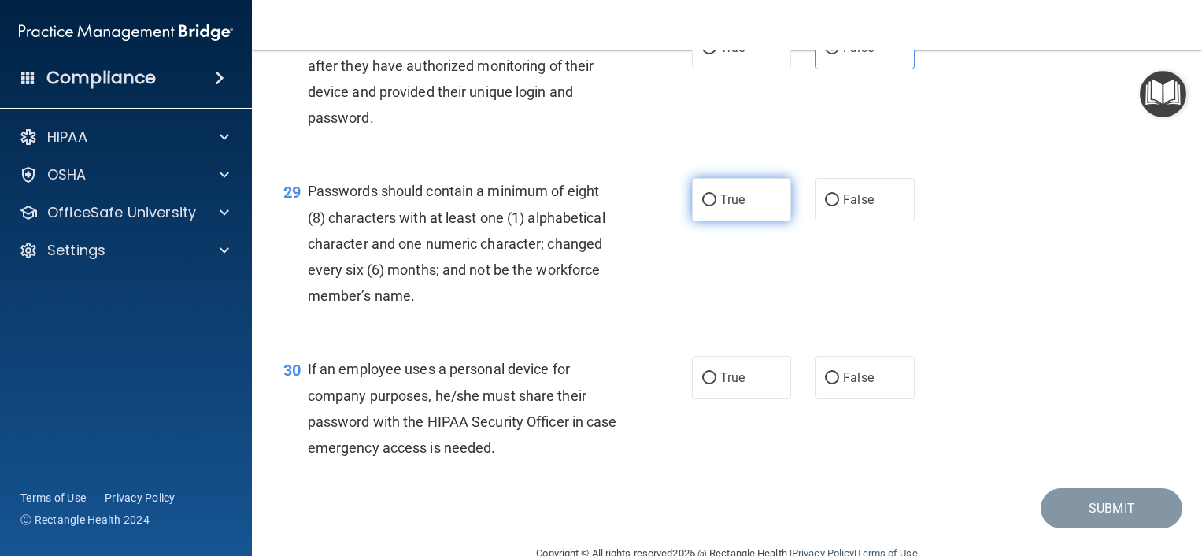
click at [709, 206] on input "True" at bounding box center [709, 200] width 14 height 12
radio input "true"
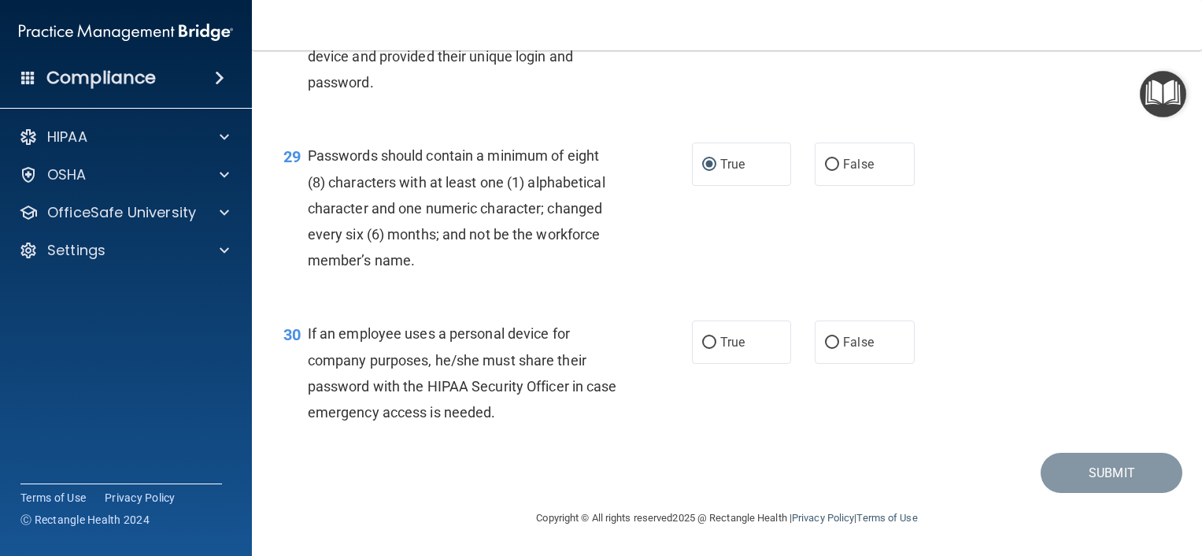
scroll to position [4103, 0]
click at [817, 349] on label "False" at bounding box center [865, 341] width 100 height 43
click at [825, 349] on input "False" at bounding box center [832, 343] width 14 height 12
radio input "true"
click at [1063, 483] on button "Submit" at bounding box center [1112, 473] width 142 height 40
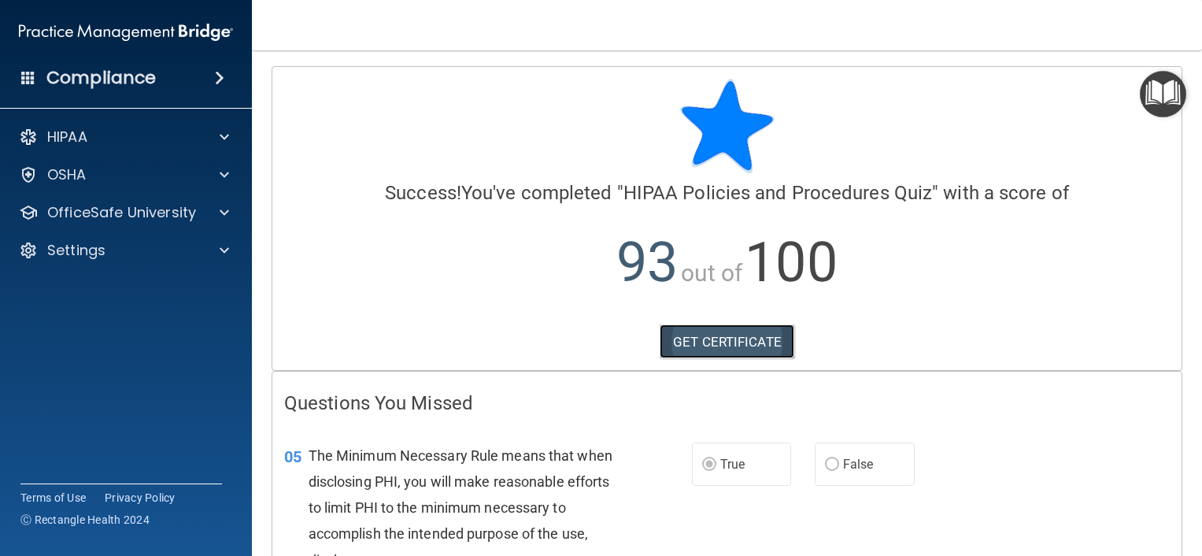
click at [728, 344] on link "GET CERTIFICATE" at bounding box center [727, 341] width 135 height 35
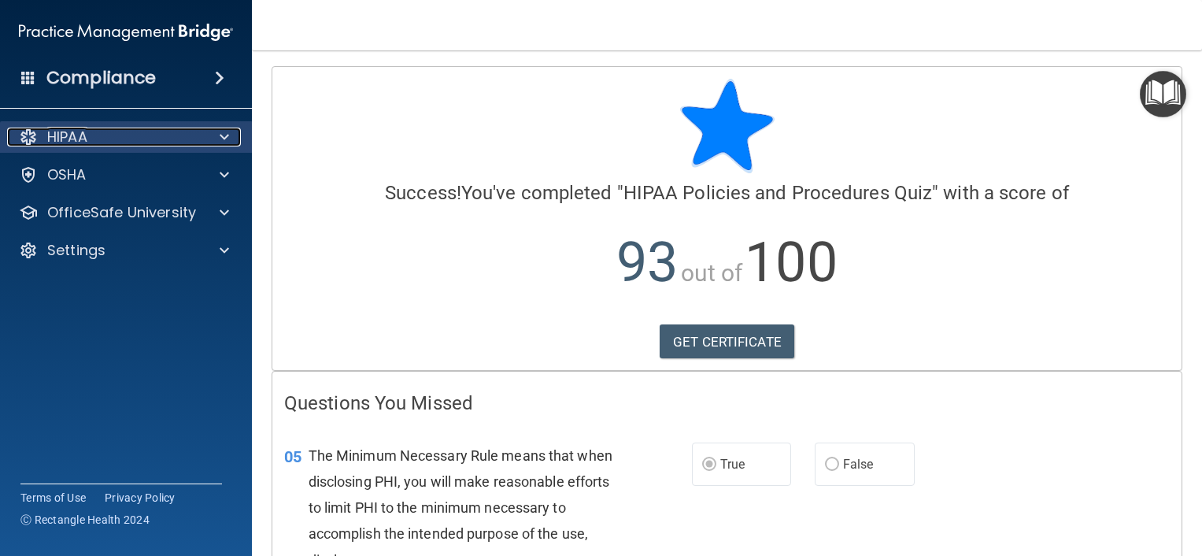
click at [92, 144] on div "HIPAA" at bounding box center [104, 137] width 195 height 19
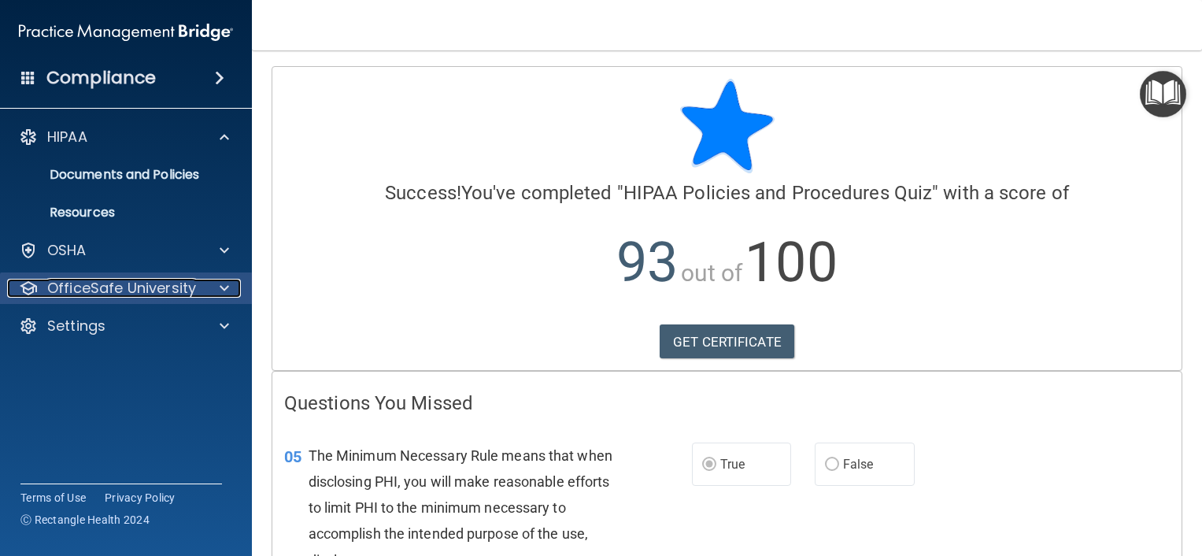
click at [139, 287] on p "OfficeSafe University" at bounding box center [121, 288] width 149 height 19
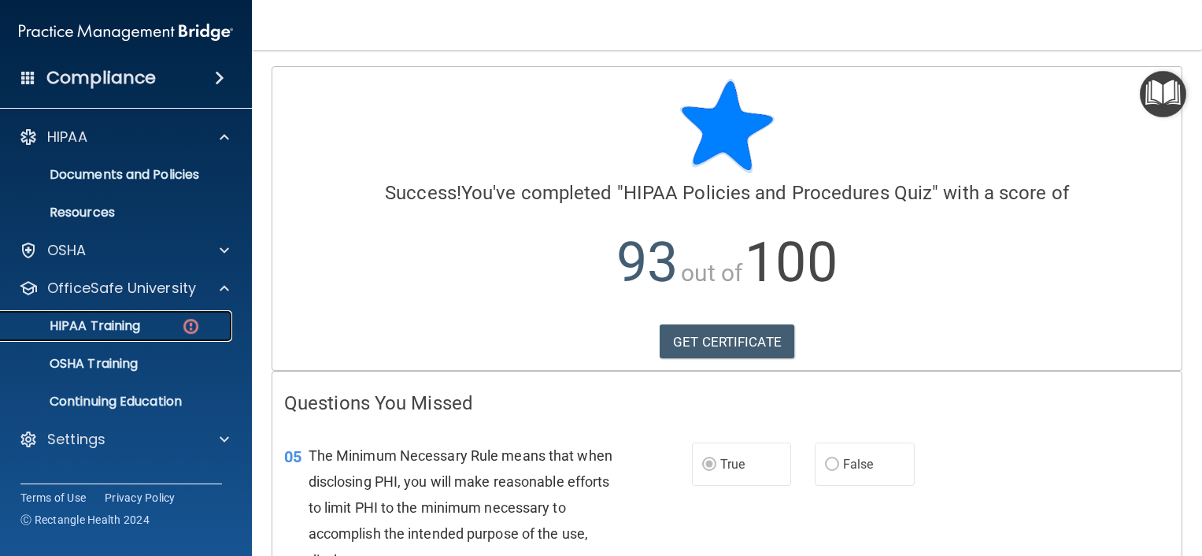
click at [152, 324] on div "HIPAA Training" at bounding box center [117, 326] width 215 height 16
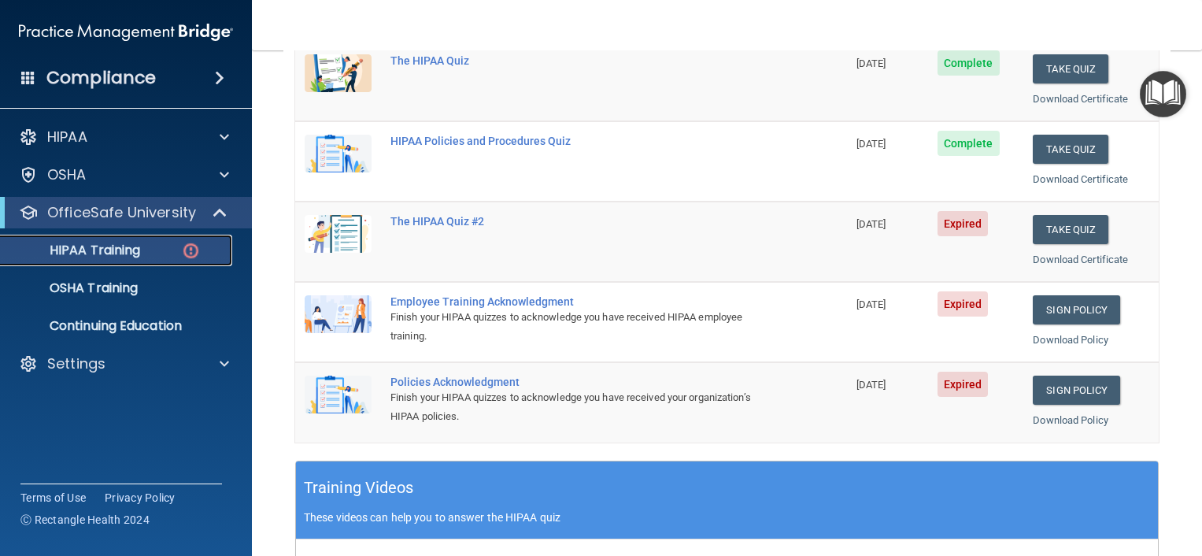
scroll to position [157, 0]
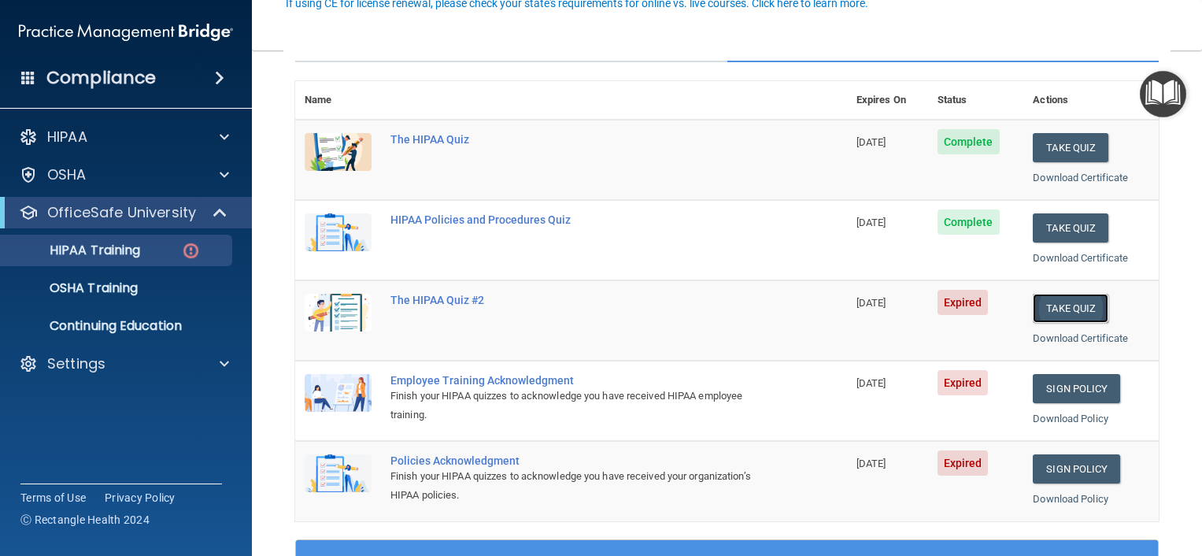
click at [1042, 305] on button "Take Quiz" at bounding box center [1071, 308] width 76 height 29
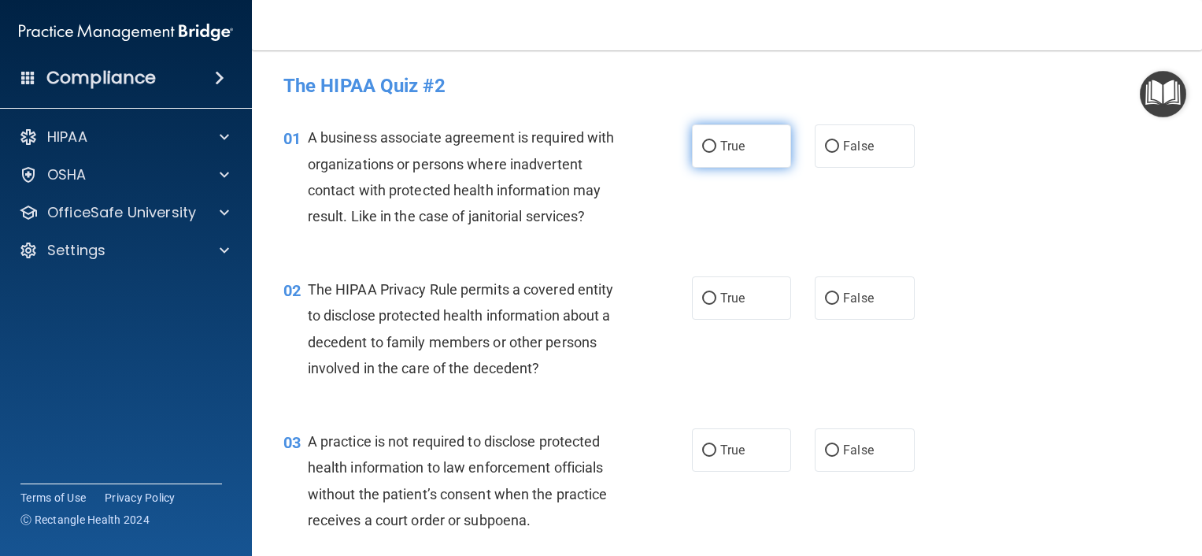
click at [730, 137] on label "True" at bounding box center [742, 145] width 100 height 43
click at [717, 141] on input "True" at bounding box center [709, 147] width 14 height 12
radio input "true"
click at [843, 140] on span "False" at bounding box center [858, 146] width 31 height 15
click at [838, 141] on input "False" at bounding box center [832, 147] width 14 height 12
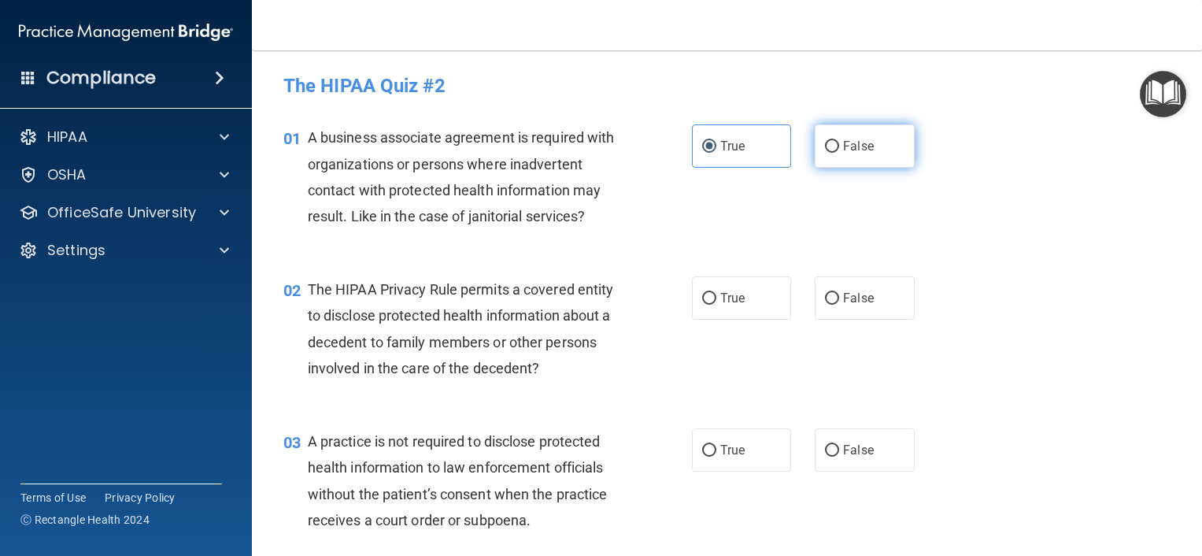
radio input "true"
click at [704, 158] on label "True" at bounding box center [742, 145] width 100 height 43
click at [704, 153] on input "True" at bounding box center [709, 147] width 14 height 12
radio input "true"
radio input "false"
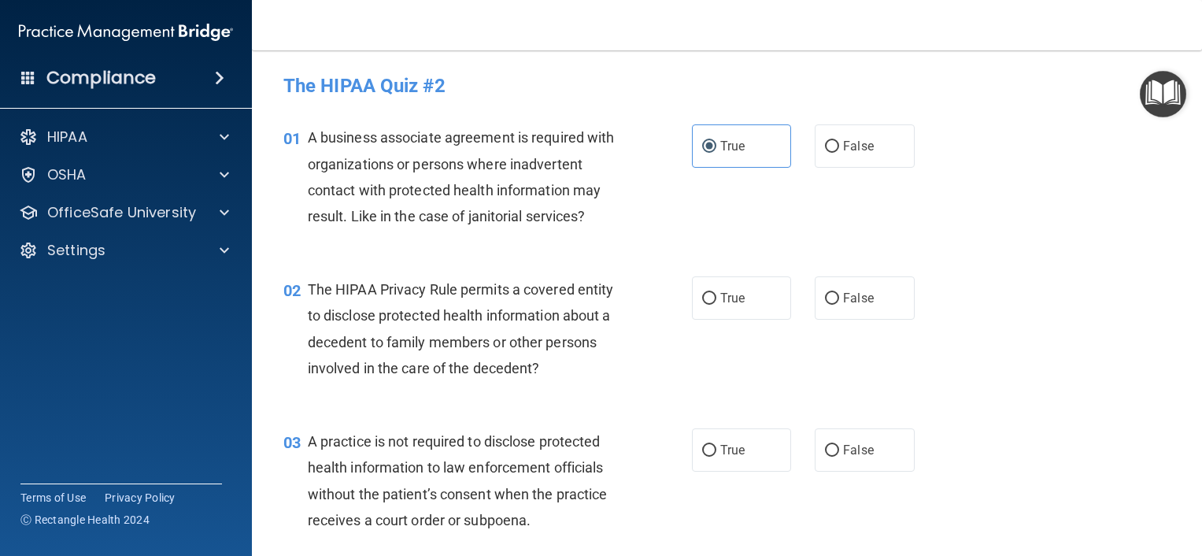
scroll to position [79, 0]
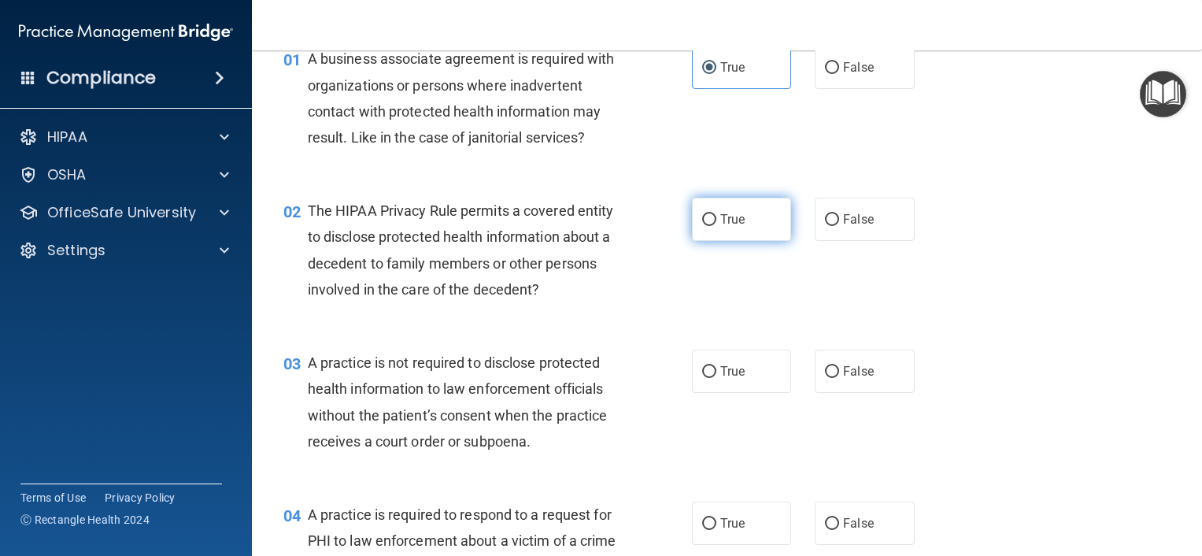
click at [729, 219] on span "True" at bounding box center [733, 219] width 24 height 15
click at [717, 219] on input "True" at bounding box center [709, 220] width 14 height 12
radio input "true"
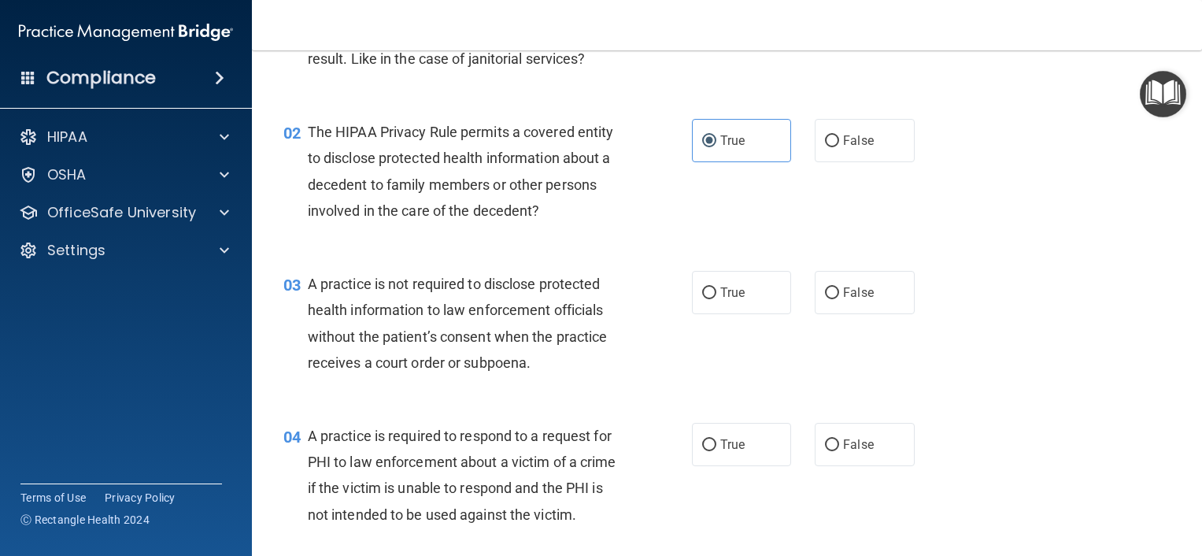
scroll to position [236, 0]
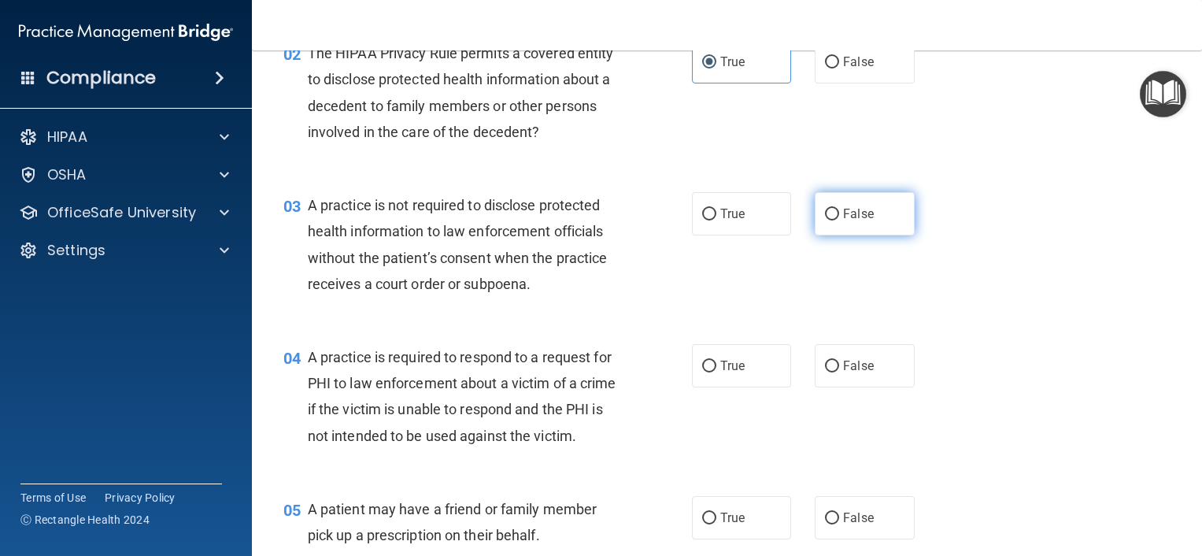
click at [854, 217] on span "False" at bounding box center [858, 213] width 31 height 15
click at [839, 217] on input "False" at bounding box center [832, 215] width 14 height 12
radio input "true"
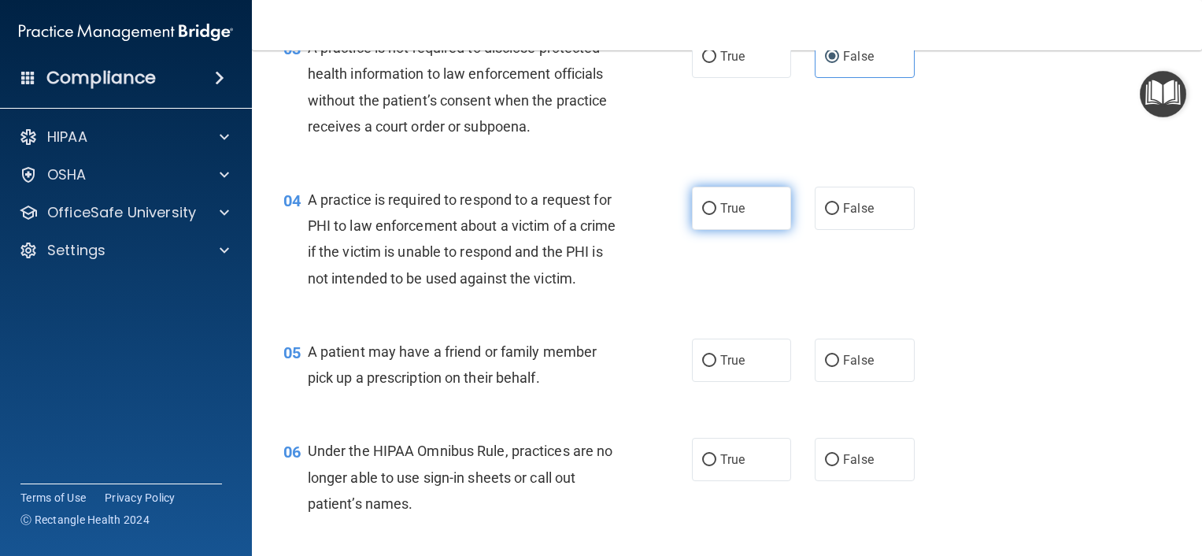
click at [702, 212] on input "True" at bounding box center [709, 209] width 14 height 12
radio input "true"
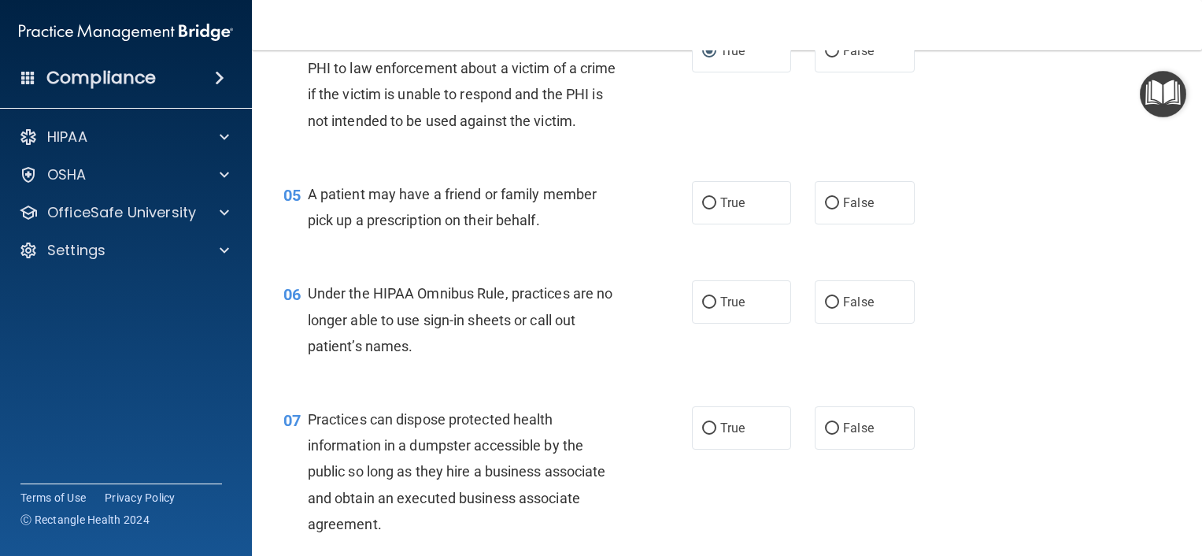
scroll to position [630, 0]
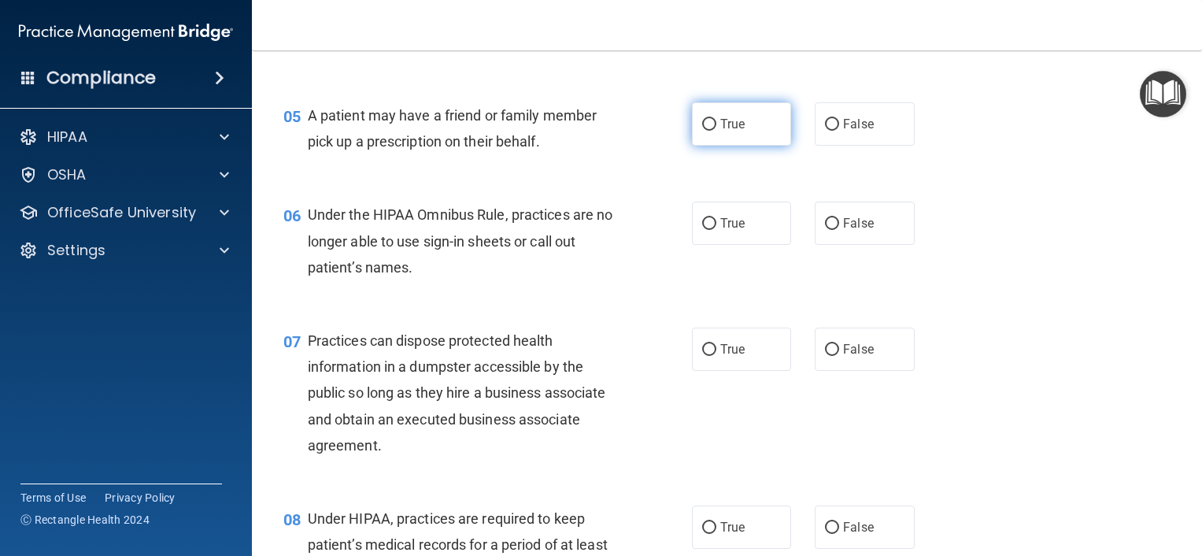
click at [763, 144] on label "True" at bounding box center [742, 123] width 100 height 43
click at [717, 131] on input "True" at bounding box center [709, 125] width 14 height 12
radio input "true"
click at [884, 245] on label "False" at bounding box center [865, 223] width 100 height 43
click at [839, 230] on input "False" at bounding box center [832, 224] width 14 height 12
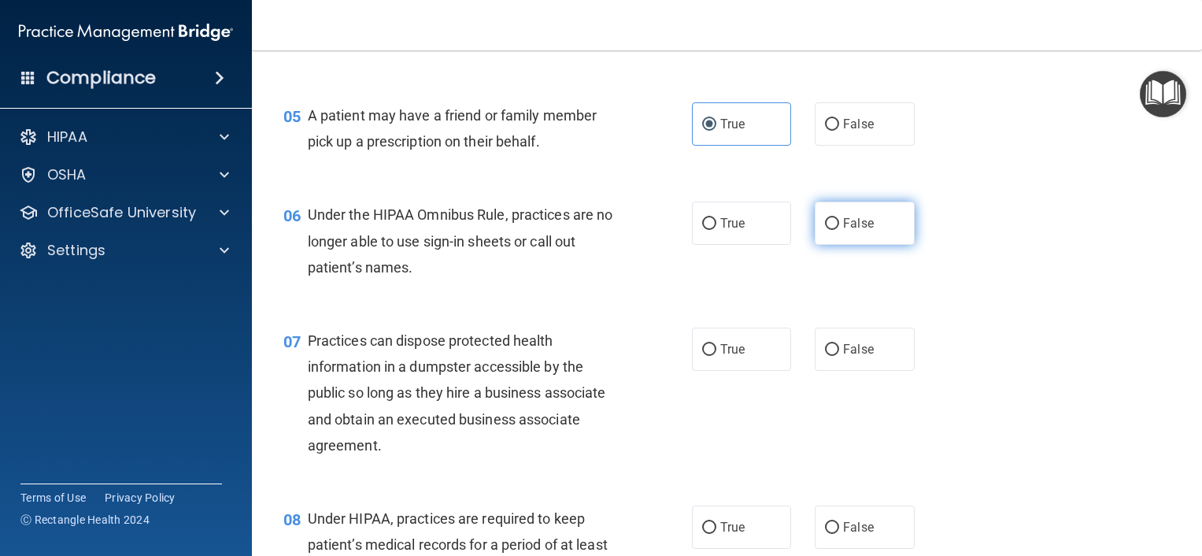
radio input "true"
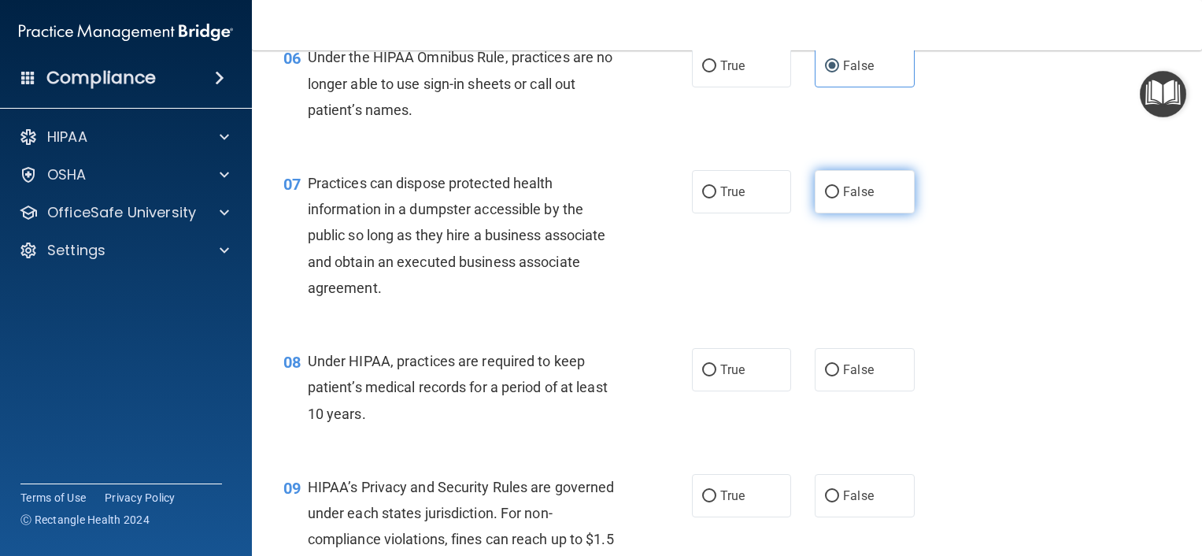
click at [856, 199] on span "False" at bounding box center [858, 191] width 31 height 15
click at [839, 198] on input "False" at bounding box center [832, 193] width 14 height 12
radio input "true"
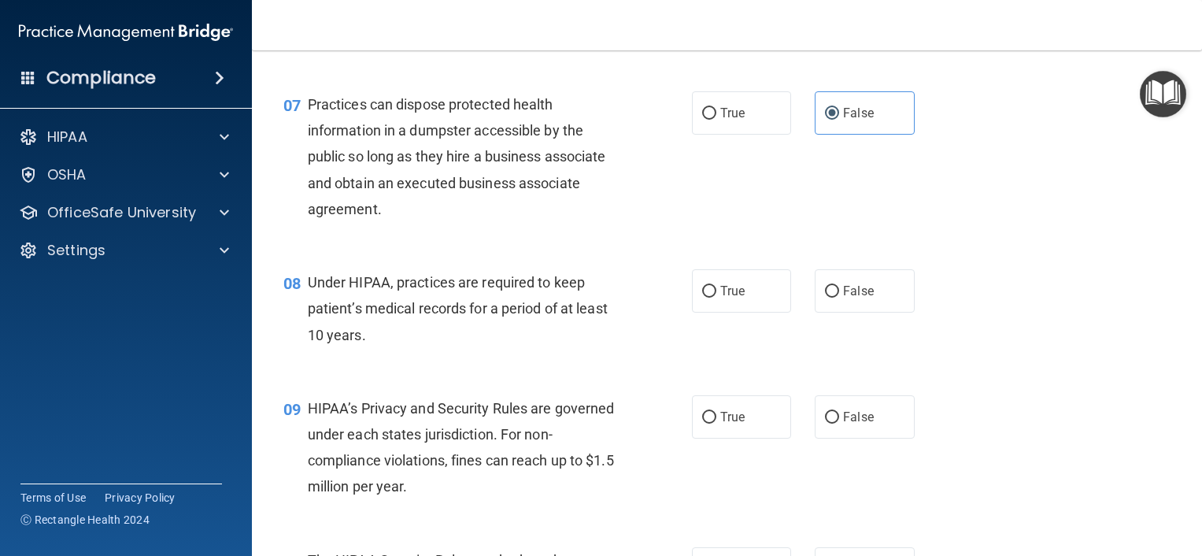
scroll to position [945, 0]
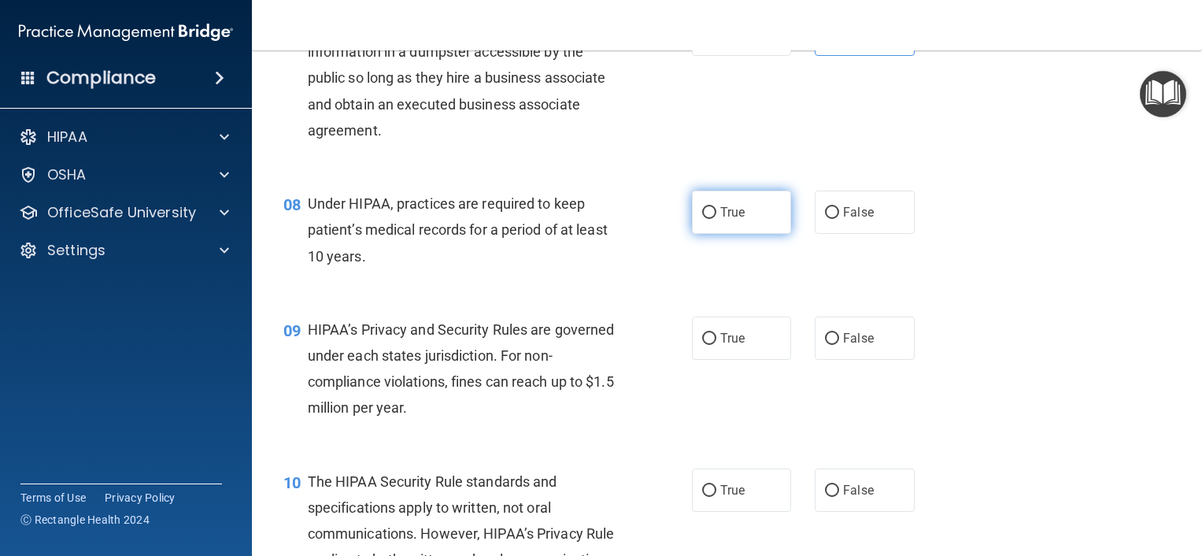
click at [710, 234] on label "True" at bounding box center [742, 212] width 100 height 43
click at [710, 219] on input "True" at bounding box center [709, 213] width 14 height 12
radio input "true"
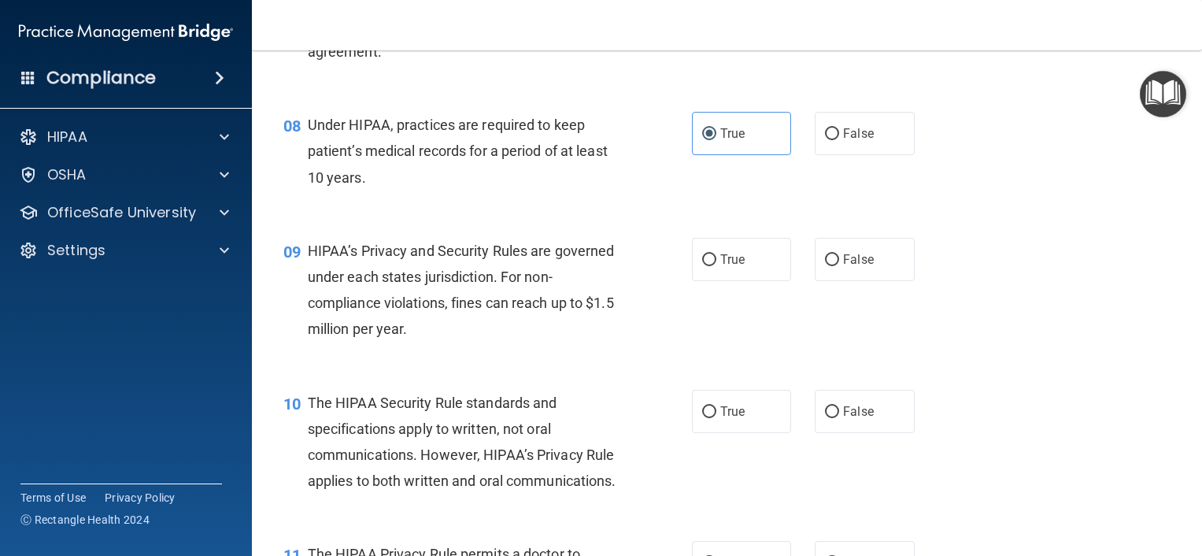
scroll to position [1102, 0]
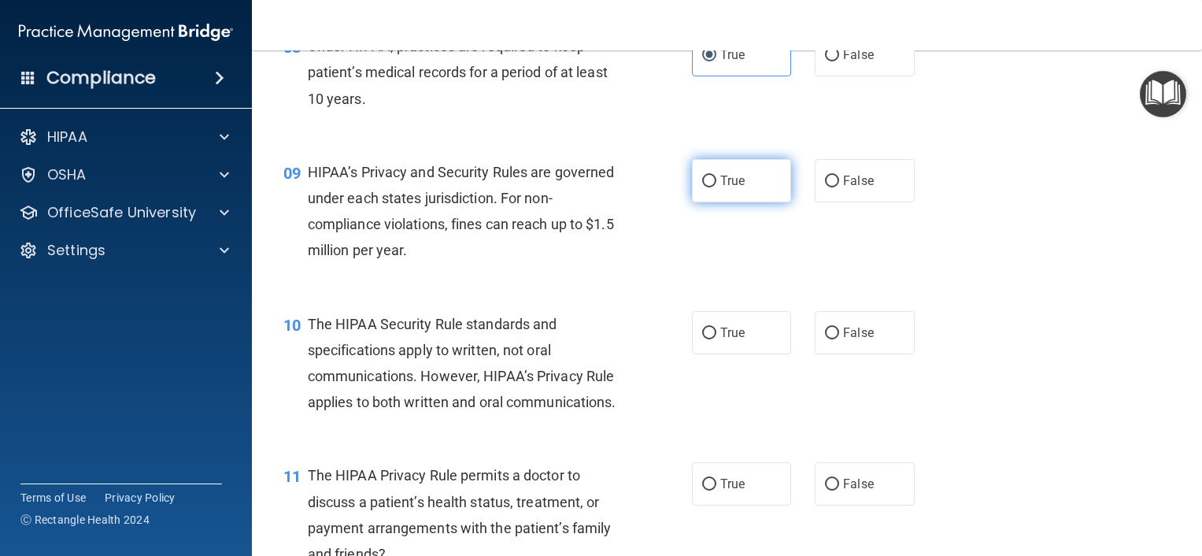
click at [721, 188] on span "True" at bounding box center [733, 180] width 24 height 15
click at [716, 187] on input "True" at bounding box center [709, 182] width 14 height 12
radio input "true"
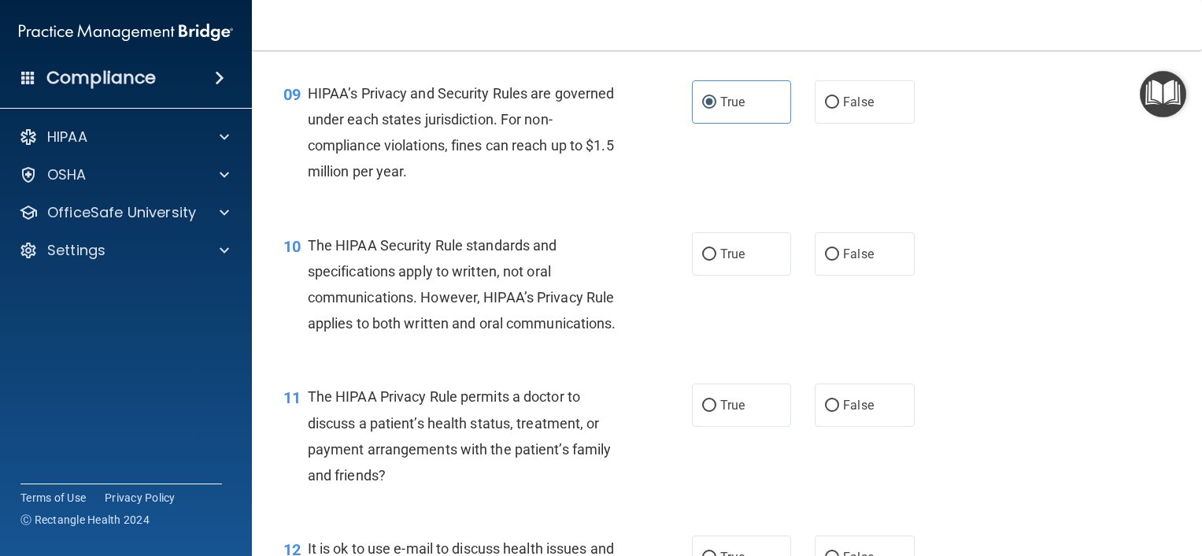
scroll to position [1260, 0]
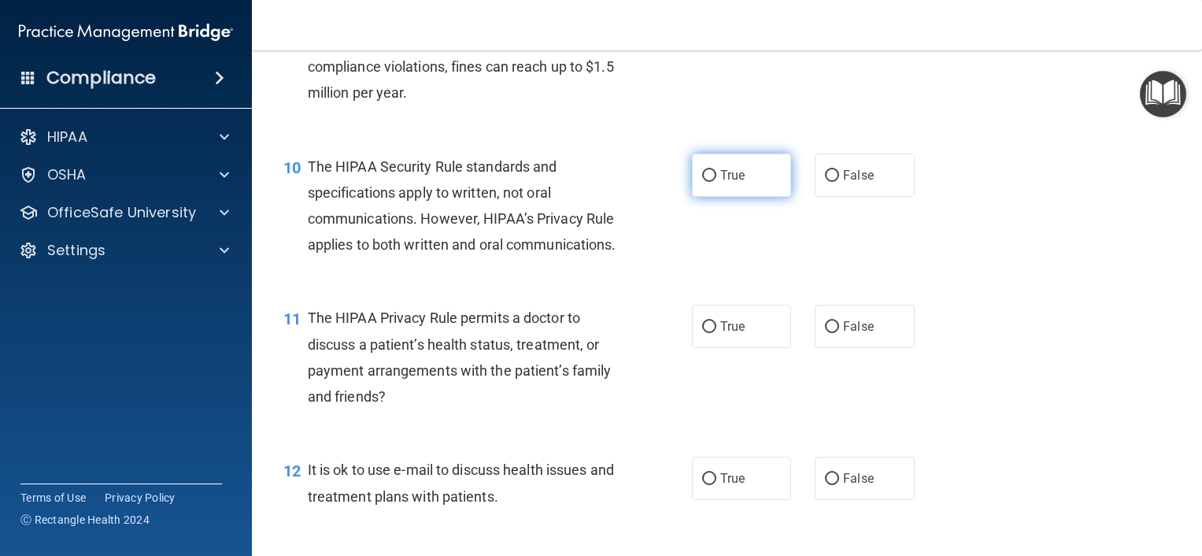
click at [717, 197] on label "True" at bounding box center [742, 175] width 100 height 43
click at [717, 182] on input "True" at bounding box center [709, 176] width 14 height 12
radio input "true"
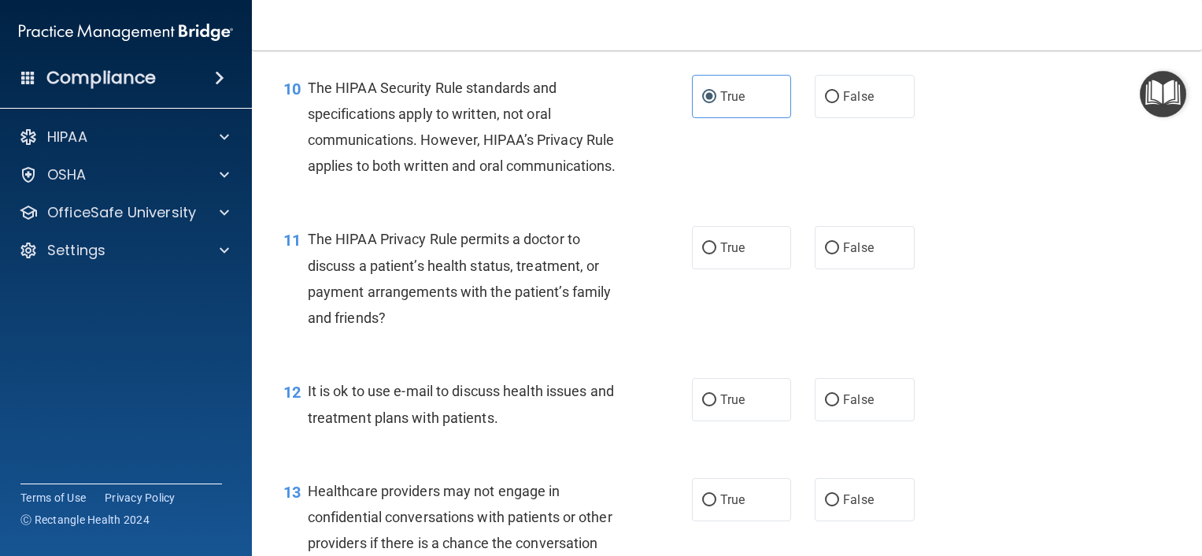
scroll to position [1417, 0]
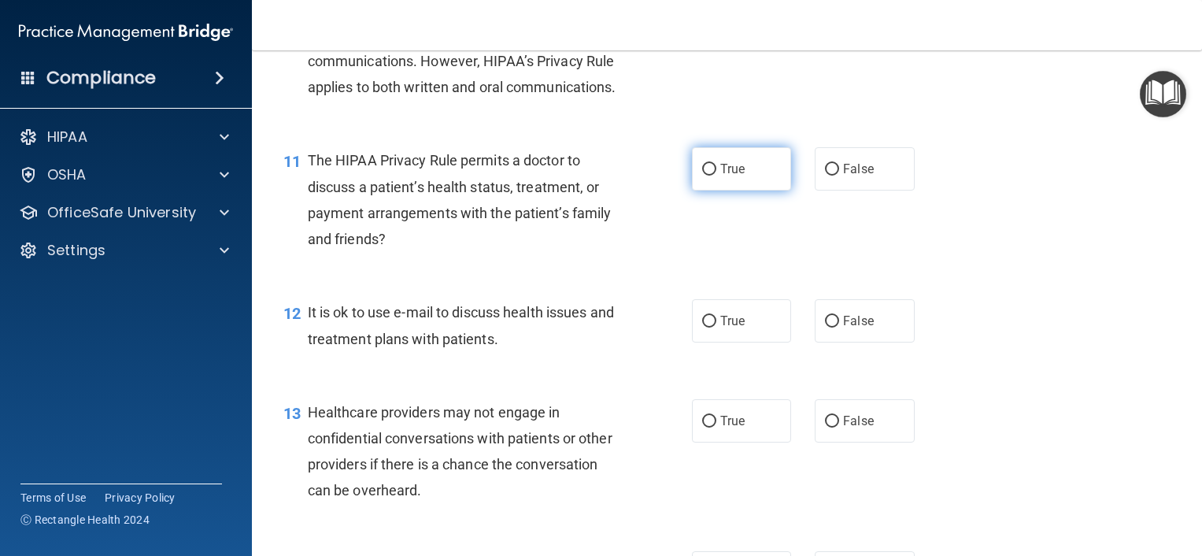
click at [721, 176] on span "True" at bounding box center [733, 168] width 24 height 15
click at [715, 176] on input "True" at bounding box center [709, 170] width 14 height 12
radio input "true"
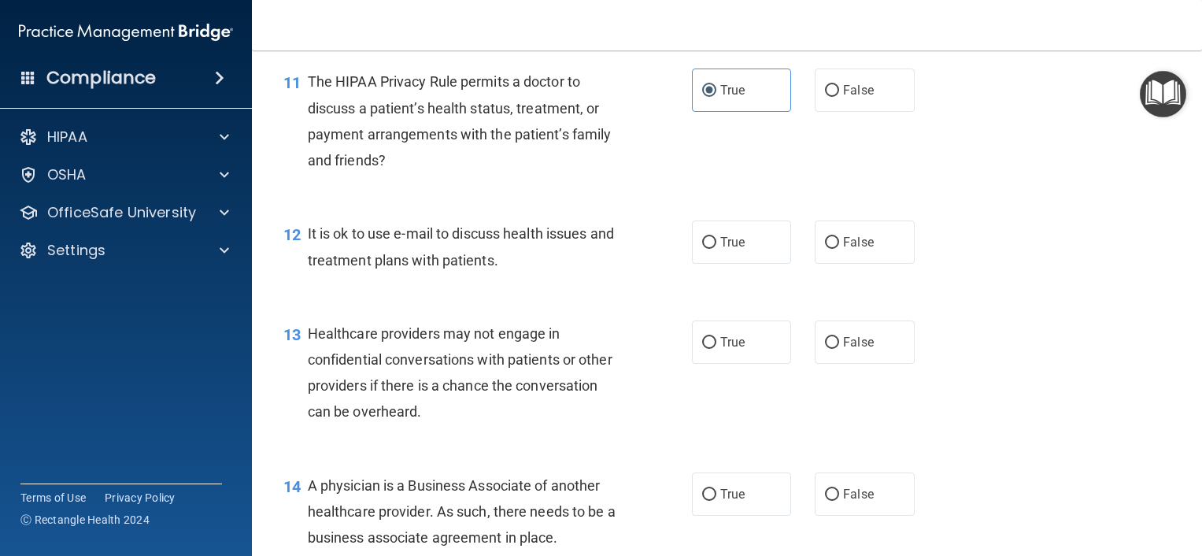
click at [683, 280] on div "12 It is ok to use e-mail to discuss health issues and treatment plans with pat…" at bounding box center [488, 250] width 456 height 60
click at [722, 264] on label "True" at bounding box center [742, 241] width 100 height 43
click at [717, 249] on input "True" at bounding box center [709, 243] width 14 height 12
radio input "true"
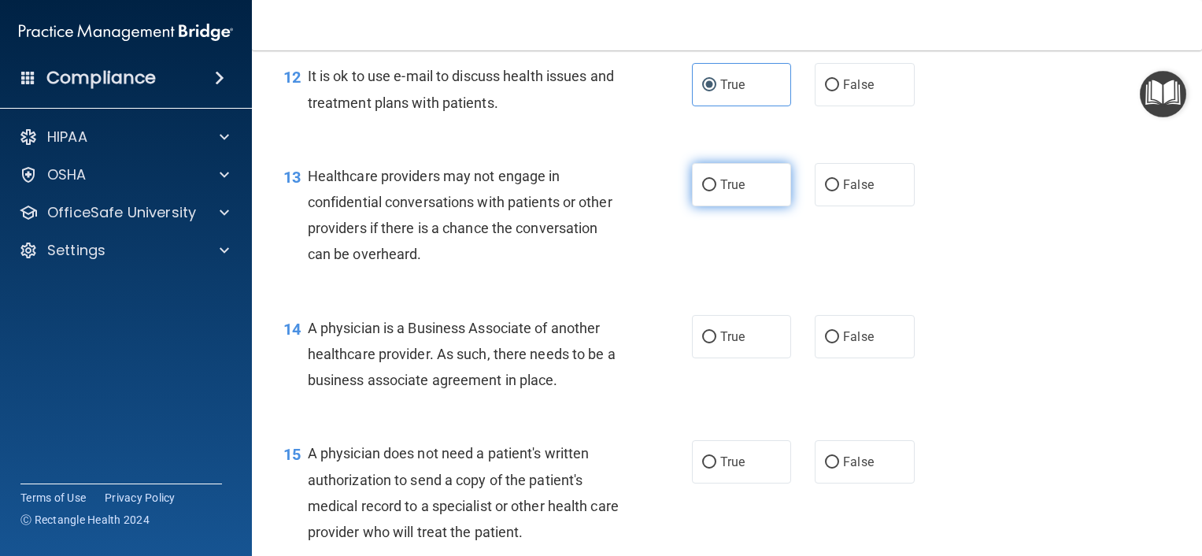
click at [736, 206] on label "True" at bounding box center [742, 184] width 100 height 43
click at [717, 191] on input "True" at bounding box center [709, 186] width 14 height 12
radio input "true"
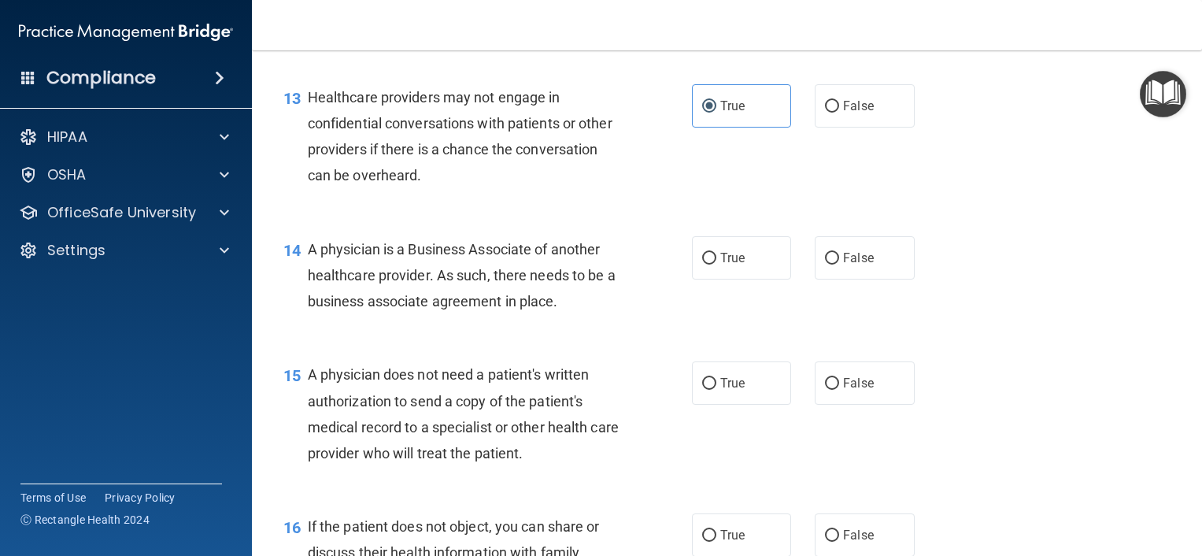
scroll to position [1811, 0]
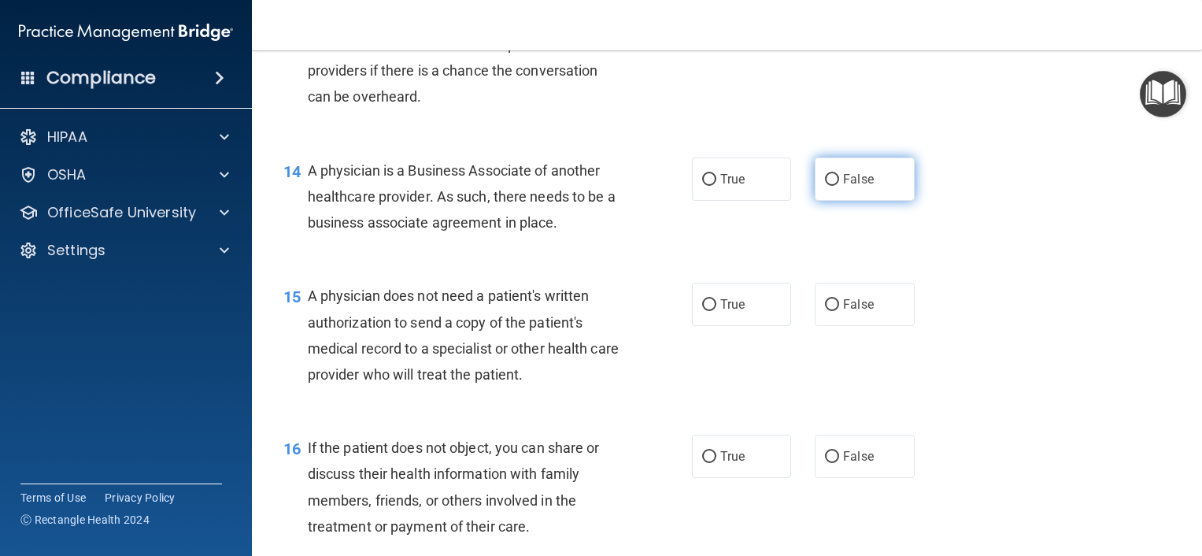
click at [826, 201] on label "False" at bounding box center [865, 178] width 100 height 43
click at [826, 186] on input "False" at bounding box center [832, 180] width 14 height 12
radio input "true"
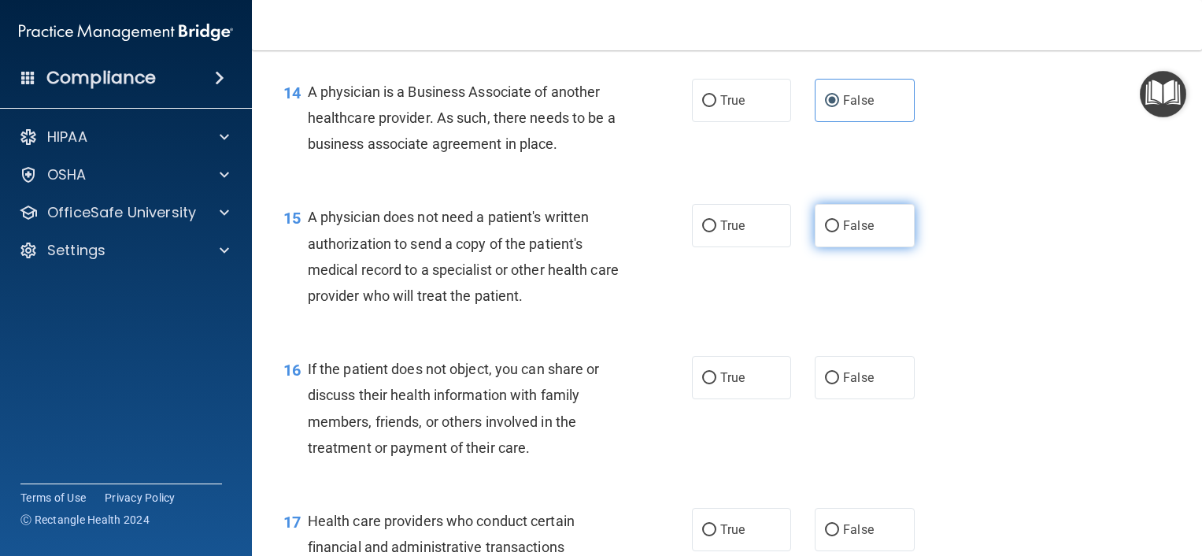
click at [830, 232] on input "False" at bounding box center [832, 226] width 14 height 12
radio input "true"
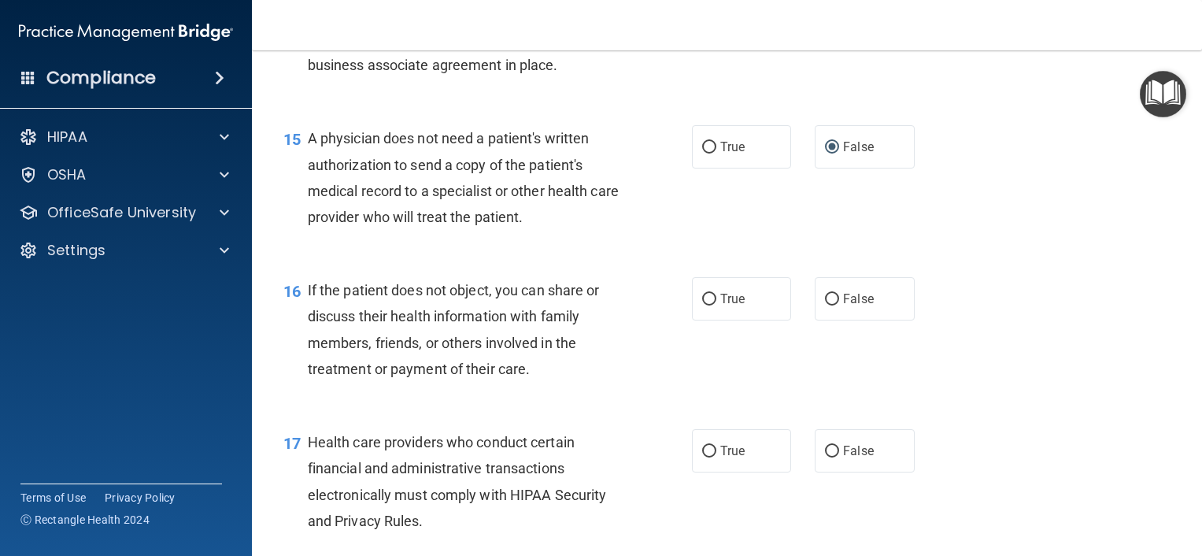
scroll to position [2047, 0]
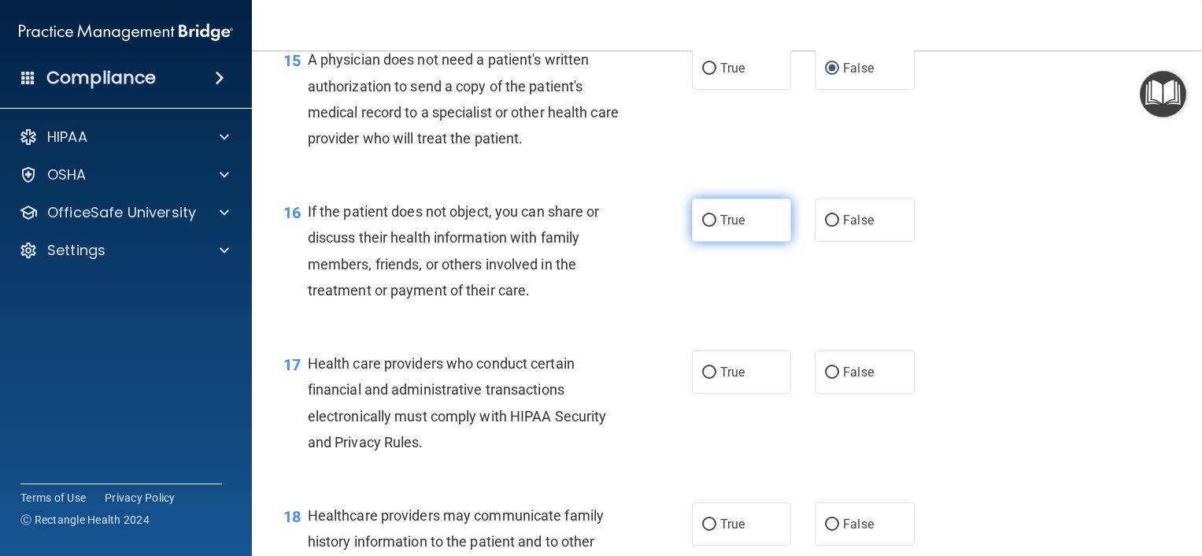
click at [706, 227] on input "True" at bounding box center [709, 221] width 14 height 12
radio input "true"
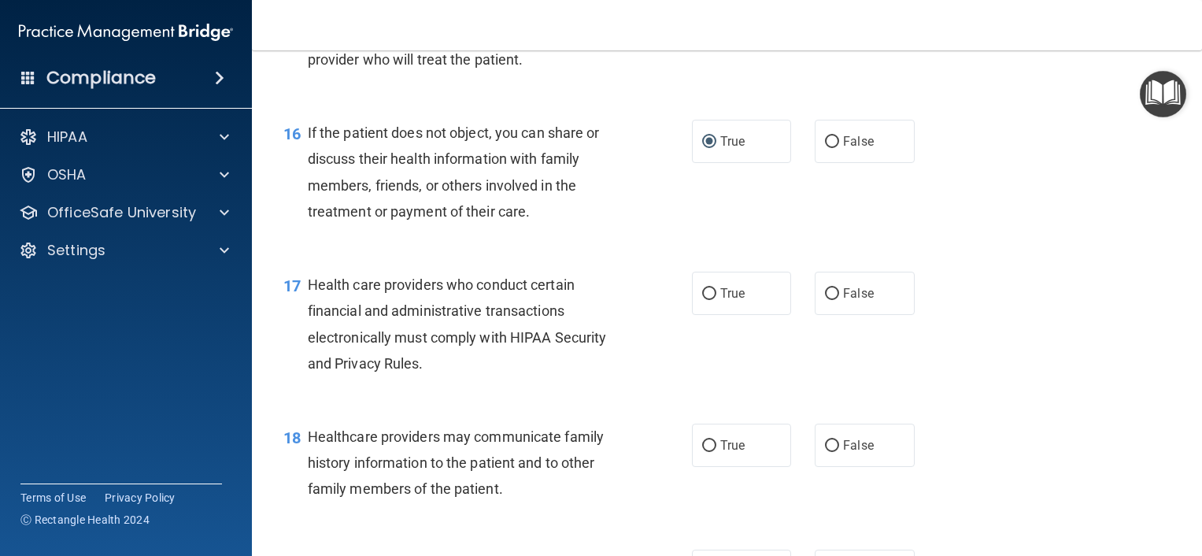
scroll to position [2205, 0]
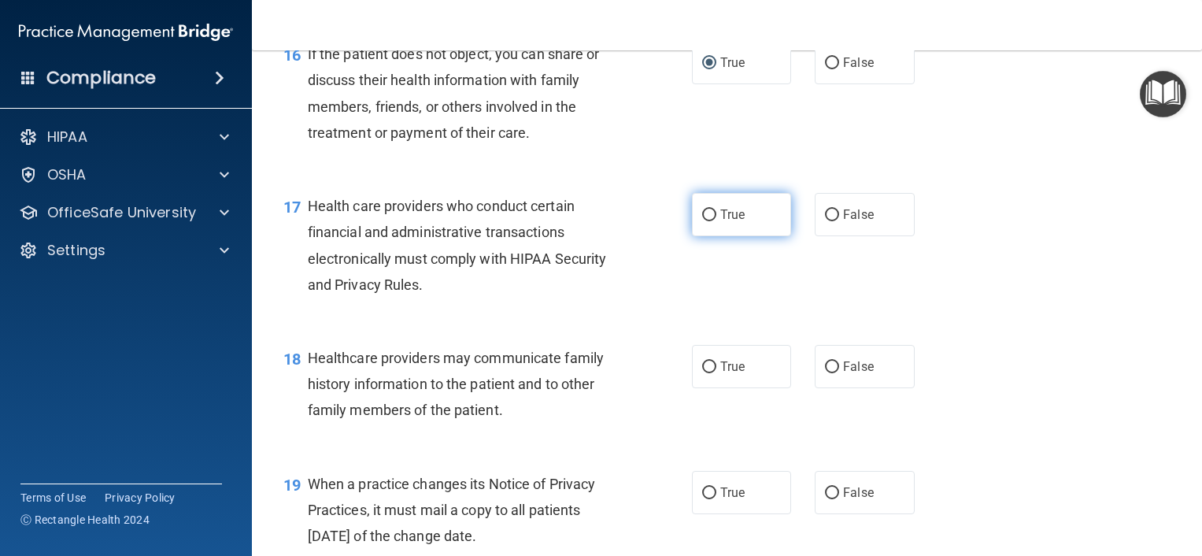
click at [704, 236] on label "True" at bounding box center [742, 214] width 100 height 43
click at [704, 221] on input "True" at bounding box center [709, 215] width 14 height 12
radio input "true"
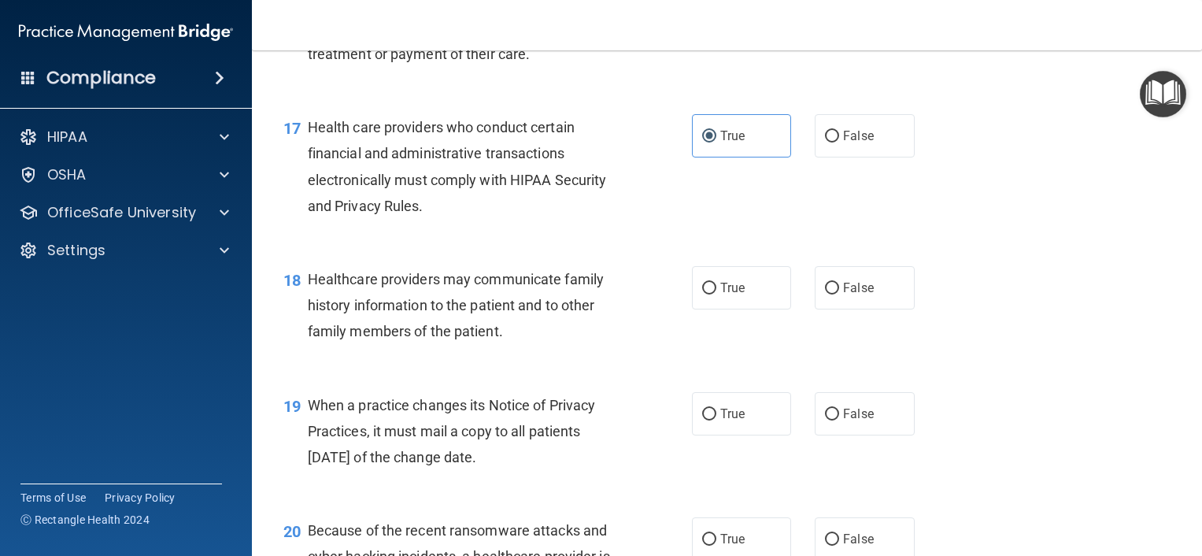
scroll to position [2362, 0]
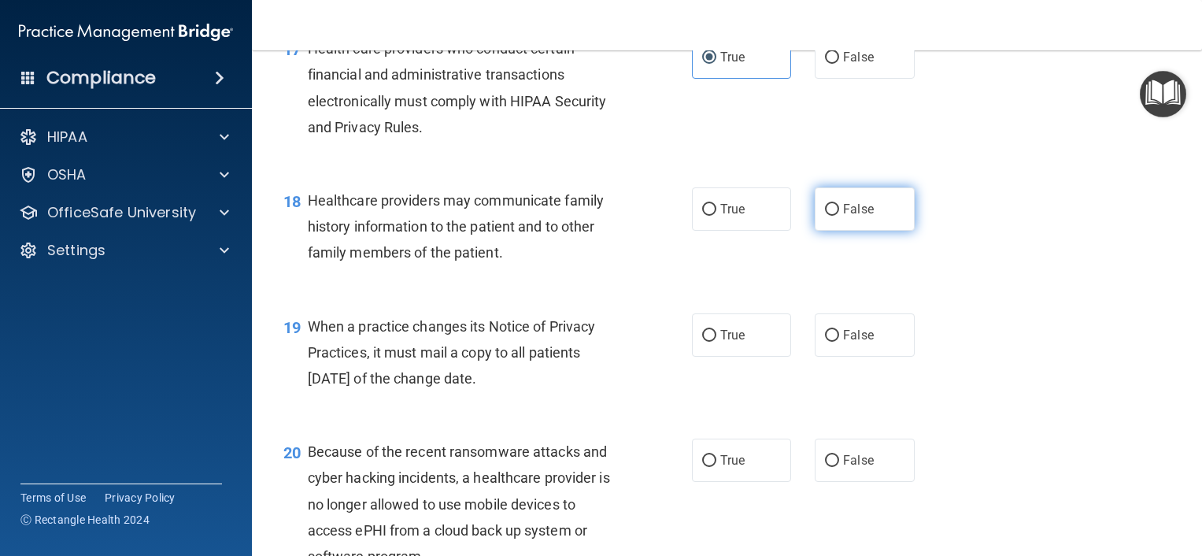
click at [861, 217] on span "False" at bounding box center [858, 209] width 31 height 15
click at [839, 216] on input "False" at bounding box center [832, 210] width 14 height 12
radio input "true"
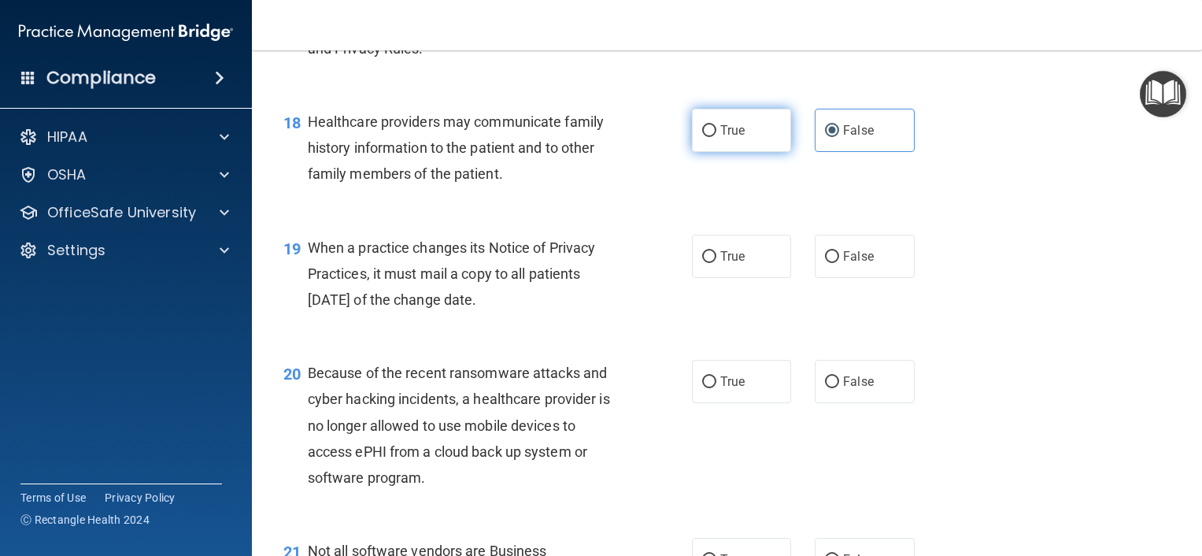
click at [721, 138] on span "True" at bounding box center [733, 130] width 24 height 15
click at [717, 137] on input "True" at bounding box center [709, 131] width 14 height 12
radio input "true"
radio input "false"
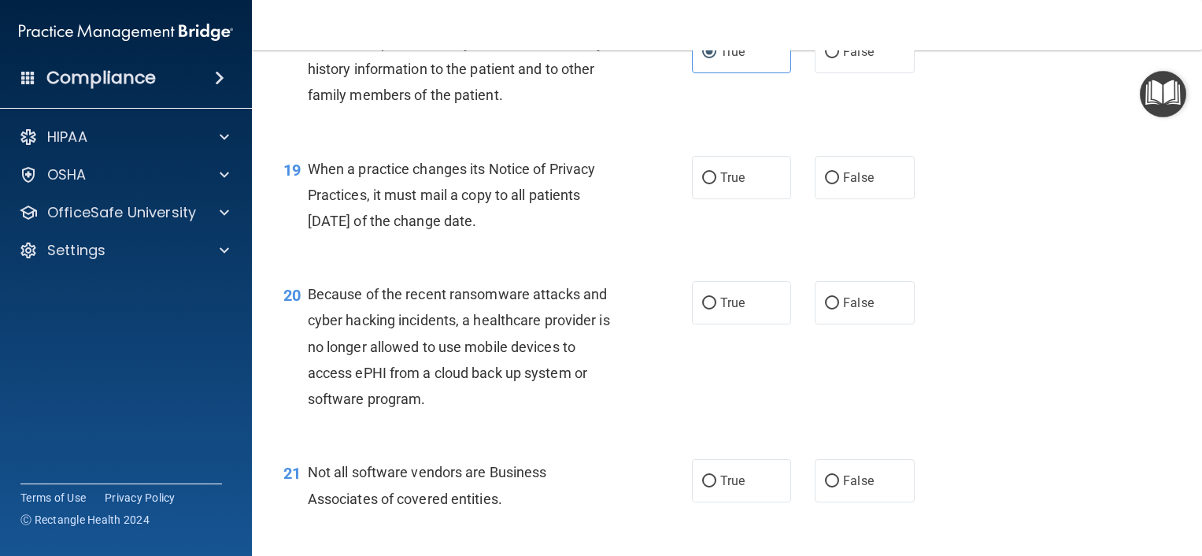
drag, startPoint x: 717, startPoint y: 234, endPoint x: 649, endPoint y: 245, distance: 69.4
click at [721, 185] on span "True" at bounding box center [733, 177] width 24 height 15
click at [717, 184] on input "True" at bounding box center [709, 178] width 14 height 12
radio input "true"
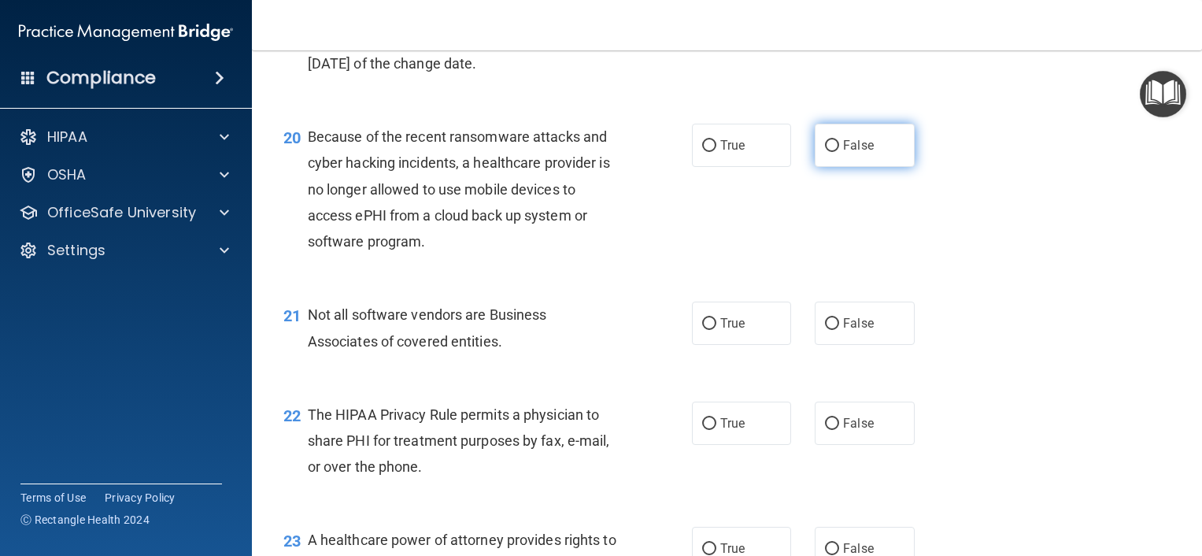
click at [850, 167] on label "False" at bounding box center [865, 145] width 100 height 43
click at [839, 152] on input "False" at bounding box center [832, 146] width 14 height 12
radio input "true"
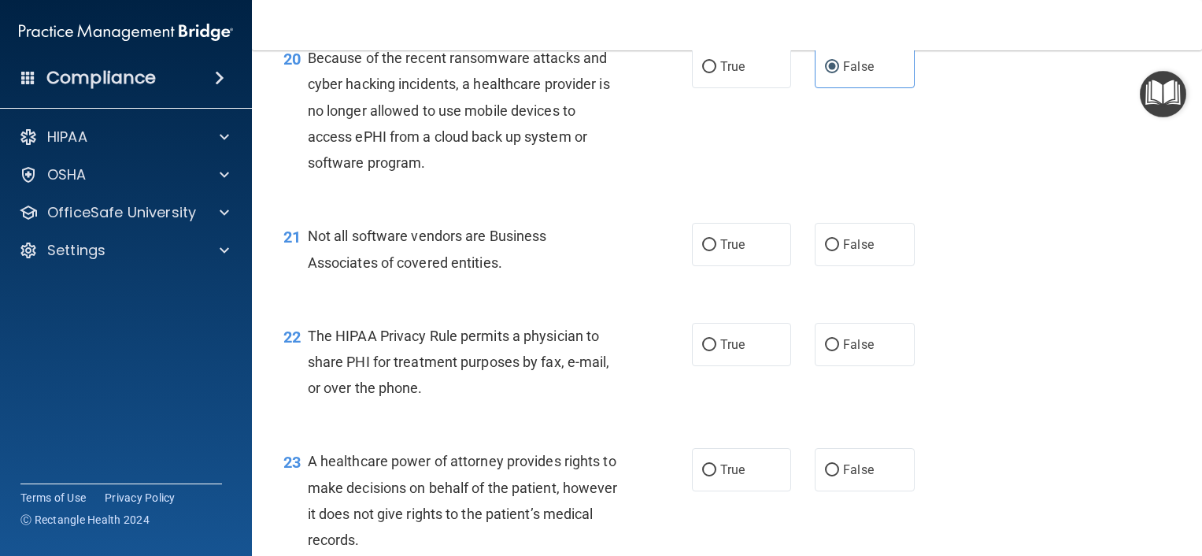
scroll to position [2835, 0]
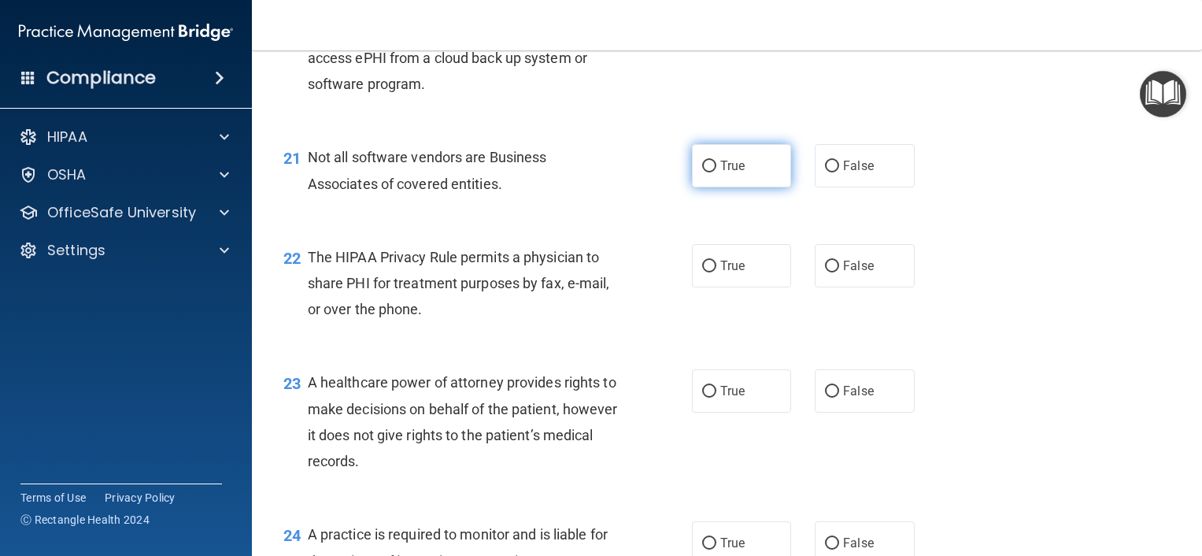
click at [735, 187] on label "True" at bounding box center [742, 165] width 100 height 43
click at [717, 172] on input "True" at bounding box center [709, 167] width 14 height 12
radio input "true"
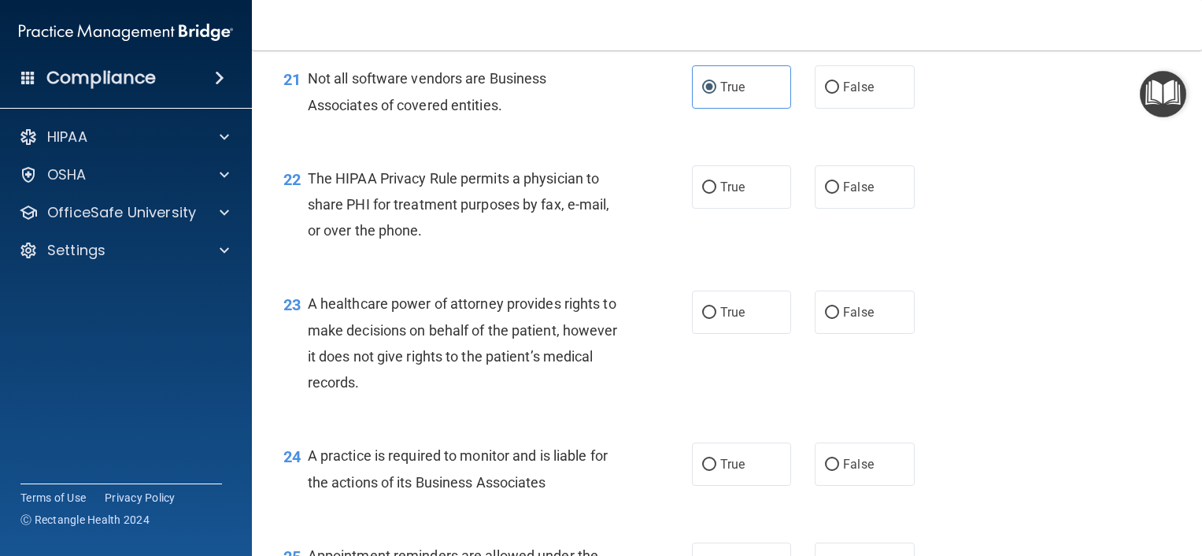
scroll to position [2992, 0]
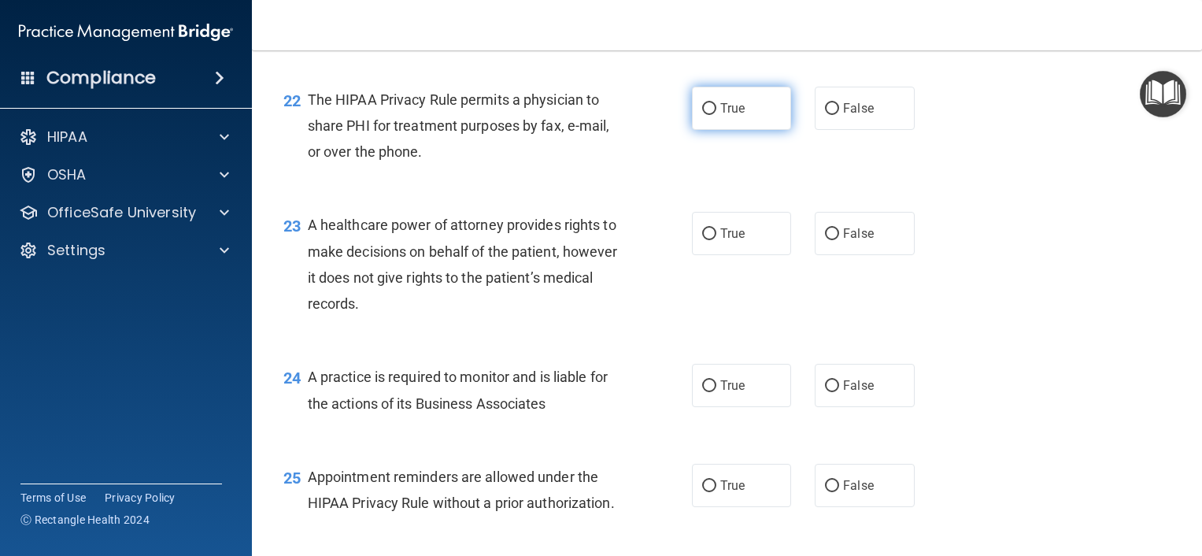
click at [695, 130] on label "True" at bounding box center [742, 108] width 100 height 43
click at [702, 115] on input "True" at bounding box center [709, 109] width 14 height 12
radio input "true"
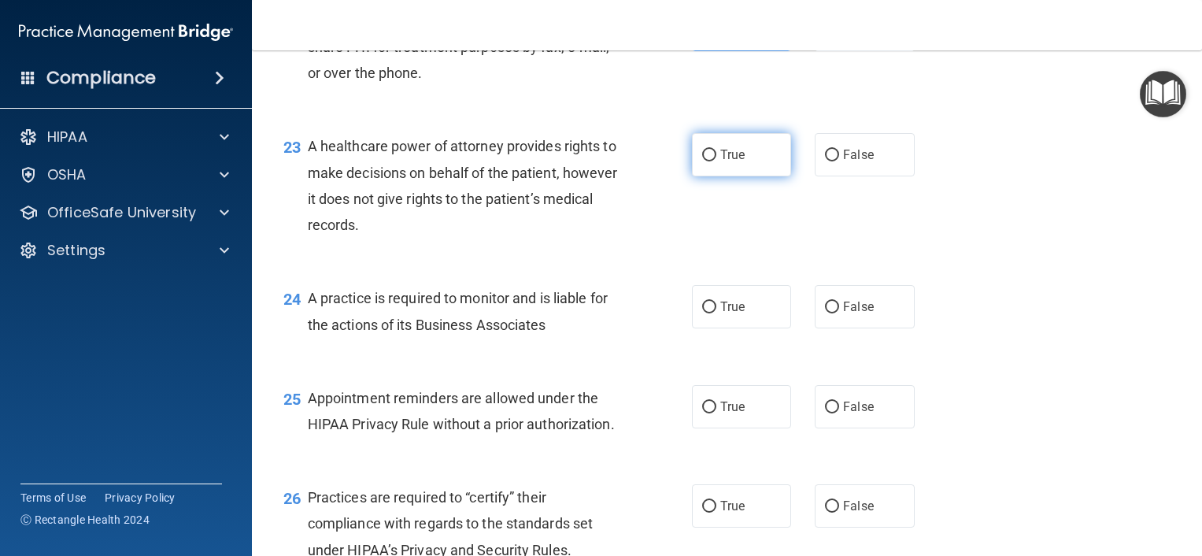
click at [759, 176] on label "True" at bounding box center [742, 154] width 100 height 43
click at [717, 161] on input "True" at bounding box center [709, 156] width 14 height 12
radio input "true"
drag, startPoint x: 884, startPoint y: 214, endPoint x: 624, endPoint y: 228, distance: 261.0
click at [884, 176] on label "False" at bounding box center [865, 154] width 100 height 43
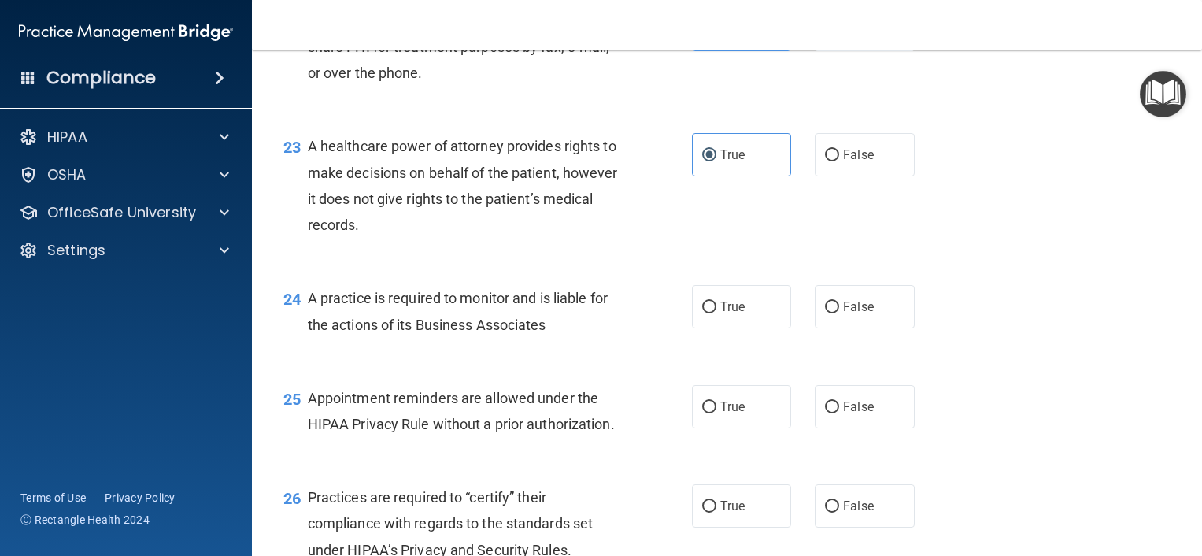
click at [839, 161] on input "False" at bounding box center [832, 156] width 14 height 12
radio input "true"
radio input "false"
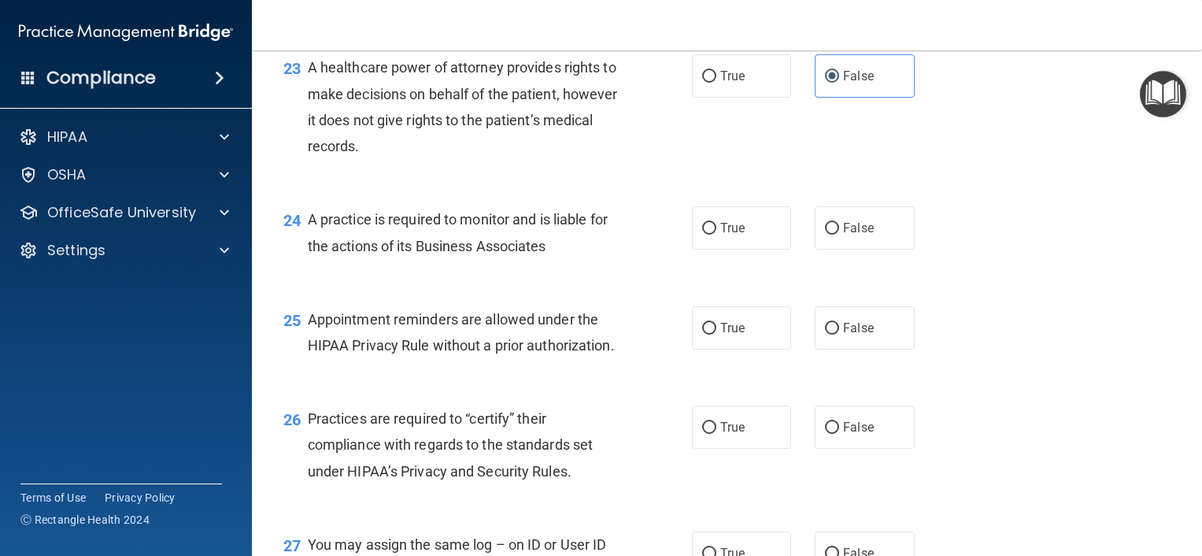
scroll to position [3229, 0]
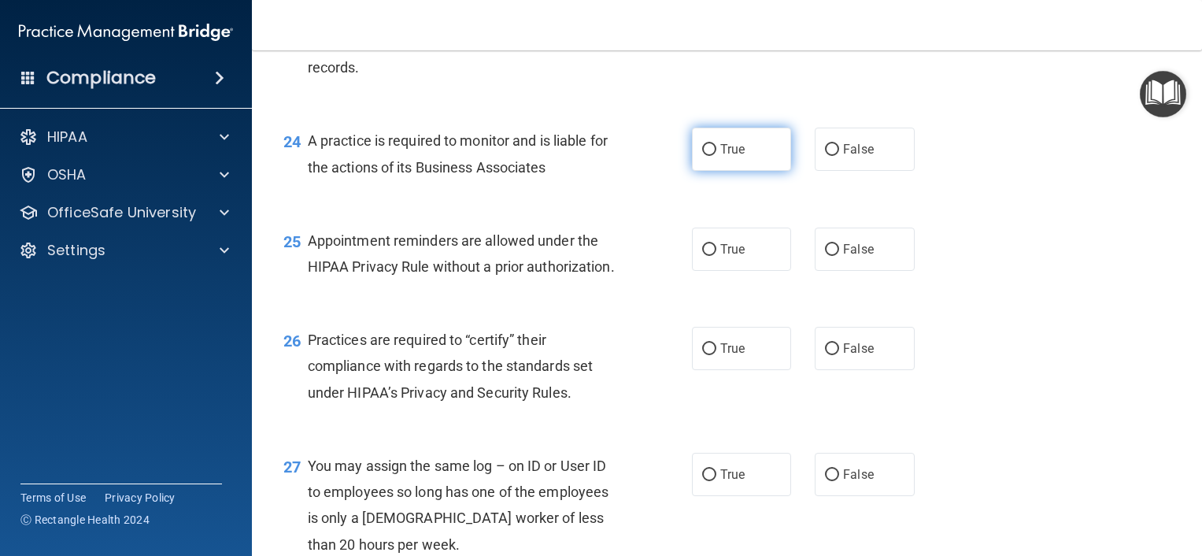
drag, startPoint x: 770, startPoint y: 208, endPoint x: 688, endPoint y: 219, distance: 82.6
click at [762, 171] on label "True" at bounding box center [742, 149] width 100 height 43
click at [717, 156] on input "True" at bounding box center [709, 150] width 14 height 12
radio input "true"
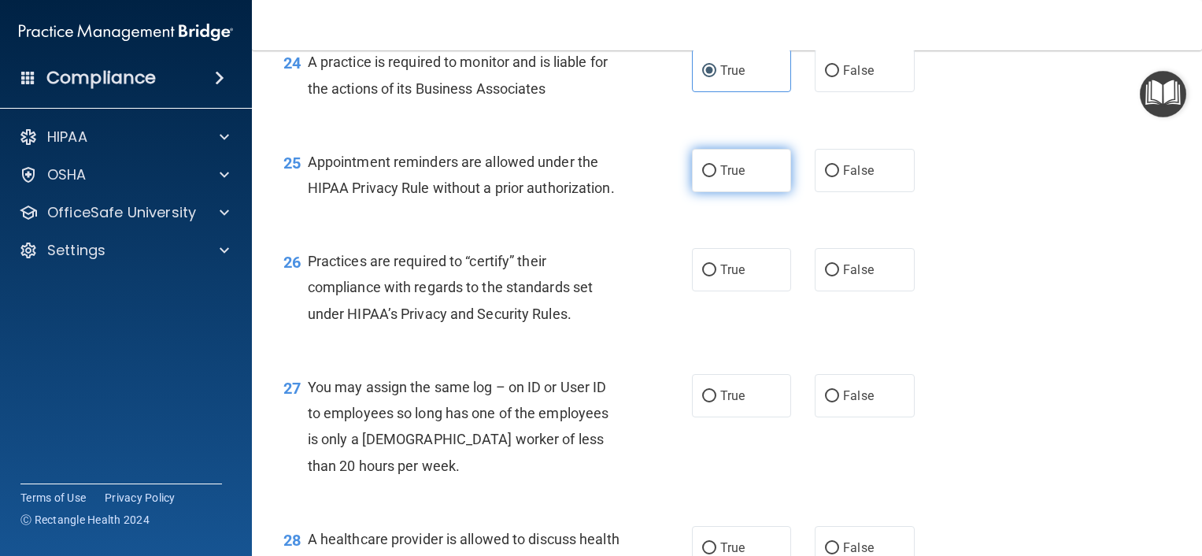
click at [705, 192] on label "True" at bounding box center [742, 170] width 100 height 43
click at [705, 177] on input "True" at bounding box center [709, 171] width 14 height 12
radio input "true"
click at [817, 192] on label "False" at bounding box center [865, 170] width 100 height 43
click at [825, 177] on input "False" at bounding box center [832, 171] width 14 height 12
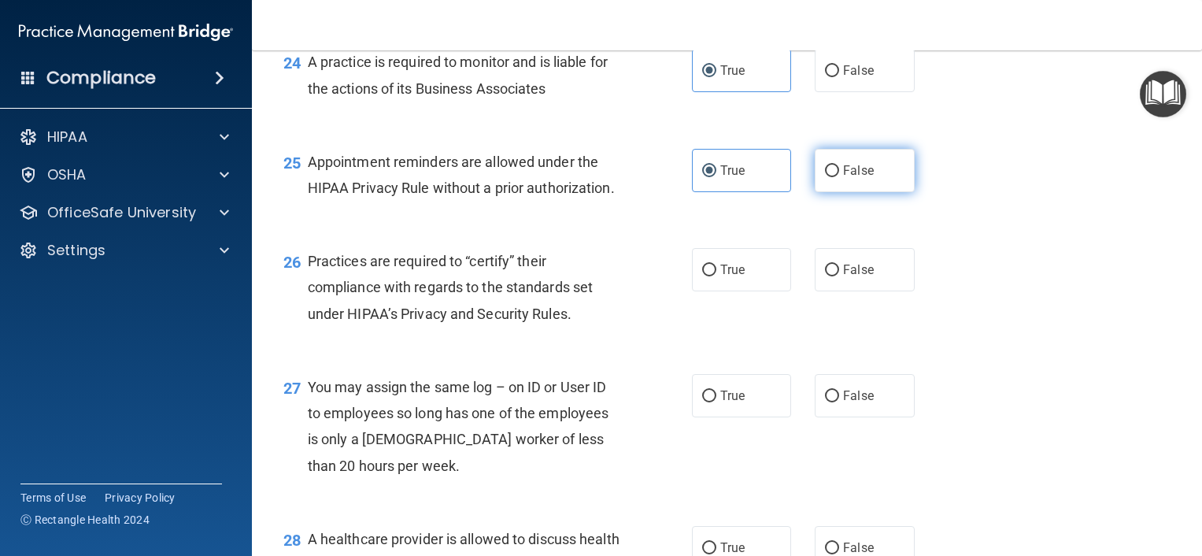
radio input "true"
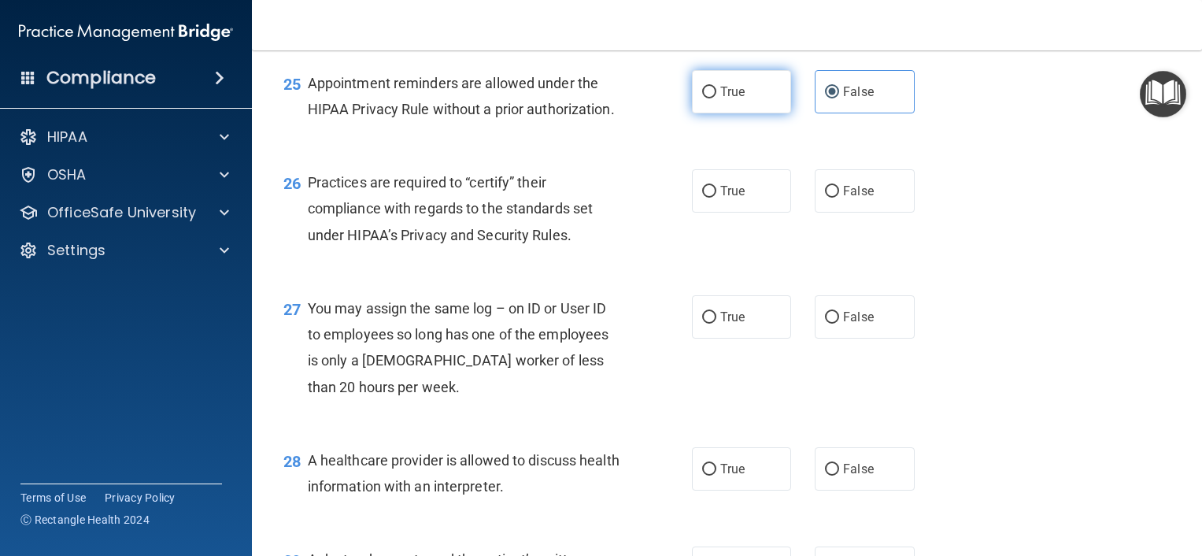
drag, startPoint x: 721, startPoint y: 149, endPoint x: 711, endPoint y: 158, distance: 13.4
click at [721, 99] on span "True" at bounding box center [733, 91] width 24 height 15
click at [717, 98] on input "True" at bounding box center [709, 93] width 14 height 12
radio input "true"
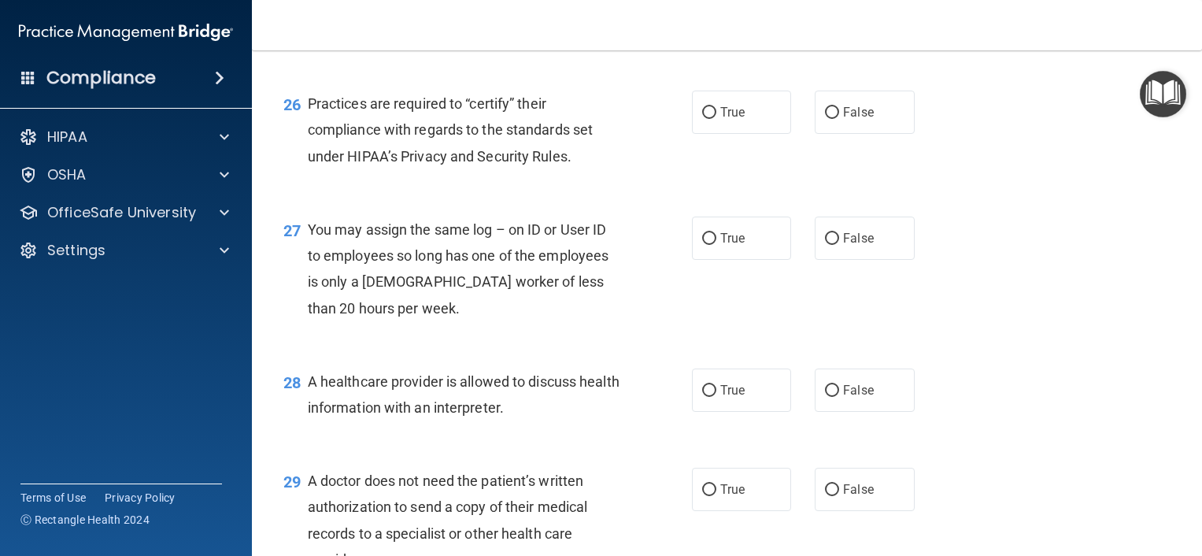
click at [843, 20] on span "False" at bounding box center [858, 13] width 31 height 15
click at [839, 20] on input "False" at bounding box center [832, 14] width 14 height 12
radio input "true"
radio input "false"
click at [767, 134] on label "True" at bounding box center [742, 112] width 100 height 43
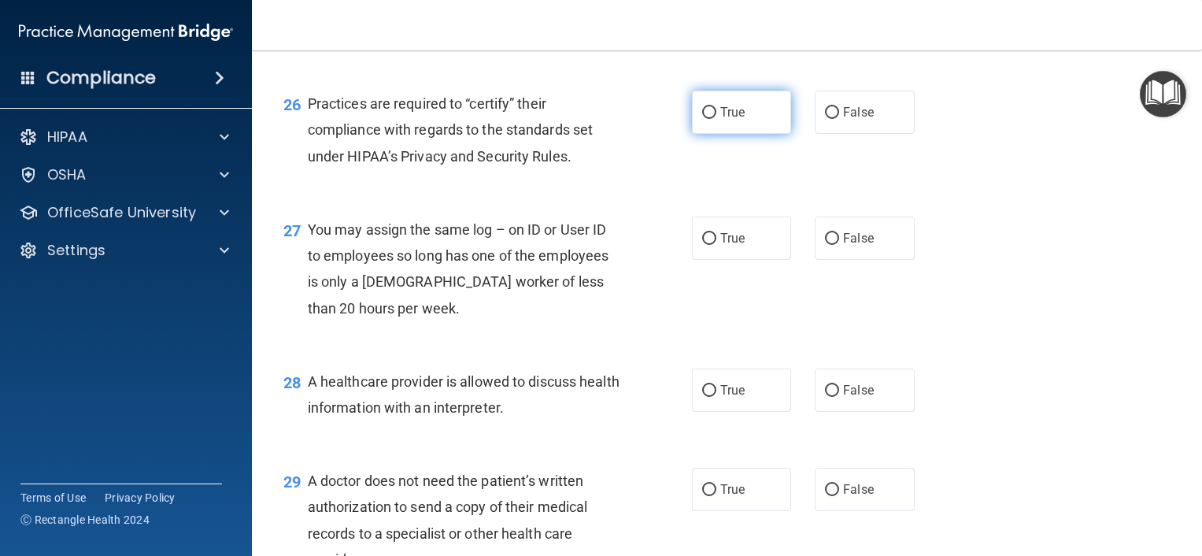
click at [717, 119] on input "True" at bounding box center [709, 113] width 14 height 12
radio input "true"
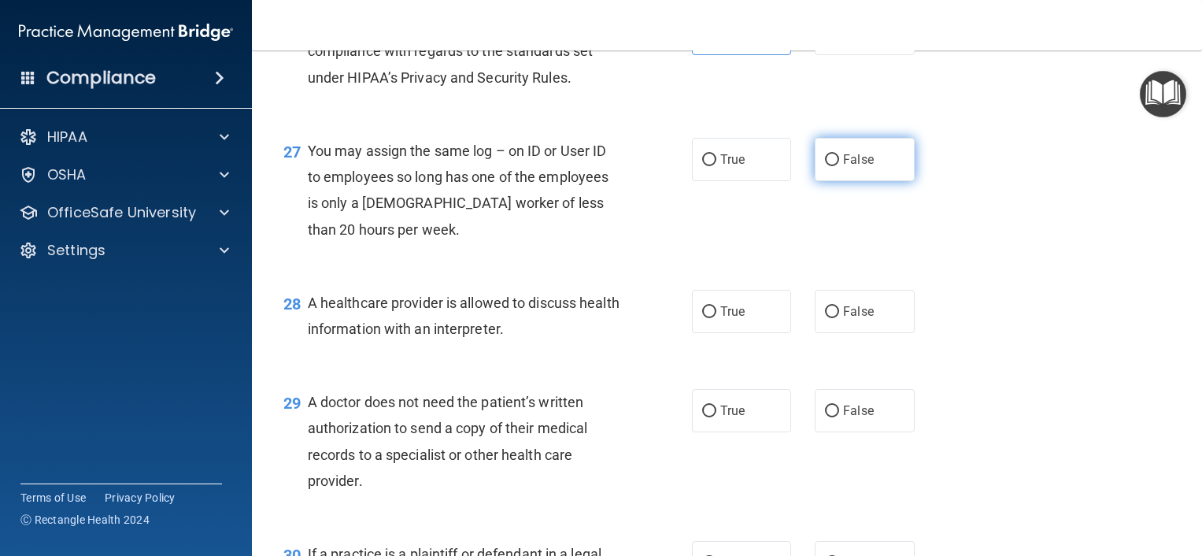
click at [832, 166] on input "False" at bounding box center [832, 160] width 14 height 12
radio input "true"
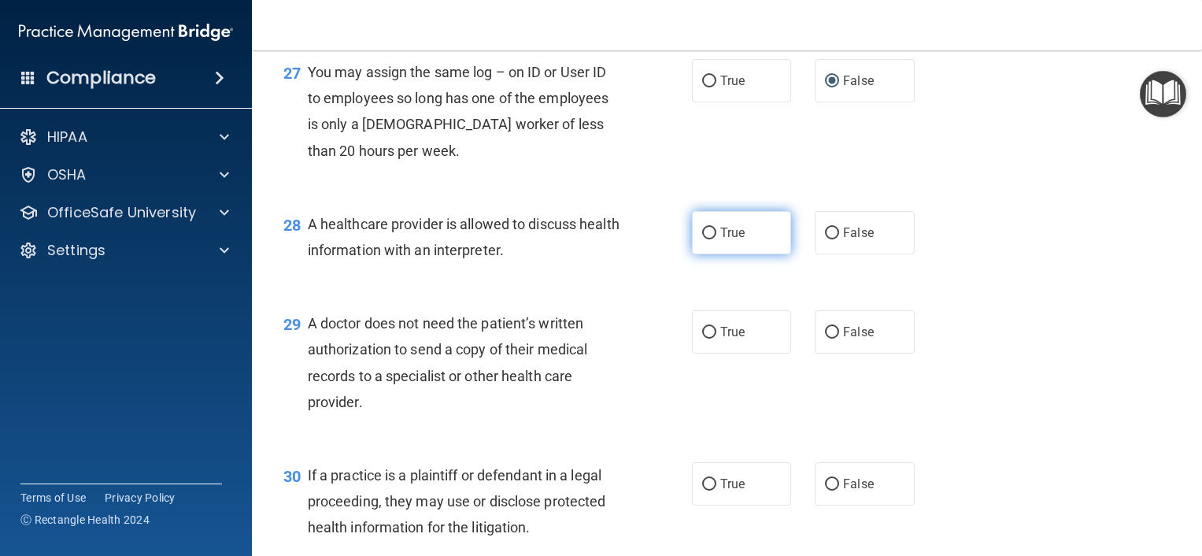
click at [728, 240] on span "True" at bounding box center [733, 232] width 24 height 15
click at [717, 239] on input "True" at bounding box center [709, 234] width 14 height 12
radio input "true"
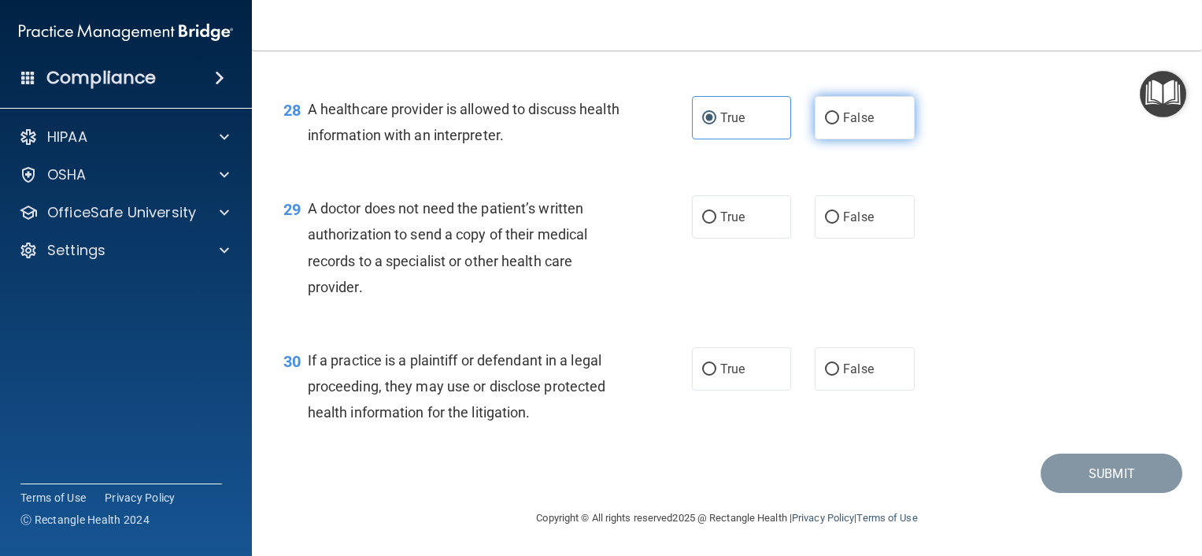
click at [869, 113] on label "False" at bounding box center [865, 117] width 100 height 43
click at [839, 113] on input "False" at bounding box center [832, 119] width 14 height 12
radio input "true"
radio input "false"
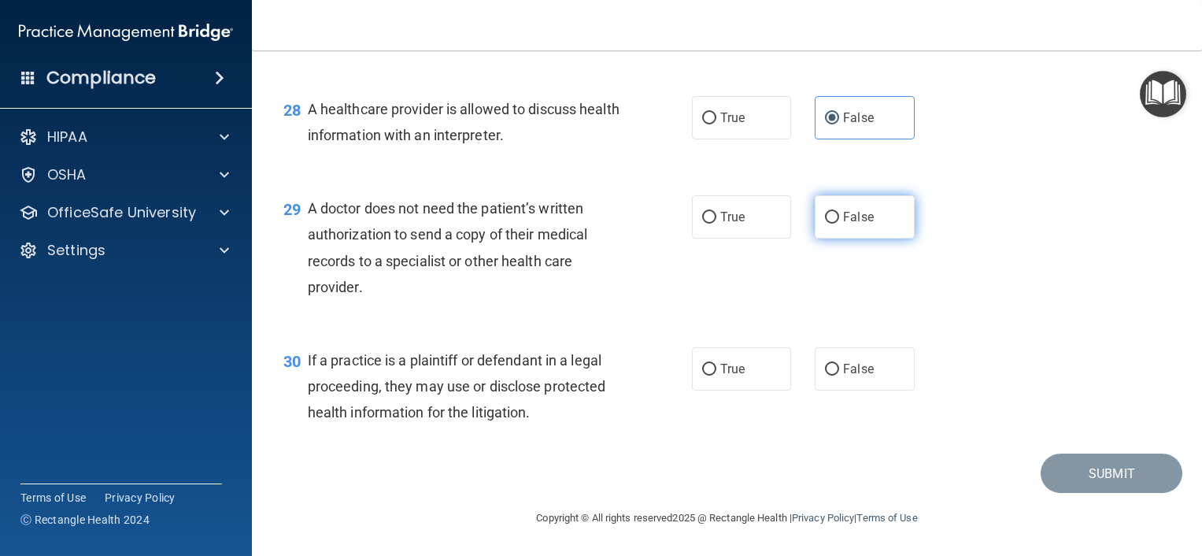
click at [843, 217] on span "False" at bounding box center [858, 216] width 31 height 15
click at [839, 217] on input "False" at bounding box center [832, 218] width 14 height 12
radio input "true"
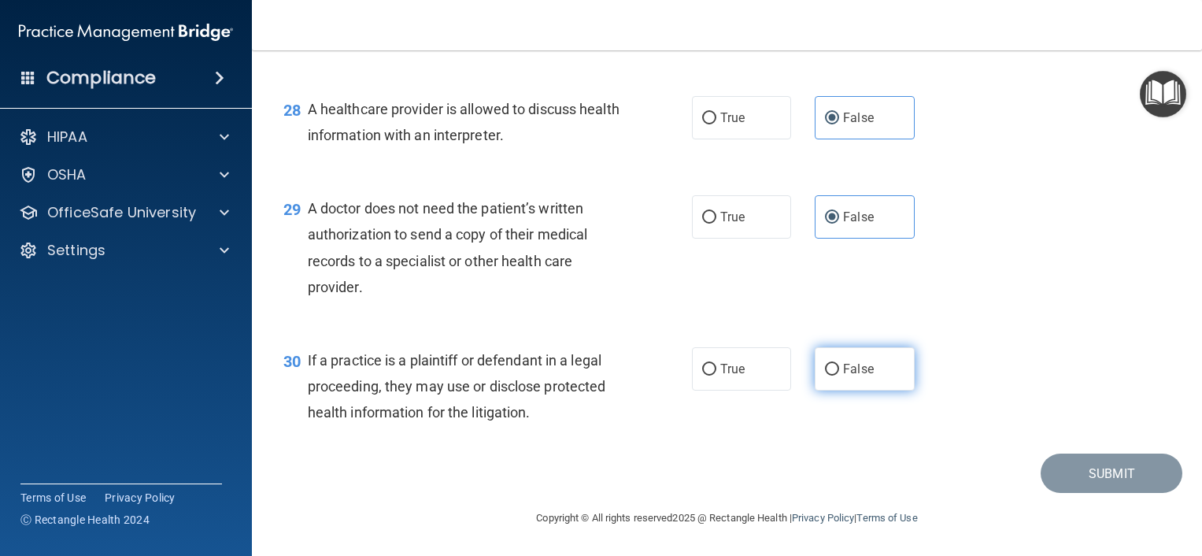
click at [815, 363] on label "False" at bounding box center [865, 368] width 100 height 43
click at [825, 364] on input "False" at bounding box center [832, 370] width 14 height 12
radio input "true"
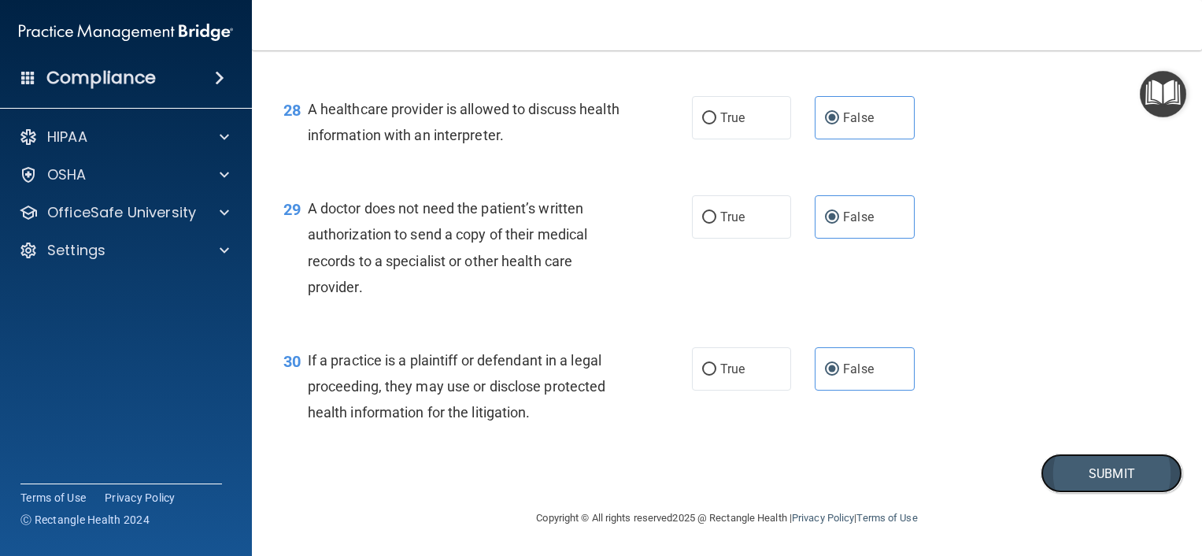
click at [1041, 478] on button "Submit" at bounding box center [1112, 474] width 142 height 40
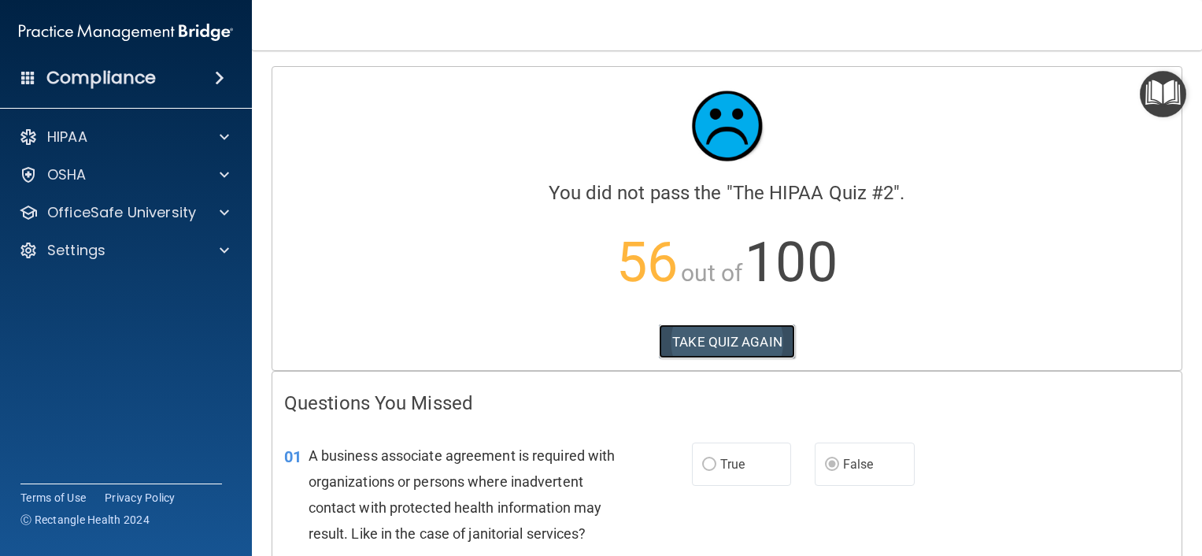
click at [706, 347] on button "TAKE QUIZ AGAIN" at bounding box center [727, 341] width 136 height 35
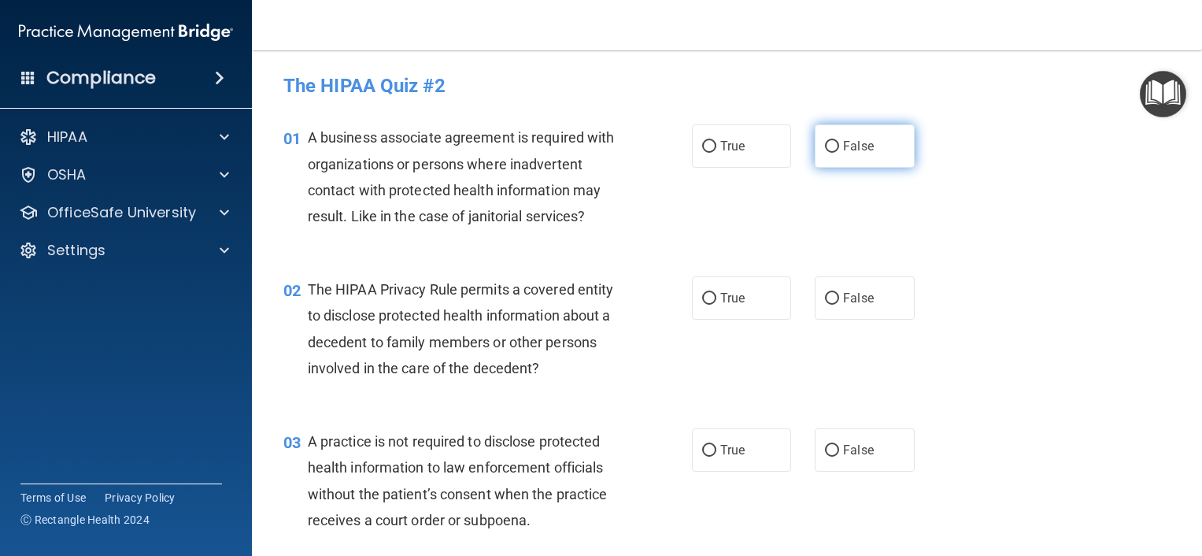
click at [845, 150] on span "False" at bounding box center [858, 146] width 31 height 15
click at [839, 150] on input "False" at bounding box center [832, 147] width 14 height 12
radio input "true"
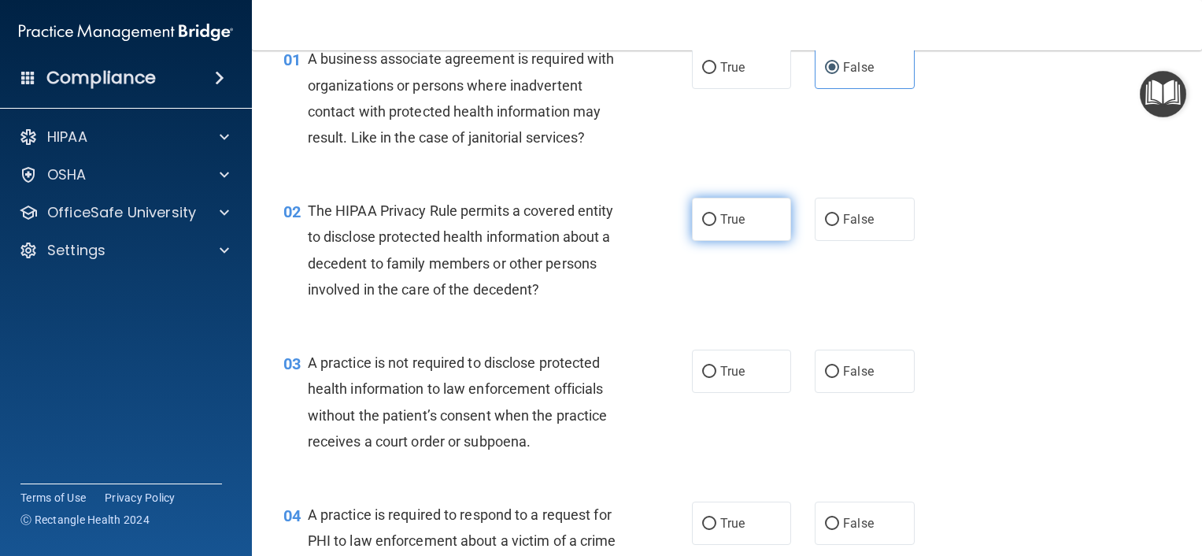
click at [708, 223] on input "True" at bounding box center [709, 220] width 14 height 12
radio input "true"
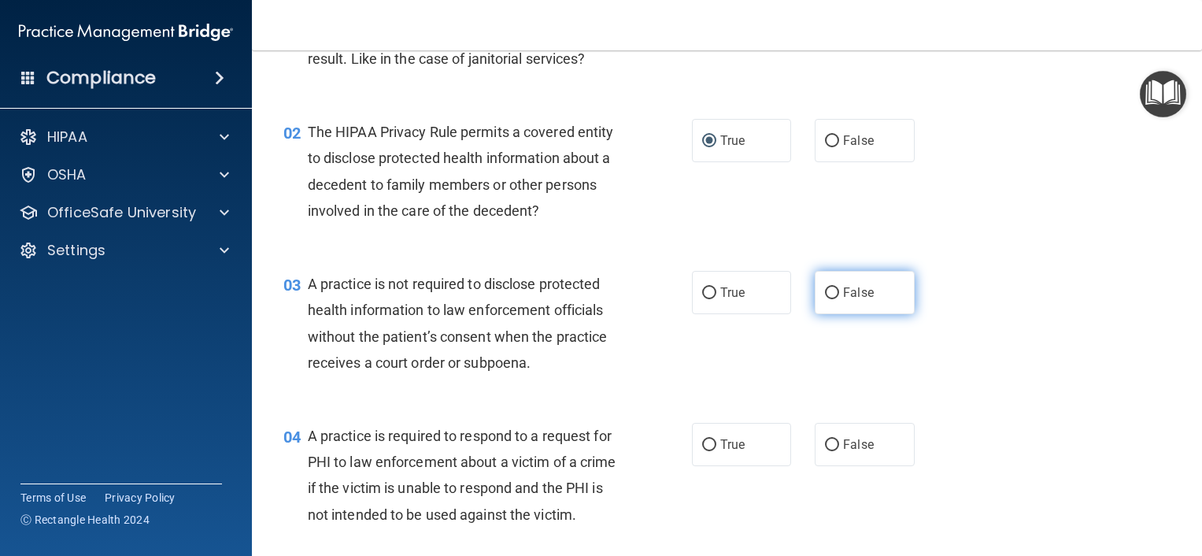
click at [843, 290] on span "False" at bounding box center [858, 292] width 31 height 15
click at [839, 290] on input "False" at bounding box center [832, 293] width 14 height 12
radio input "true"
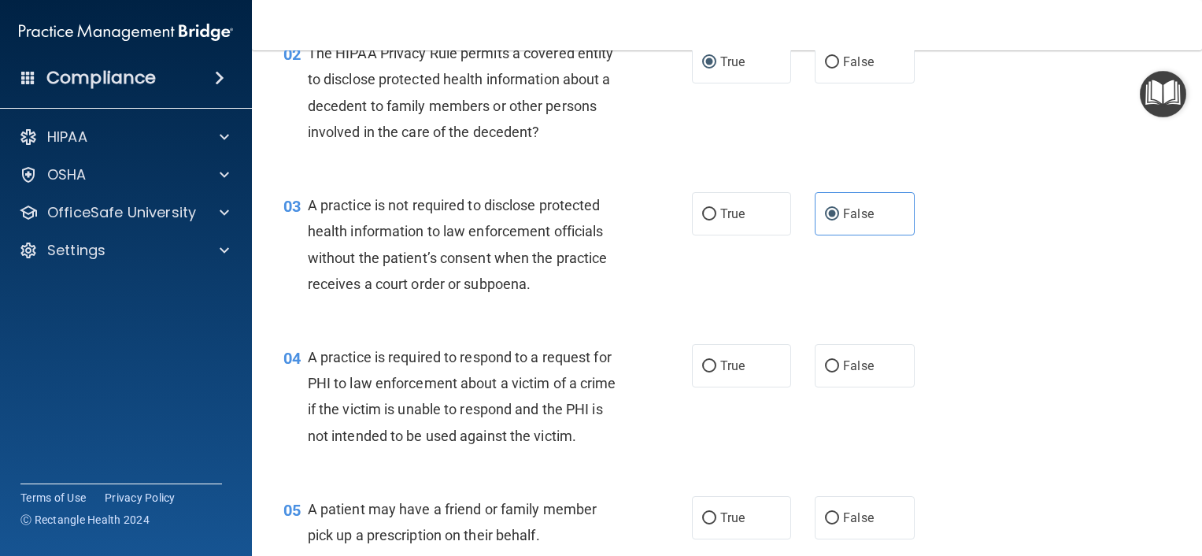
scroll to position [315, 0]
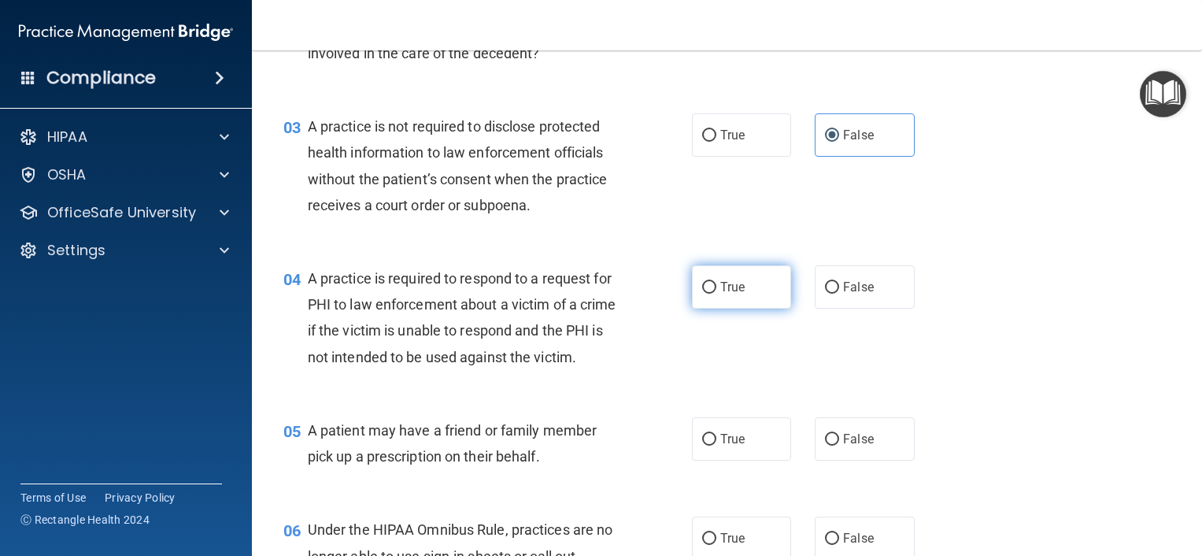
click at [754, 283] on label "True" at bounding box center [742, 286] width 100 height 43
click at [717, 283] on input "True" at bounding box center [709, 288] width 14 height 12
radio input "true"
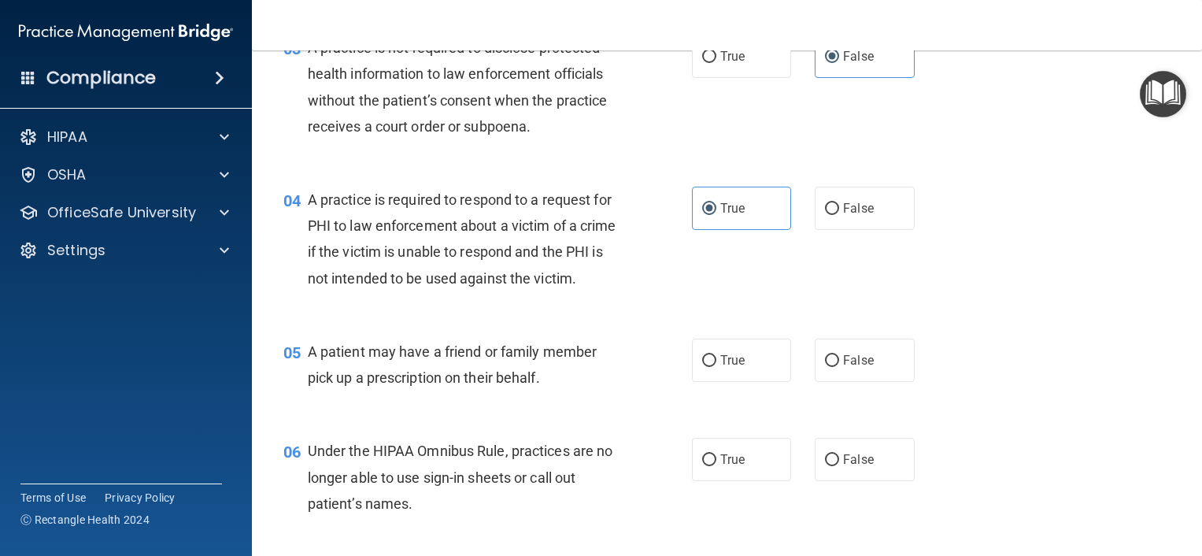
scroll to position [472, 0]
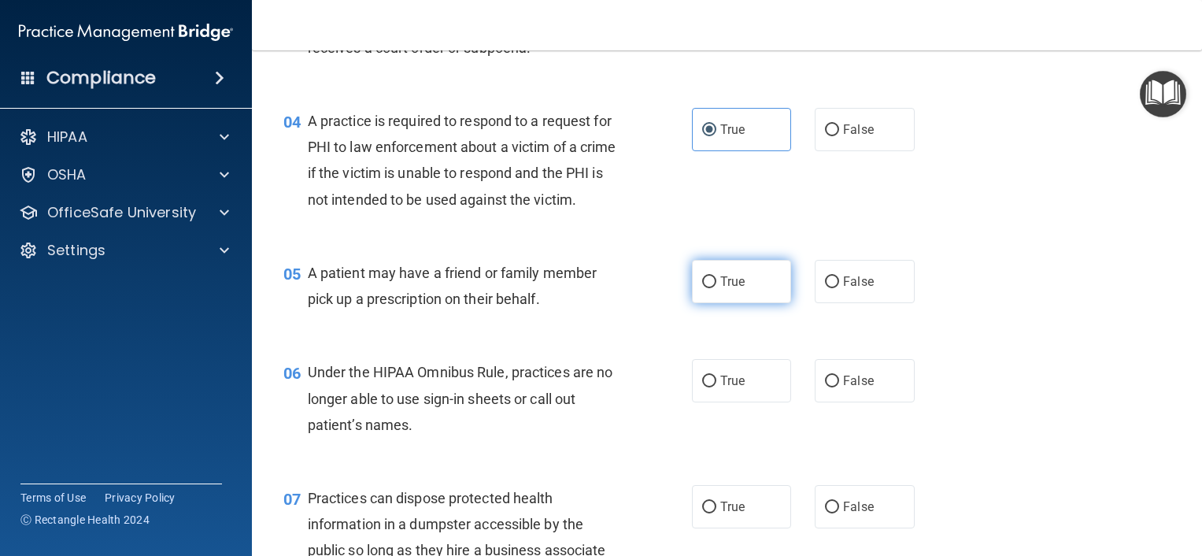
click at [764, 303] on label "True" at bounding box center [742, 281] width 100 height 43
click at [717, 288] on input "True" at bounding box center [709, 282] width 14 height 12
radio input "true"
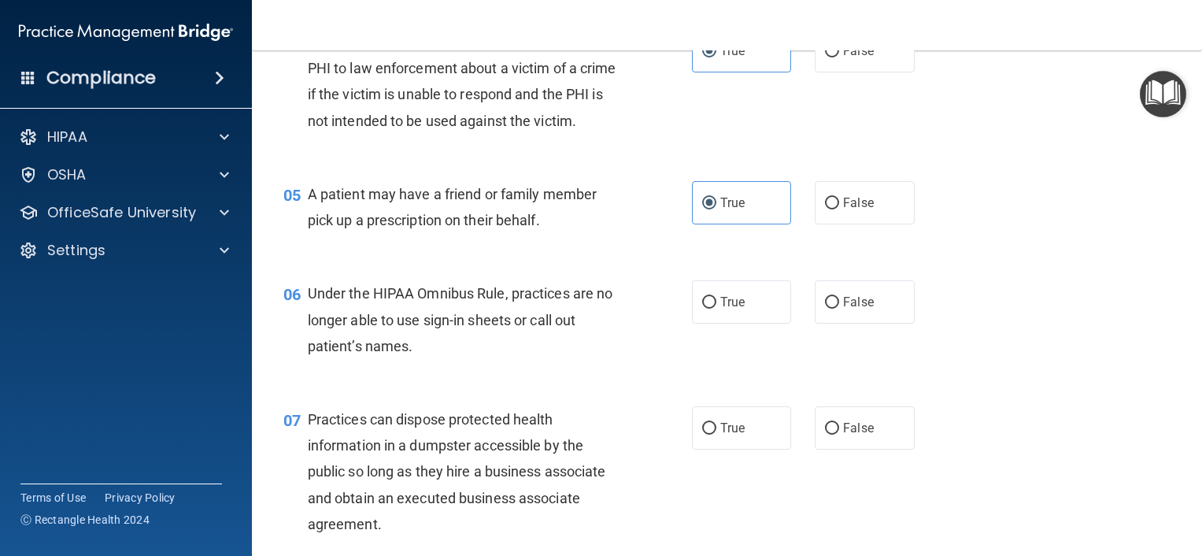
scroll to position [630, 0]
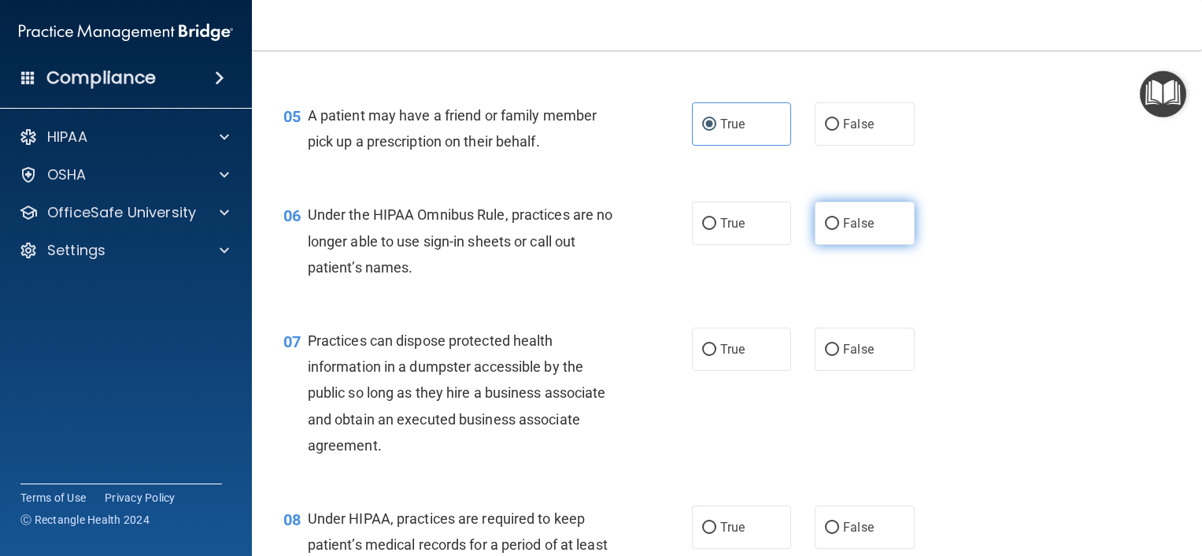
click at [815, 245] on label "False" at bounding box center [865, 223] width 100 height 43
click at [825, 230] on input "False" at bounding box center [832, 224] width 14 height 12
radio input "true"
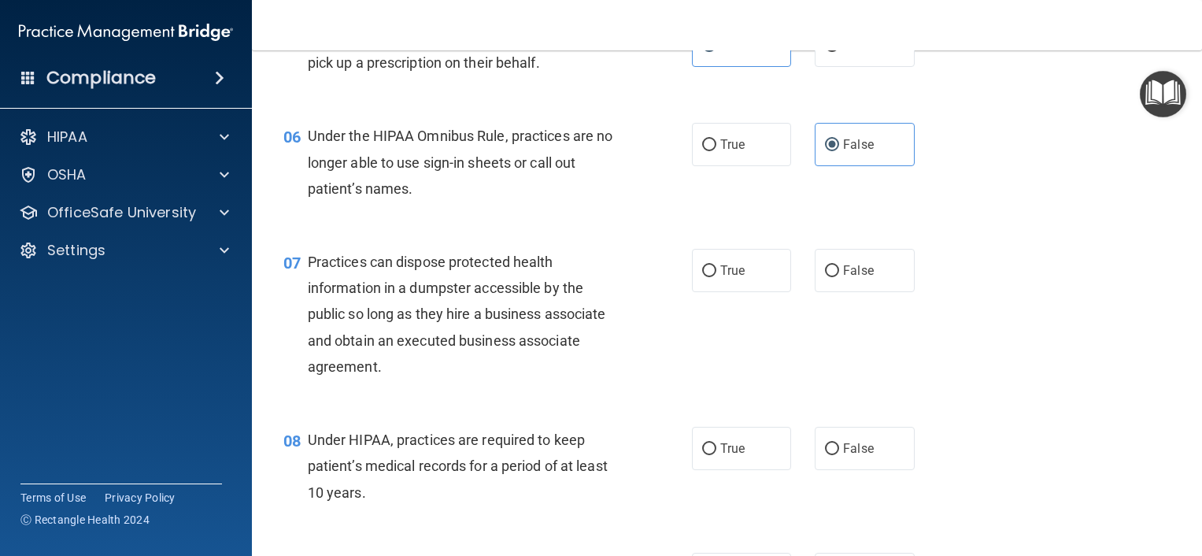
scroll to position [787, 0]
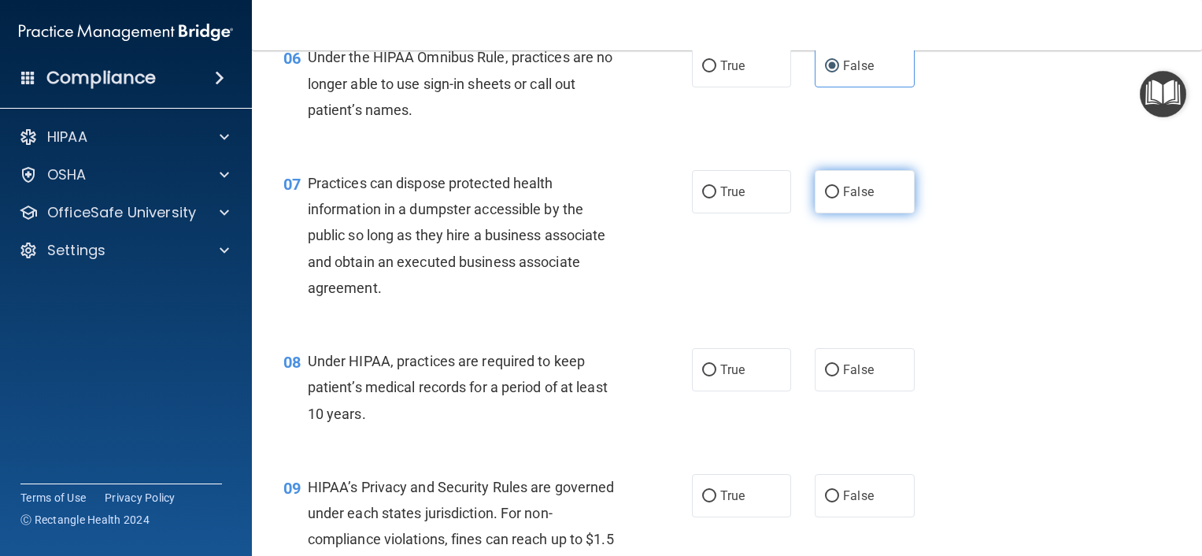
click at [847, 206] on label "False" at bounding box center [865, 191] width 100 height 43
click at [839, 198] on input "False" at bounding box center [832, 193] width 14 height 12
radio input "true"
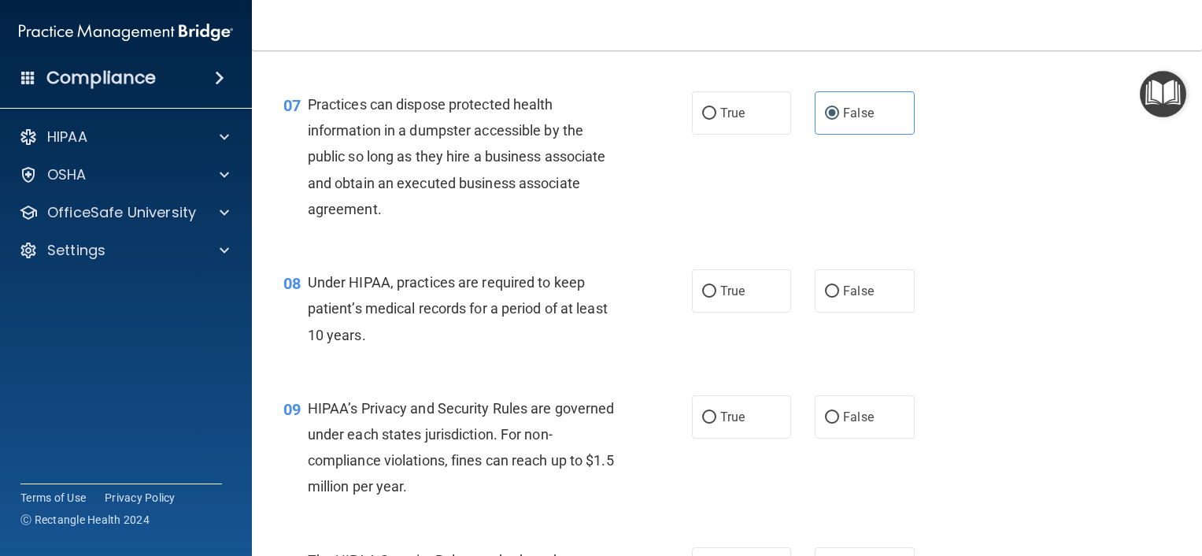
scroll to position [945, 0]
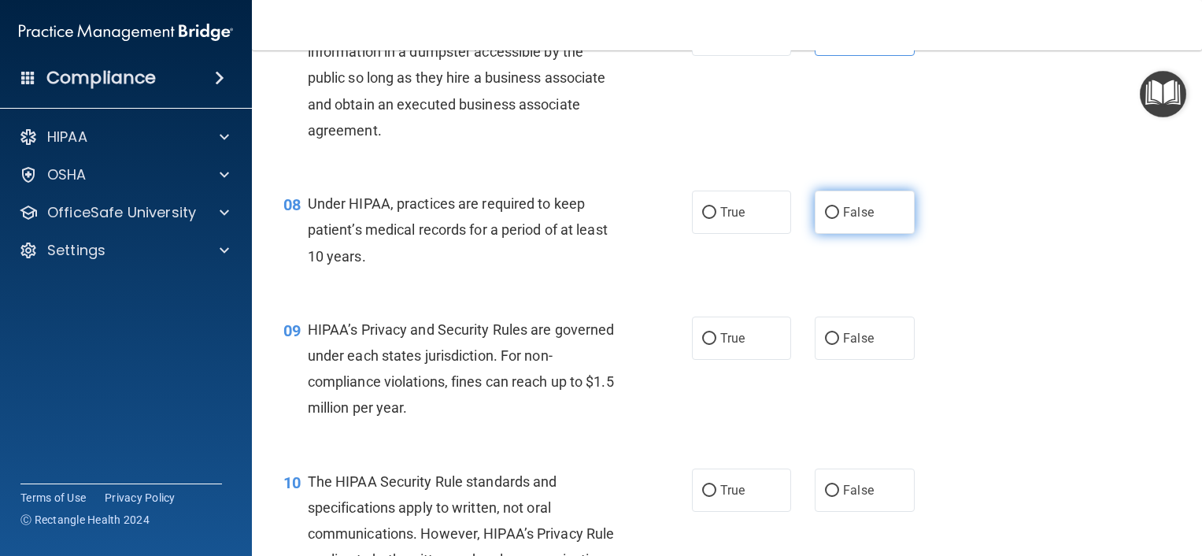
click at [839, 222] on label "False" at bounding box center [865, 212] width 100 height 43
click at [839, 219] on input "False" at bounding box center [832, 213] width 14 height 12
radio input "true"
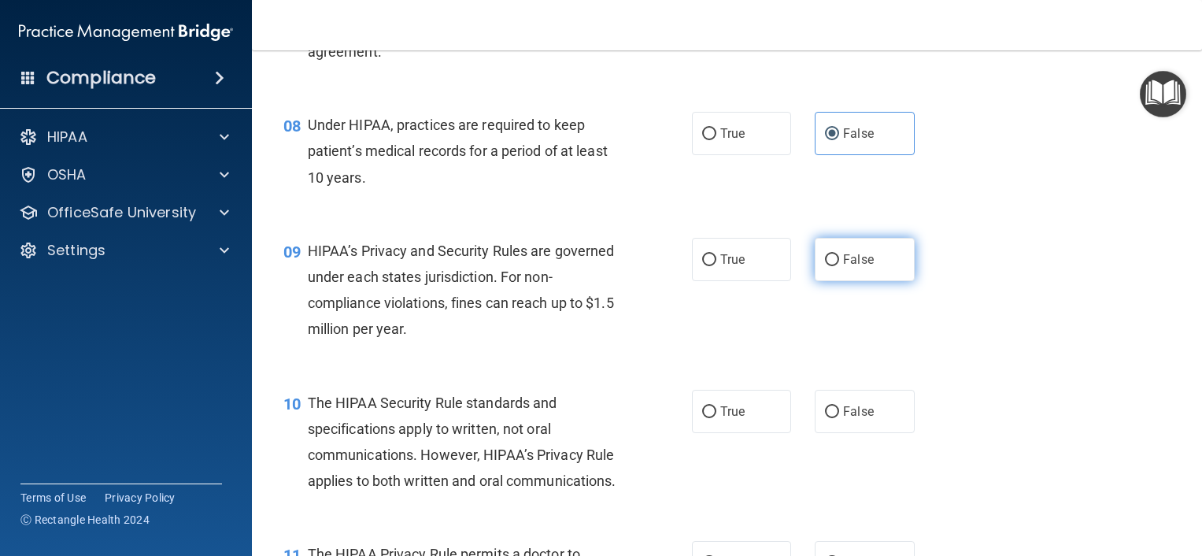
click at [849, 267] on span "False" at bounding box center [858, 259] width 31 height 15
click at [839, 266] on input "False" at bounding box center [832, 260] width 14 height 12
radio input "true"
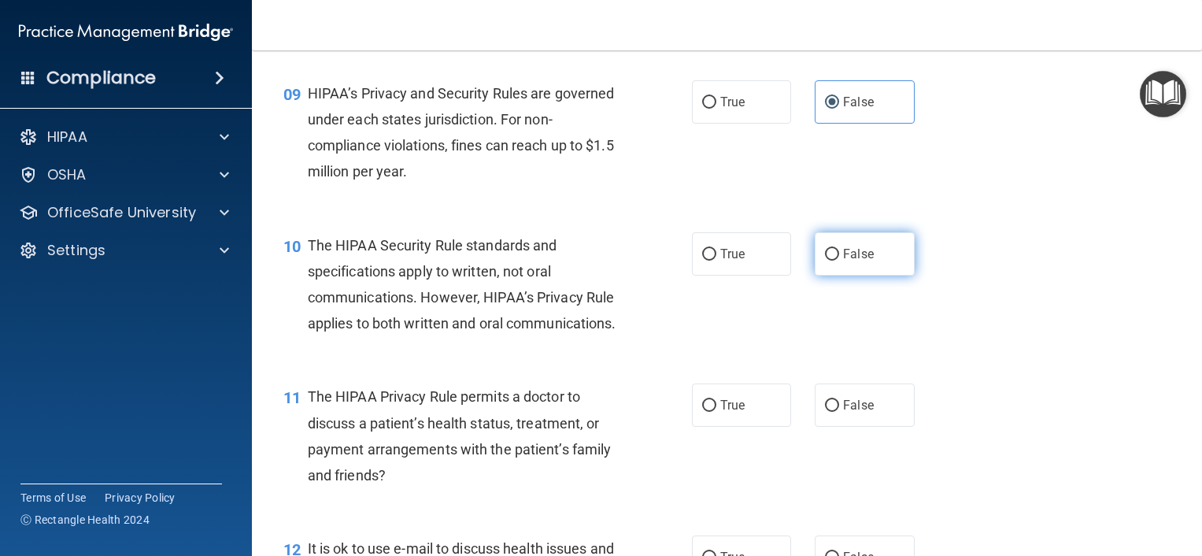
click at [825, 261] on input "False" at bounding box center [832, 255] width 14 height 12
radio input "true"
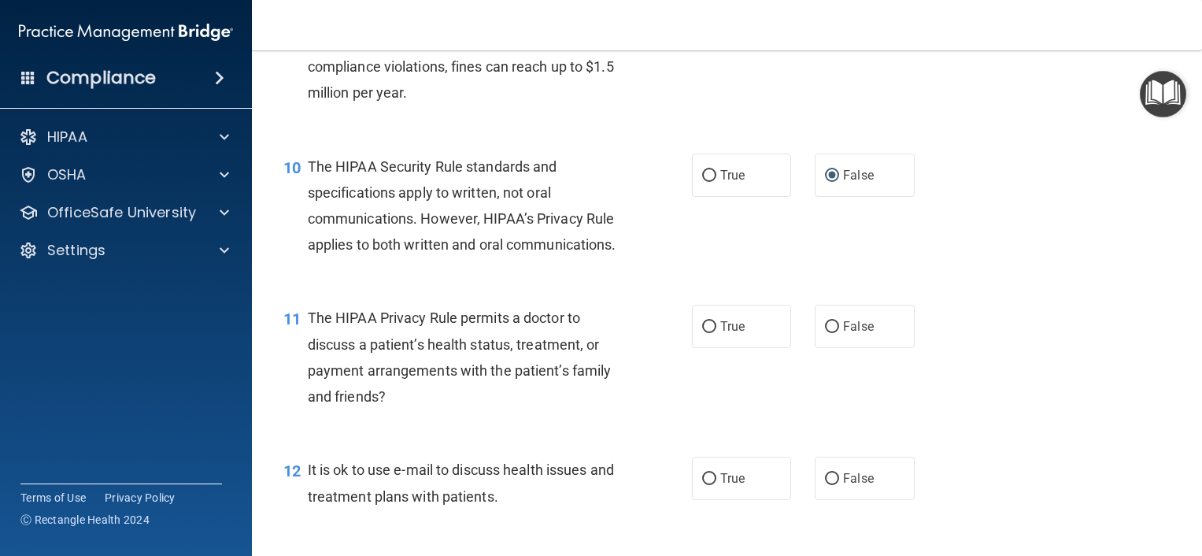
scroll to position [1339, 0]
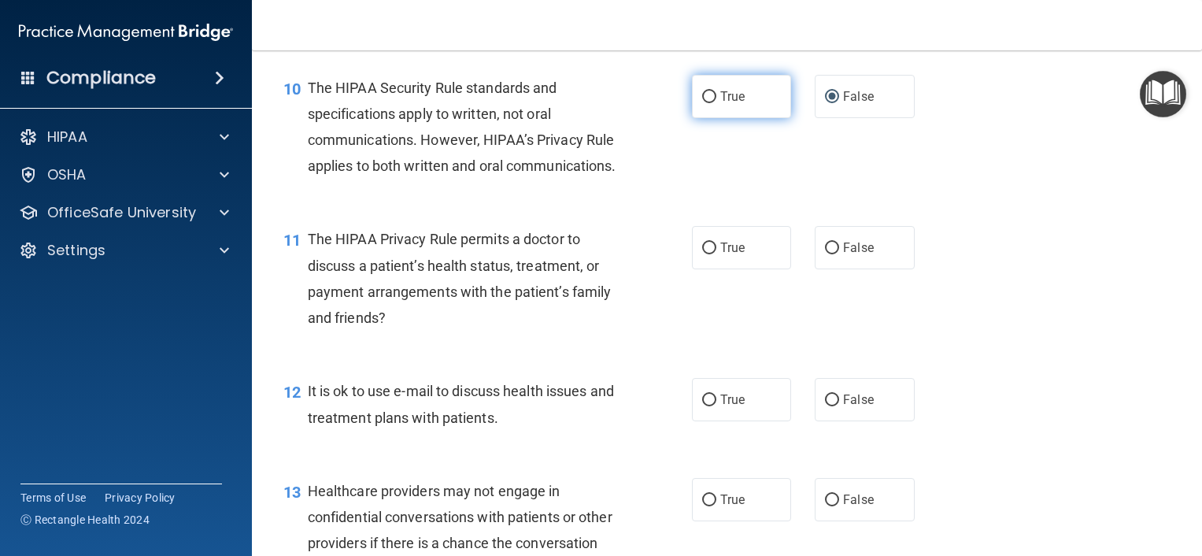
click at [718, 113] on label "True" at bounding box center [742, 96] width 100 height 43
click at [717, 103] on input "True" at bounding box center [709, 97] width 14 height 12
radio input "true"
radio input "false"
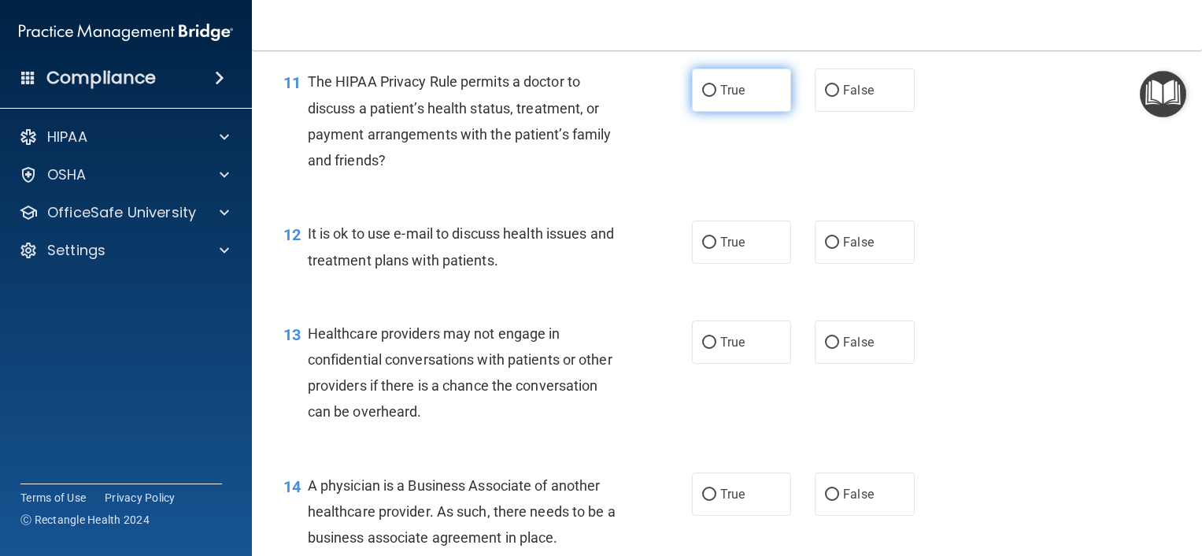
click at [750, 112] on label "True" at bounding box center [742, 90] width 100 height 43
click at [717, 97] on input "True" at bounding box center [709, 91] width 14 height 12
radio input "true"
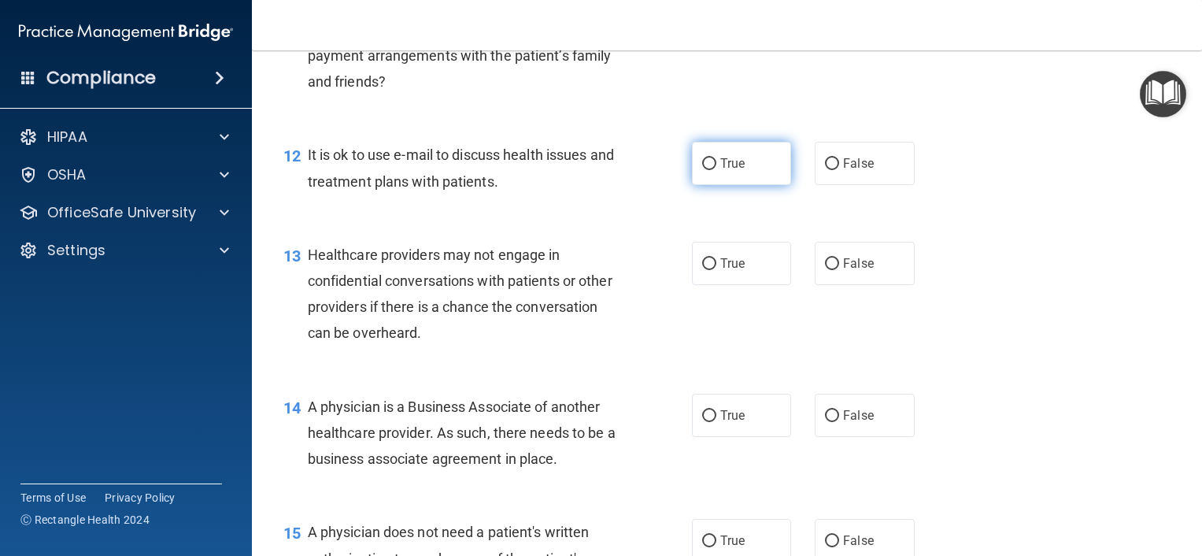
click at [758, 185] on label "True" at bounding box center [742, 163] width 100 height 43
click at [717, 170] on input "True" at bounding box center [709, 164] width 14 height 12
radio input "true"
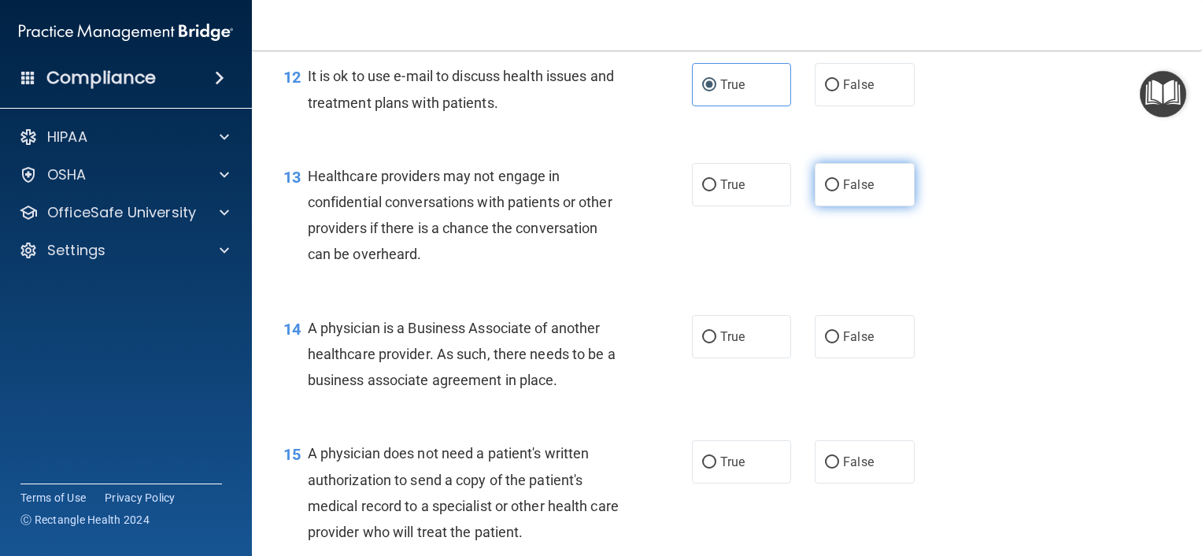
click at [888, 206] on label "False" at bounding box center [865, 184] width 100 height 43
click at [839, 191] on input "False" at bounding box center [832, 186] width 14 height 12
radio input "true"
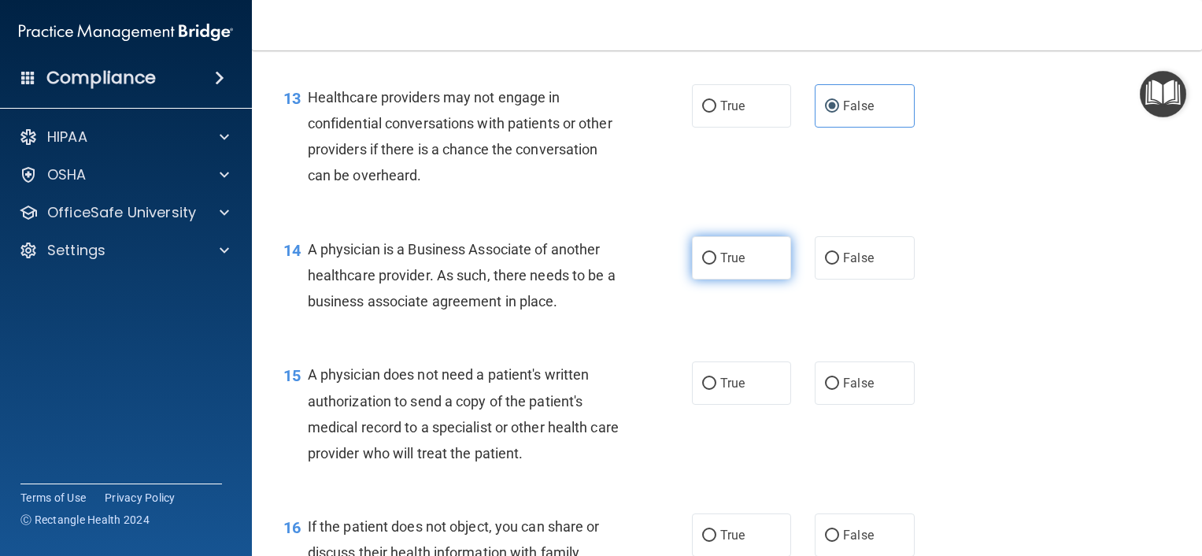
click at [734, 280] on label "True" at bounding box center [742, 257] width 100 height 43
click at [717, 265] on input "True" at bounding box center [709, 259] width 14 height 12
radio input "true"
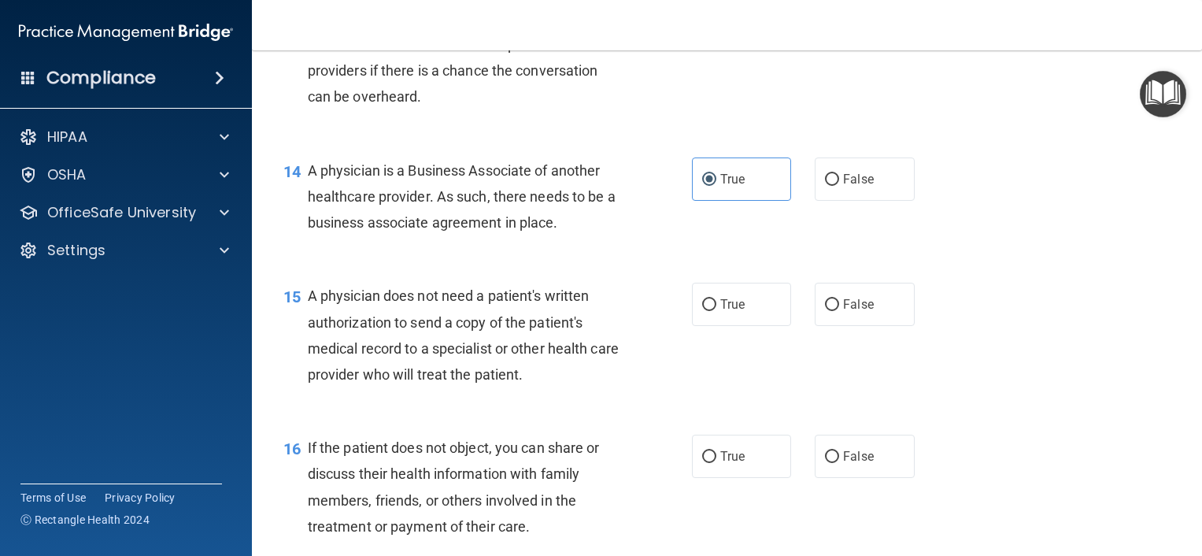
scroll to position [1890, 0]
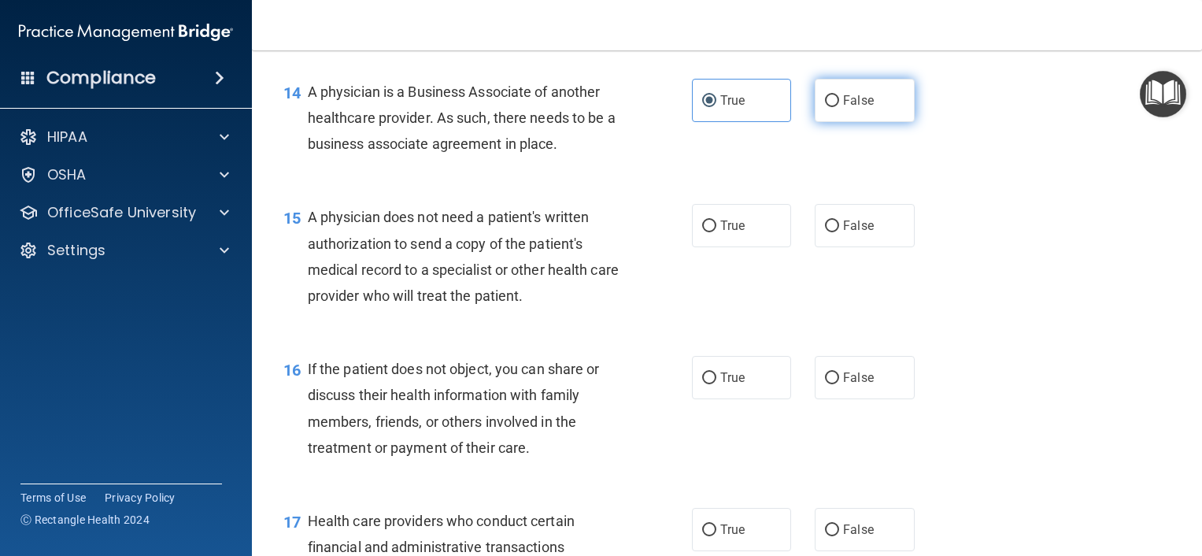
click at [835, 122] on label "False" at bounding box center [865, 100] width 100 height 43
click at [835, 107] on input "False" at bounding box center [832, 101] width 14 height 12
radio input "true"
radio input "false"
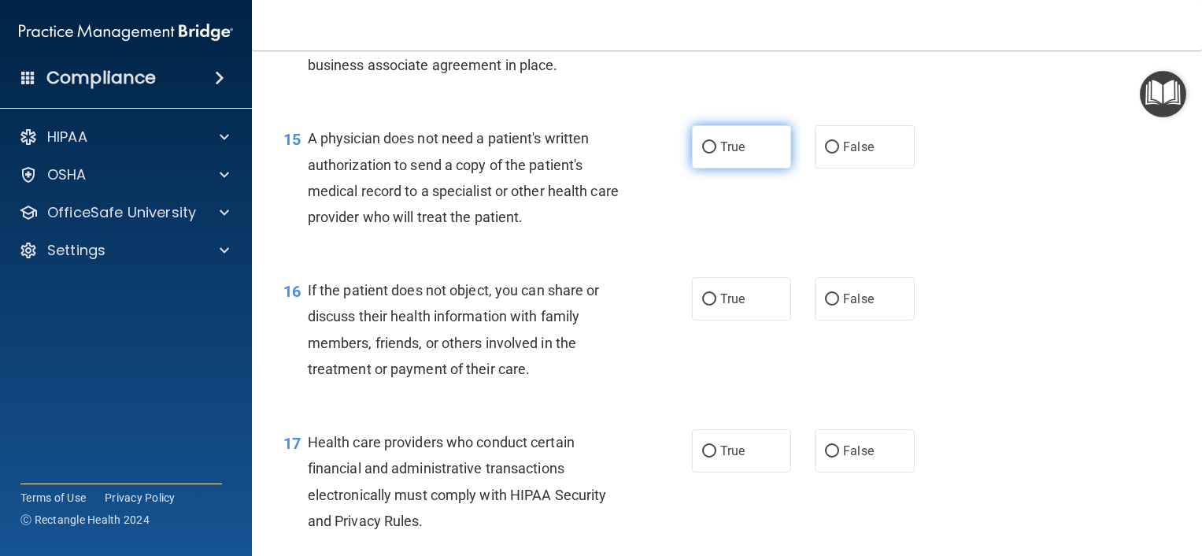
click at [721, 154] on span "True" at bounding box center [733, 146] width 24 height 15
click at [717, 154] on input "True" at bounding box center [709, 148] width 14 height 12
radio input "true"
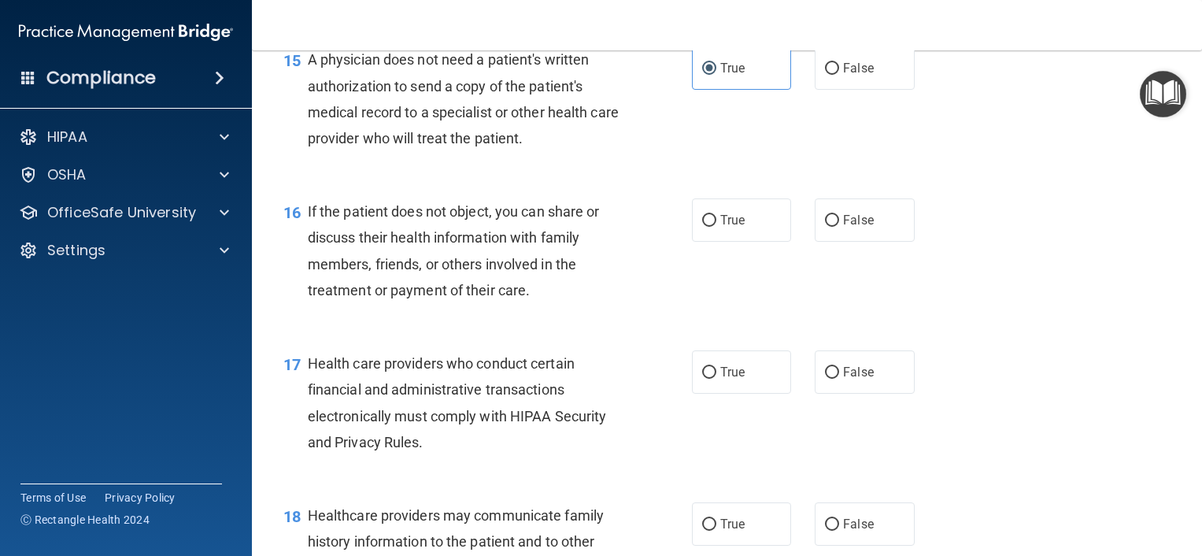
drag, startPoint x: 749, startPoint y: 277, endPoint x: 599, endPoint y: 259, distance: 150.7
click at [749, 242] on label "True" at bounding box center [742, 219] width 100 height 43
click at [717, 227] on input "True" at bounding box center [709, 221] width 14 height 12
radio input "true"
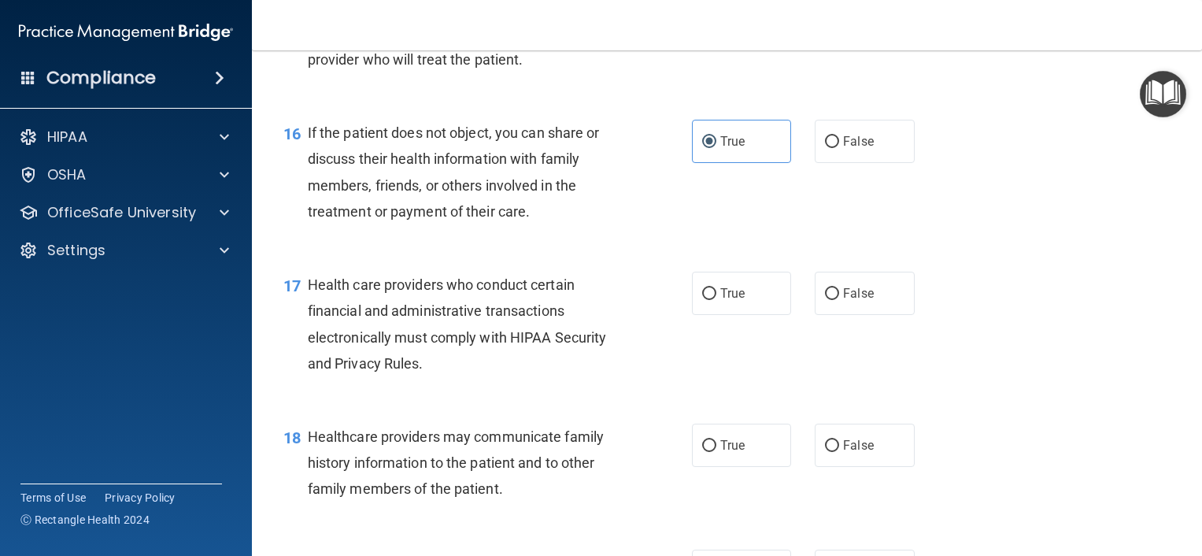
scroll to position [2205, 0]
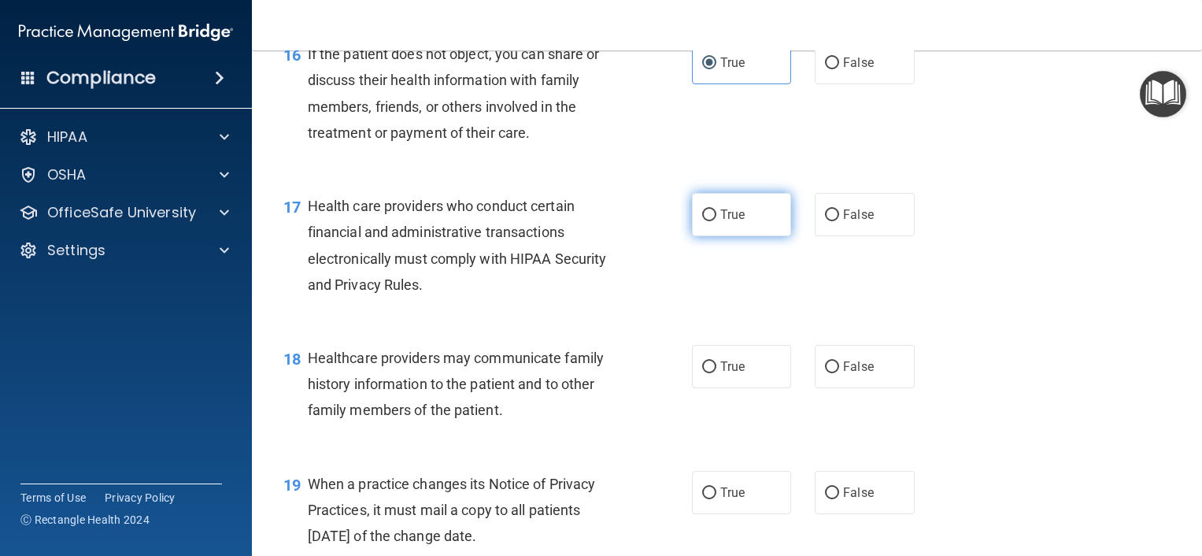
click at [698, 236] on label "True" at bounding box center [742, 214] width 100 height 43
click at [702, 221] on input "True" at bounding box center [709, 215] width 14 height 12
radio input "true"
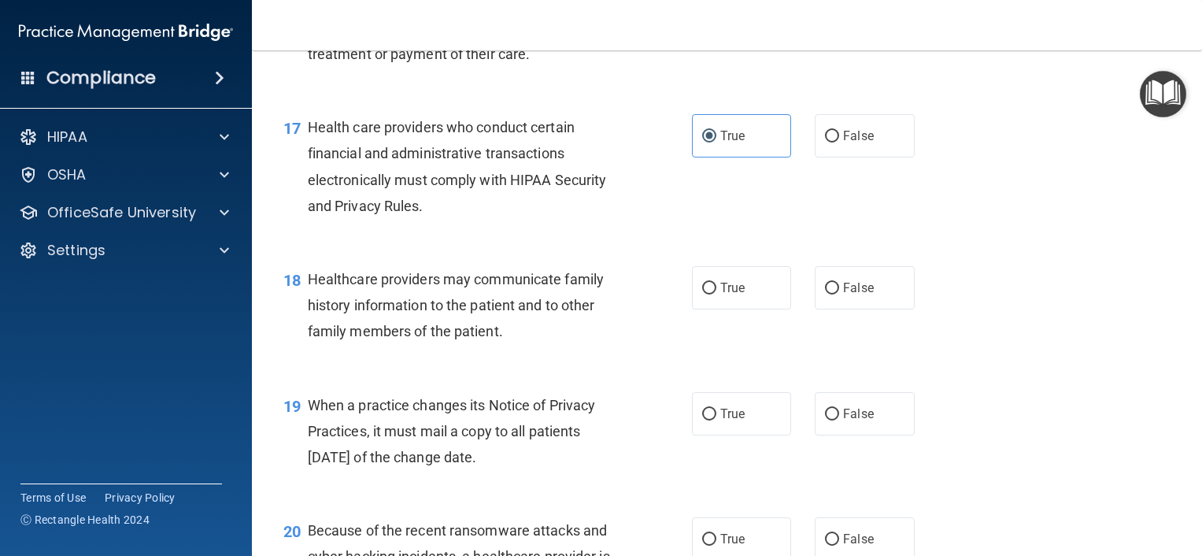
scroll to position [2362, 0]
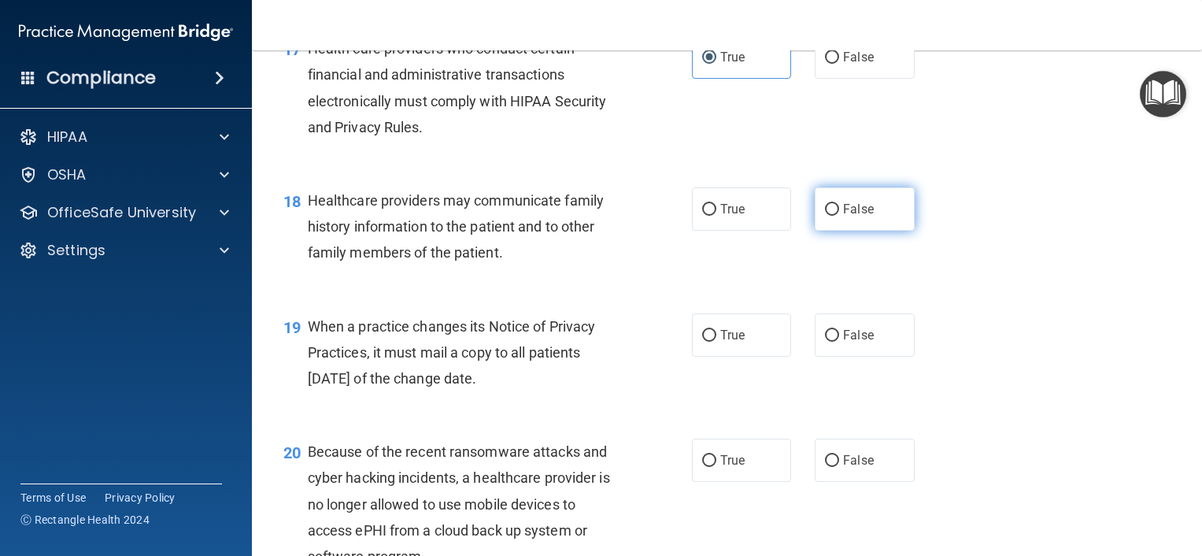
click at [815, 231] on label "False" at bounding box center [865, 208] width 100 height 43
click at [825, 216] on input "False" at bounding box center [832, 210] width 14 height 12
radio input "true"
click at [826, 342] on input "False" at bounding box center [832, 336] width 14 height 12
radio input "true"
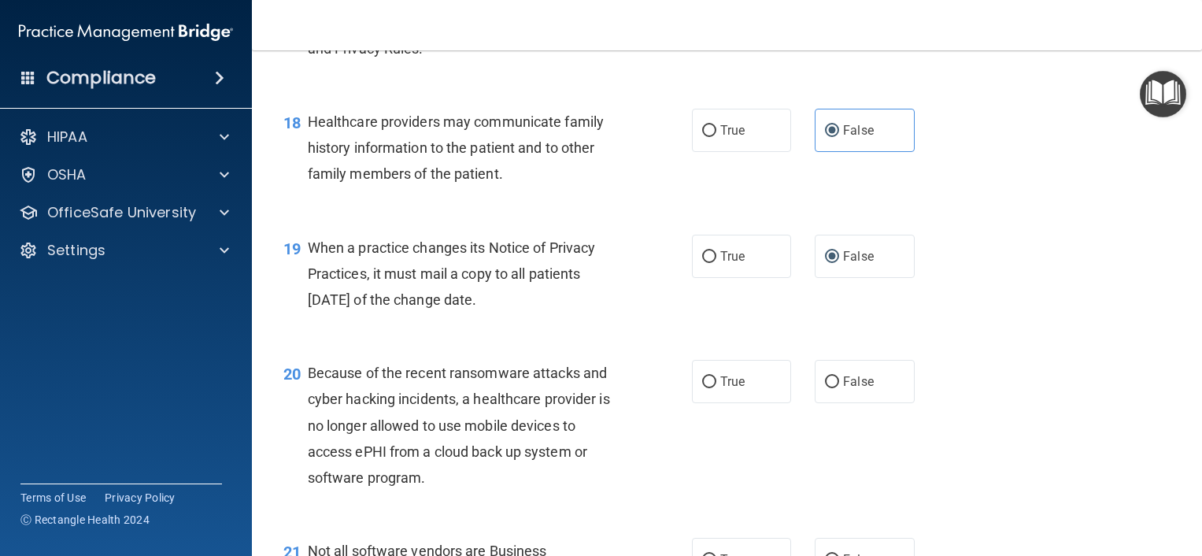
scroll to position [2599, 0]
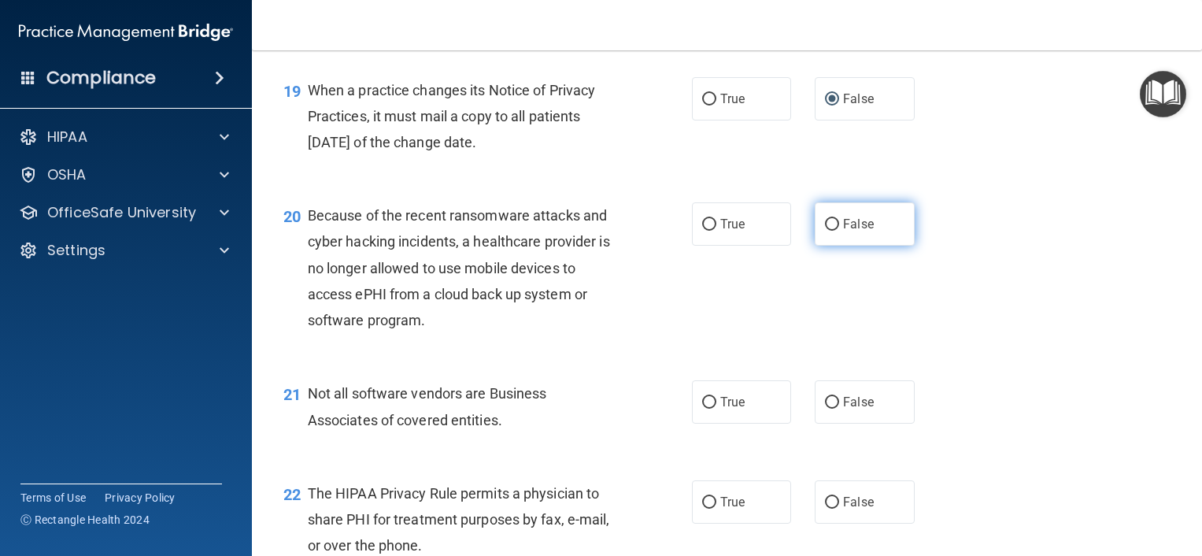
click at [826, 231] on input "False" at bounding box center [832, 225] width 14 height 12
radio input "true"
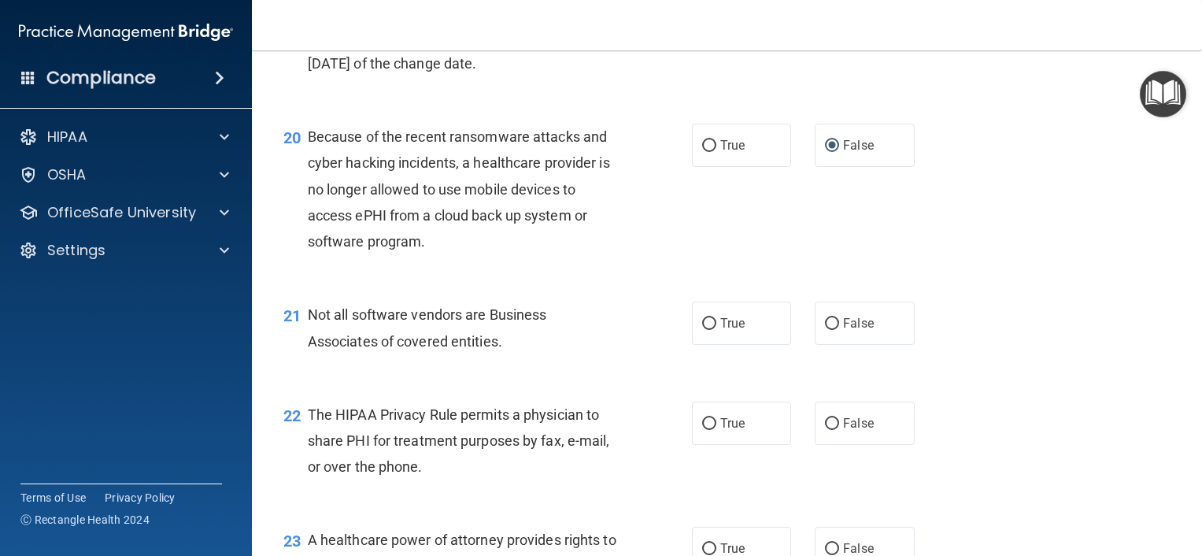
scroll to position [2756, 0]
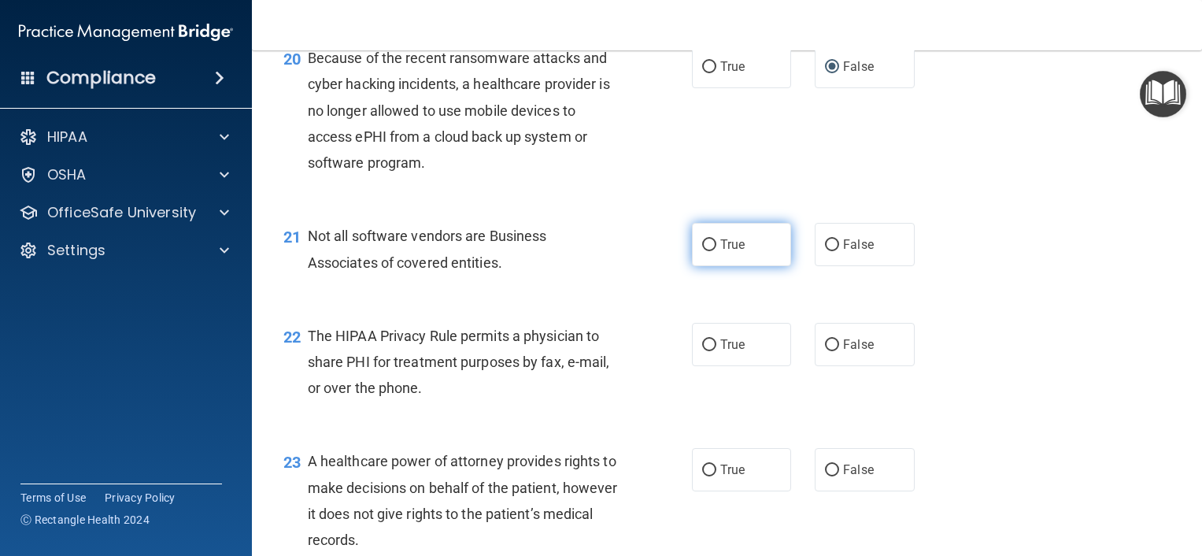
click at [721, 252] on span "True" at bounding box center [733, 244] width 24 height 15
click at [717, 251] on input "True" at bounding box center [709, 245] width 14 height 12
radio input "true"
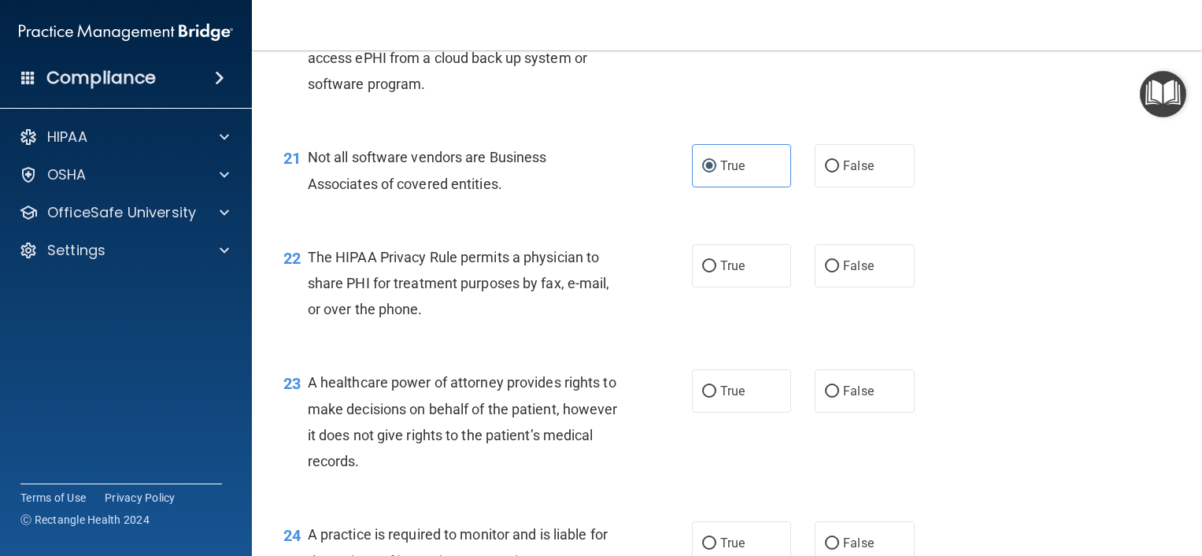
scroll to position [2914, 0]
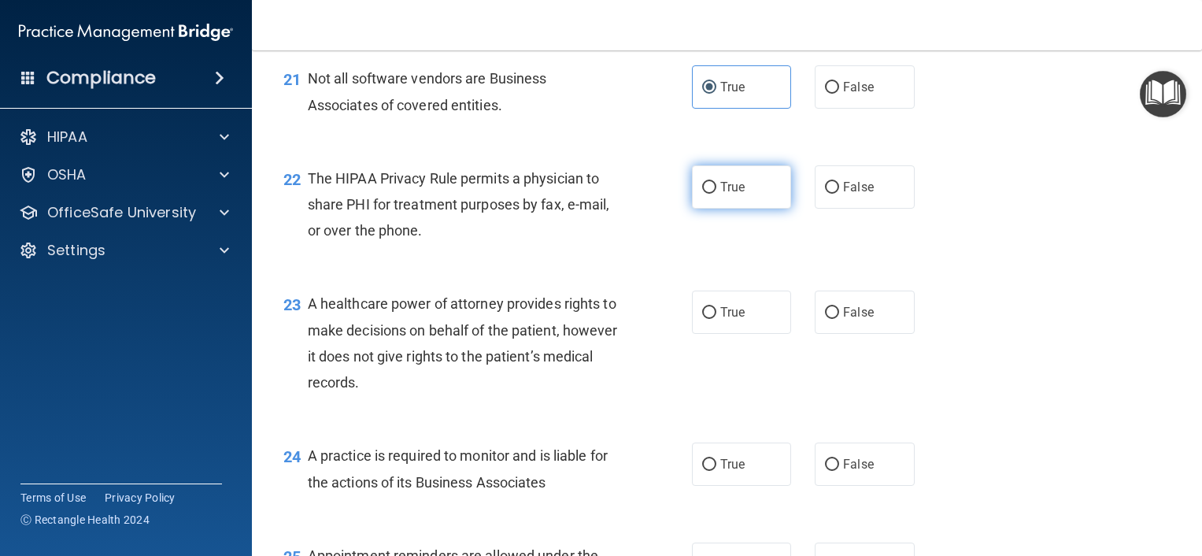
click at [705, 209] on label "True" at bounding box center [742, 186] width 100 height 43
click at [705, 194] on input "True" at bounding box center [709, 188] width 14 height 12
radio input "true"
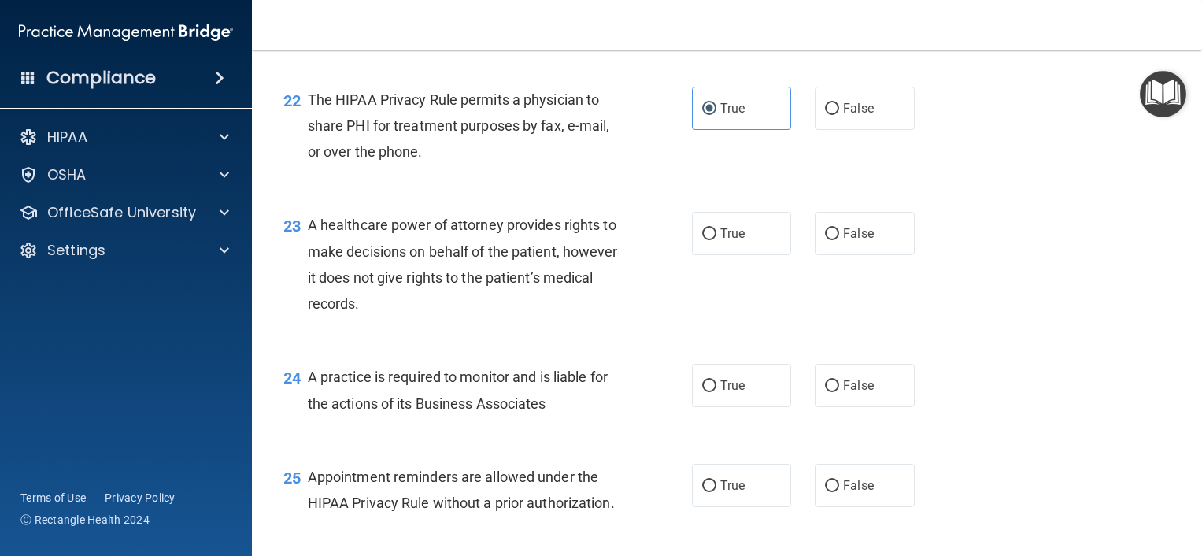
scroll to position [3071, 0]
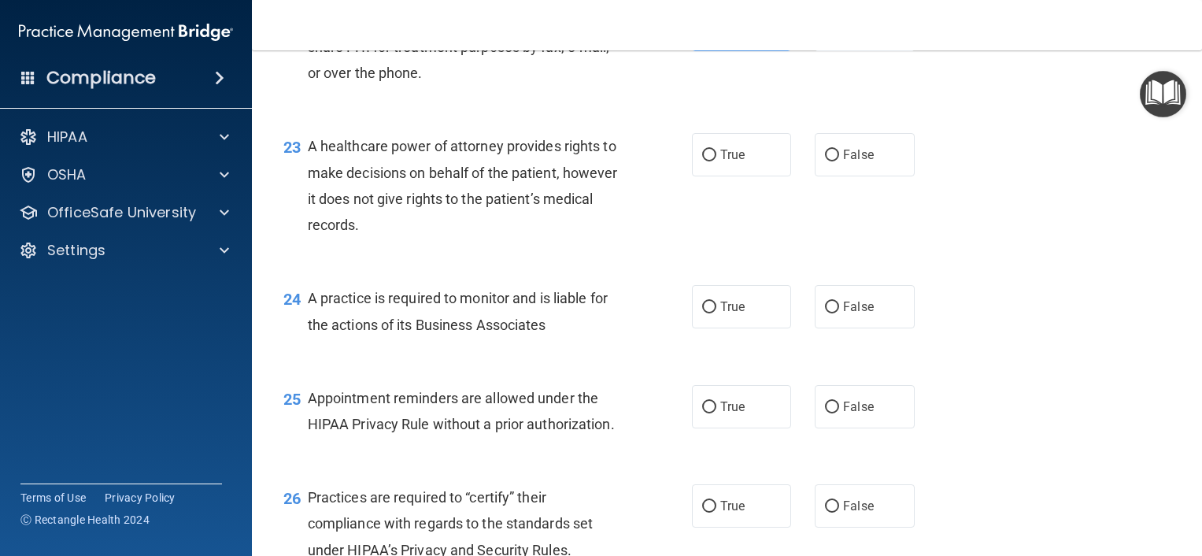
click at [798, 176] on div "True False" at bounding box center [811, 154] width 239 height 43
click at [825, 161] on input "False" at bounding box center [832, 156] width 14 height 12
radio input "true"
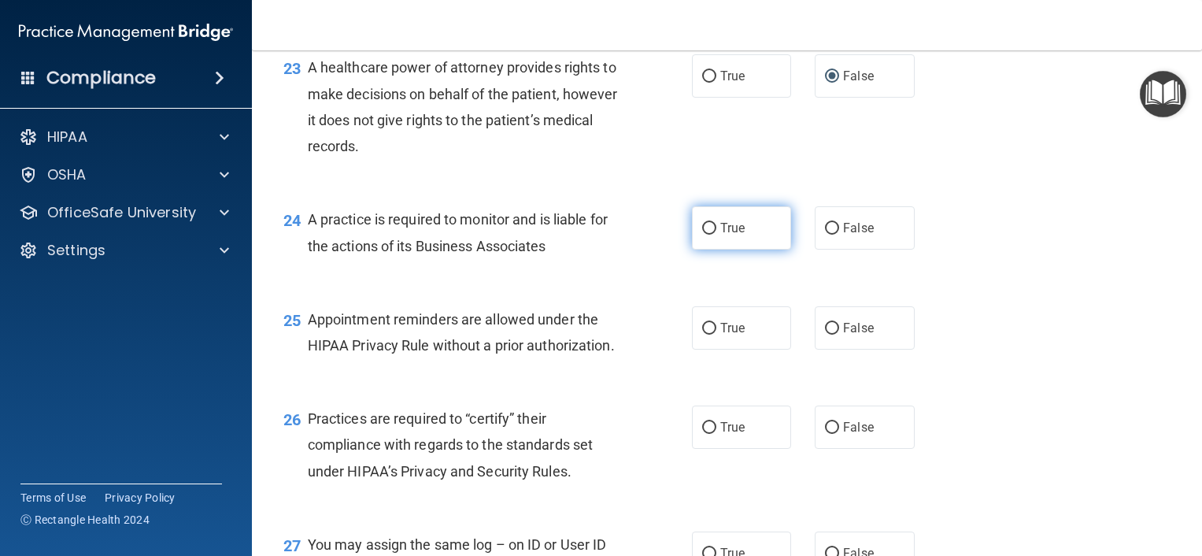
click at [747, 250] on label "True" at bounding box center [742, 227] width 100 height 43
click at [717, 235] on input "True" at bounding box center [709, 229] width 14 height 12
radio input "true"
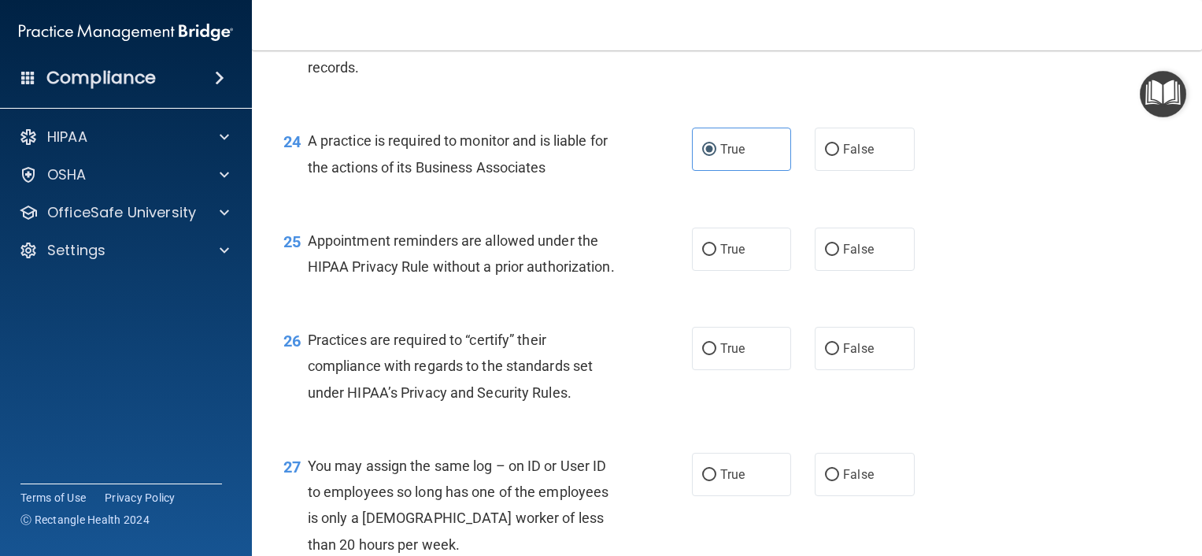
scroll to position [3307, 0]
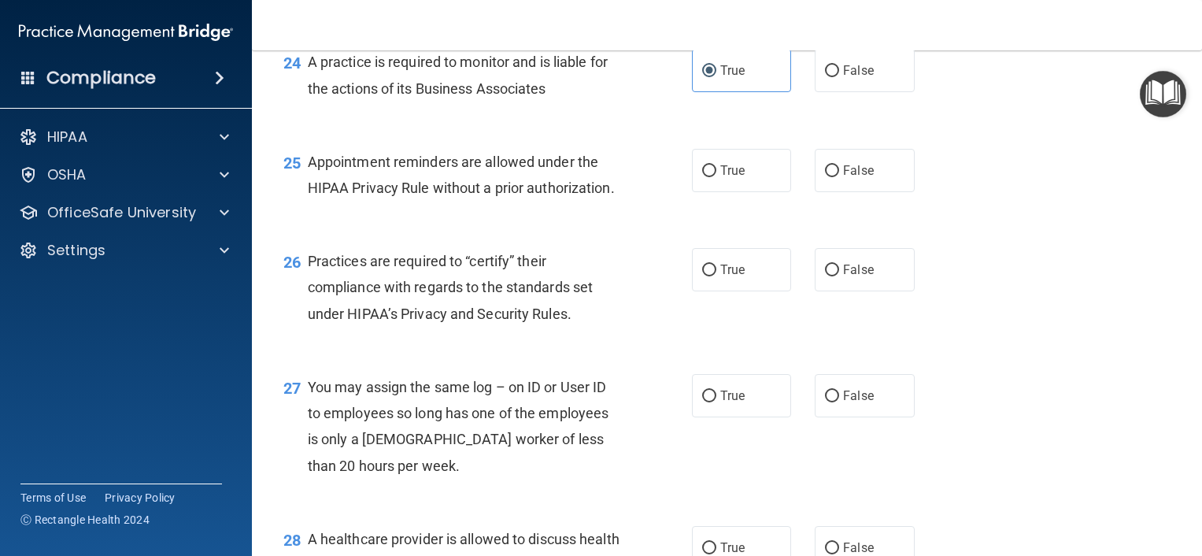
click at [684, 209] on div "25 Appointment reminders are allowed under the HIPAA Privacy Rule without a pri…" at bounding box center [488, 179] width 456 height 60
click at [702, 177] on input "True" at bounding box center [709, 171] width 14 height 12
radio input "true"
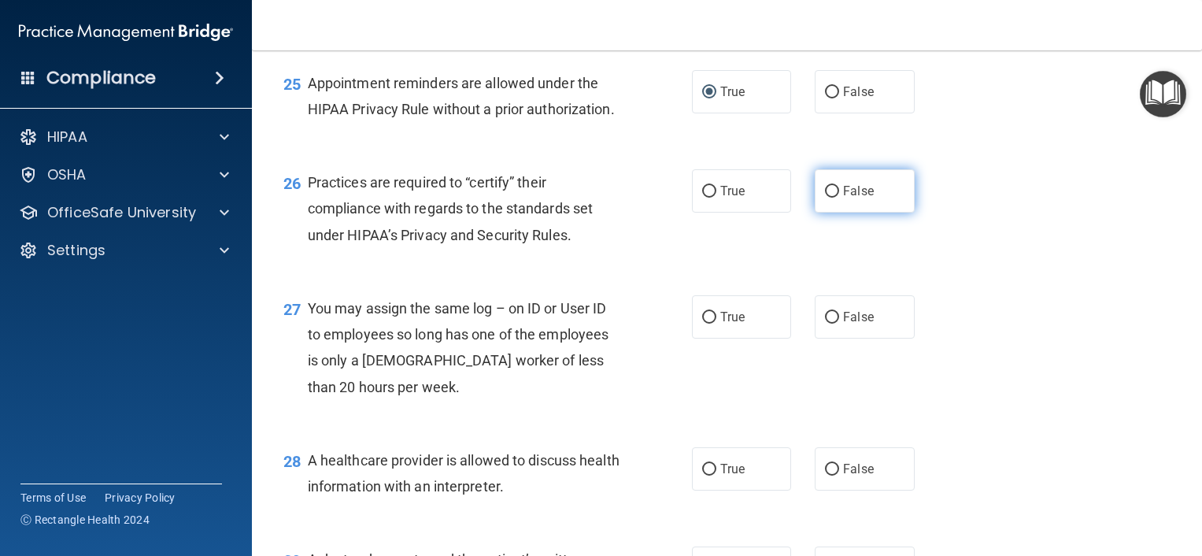
click at [824, 213] on label "False" at bounding box center [865, 190] width 100 height 43
click at [825, 198] on input "False" at bounding box center [832, 192] width 14 height 12
radio input "true"
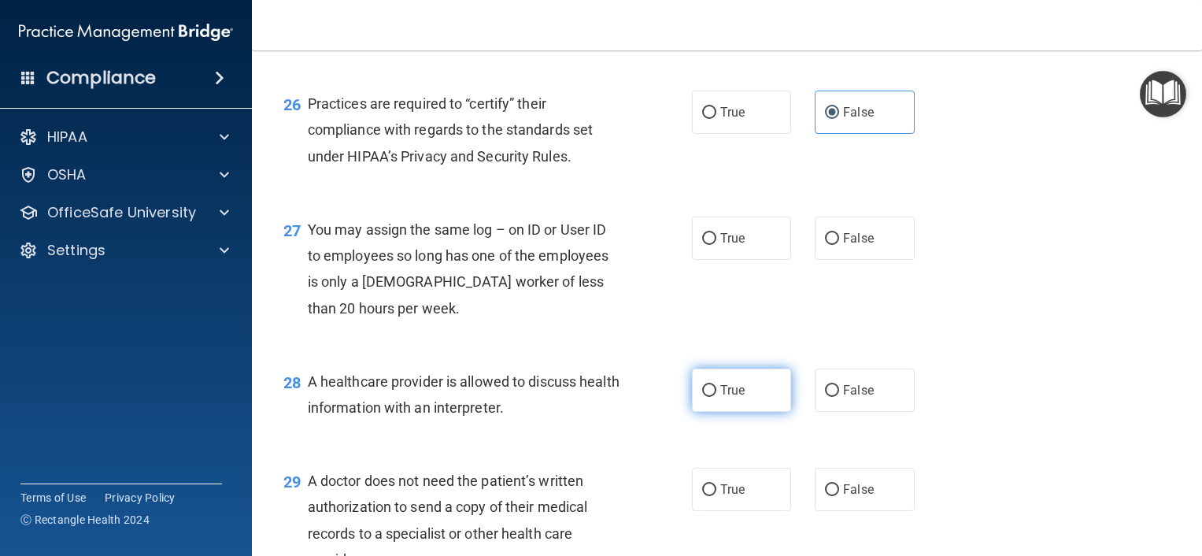
click at [721, 398] on span "True" at bounding box center [733, 390] width 24 height 15
click at [717, 397] on input "True" at bounding box center [709, 391] width 14 height 12
radio input "true"
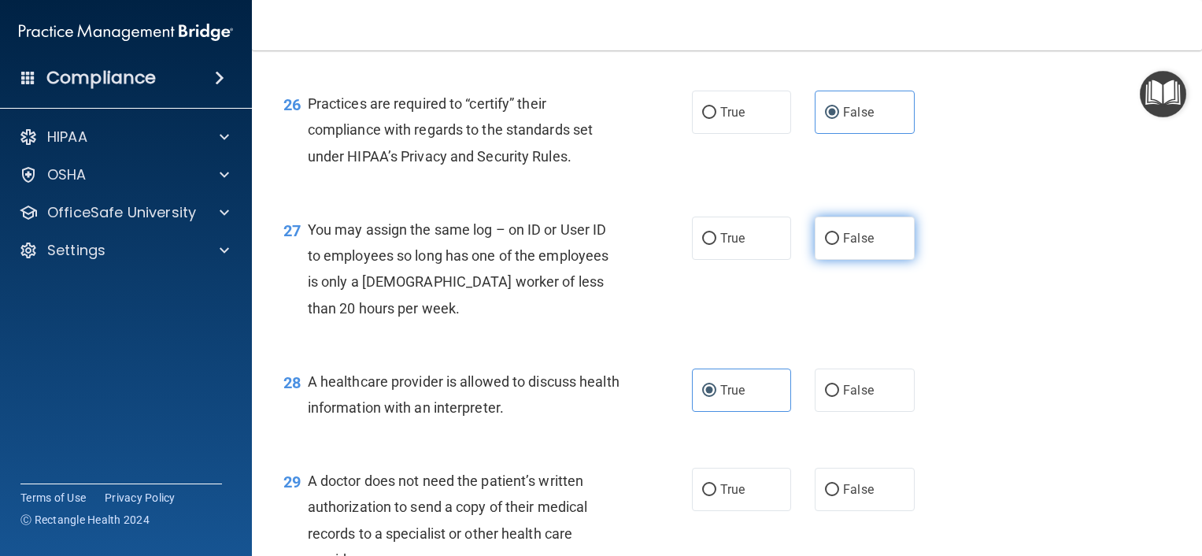
click at [902, 260] on label "False" at bounding box center [865, 238] width 100 height 43
click at [839, 245] on input "False" at bounding box center [832, 239] width 14 height 12
radio input "true"
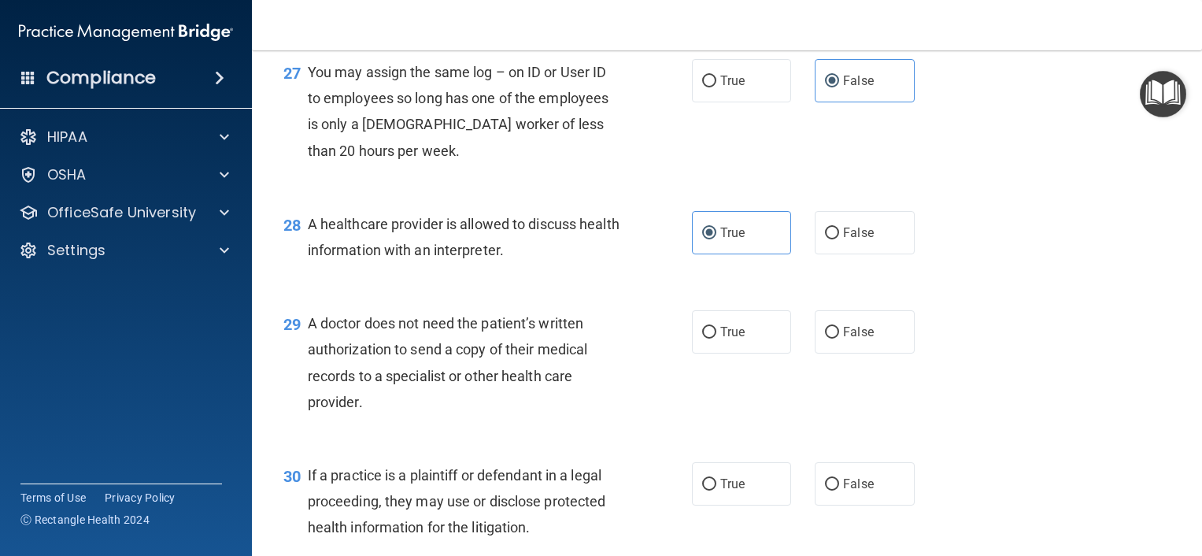
scroll to position [3780, 0]
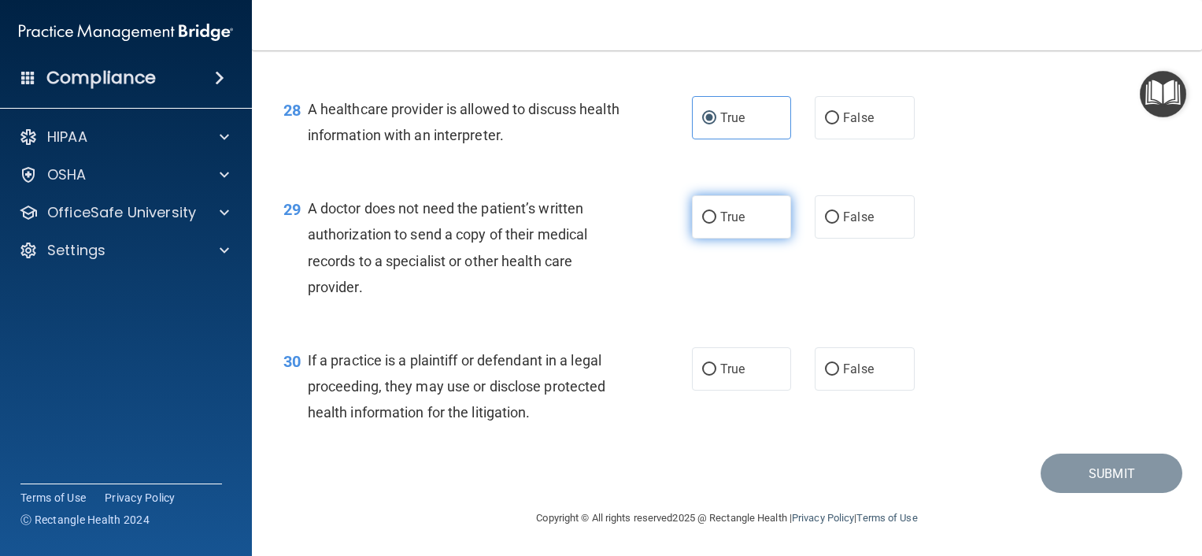
click at [705, 215] on label "True" at bounding box center [742, 216] width 100 height 43
click at [705, 215] on input "True" at bounding box center [709, 218] width 14 height 12
radio input "true"
drag, startPoint x: 739, startPoint y: 361, endPoint x: 761, endPoint y: 409, distance: 52.1
click at [738, 361] on label "True" at bounding box center [742, 368] width 100 height 43
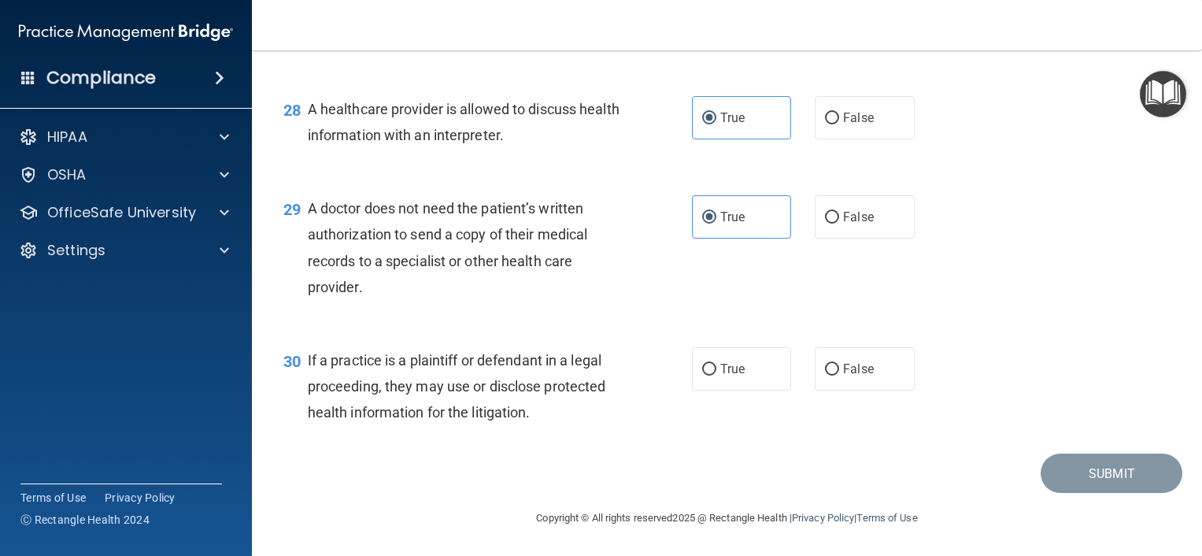
click at [717, 364] on input "True" at bounding box center [709, 370] width 14 height 12
radio input "true"
click at [1096, 480] on button "Submit" at bounding box center [1112, 474] width 142 height 40
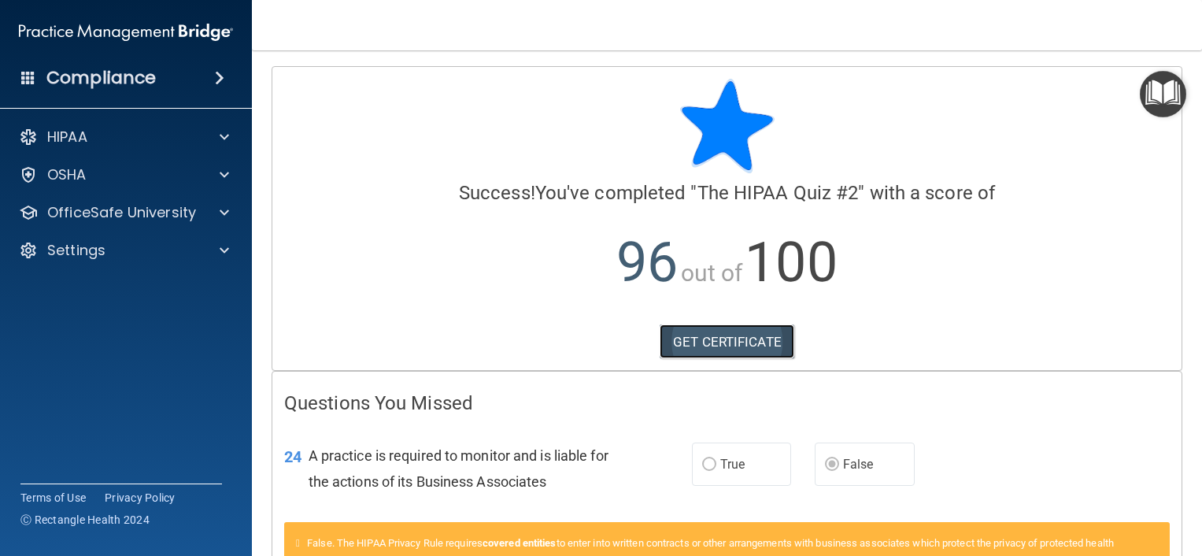
click at [722, 346] on link "GET CERTIFICATE" at bounding box center [727, 341] width 135 height 35
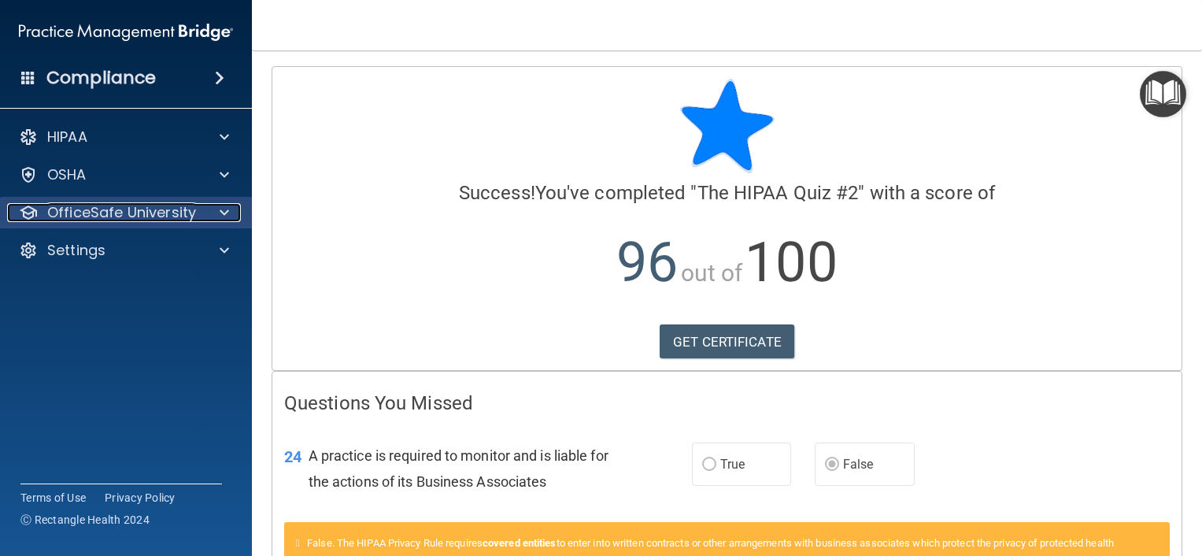
click at [155, 206] on p "OfficeSafe University" at bounding box center [121, 212] width 149 height 19
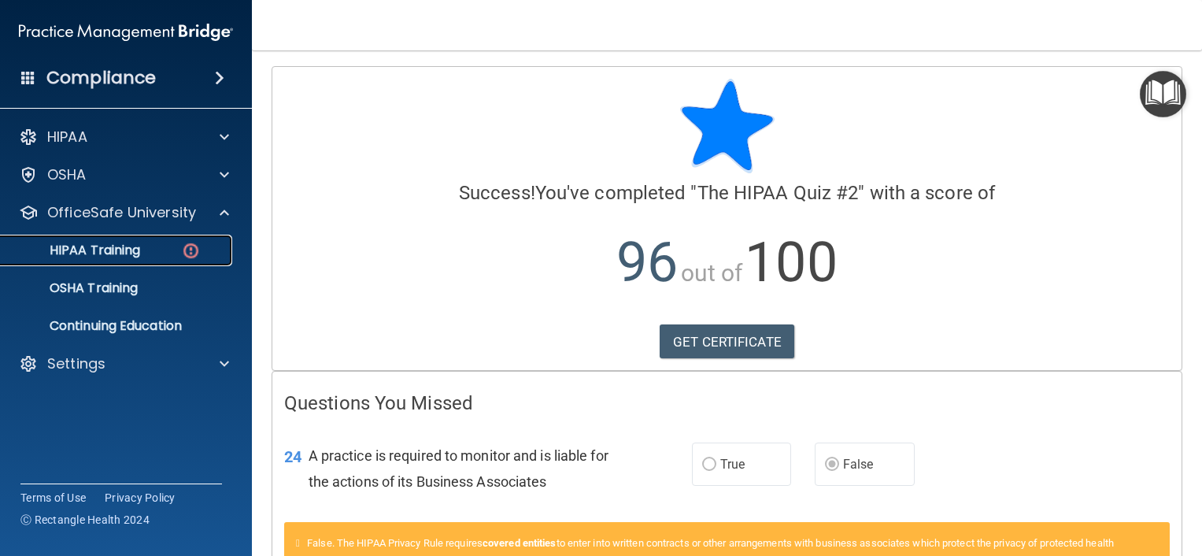
click at [157, 257] on div "HIPAA Training" at bounding box center [117, 251] width 215 height 16
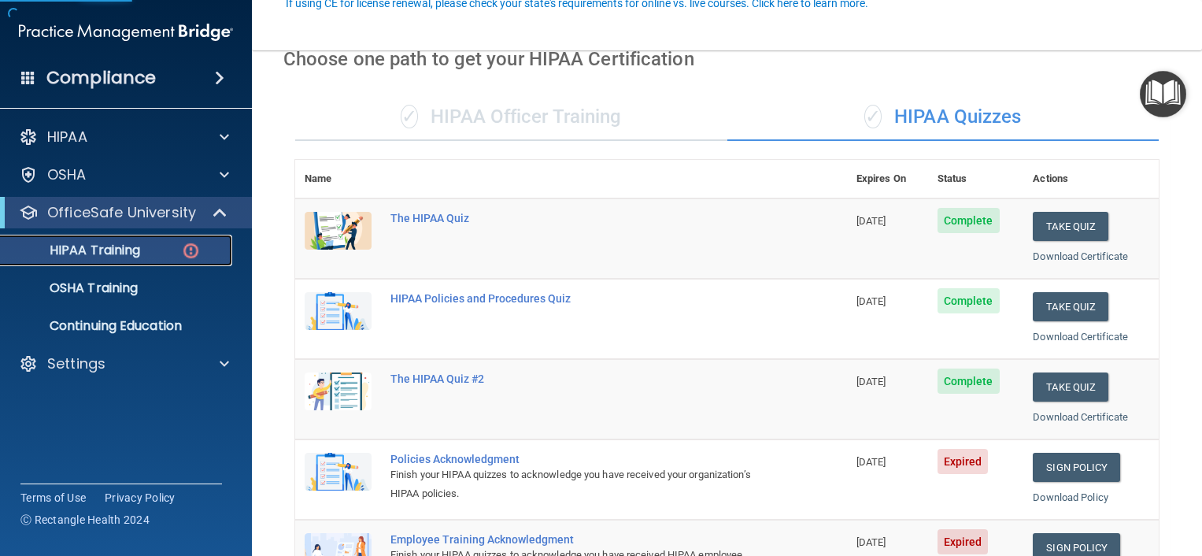
scroll to position [157, 0]
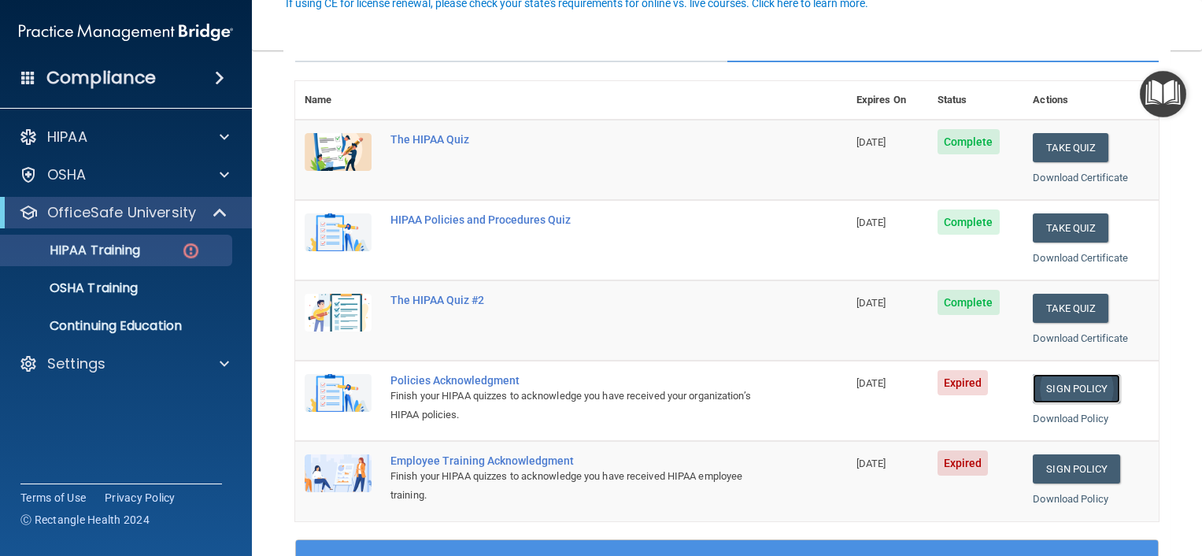
click at [1067, 395] on link "Sign Policy" at bounding box center [1076, 388] width 87 height 29
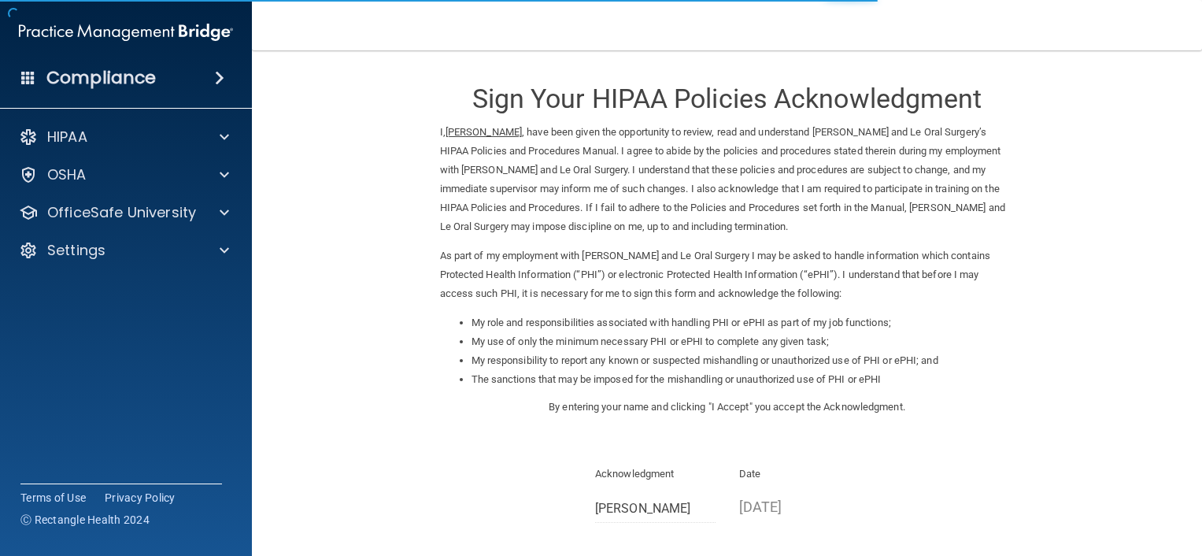
scroll to position [165, 0]
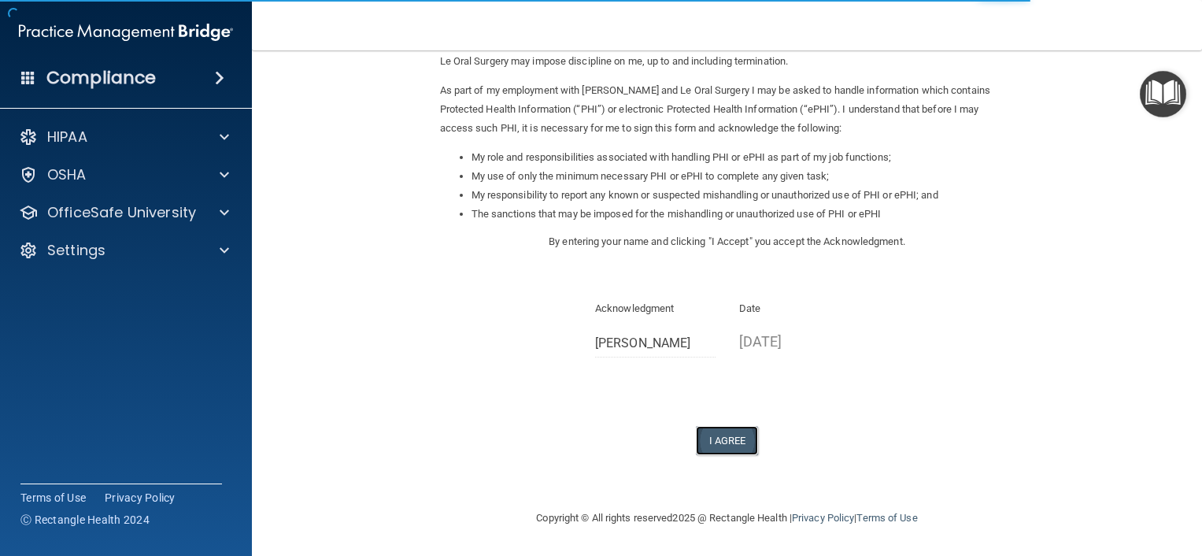
click at [717, 443] on button "I Agree" at bounding box center [727, 440] width 63 height 29
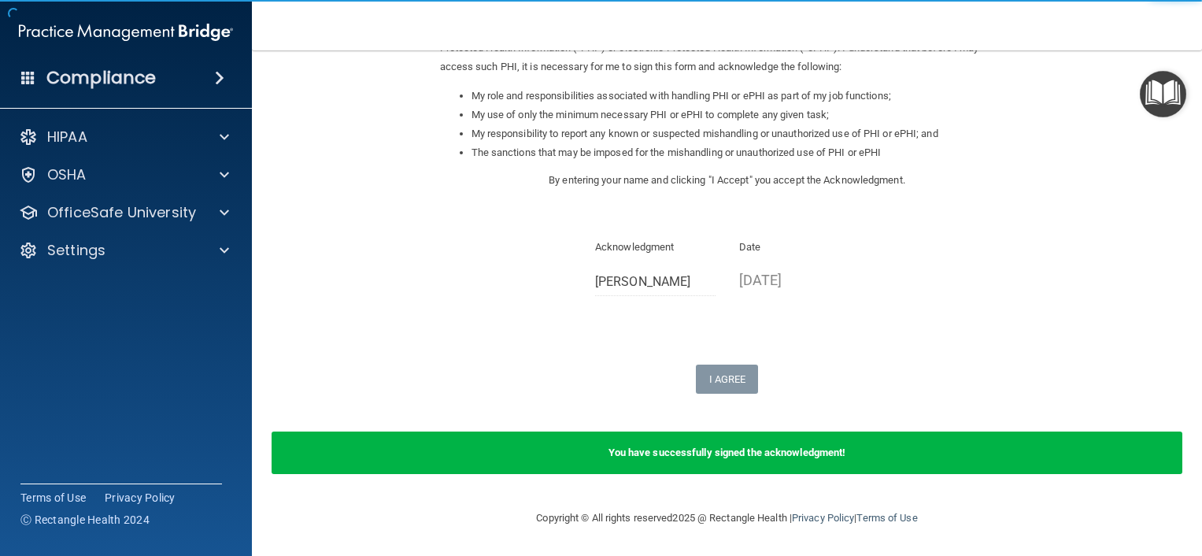
scroll to position [0, 0]
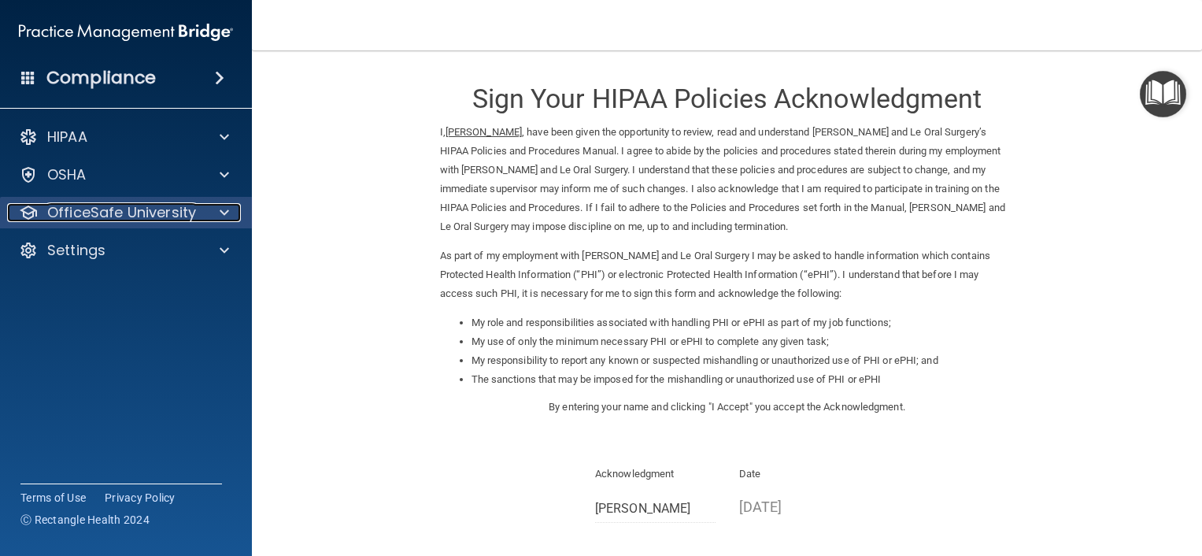
click at [165, 221] on p "OfficeSafe University" at bounding box center [121, 212] width 149 height 19
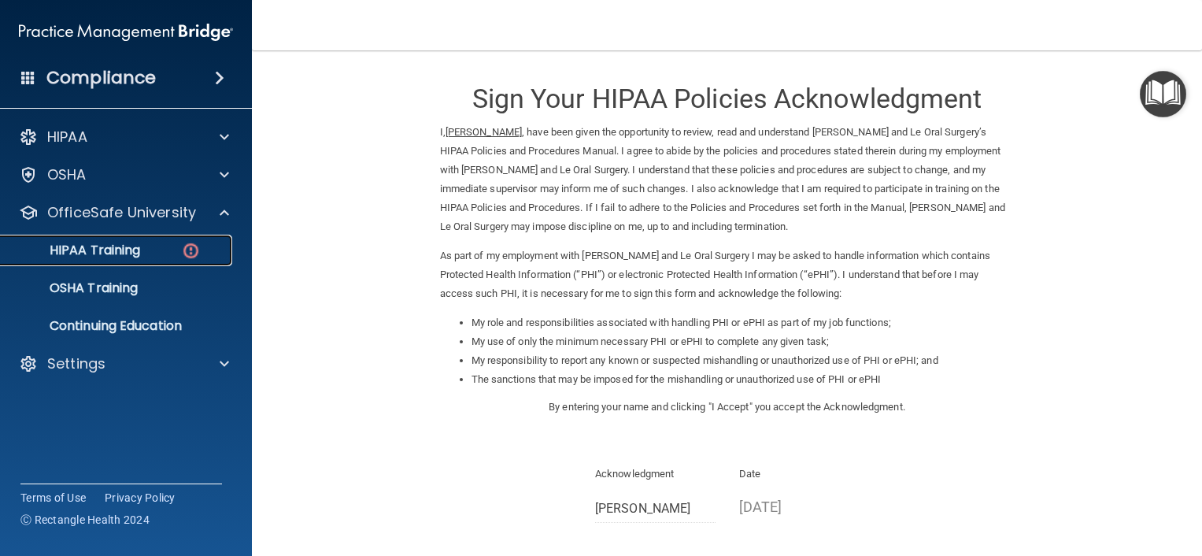
click at [183, 251] on img at bounding box center [191, 251] width 20 height 20
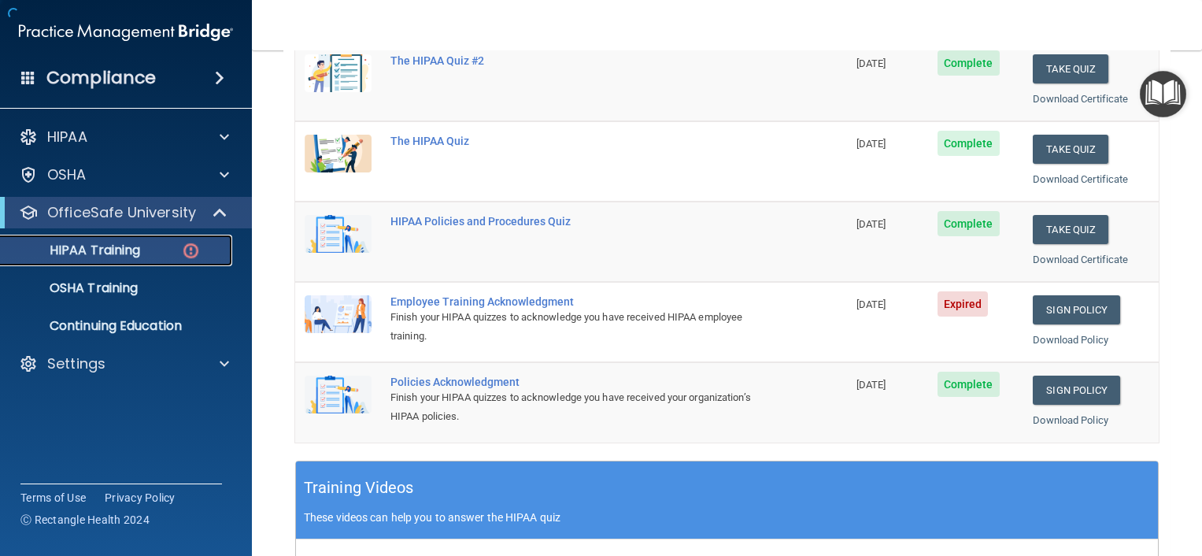
scroll to position [315, 0]
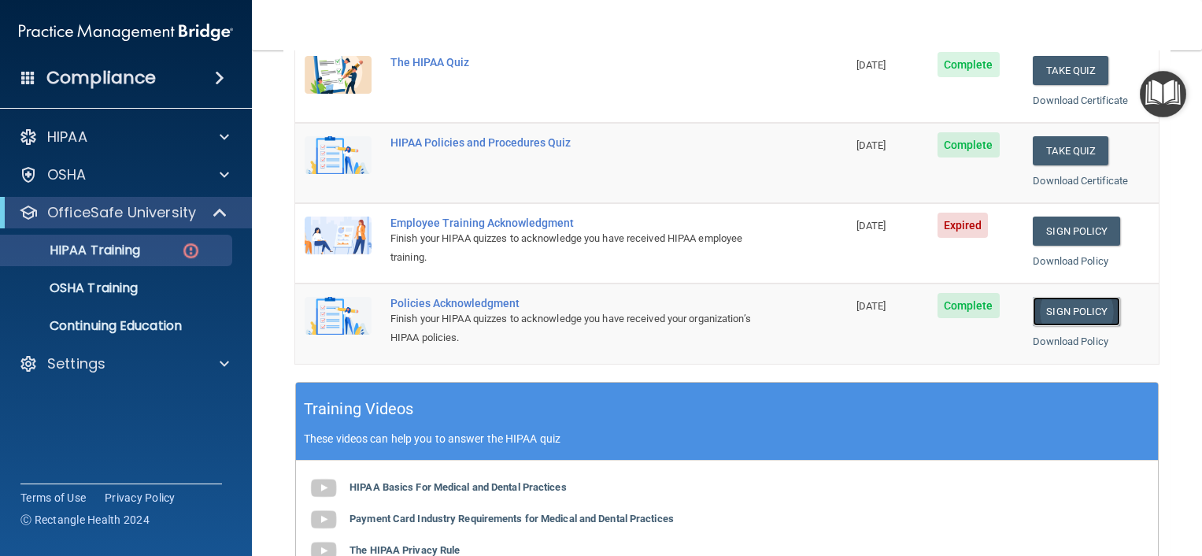
click at [1070, 317] on link "Sign Policy" at bounding box center [1076, 311] width 87 height 29
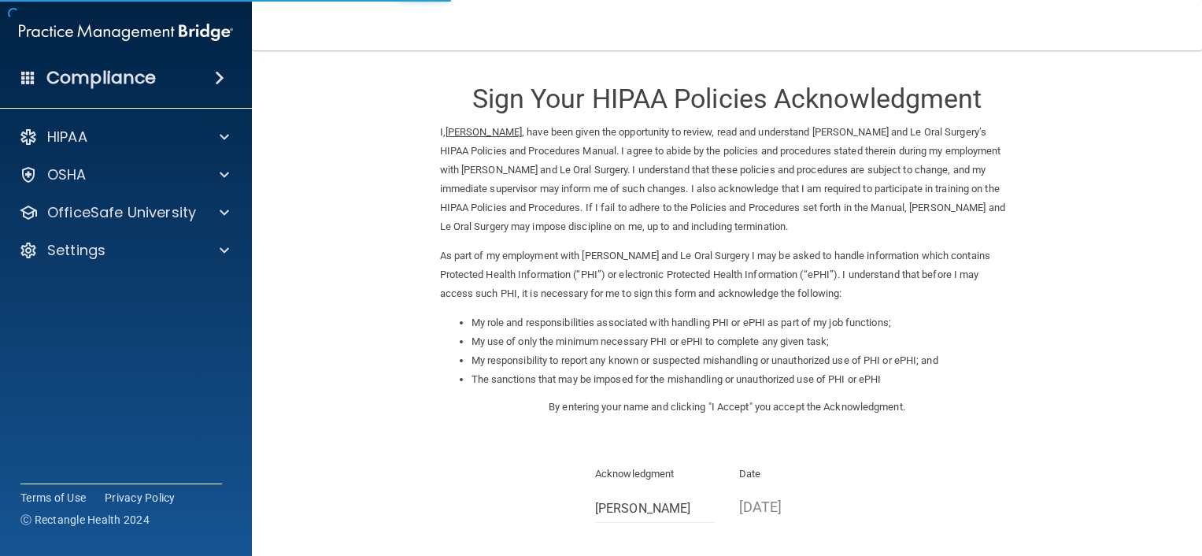
scroll to position [165, 0]
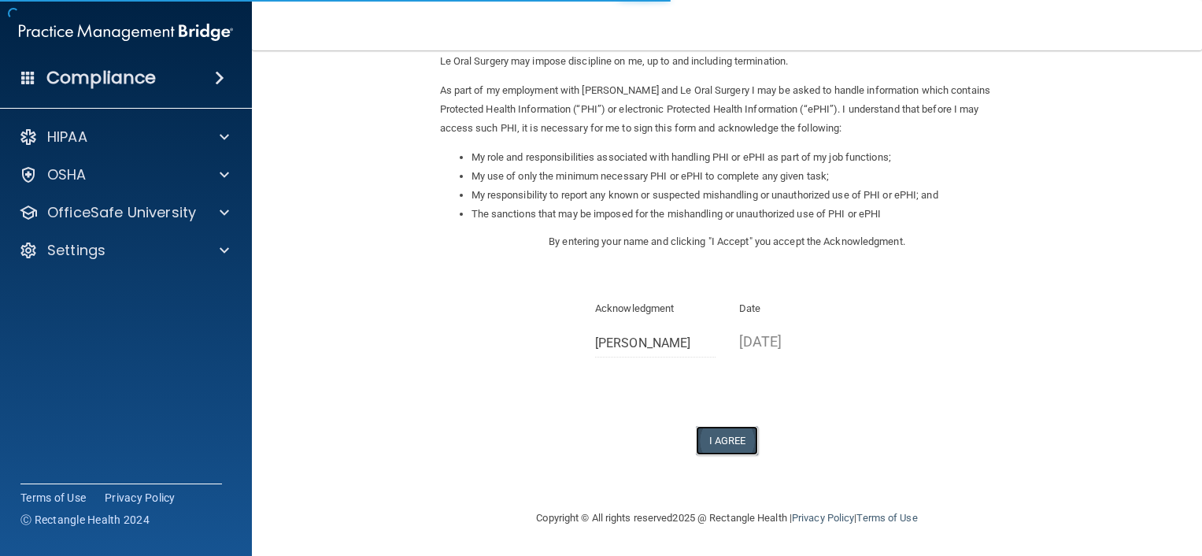
drag, startPoint x: 737, startPoint y: 440, endPoint x: 723, endPoint y: 426, distance: 20.0
click at [736, 440] on button "I Agree" at bounding box center [727, 440] width 63 height 29
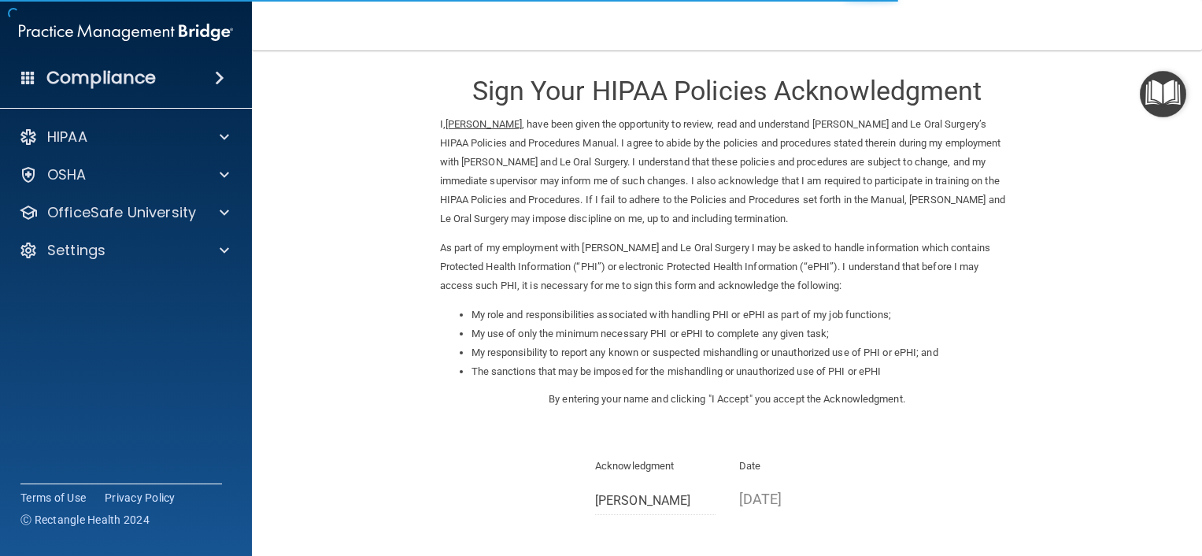
scroll to position [87, 0]
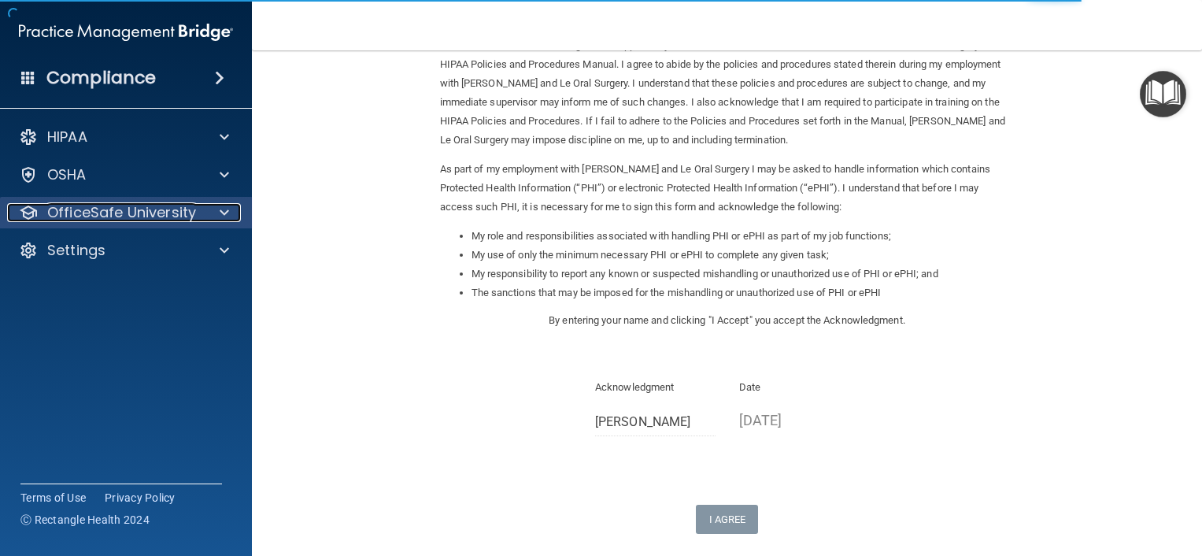
click at [109, 220] on p "OfficeSafe University" at bounding box center [121, 212] width 149 height 19
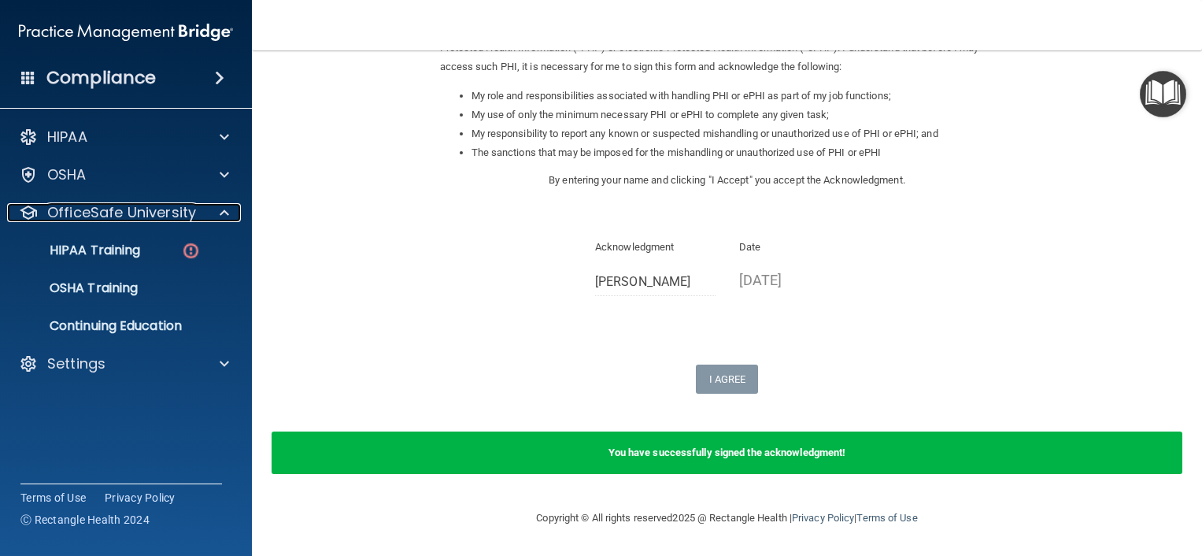
scroll to position [148, 0]
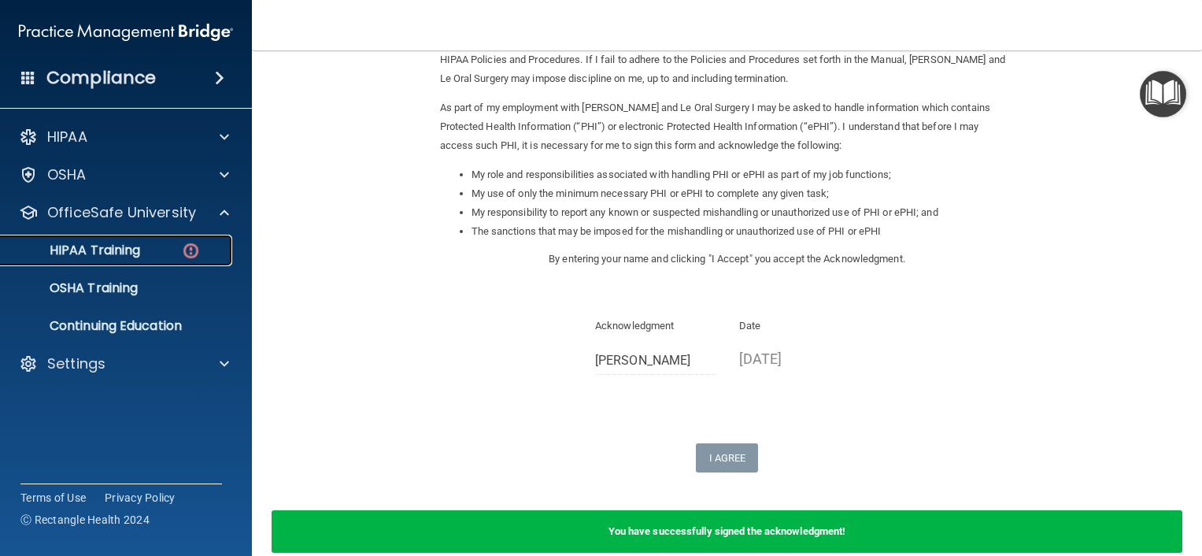
click at [91, 259] on link "HIPAA Training" at bounding box center [108, 250] width 248 height 31
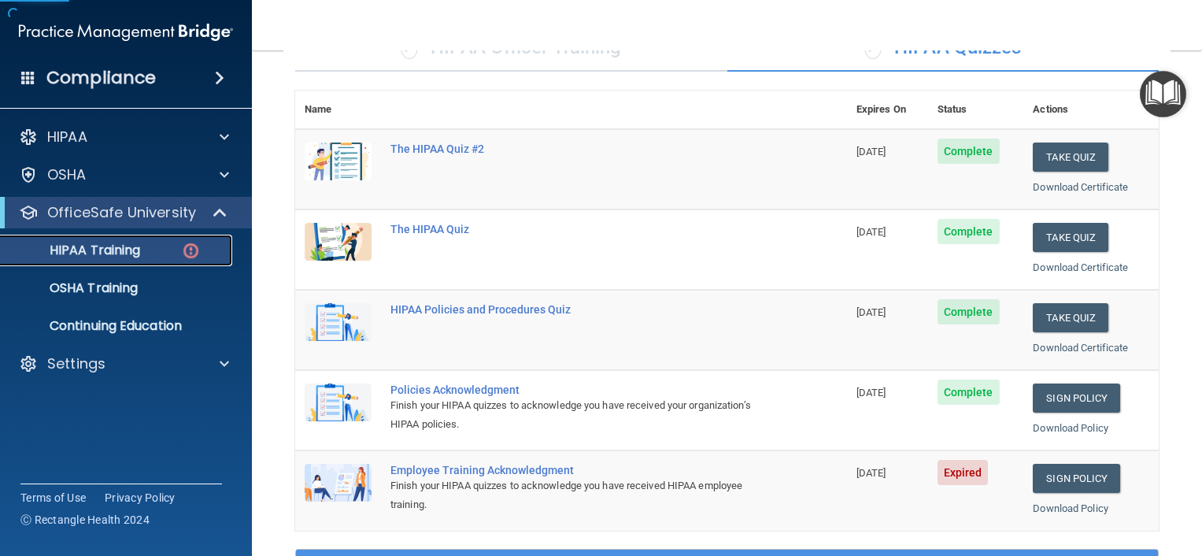
scroll to position [227, 0]
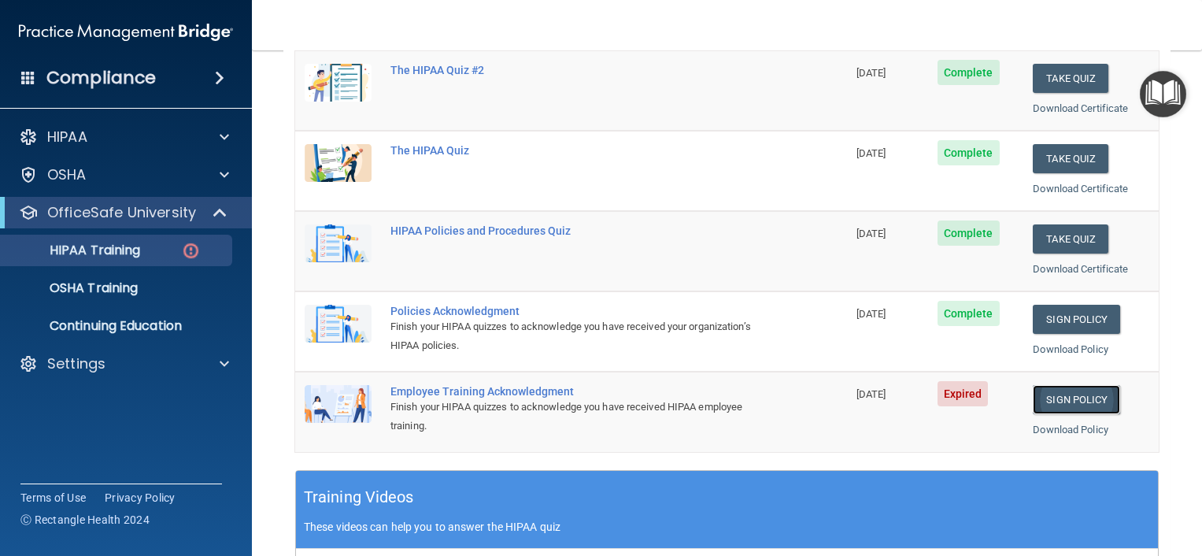
click at [1076, 402] on link "Sign Policy" at bounding box center [1076, 399] width 87 height 29
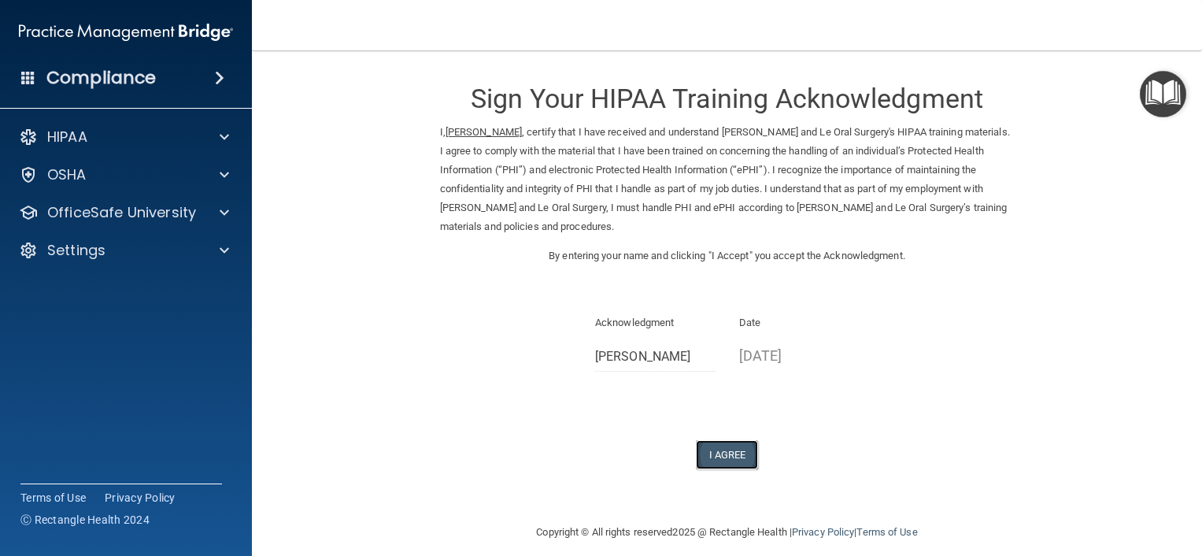
click at [734, 440] on button "I Agree" at bounding box center [727, 454] width 63 height 29
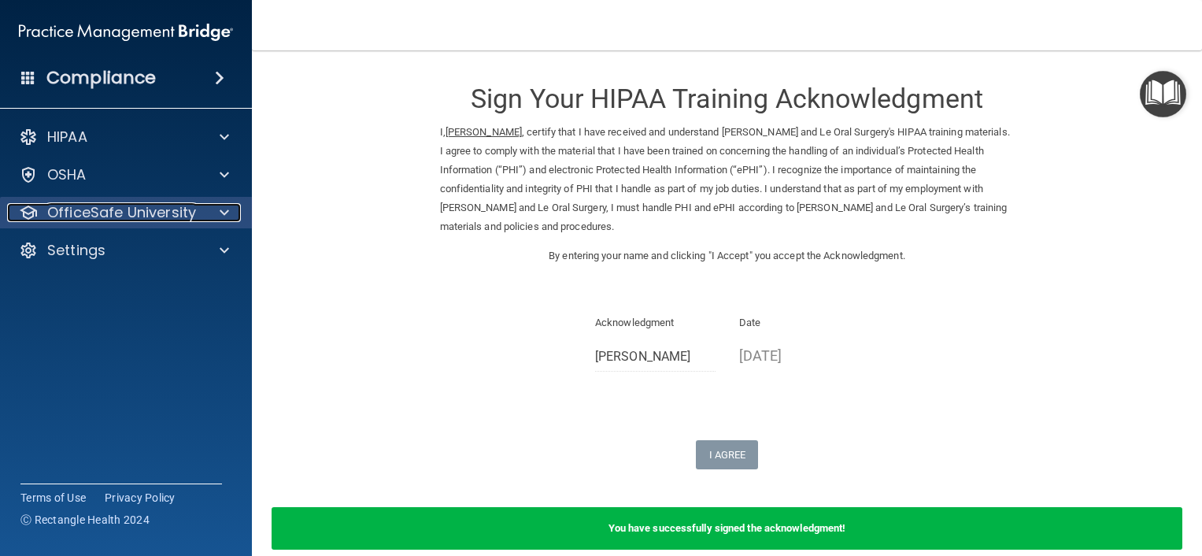
click at [148, 209] on p "OfficeSafe University" at bounding box center [121, 212] width 149 height 19
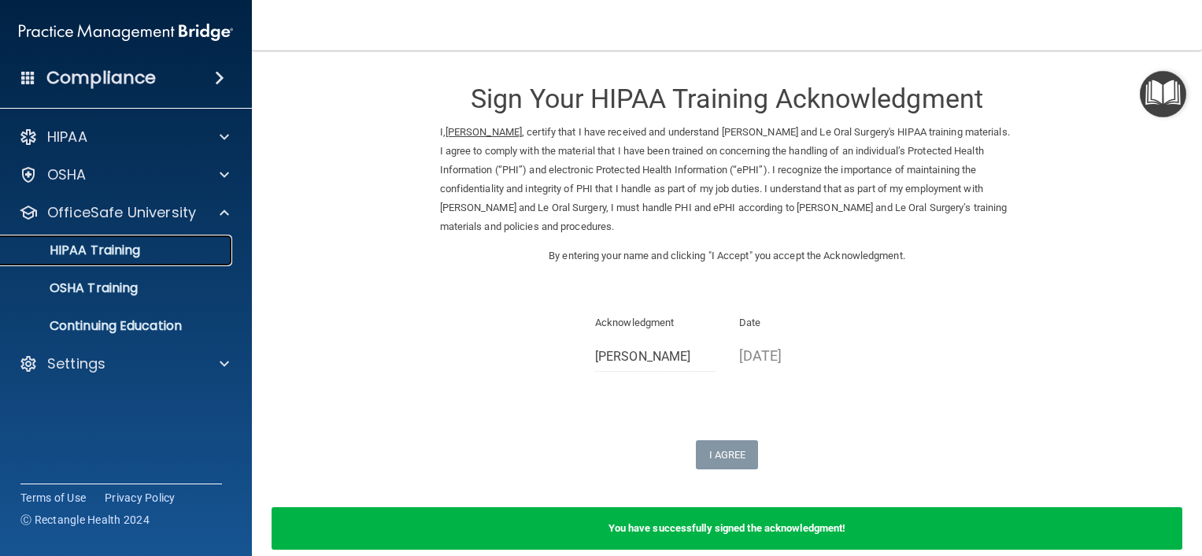
click at [138, 244] on p "HIPAA Training" at bounding box center [75, 251] width 130 height 16
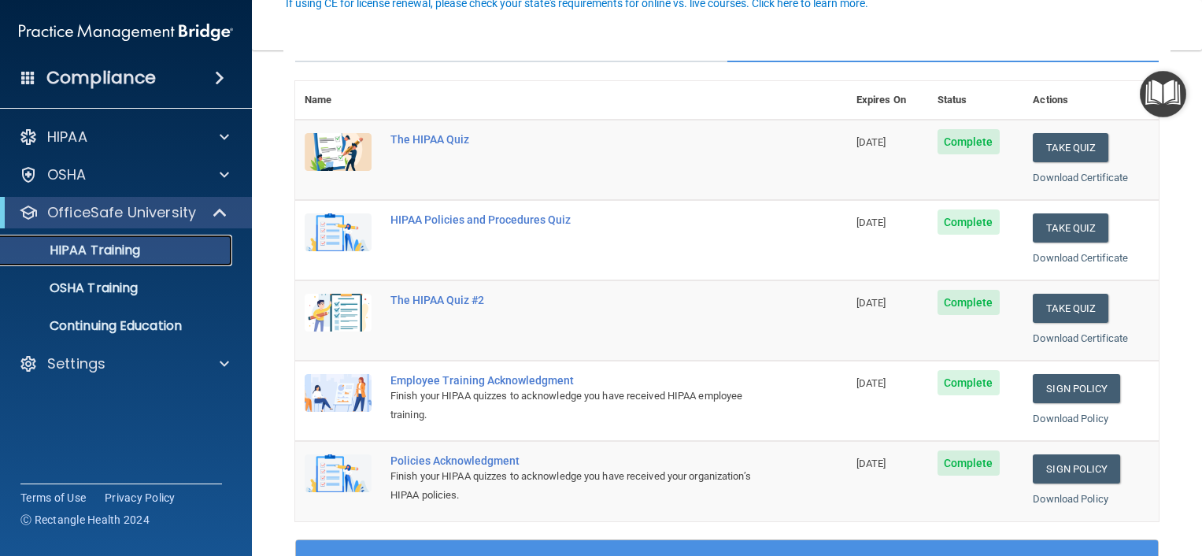
scroll to position [315, 0]
